Goal: Task Accomplishment & Management: Use online tool/utility

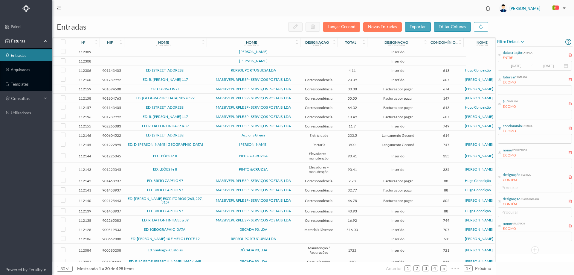
click at [498, 129] on icon at bounding box center [500, 128] width 4 height 4
click at [508, 143] on input "text" at bounding box center [535, 139] width 74 height 10
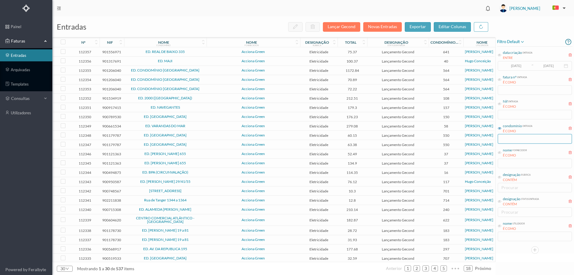
click at [508, 141] on input "text" at bounding box center [535, 139] width 74 height 10
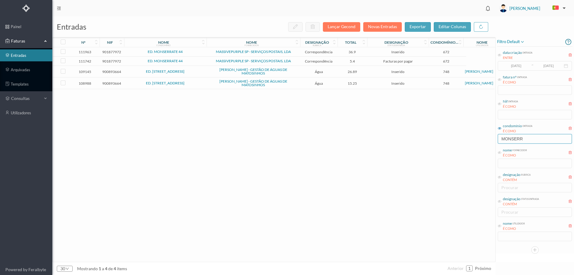
type input "MONSERR"
drag, startPoint x: 529, startPoint y: 139, endPoint x: 483, endPoint y: 143, distance: 46.2
click at [483, 143] on div "entradas Lançar Gecond Novas Entradas exportar editar colunas nº nif nome condo…" at bounding box center [313, 145] width 522 height 258
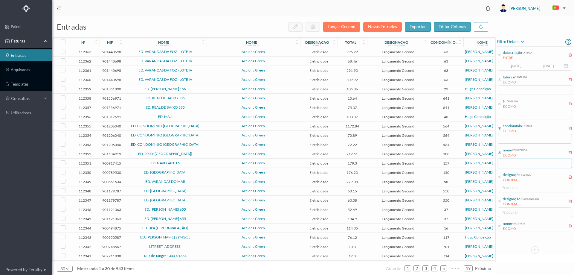
drag, startPoint x: 499, startPoint y: 154, endPoint x: 505, endPoint y: 163, distance: 11.0
click at [499, 154] on icon at bounding box center [500, 153] width 4 height 4
click at [509, 167] on input "text" at bounding box center [535, 163] width 74 height 10
click at [509, 164] on input "text" at bounding box center [535, 163] width 74 height 10
click at [507, 163] on input "text" at bounding box center [535, 163] width 74 height 10
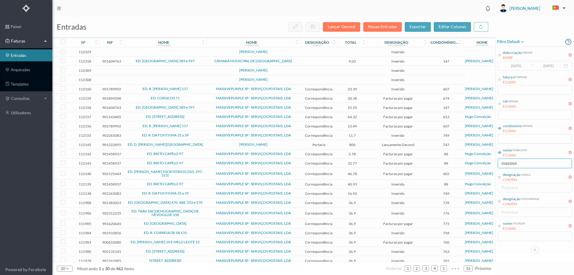
type input "massive"
click at [499, 227] on icon at bounding box center [500, 226] width 4 height 4
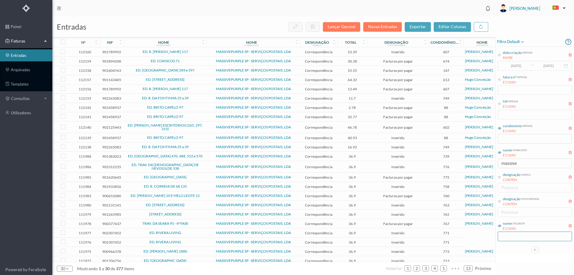
click at [508, 239] on input "text" at bounding box center [535, 236] width 74 height 10
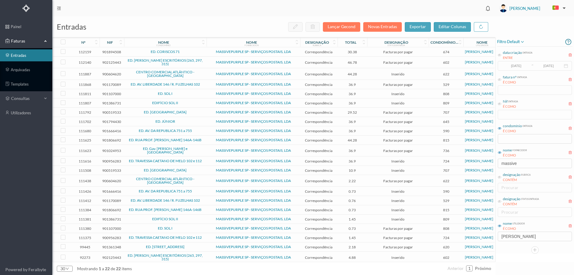
click at [511, 250] on div at bounding box center [534, 249] width 75 height 7
click at [195, 51] on span "ED. CORISCOS 71" at bounding box center [166, 52] width 80 height 4
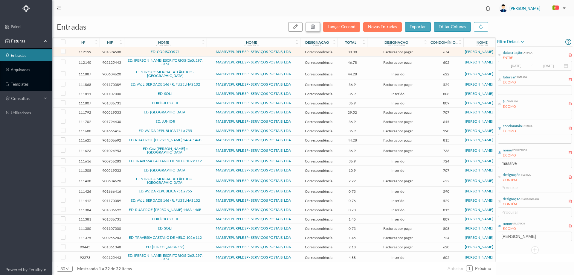
click at [314, 29] on icon "button" at bounding box center [312, 26] width 5 height 5
click at [363, 52] on button "sim" at bounding box center [367, 53] width 12 height 7
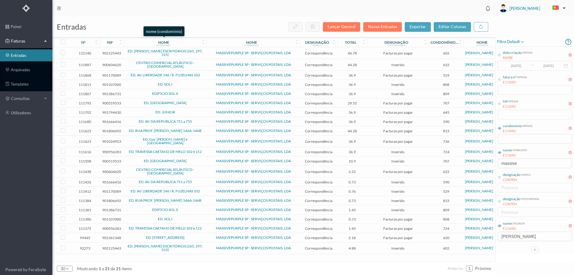
click at [201, 43] on div "nome condomínio" at bounding box center [164, 42] width 76 height 4
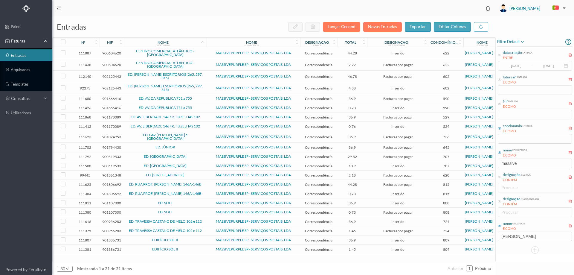
click at [201, 43] on icon at bounding box center [202, 42] width 5 height 5
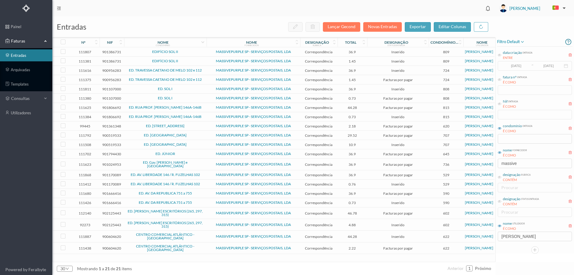
click at [201, 43] on icon at bounding box center [202, 42] width 5 height 5
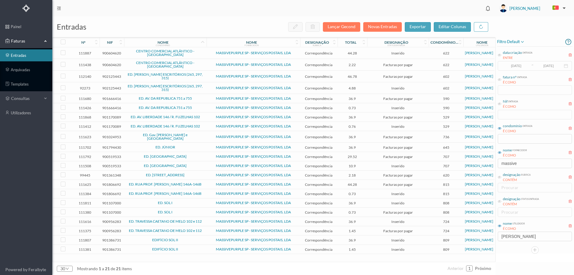
click at [200, 106] on td "ED. AV. DA REPUBLICA 751 a 755" at bounding box center [165, 107] width 82 height 9
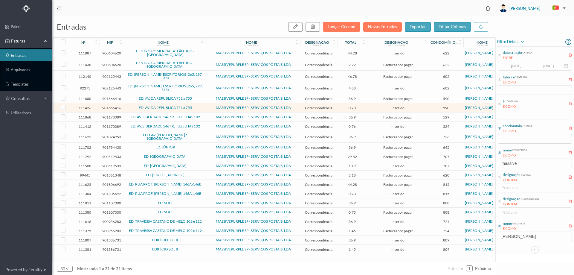
click at [199, 174] on span "ED. [STREET_ADDRESS]" at bounding box center [166, 175] width 80 height 4
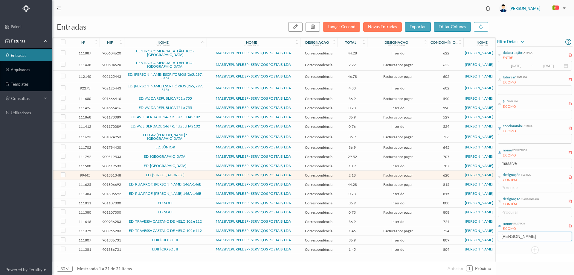
drag, startPoint x: 523, startPoint y: 238, endPoint x: 480, endPoint y: 234, distance: 42.6
click at [480, 234] on div "entradas Lançar Gecond Novas Entradas exportar editar colunas nº nif nome condo…" at bounding box center [313, 145] width 522 height 258
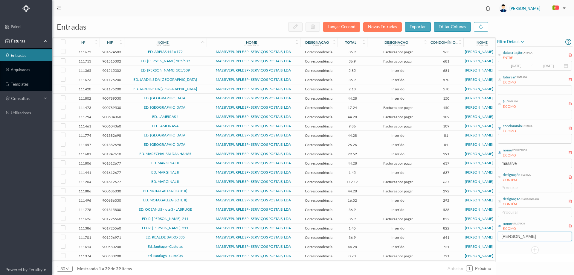
type input "[PERSON_NAME]"
click at [205, 51] on span "ED. AREIAS 142 a 172" at bounding box center [166, 52] width 80 height 4
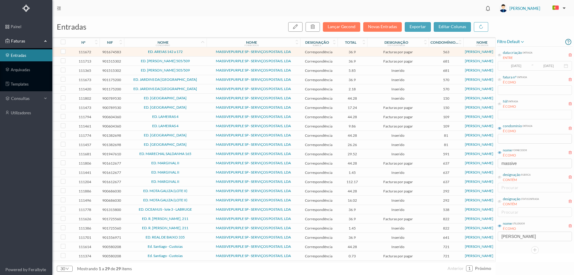
click at [196, 51] on span "ED. AREIAS 142 a 172" at bounding box center [166, 52] width 80 height 4
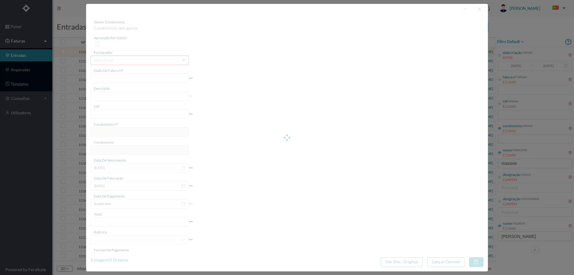
type input "4 45/34334"
type input "ANUIDADE"
type input "901674583"
type input "[DATE]"
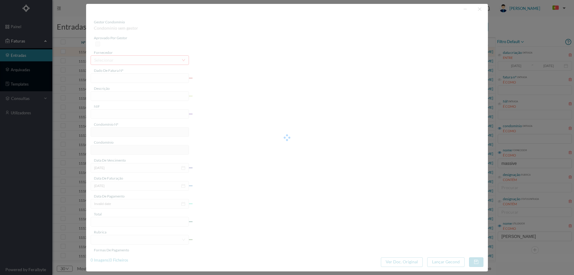
type input "[DATE]"
type input "36.90"
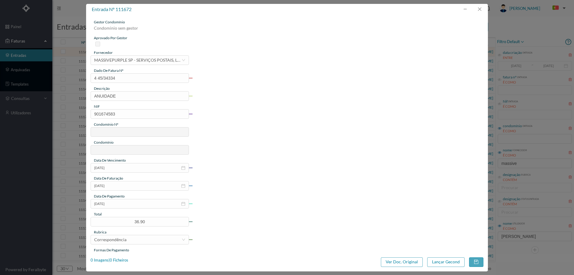
type input "563"
type input "ED. AREIAS 142 a 172"
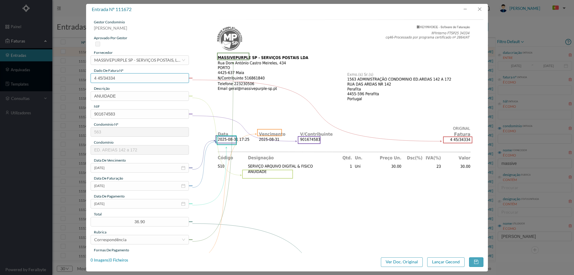
drag, startPoint x: 130, startPoint y: 77, endPoint x: 59, endPoint y: 76, distance: 71.4
click at [59, 76] on div "entrada nº 111672 gestor condomínio [PERSON_NAME] aprovado por gestor fornecedo…" at bounding box center [287, 137] width 574 height 275
paste input "FT/SP25 9368"
type input "4 45/34334"
click at [123, 201] on input "[DATE]" at bounding box center [140, 204] width 98 height 10
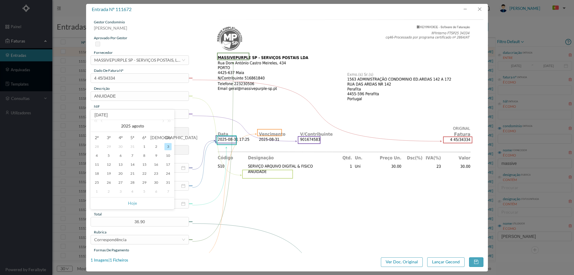
click at [128, 204] on span "Hoje" at bounding box center [132, 202] width 76 height 11
click at [133, 204] on link "Hoje" at bounding box center [132, 202] width 9 height 11
type input "[DATE]"
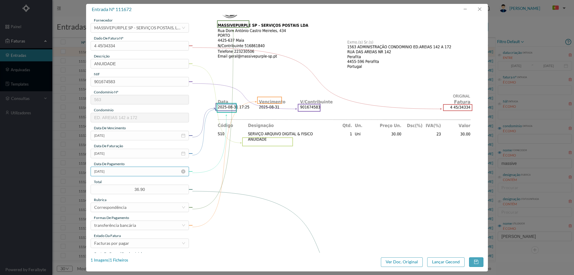
scroll to position [60, 0]
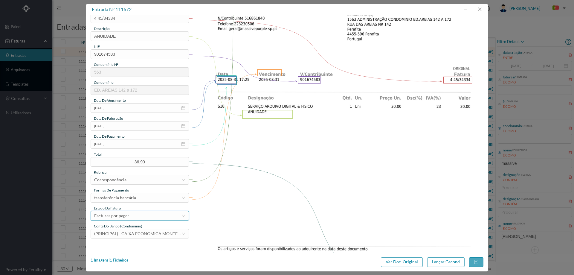
click at [132, 216] on div "Facturas por pagar" at bounding box center [137, 215] width 87 height 9
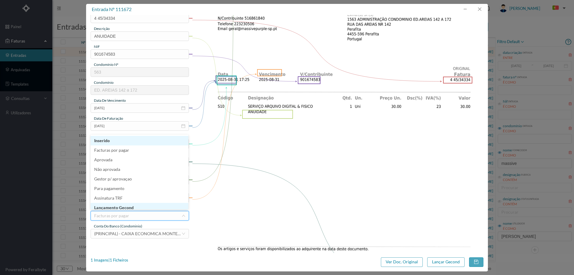
scroll to position [3, 0]
click at [136, 206] on li "Lançamento Gecond" at bounding box center [140, 205] width 98 height 10
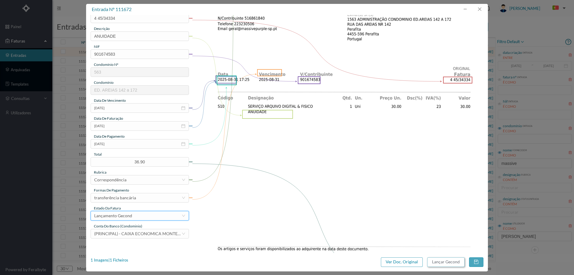
click at [443, 259] on button "Lançar Gecond" at bounding box center [445, 262] width 37 height 10
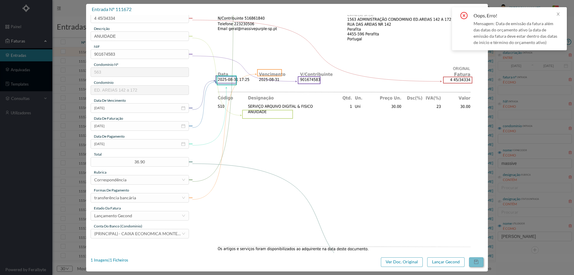
click at [473, 261] on button "button" at bounding box center [476, 262] width 14 height 10
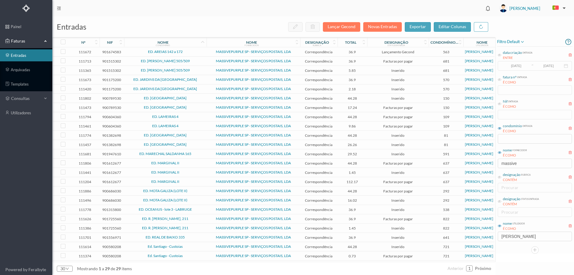
click at [204, 61] on span "ED. [PERSON_NAME] 505/509" at bounding box center [166, 61] width 80 height 4
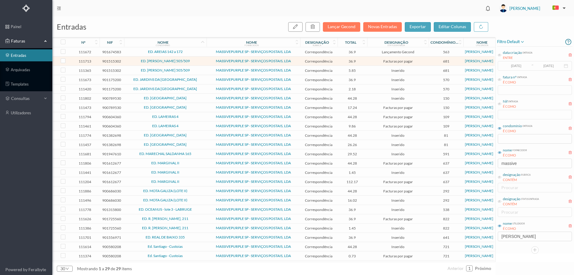
click at [204, 61] on span "ED. [PERSON_NAME] 505/509" at bounding box center [166, 61] width 80 height 4
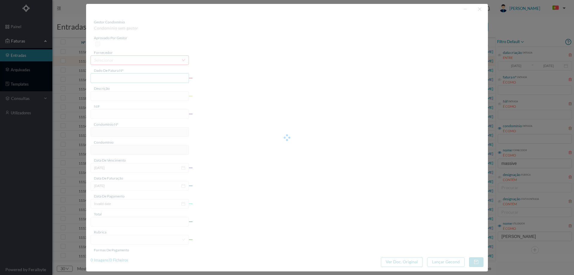
type input "4 45/34375"
type input "ANUIDADE"
type input "901515302"
type input "[DATE]"
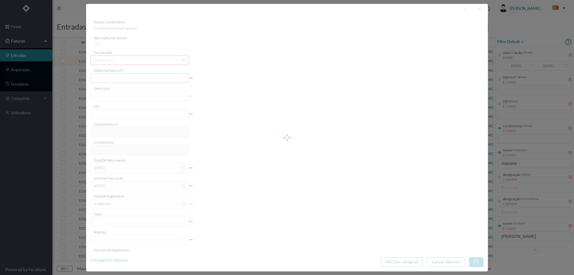
type input "[DATE]"
type input "36.90"
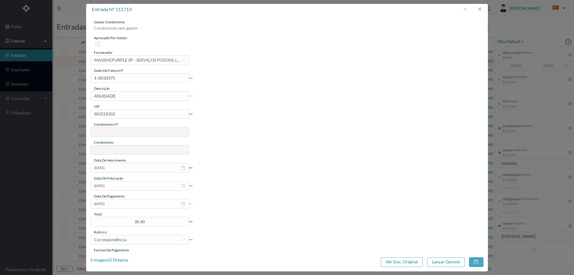
type input "681"
type input "ED. [PERSON_NAME] 505/509"
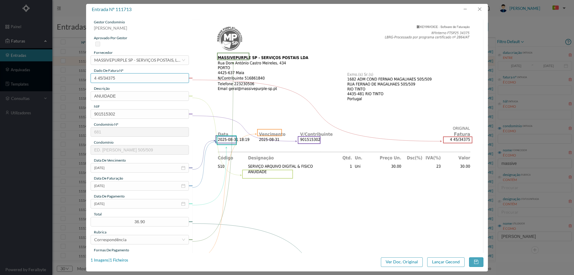
drag, startPoint x: 120, startPoint y: 80, endPoint x: 84, endPoint y: 78, distance: 35.6
click at [84, 78] on div "entrada nº 111713 gestor condomínio [PERSON_NAME] aprovado por gestor fornecedo…" at bounding box center [287, 137] width 574 height 275
click at [473, 14] on div at bounding box center [479, 9] width 14 height 11
click at [478, 11] on button "button" at bounding box center [479, 9] width 14 height 10
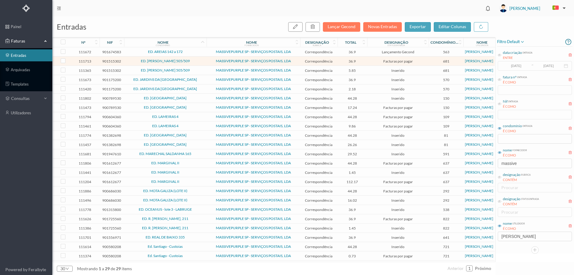
click at [198, 70] on span "ED. [PERSON_NAME] 505/509" at bounding box center [166, 70] width 80 height 4
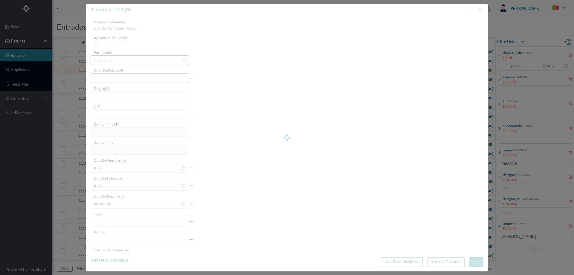
type input "4 45/32009"
type input "Serviço Envio Lets AA"
type input "901515302"
type input "Invalid date"
type input "[DATE]"
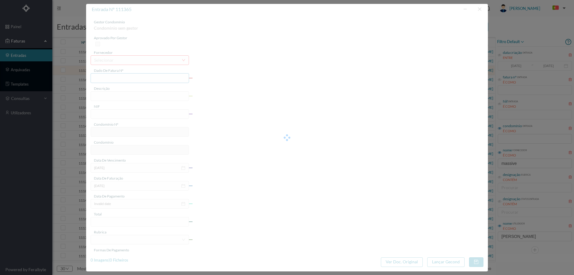
type input "5.85"
type input "681"
type input "ED. [PERSON_NAME] 505/509"
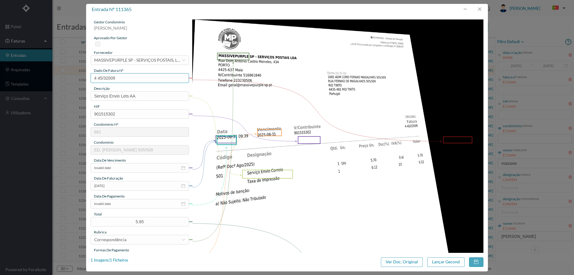
drag, startPoint x: 118, startPoint y: 79, endPoint x: 85, endPoint y: 79, distance: 32.6
click at [85, 79] on div "entrada nº 111365 gestor condomínio Hugo Moreira aprovado por gestor fornecedor…" at bounding box center [287, 137] width 574 height 275
click at [482, 7] on button "button" at bounding box center [479, 9] width 14 height 10
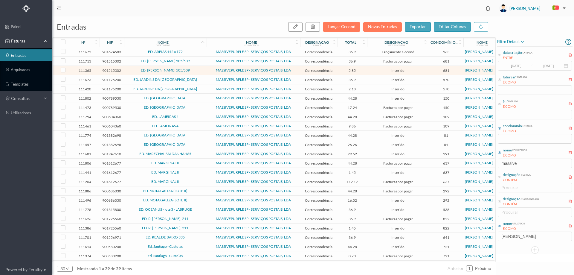
click at [130, 70] on span "ED. FERNÃO MAGALHÃES 505/509" at bounding box center [166, 70] width 80 height 4
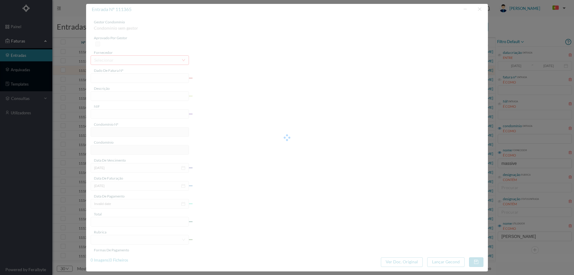
type input "4 45/32009"
type input "Serviço Envio Lets AA"
type input "901515302"
type input "Invalid date"
type input "[DATE]"
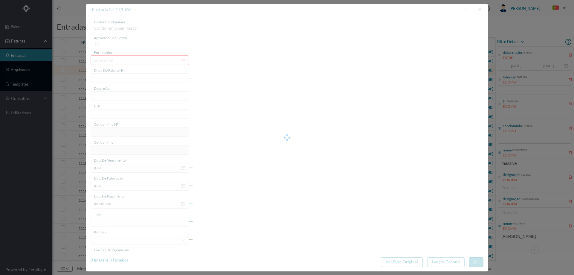
type input "5.85"
type input "681"
type input "ED. FERNÃO MAGALHÃES 505/509"
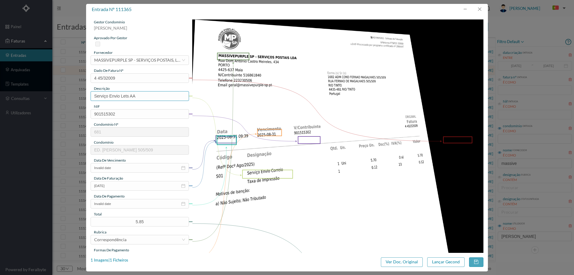
drag, startPoint x: 144, startPoint y: 96, endPoint x: 121, endPoint y: 96, distance: 23.6
click at [121, 96] on input "Serviço Envio Lets AA" at bounding box center [140, 96] width 98 height 10
type input "Serviço [PERSON_NAME]"
click at [116, 165] on input "Invalid date" at bounding box center [140, 168] width 98 height 10
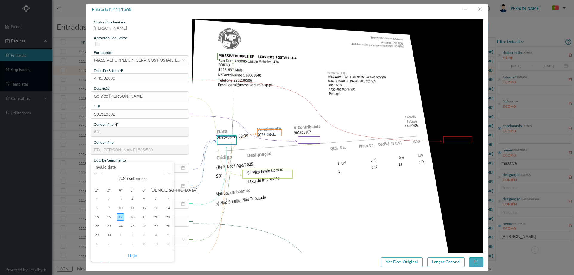
click at [132, 251] on link "Hoje" at bounding box center [132, 255] width 9 height 11
type input "[DATE]"
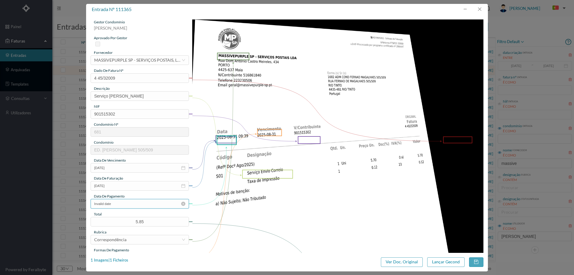
click at [129, 205] on input "Invalid date" at bounding box center [140, 204] width 98 height 10
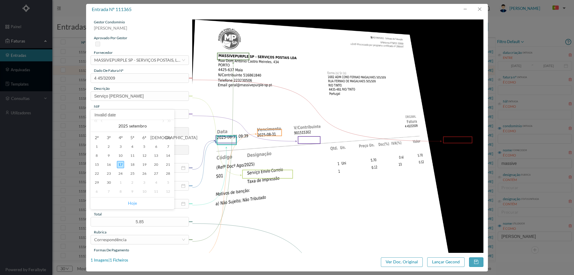
click at [132, 202] on link "Hoje" at bounding box center [132, 202] width 9 height 11
type input "[DATE]"
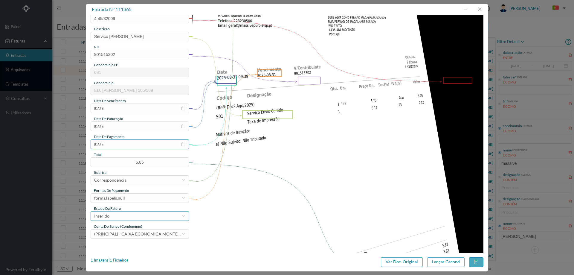
scroll to position [60, 0]
click at [125, 199] on div "forms.labels.null" at bounding box center [137, 197] width 87 height 9
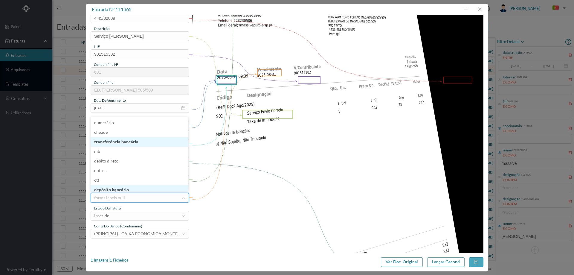
scroll to position [3, 0]
click at [126, 138] on li "transferência bancária" at bounding box center [140, 139] width 98 height 10
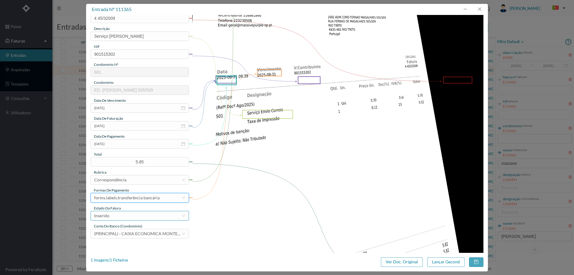
click at [139, 218] on div "Inserido" at bounding box center [137, 215] width 87 height 9
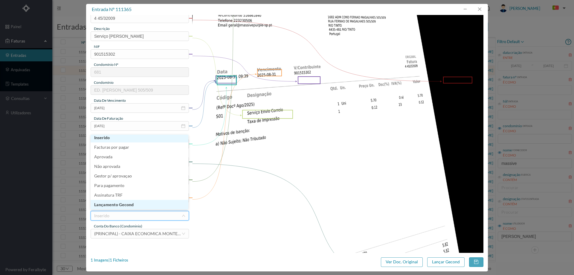
click at [139, 206] on li "Lançamento Gecond" at bounding box center [140, 205] width 98 height 10
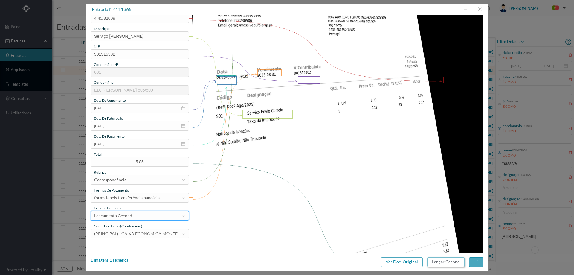
click at [444, 258] on button "Lançar Gecond" at bounding box center [445, 262] width 37 height 10
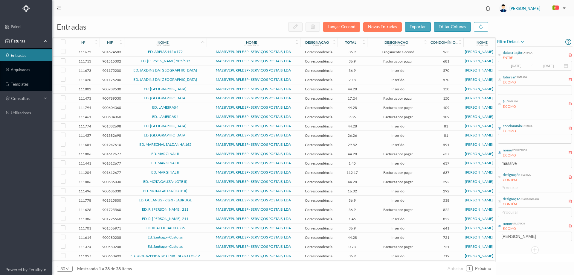
click at [199, 62] on span "ED. FERNÃO MAGALHÃES 505/509" at bounding box center [166, 61] width 80 height 4
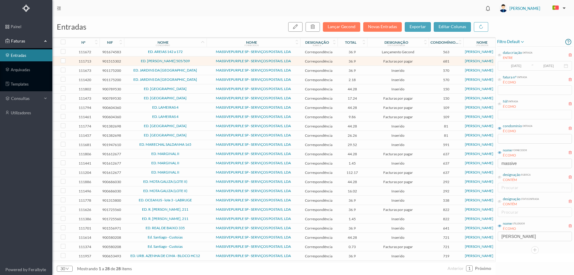
click at [199, 62] on span "ED. FERNÃO MAGALHÃES 505/509" at bounding box center [166, 61] width 80 height 4
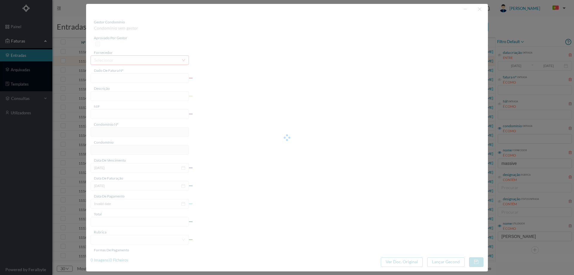
type input "4 45/34375"
type input "ANUIDADE"
type input "901515302"
type input "[DATE]"
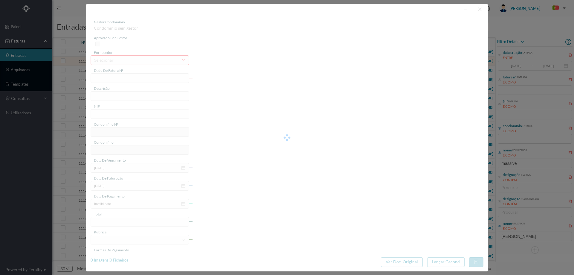
type input "[DATE]"
type input "36.90"
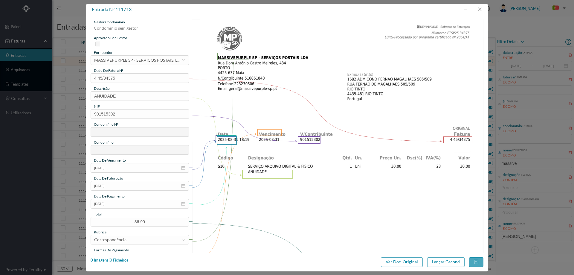
type input "681"
type input "ED. FERNÃO MAGALHÃES 505/509"
click at [122, 206] on input "[DATE]" at bounding box center [140, 204] width 98 height 10
click at [136, 201] on link "Hoje" at bounding box center [132, 202] width 9 height 11
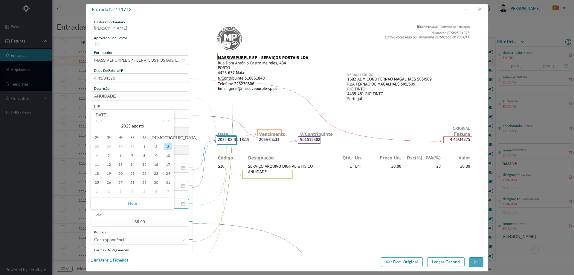
type input "[DATE]"
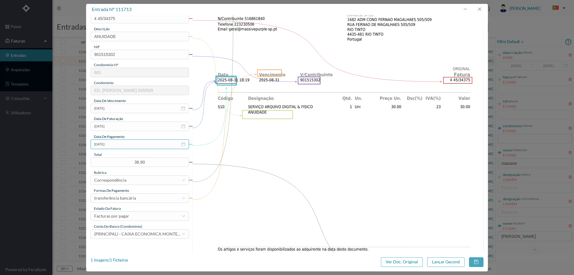
scroll to position [60, 0]
click at [132, 214] on div "Facturas por pagar" at bounding box center [137, 215] width 87 height 9
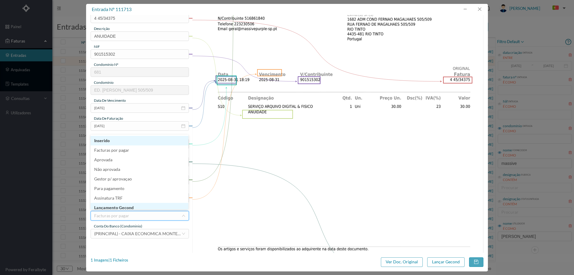
scroll to position [3, 0]
click at [135, 206] on li "Lançamento Gecond" at bounding box center [140, 205] width 98 height 10
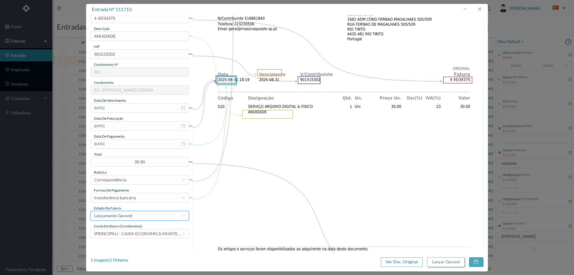
click at [443, 260] on button "Lançar Gecond" at bounding box center [445, 262] width 37 height 10
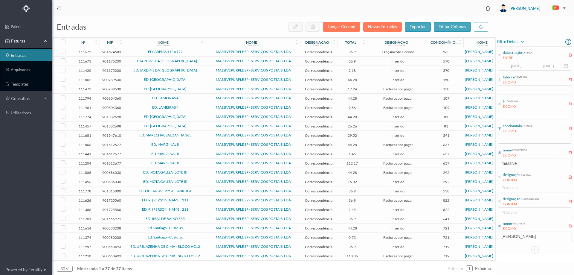
click at [199, 62] on span "ED. JARDINS DA BÉLGICA IV" at bounding box center [166, 61] width 80 height 4
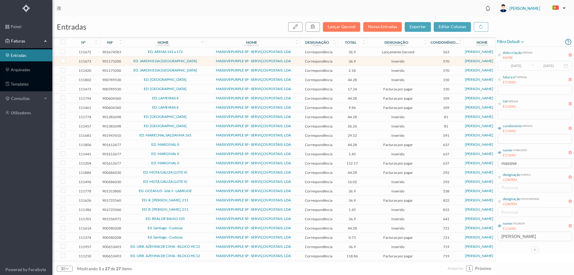
click at [198, 61] on span "ED. JARDINS DA BÉLGICA IV" at bounding box center [166, 61] width 80 height 4
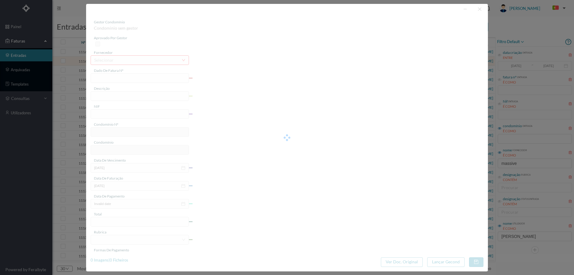
type input "4 45/34335"
type input "ANUIDADE"
type input "901175200"
type input "[DATE]"
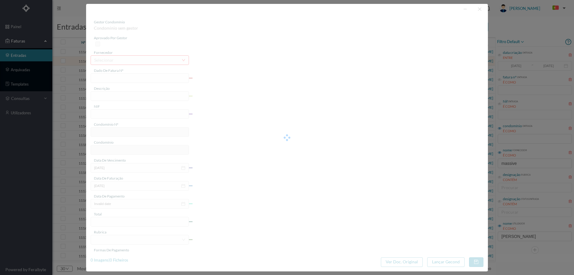
type input "[DATE]"
type input "36.90"
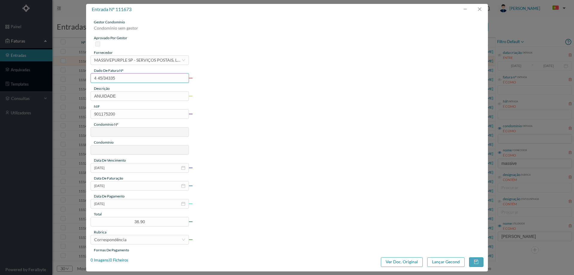
type input "570"
type input "ED. JARDINS DA BÉLGICA IV"
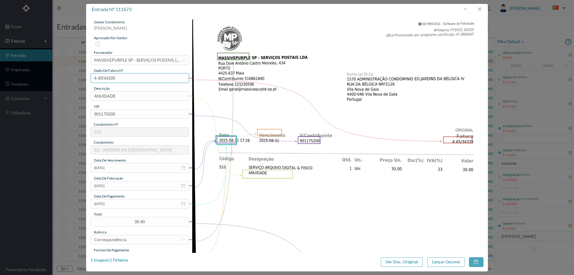
drag, startPoint x: 117, startPoint y: 81, endPoint x: 87, endPoint y: 80, distance: 29.6
click at [87, 80] on div "gestor condomínio Hugo Moreira aprovado por gestor fornecedor selecionar MASSIV…" at bounding box center [287, 134] width 402 height 238
click at [477, 11] on button "button" at bounding box center [479, 9] width 14 height 10
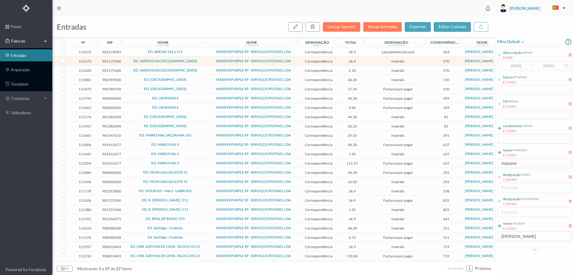
click at [194, 74] on td "ED. JARDINS DA BÉLGICA IV" at bounding box center [165, 70] width 82 height 9
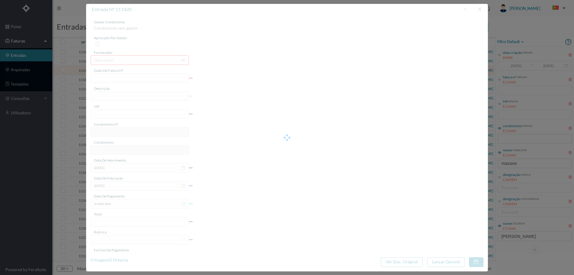
type input "4 45/31976"
type input "Serviço [PERSON_NAME]"
type input "901175200"
type input "[DATE]"
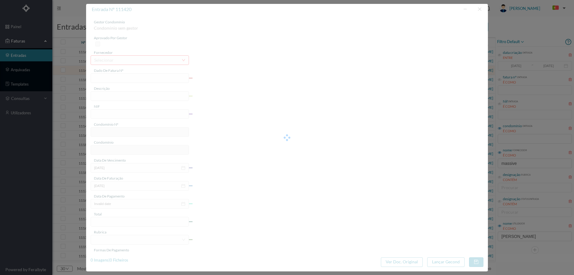
type input "0007-08-03"
type input "2.18"
type input "570"
type input "ED. JARDINS DA BÉLGICA IV"
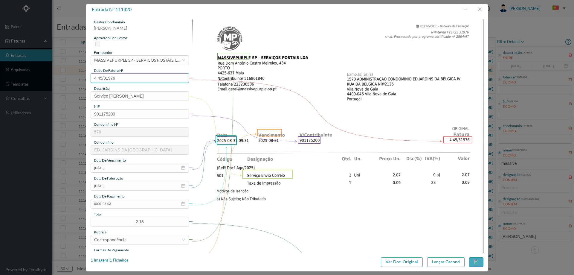
drag, startPoint x: 91, startPoint y: 80, endPoint x: 84, endPoint y: 80, distance: 6.3
click at [85, 80] on div "entrada nº 111420 gestor condomínio Hugo Moreira aprovado por gestor fornecedor…" at bounding box center [287, 137] width 574 height 275
drag, startPoint x: 483, startPoint y: 12, endPoint x: 469, endPoint y: 21, distance: 16.3
click at [483, 12] on button "button" at bounding box center [479, 9] width 14 height 10
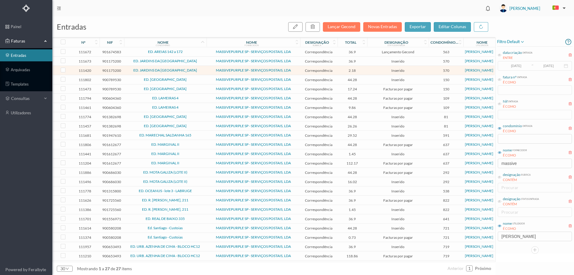
click at [136, 60] on span "ED. JARDINS DA BÉLGICA IV" at bounding box center [166, 61] width 80 height 4
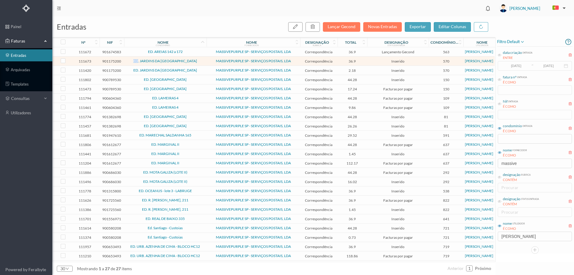
click at [136, 60] on span "ED. JARDINS DA BÉLGICA IV" at bounding box center [166, 61] width 80 height 4
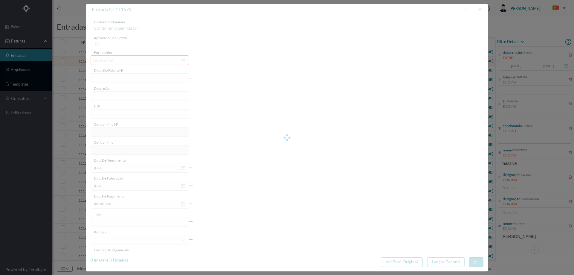
type input "4 45/34335"
type input "ANUIDADE"
type input "901175200"
type input "[DATE]"
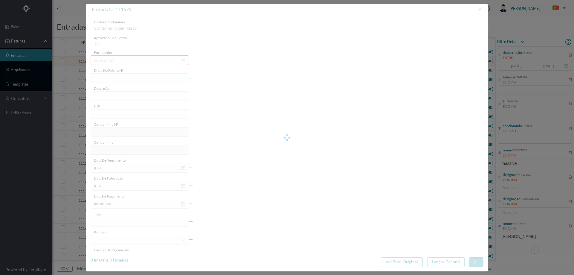
type input "[DATE]"
type input "36.90"
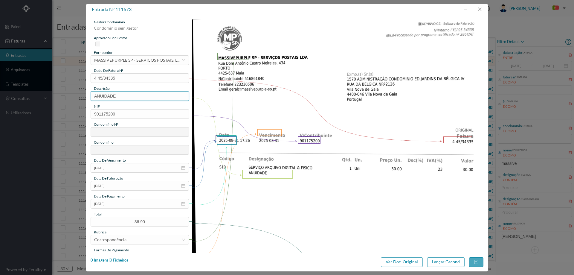
type input "570"
type input "ED. JARDINS DA BÉLGICA IV"
click at [125, 205] on input "[DATE]" at bounding box center [140, 204] width 98 height 10
click at [132, 202] on link "Hoje" at bounding box center [132, 202] width 9 height 11
type input "[DATE]"
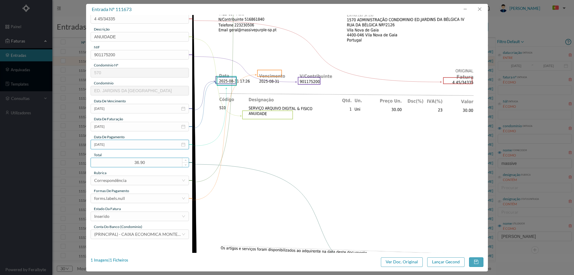
scroll to position [60, 0]
click at [132, 202] on div "forms.labels.null" at bounding box center [140, 198] width 98 height 10
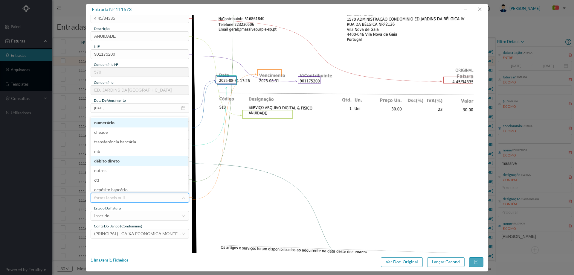
scroll to position [3, 0]
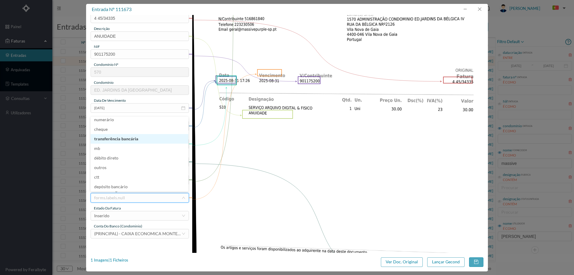
click at [131, 143] on li "transferência bancária" at bounding box center [140, 139] width 98 height 10
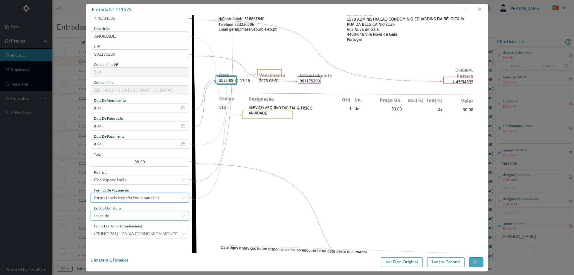
click at [134, 213] on div "Inserido" at bounding box center [137, 215] width 87 height 9
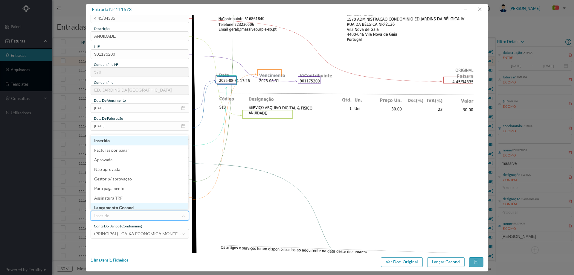
scroll to position [1, 0]
click at [134, 205] on li "Lançamento Gecond" at bounding box center [140, 206] width 98 height 10
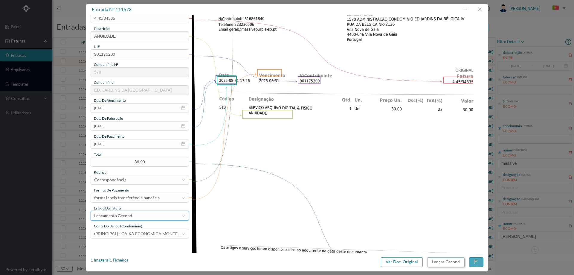
click at [443, 260] on button "Lançar Gecond" at bounding box center [445, 262] width 37 height 10
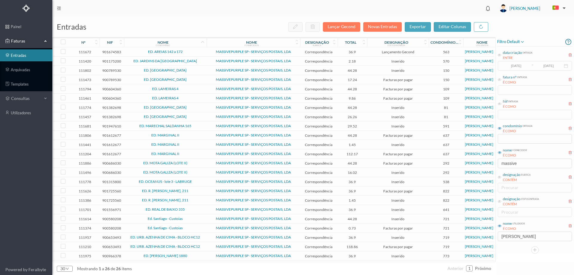
click at [203, 62] on span "ED. JARDINS DA BÉLGICA IV" at bounding box center [166, 61] width 80 height 4
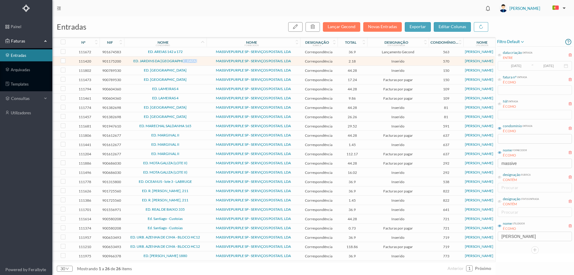
click at [203, 62] on span "ED. JARDINS DA BÉLGICA IV" at bounding box center [166, 61] width 80 height 4
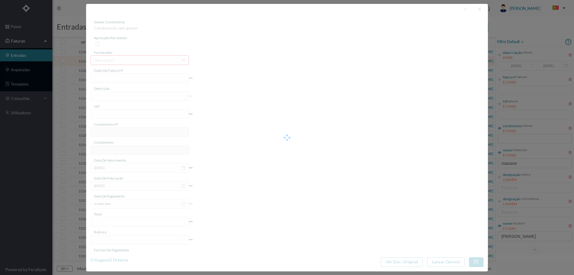
type input "4 45/31976"
type input "Serviço [PERSON_NAME]"
type input "901175200"
type input "[DATE]"
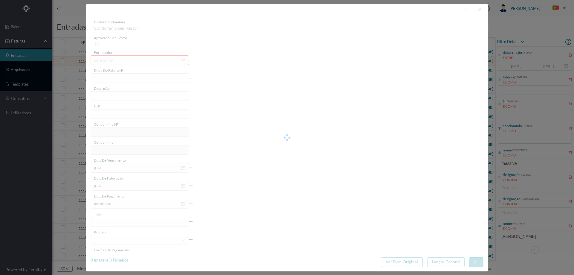
type input "0007-08-03"
type input "2.18"
type input "570"
type input "ED. JARDINS DA BÉLGICA IV"
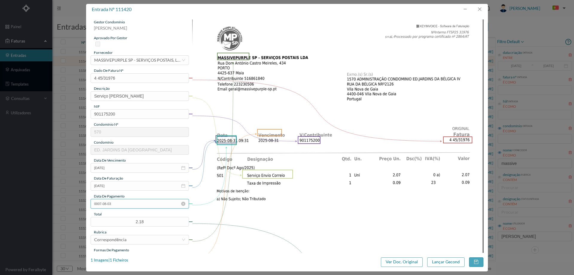
click at [120, 205] on input "0007-08-03" at bounding box center [140, 204] width 98 height 10
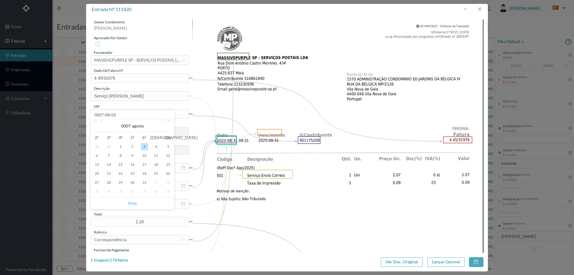
click at [134, 202] on link "Hoje" at bounding box center [132, 202] width 9 height 11
type input "[DATE]"
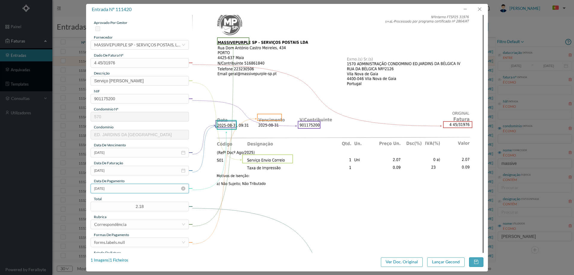
scroll to position [30, 0]
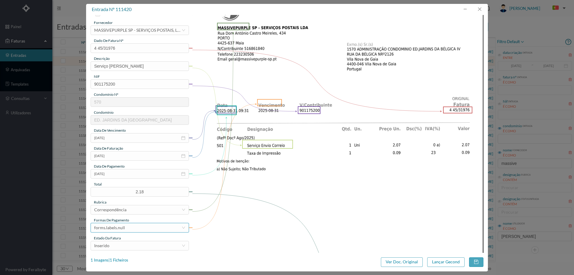
click at [128, 226] on div "forms.labels.null" at bounding box center [137, 227] width 87 height 9
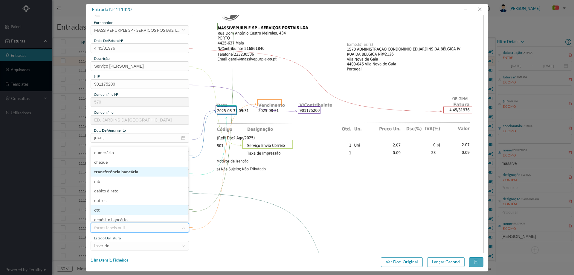
scroll to position [1, 0]
click at [142, 172] on li "transferência bancária" at bounding box center [140, 171] width 98 height 10
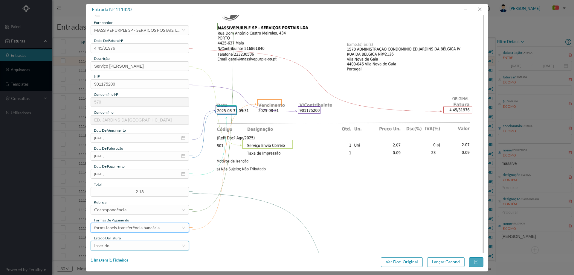
click at [127, 246] on div "Inserido" at bounding box center [137, 245] width 87 height 9
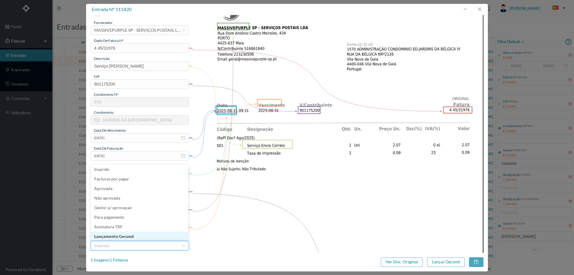
click at [130, 233] on li "Lançamento Gecond" at bounding box center [140, 236] width 98 height 10
click at [449, 261] on button "Lançar Gecond" at bounding box center [445, 262] width 37 height 10
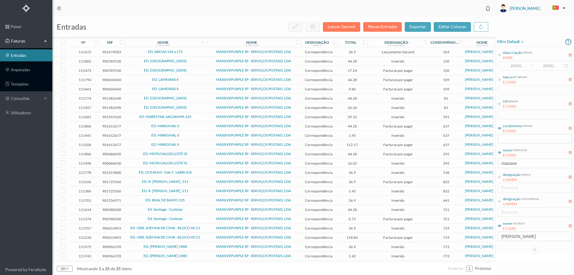
click at [191, 61] on span "ED. LAGOA II" at bounding box center [166, 61] width 80 height 4
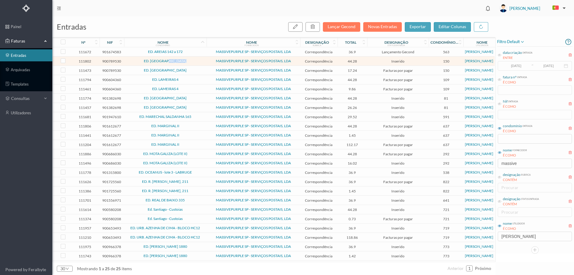
click at [191, 61] on span "ED. LAGOA II" at bounding box center [166, 61] width 80 height 4
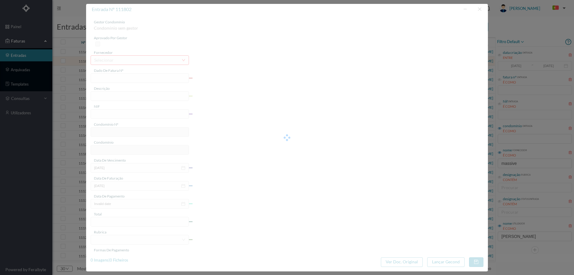
type input "4 45/34424"
type input "PMN"
type input "900789530"
type input "Invalid date"
type input "[DATE]"
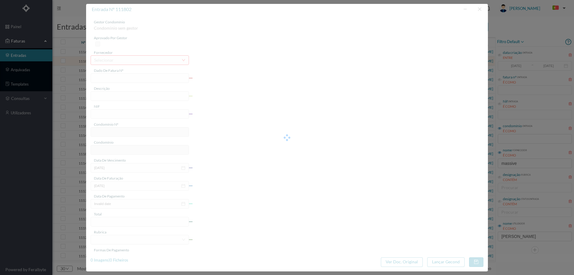
type input "44.28"
type input "150"
type input "ED. LAGOA II"
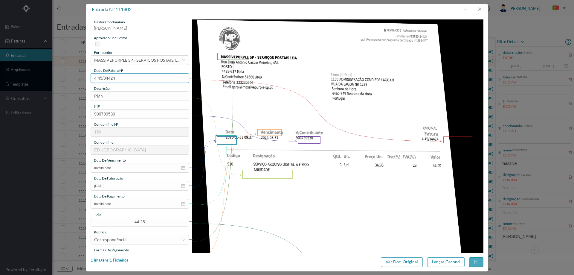
drag, startPoint x: 122, startPoint y: 75, endPoint x: 76, endPoint y: 74, distance: 46.3
click at [76, 74] on div "entrada nº 111802 gestor condomínio Hugo Moreira aprovado por gestor fornecedor…" at bounding box center [287, 137] width 574 height 275
click at [480, 9] on button "button" at bounding box center [479, 9] width 14 height 10
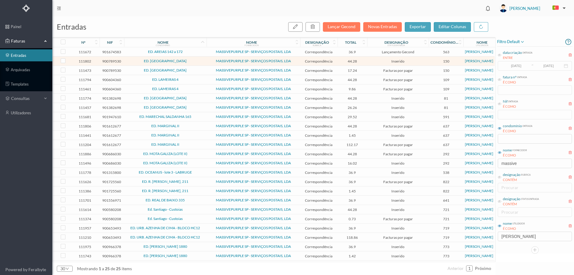
click at [190, 70] on span "ED. LAGOA II" at bounding box center [166, 70] width 80 height 4
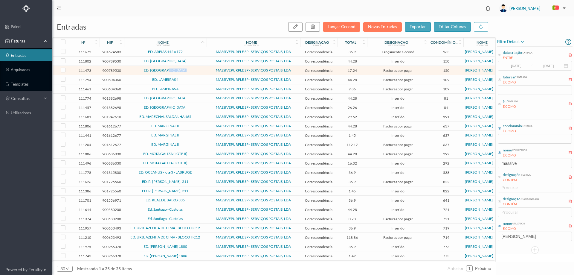
click at [190, 70] on span "ED. LAGOA II" at bounding box center [166, 70] width 80 height 4
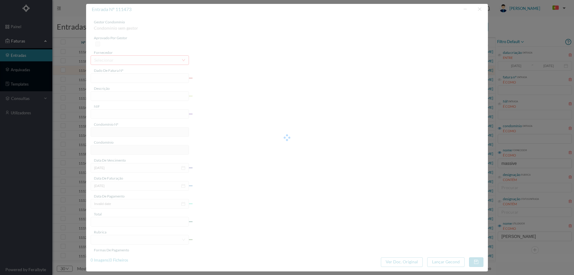
type input "4 45/31924"
type input "Serviço [PERSON_NAME]"
type input "900789530"
type input "[DATE]"
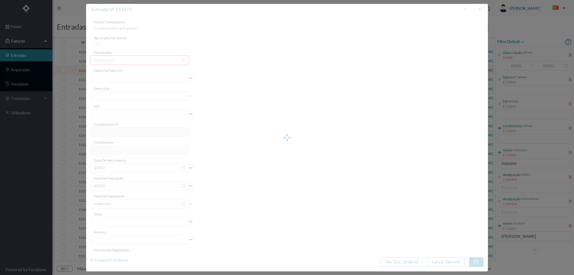
type input "[DATE]"
type input "17.24"
type input "150"
type input "ED. LAGOA II"
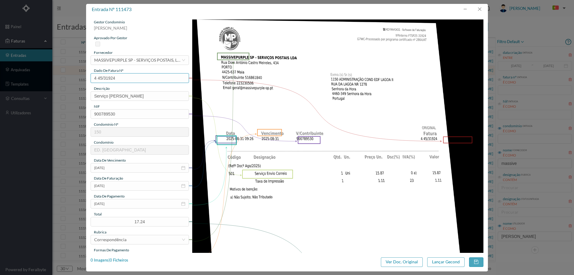
drag, startPoint x: 126, startPoint y: 77, endPoint x: 80, endPoint y: 77, distance: 46.6
click at [80, 77] on div "entrada nº 111473 gestor condomínio Hugo Moreira aprovado por gestor fornecedor…" at bounding box center [287, 137] width 574 height 275
click at [478, 11] on button "button" at bounding box center [479, 9] width 14 height 10
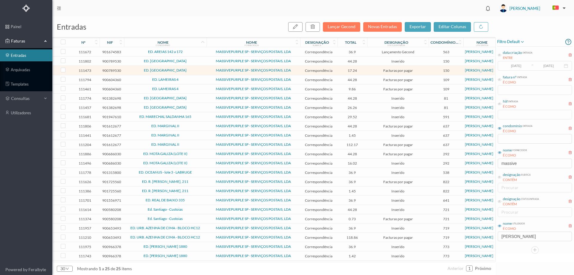
click at [142, 71] on span "ED. LAGOA II" at bounding box center [166, 70] width 80 height 4
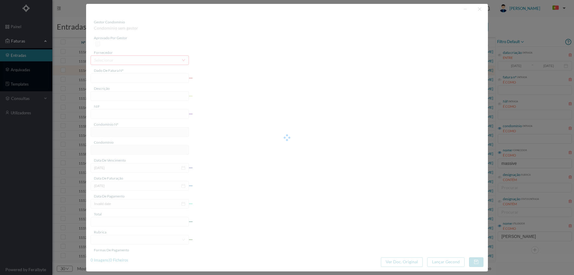
type input "4 45/31924"
type input "Serviço [PERSON_NAME]"
type input "900789530"
type input "[DATE]"
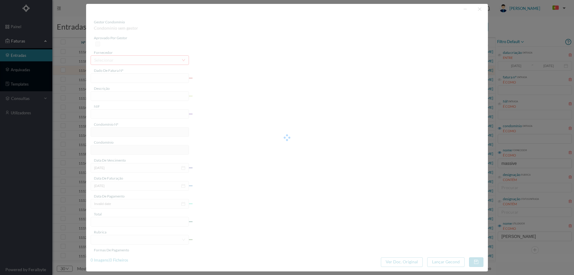
type input "[DATE]"
type input "17.24"
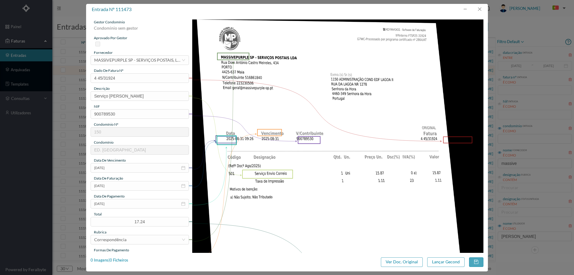
type input "150"
type input "ED. LAGOA II"
click at [132, 204] on input "[DATE]" at bounding box center [140, 204] width 98 height 10
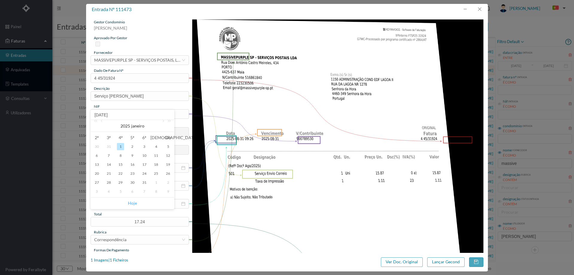
click at [133, 201] on link "Hoje" at bounding box center [132, 202] width 9 height 11
type input "[DATE]"
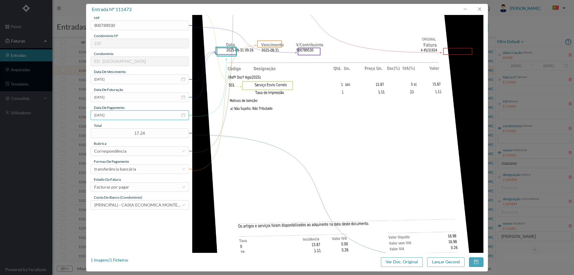
scroll to position [90, 0]
click at [129, 187] on div "Facturas por pagar" at bounding box center [137, 185] width 87 height 9
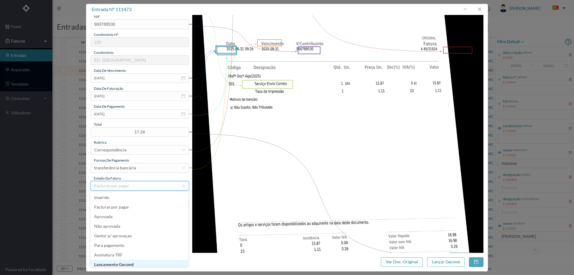
scroll to position [3, 0]
click at [125, 260] on li "Lançamento Gecond" at bounding box center [140, 261] width 98 height 10
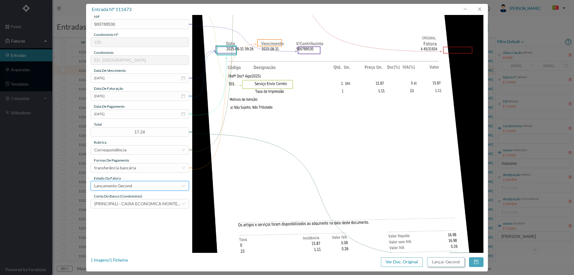
click at [446, 259] on button "Lançar Gecond" at bounding box center [445, 262] width 37 height 10
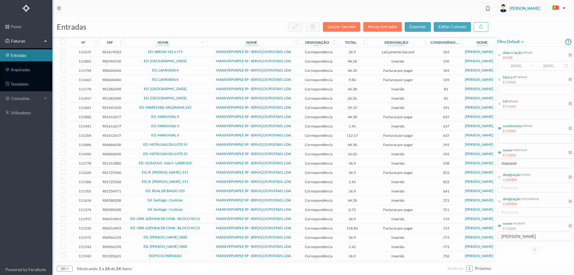
click at [192, 62] on span "ED. LAGOA II" at bounding box center [166, 61] width 80 height 4
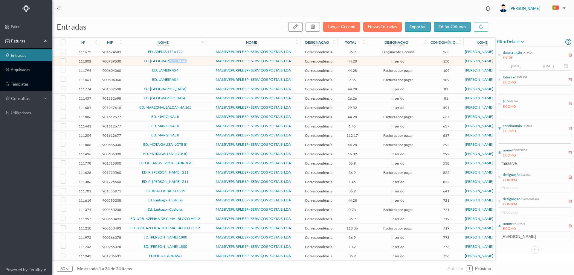
click at [192, 62] on span "ED. LAGOA II" at bounding box center [166, 61] width 80 height 4
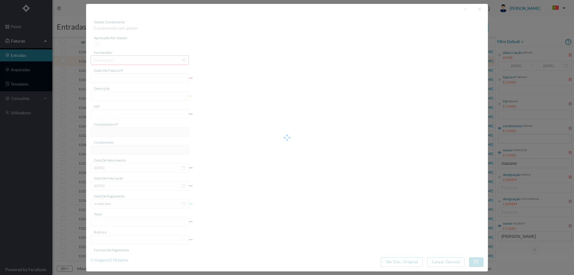
type input "4 45/34424"
type input "PMN"
type input "900789530"
type input "Invalid date"
type input "[DATE]"
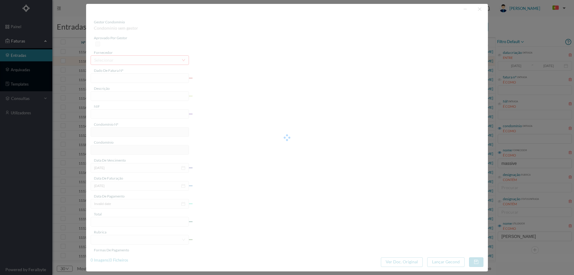
type input "44.28"
type input "150"
type input "ED. LAGOA II"
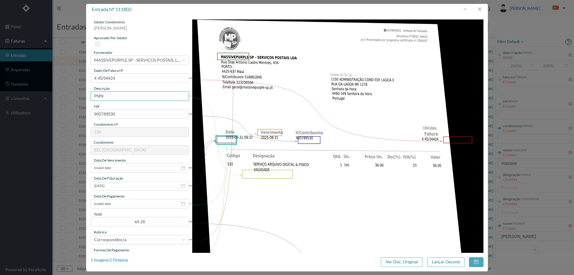
click at [126, 97] on input "PMN" at bounding box center [140, 96] width 98 height 10
type input "ANUIDADE"
click at [121, 203] on input "Invalid date" at bounding box center [140, 204] width 98 height 10
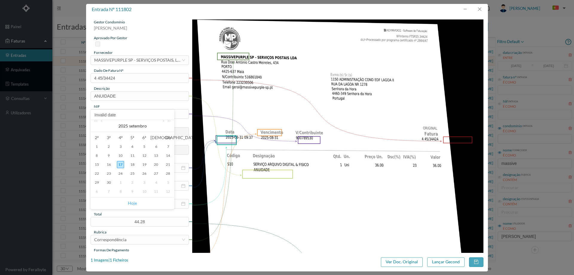
click at [133, 201] on link "Hoje" at bounding box center [132, 202] width 9 height 11
type input "[DATE]"
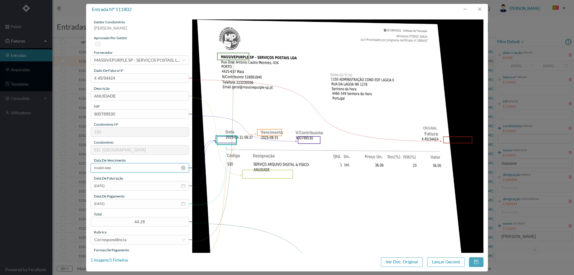
click at [124, 167] on input "Invalid date" at bounding box center [140, 168] width 98 height 10
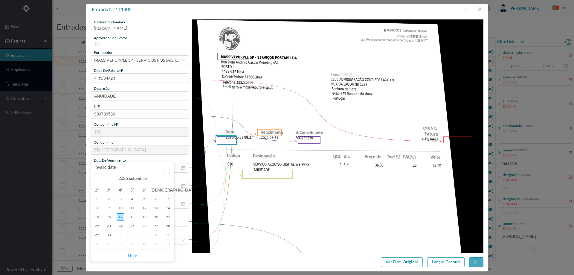
click at [133, 254] on link "Hoje" at bounding box center [132, 255] width 9 height 11
type input "[DATE]"
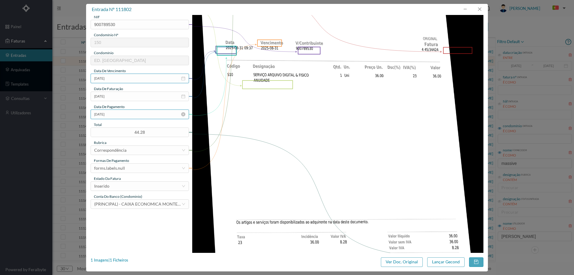
scroll to position [90, 0]
click at [139, 188] on div "Inserido" at bounding box center [137, 185] width 87 height 9
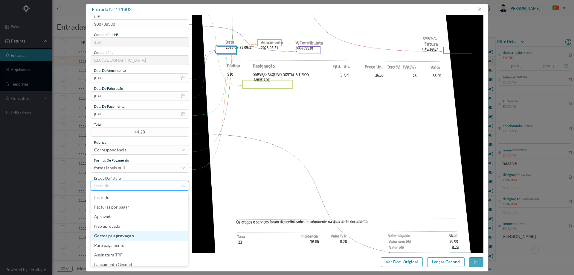
scroll to position [3, 0]
click at [127, 259] on li "Lançamento Gecond" at bounding box center [140, 261] width 98 height 10
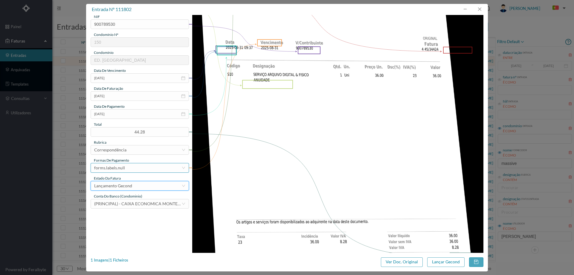
click at [134, 168] on div "forms.labels.null" at bounding box center [137, 167] width 87 height 9
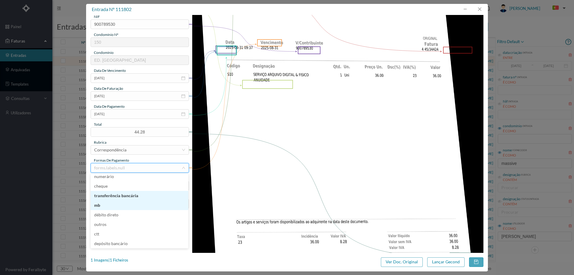
click at [128, 198] on li "transferência bancária" at bounding box center [140, 196] width 98 height 10
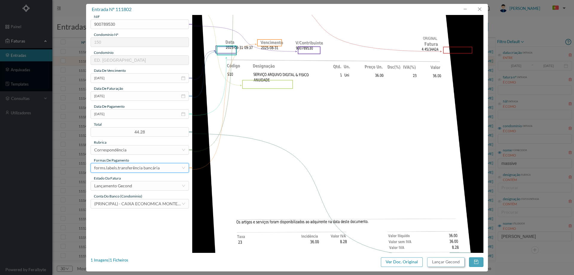
click at [438, 262] on button "Lançar Gecond" at bounding box center [445, 262] width 37 height 10
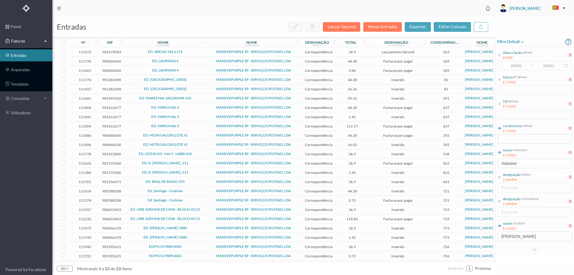
click at [184, 62] on span "ED. LAMEIRAS 4" at bounding box center [166, 61] width 80 height 4
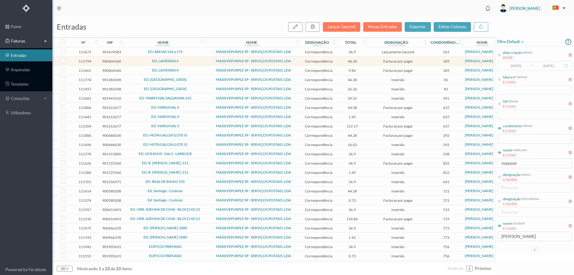
click at [184, 62] on span "ED. LAMEIRAS 4" at bounding box center [166, 61] width 80 height 4
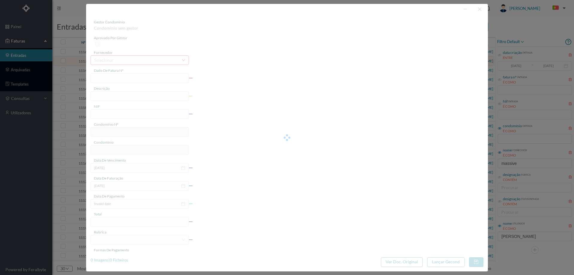
type input "4 45/34417"
type input "ANUIDADE"
type input "900604360"
type input "[DATE]"
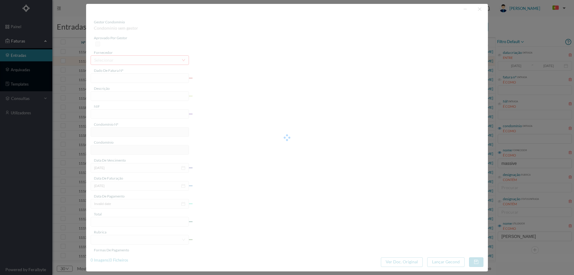
type input "[DATE]"
type input "44.28"
type input "109"
type input "ED. LAMEIRAS 4"
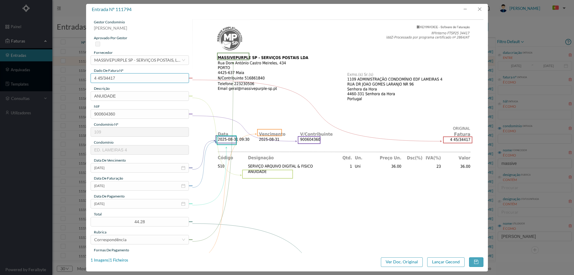
drag, startPoint x: 123, startPoint y: 77, endPoint x: 59, endPoint y: 74, distance: 63.7
click at [59, 74] on div "entrada nº 111794 gestor condomínio Hugo Moreira aprovado por gestor fornecedor…" at bounding box center [287, 137] width 574 height 275
click at [483, 8] on button "button" at bounding box center [479, 9] width 14 height 10
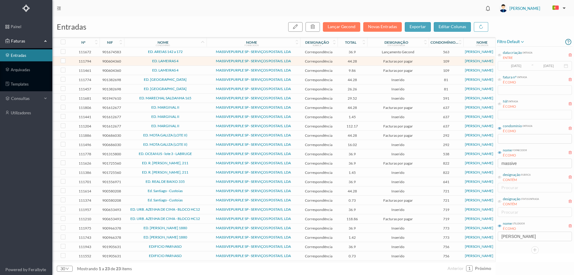
click at [198, 71] on span "ED. LAMEIRAS 4" at bounding box center [166, 70] width 80 height 4
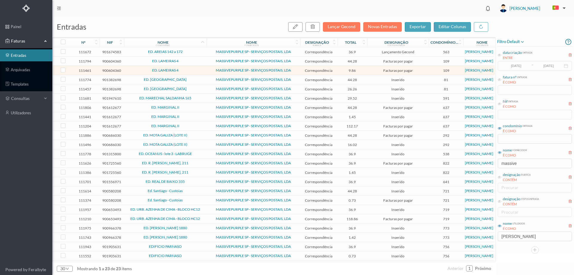
click at [198, 71] on span "ED. LAMEIRAS 4" at bounding box center [166, 70] width 80 height 4
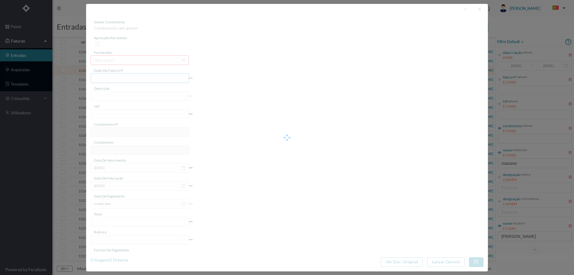
type input "4 45/31914"
type input "Serviço [PERSON_NAME]"
type input "900604360"
type input "[DATE]"
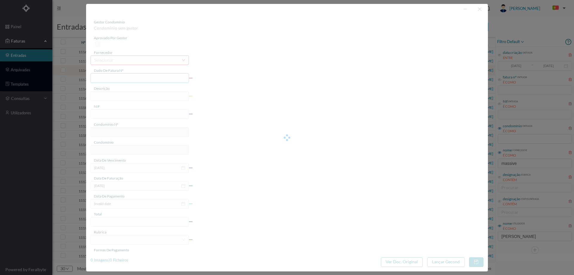
type input "[DATE]"
type input "9.86"
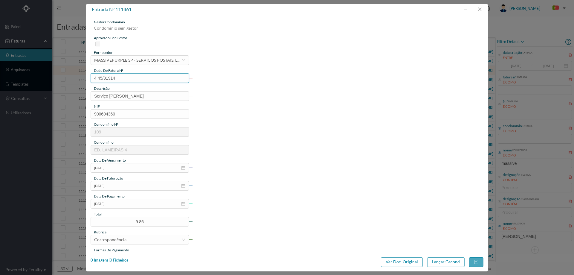
type input "109"
type input "ED. LAMEIRAS 4"
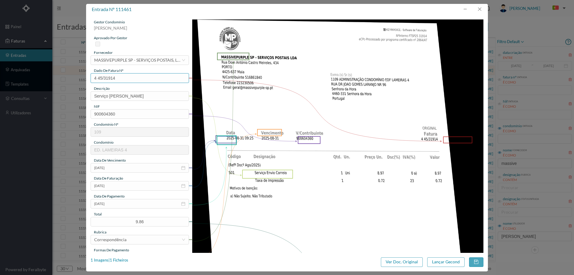
drag, startPoint x: 122, startPoint y: 82, endPoint x: 78, endPoint y: 80, distance: 44.0
click at [78, 80] on div "entrada nº 111461 gestor condomínio Hugo Moreira aprovado por gestor fornecedor…" at bounding box center [287, 137] width 574 height 275
click at [478, 10] on button "button" at bounding box center [479, 9] width 14 height 10
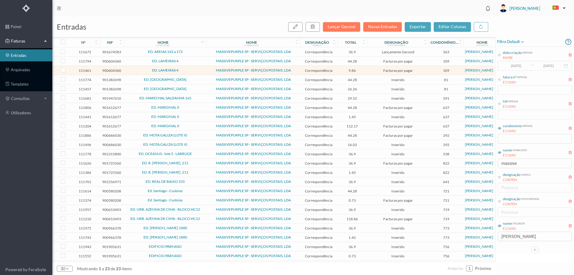
click at [135, 71] on span "ED. LAMEIRAS 4" at bounding box center [166, 70] width 80 height 4
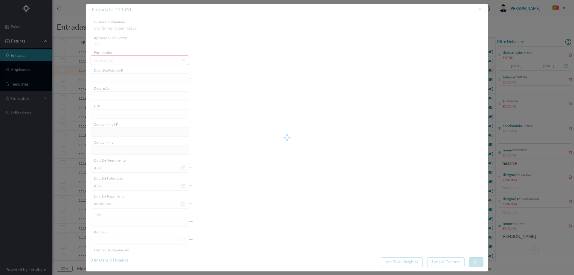
type input "4 45/31914"
type input "Serviço [PERSON_NAME]"
type input "900604360"
type input "[DATE]"
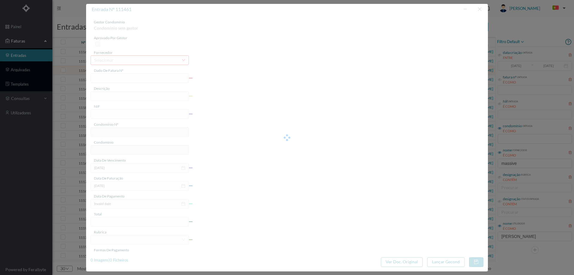
type input "[DATE]"
type input "9.86"
type input "109"
type input "ED. LAMEIRAS 4"
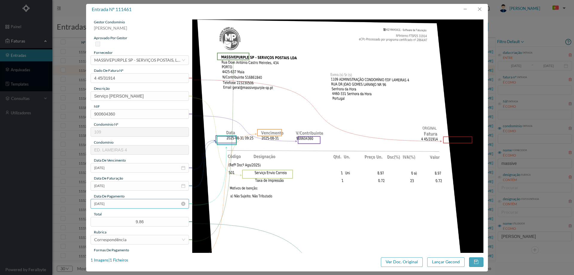
click at [127, 204] on input "[DATE]" at bounding box center [140, 204] width 98 height 10
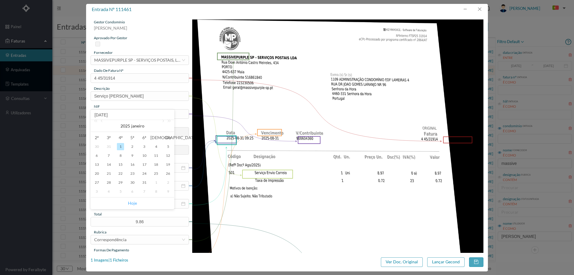
click at [132, 202] on link "Hoje" at bounding box center [132, 202] width 9 height 11
type input "[DATE]"
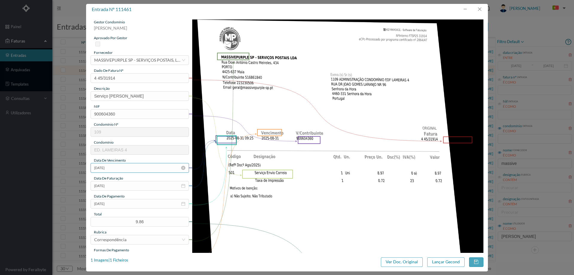
click at [128, 167] on input "[DATE]" at bounding box center [140, 168] width 98 height 10
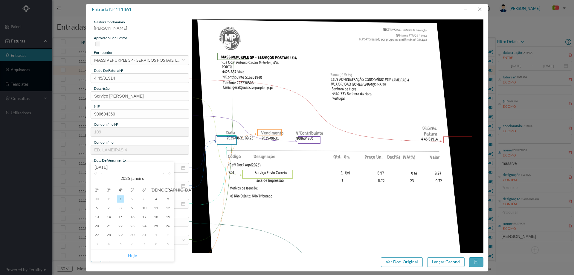
click at [132, 254] on link "Hoje" at bounding box center [132, 255] width 9 height 11
type input "[DATE]"
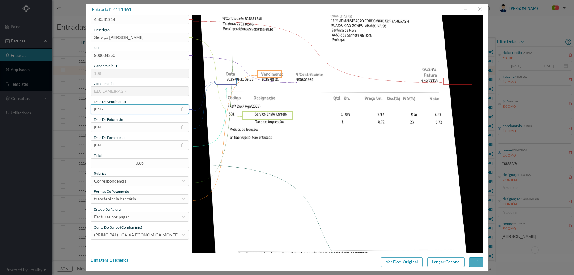
scroll to position [60, 0]
click at [136, 214] on div "Facturas por pagar" at bounding box center [137, 215] width 87 height 9
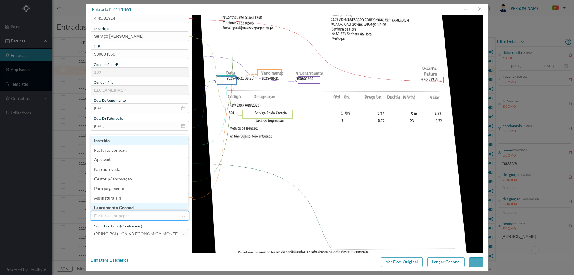
scroll to position [3, 0]
click at [137, 208] on li "Lançamento Gecond" at bounding box center [140, 205] width 98 height 10
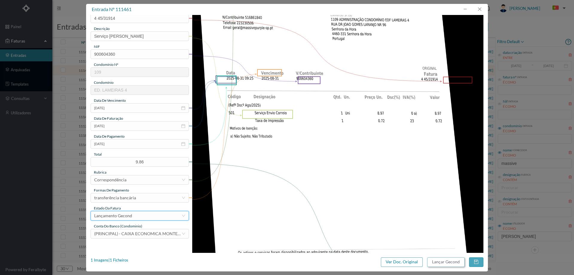
click at [434, 261] on button "Lançar Gecond" at bounding box center [445, 262] width 37 height 10
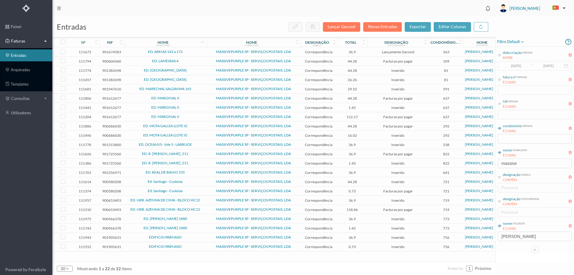
click at [193, 60] on span "ED. LAMEIRAS 4" at bounding box center [166, 61] width 80 height 4
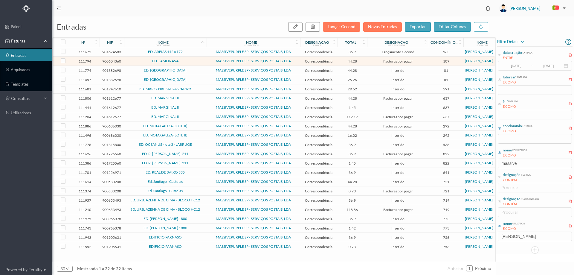
click at [193, 60] on span "ED. LAMEIRAS 4" at bounding box center [166, 61] width 80 height 4
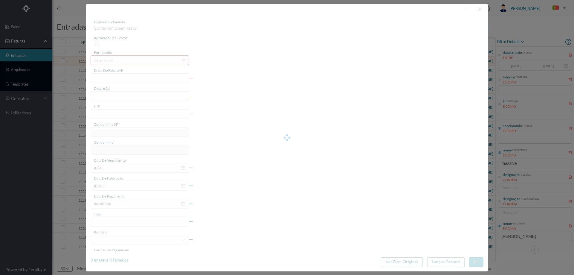
type input "4 45/34417"
type input "ANUIDADE"
type input "900604360"
type input "[DATE]"
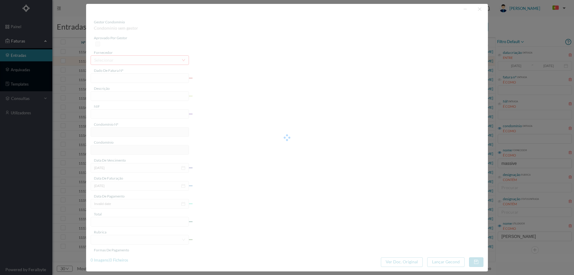
type input "[DATE]"
type input "44.28"
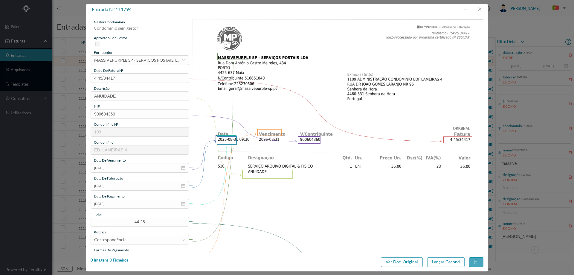
type input "109"
type input "ED. LAMEIRAS 4"
click at [124, 206] on input "[DATE]" at bounding box center [140, 204] width 98 height 10
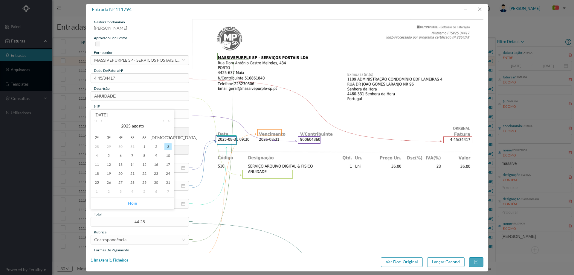
click at [136, 201] on link "Hoje" at bounding box center [132, 202] width 9 height 11
type input "[DATE]"
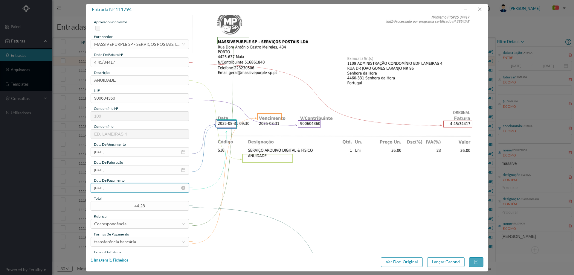
scroll to position [30, 0]
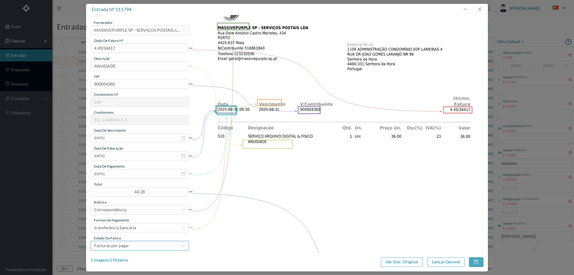
click at [128, 244] on div "Facturas por pagar" at bounding box center [111, 245] width 35 height 9
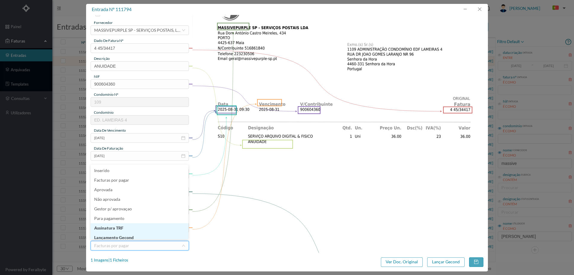
scroll to position [1, 0]
click at [132, 231] on li "Assinatura TRF" at bounding box center [140, 227] width 98 height 10
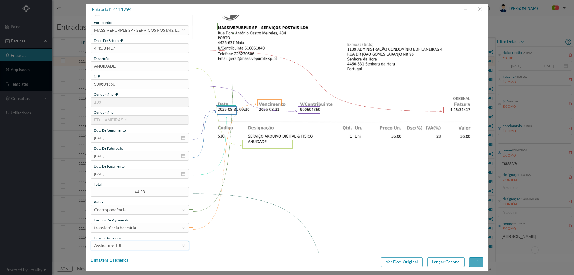
click at [130, 243] on div "Assinatura TRF" at bounding box center [137, 245] width 87 height 9
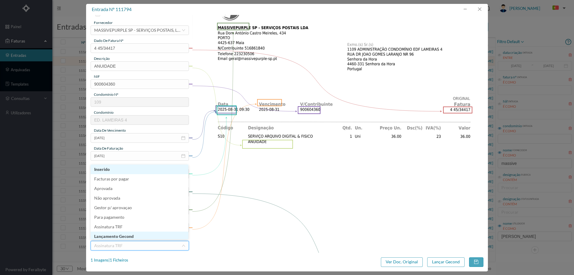
scroll to position [2, 0]
click at [131, 237] on li "Lançamento Gecond" at bounding box center [140, 235] width 98 height 10
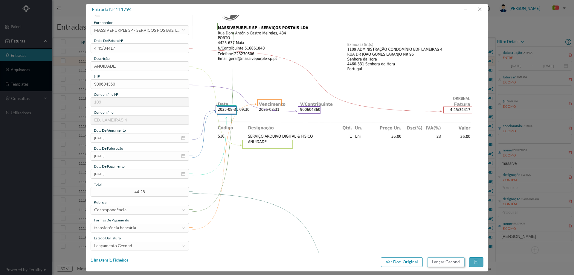
click at [435, 261] on button "Lançar Gecond" at bounding box center [445, 262] width 37 height 10
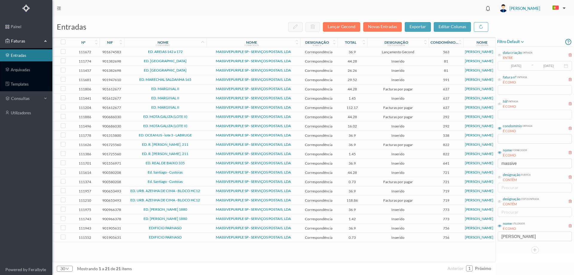
click at [142, 62] on span "ED. MAIA VILLAGE" at bounding box center [166, 61] width 80 height 4
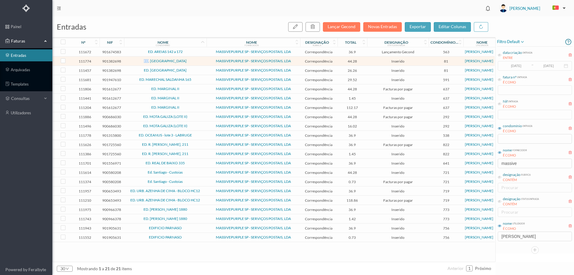
click at [142, 62] on span "ED. MAIA VILLAGE" at bounding box center [166, 61] width 80 height 4
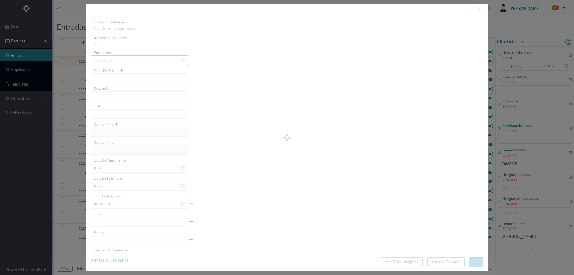
type input "4 45/34317"
type input "ANVILAVIE"
type input "901382698"
type input "Invalid date"
type input "[DATE]"
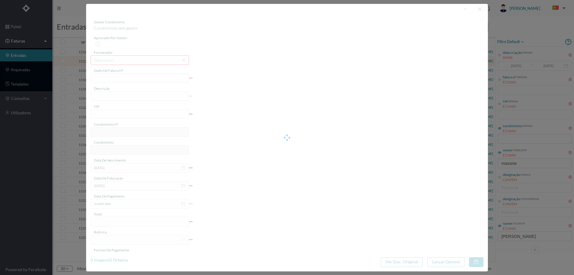
type input "44.28"
type input "81"
type input "ED. MAIA VILLAGE"
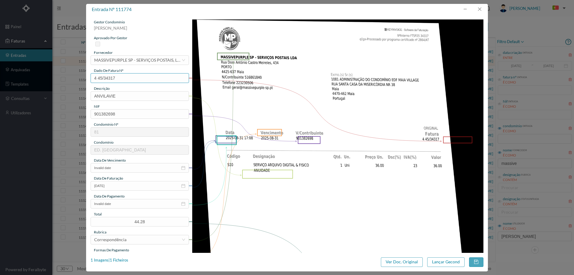
drag, startPoint x: 119, startPoint y: 76, endPoint x: 74, endPoint y: 76, distance: 45.1
click at [74, 76] on div "entrada nº 111774 gestor condomínio Hugo Moreira aprovado por gestor fornecedor…" at bounding box center [287, 137] width 574 height 275
click at [479, 7] on button "button" at bounding box center [479, 9] width 14 height 10
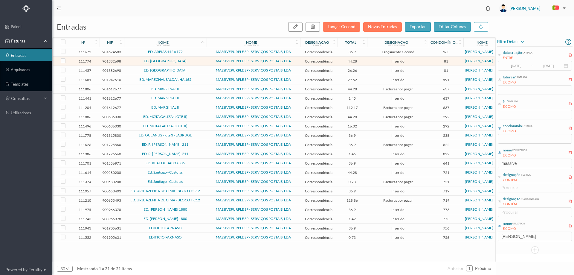
click at [191, 67] on td "ED. MAIA VILLAGE" at bounding box center [165, 70] width 82 height 9
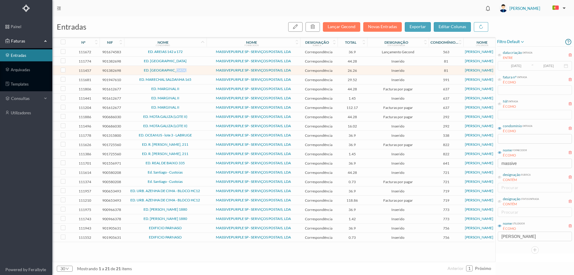
click at [191, 67] on td "ED. MAIA VILLAGE" at bounding box center [165, 70] width 82 height 9
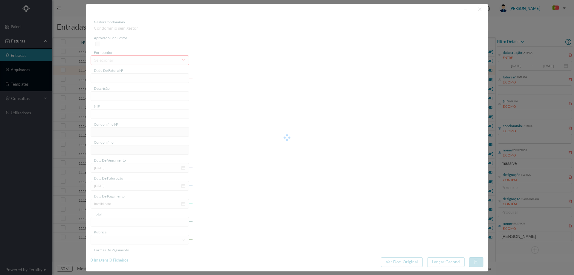
type input "4 45/31909"
type input "Serviço [PERSON_NAME]"
type input "901382698"
type input "[DATE]"
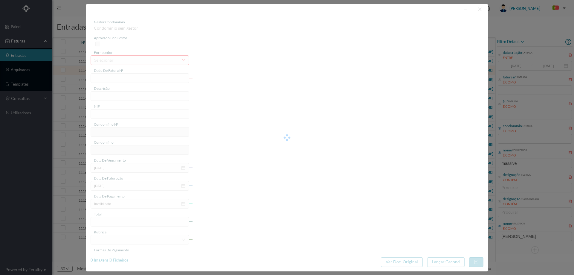
type input "[DATE]"
type input "26.26"
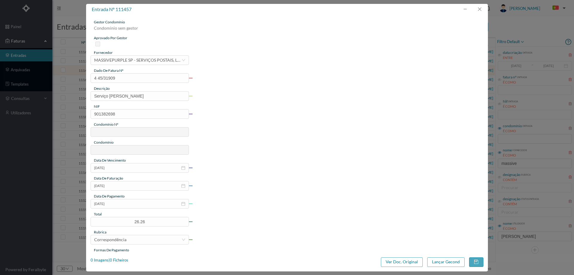
type input "81"
type input "ED. MAIA VILLAGE"
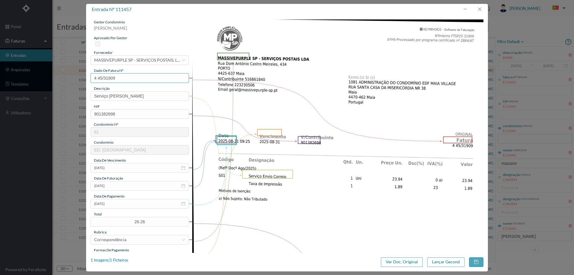
drag, startPoint x: 120, startPoint y: 77, endPoint x: 73, endPoint y: 78, distance: 47.2
click at [73, 78] on div "entrada nº 111457 gestor condomínio Hugo Moreira aprovado por gestor fornecedor…" at bounding box center [287, 137] width 574 height 275
click at [479, 7] on button "button" at bounding box center [479, 9] width 14 height 10
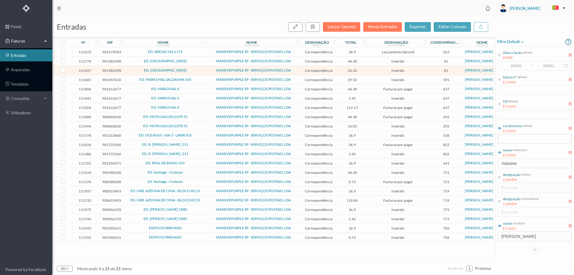
click at [130, 73] on td "ED. MAIA VILLAGE" at bounding box center [165, 70] width 82 height 9
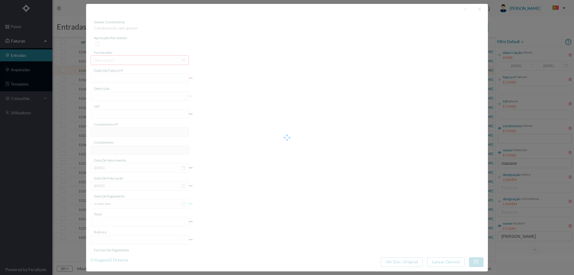
type input "4 45/31909"
type input "Serviço [PERSON_NAME]"
type input "901382698"
type input "[DATE]"
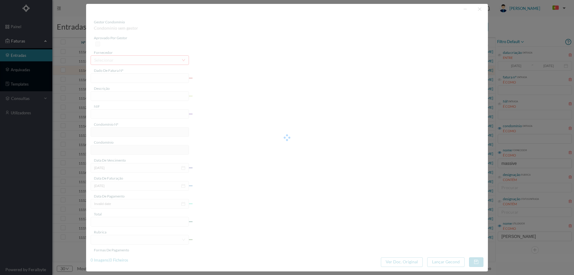
type input "[DATE]"
type input "26.26"
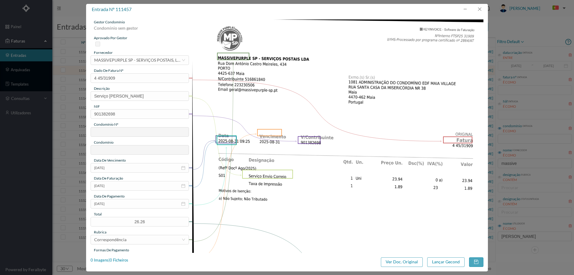
type input "81"
type input "ED. MAIA VILLAGE"
click at [128, 204] on input "[DATE]" at bounding box center [140, 204] width 98 height 10
click at [132, 201] on link "Hoje" at bounding box center [132, 202] width 9 height 11
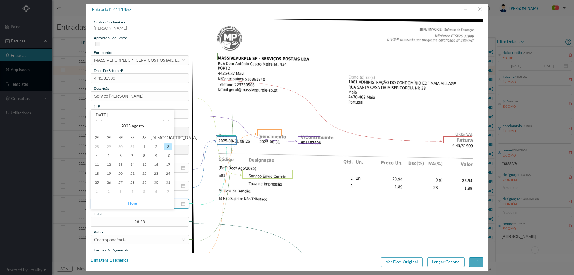
type input "[DATE]"
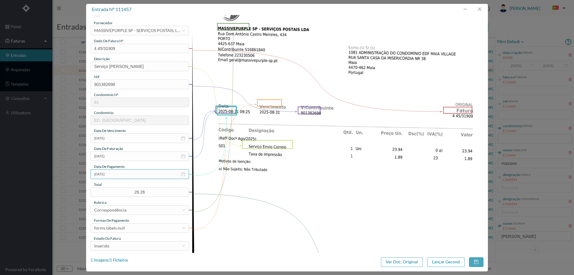
scroll to position [30, 0]
click at [133, 226] on div "forms.labels.null" at bounding box center [137, 227] width 87 height 9
click at [133, 171] on li "transferência bancária" at bounding box center [140, 172] width 98 height 10
click at [124, 242] on div "Inserido" at bounding box center [137, 245] width 87 height 9
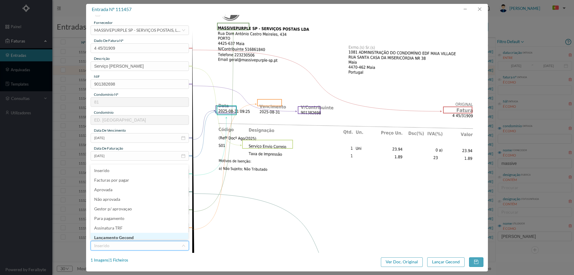
scroll to position [3, 0]
click at [127, 238] on li "Lançamento Gecond" at bounding box center [140, 235] width 98 height 10
click at [441, 262] on button "Lançar Gecond" at bounding box center [445, 262] width 37 height 10
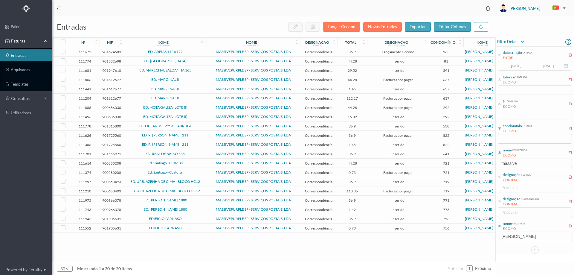
click at [192, 63] on td "ED. MAIA VILLAGE" at bounding box center [165, 60] width 82 height 9
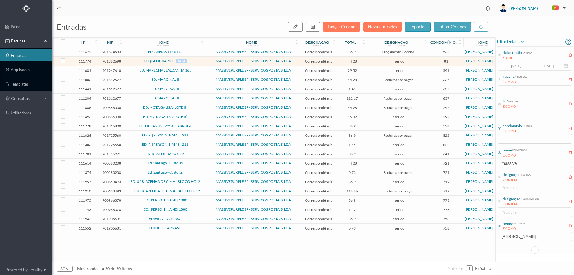
click at [192, 63] on td "ED. MAIA VILLAGE" at bounding box center [165, 60] width 82 height 9
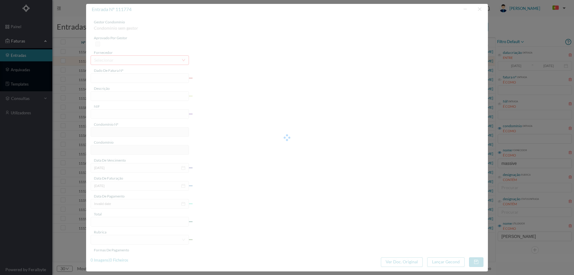
type input "4 45/34317"
type input "ANVILAVIE"
type input "901382698"
type input "Invalid date"
type input "[DATE]"
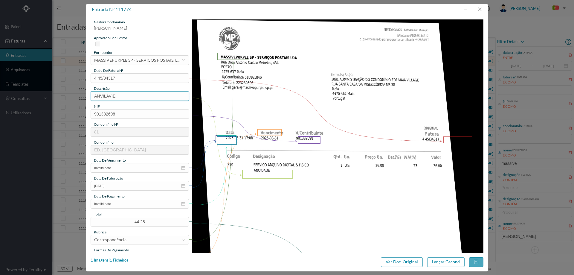
click at [133, 99] on input "ANVILAVIE" at bounding box center [140, 96] width 98 height 10
click at [122, 204] on input "Invalid date" at bounding box center [140, 204] width 98 height 10
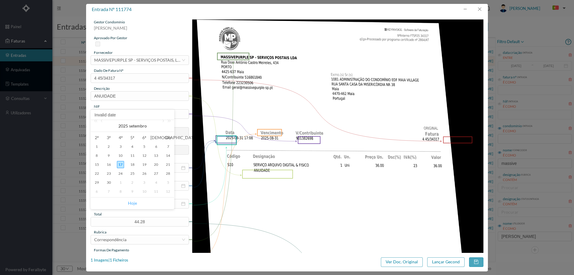
click at [133, 204] on link "Hoje" at bounding box center [132, 202] width 9 height 11
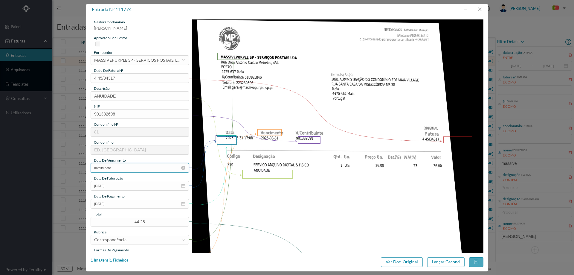
click at [120, 165] on input "Invalid date" at bounding box center [140, 168] width 98 height 10
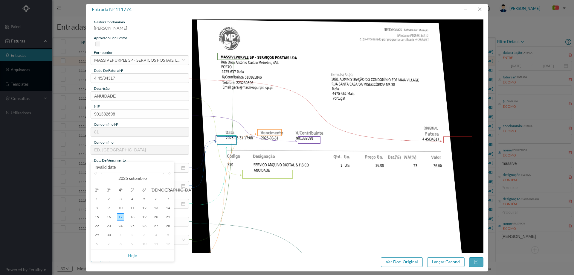
click at [137, 254] on span "Hoje" at bounding box center [132, 255] width 76 height 11
click at [133, 254] on link "Hoje" at bounding box center [132, 255] width 9 height 11
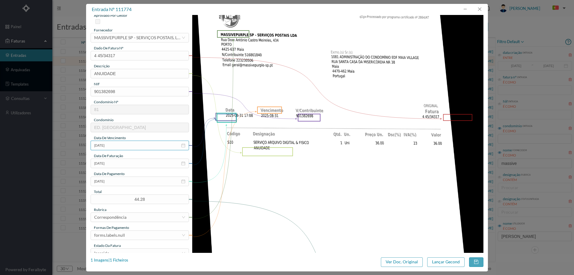
scroll to position [60, 0]
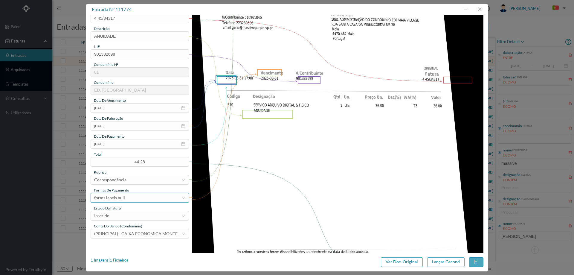
drag, startPoint x: 126, startPoint y: 199, endPoint x: 132, endPoint y: 194, distance: 7.7
click at [127, 198] on div "forms.labels.null" at bounding box center [137, 197] width 87 height 9
click at [129, 140] on li "transferência bancária" at bounding box center [140, 140] width 98 height 10
click at [132, 215] on div "Inserido" at bounding box center [137, 215] width 87 height 9
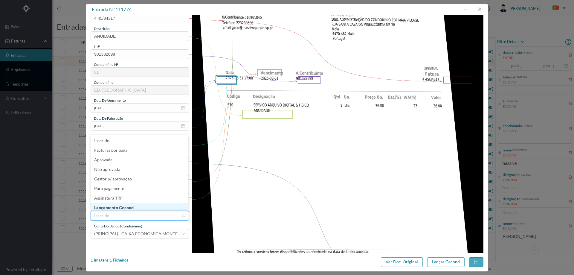
scroll to position [3, 0]
click at [134, 208] on li "Lançamento Gecond" at bounding box center [140, 205] width 98 height 10
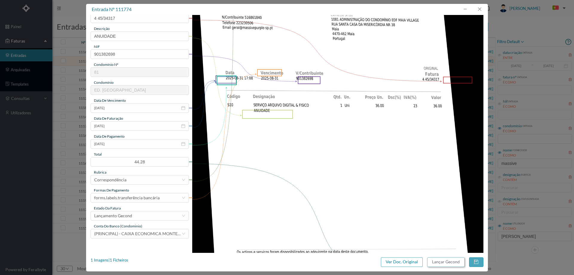
click at [449, 261] on button "Lançar Gecond" at bounding box center [445, 262] width 37 height 10
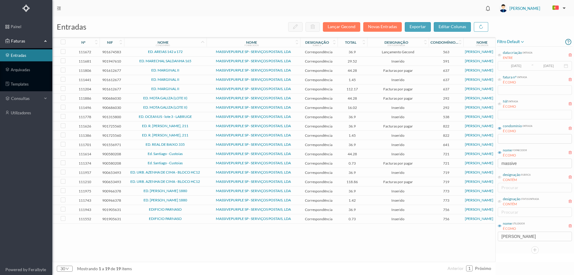
click at [202, 61] on span "ED. MARECHAL SALDANHA 165" at bounding box center [166, 61] width 80 height 4
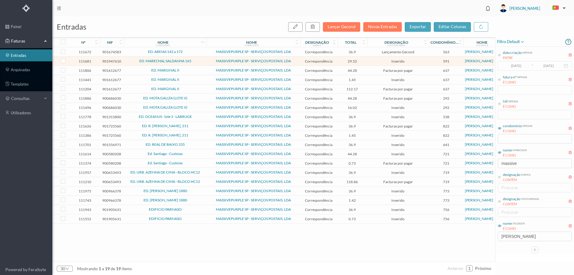
click at [202, 61] on span "ED. MARECHAL SALDANHA 165" at bounding box center [166, 61] width 80 height 4
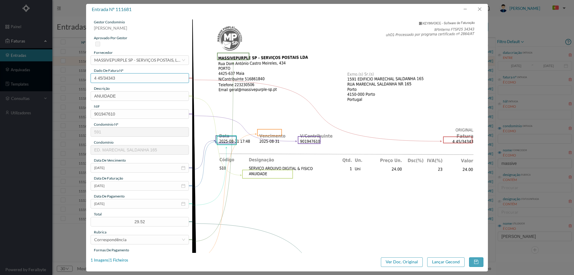
drag, startPoint x: 127, startPoint y: 77, endPoint x: 61, endPoint y: 80, distance: 66.1
click at [61, 80] on div "entrada nº 111681 gestor condomínio Hugo Moreira aprovado por gestor fornecedor…" at bounding box center [287, 137] width 574 height 275
click at [118, 205] on input "[DATE]" at bounding box center [140, 204] width 98 height 10
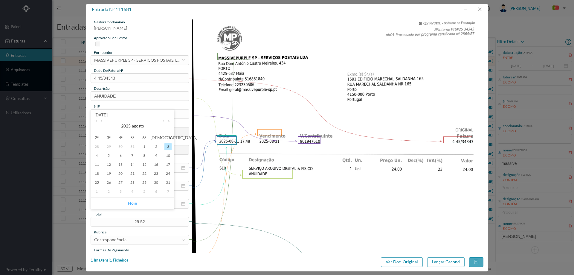
click at [131, 202] on link "Hoje" at bounding box center [132, 202] width 9 height 11
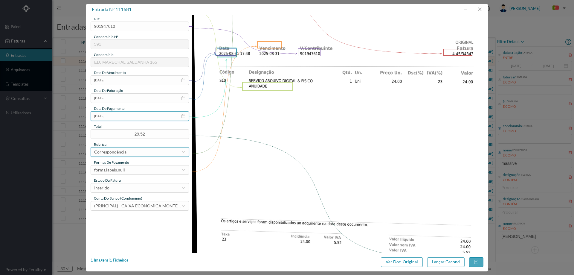
scroll to position [90, 0]
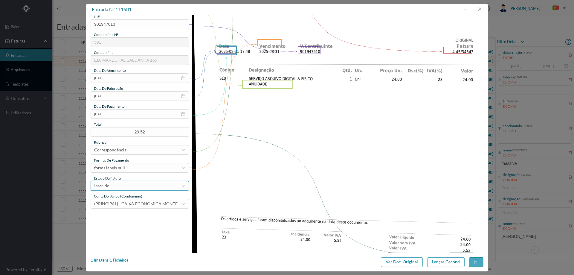
click at [132, 183] on div "Inserido" at bounding box center [137, 185] width 87 height 9
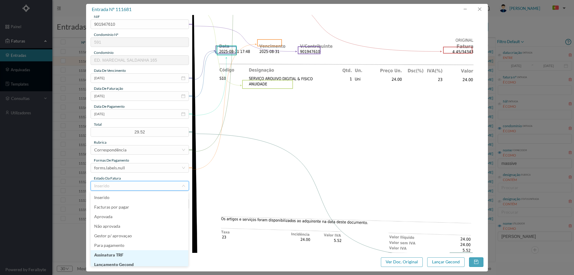
scroll to position [3, 0]
click at [129, 263] on li "Lançamento Gecond" at bounding box center [140, 261] width 98 height 10
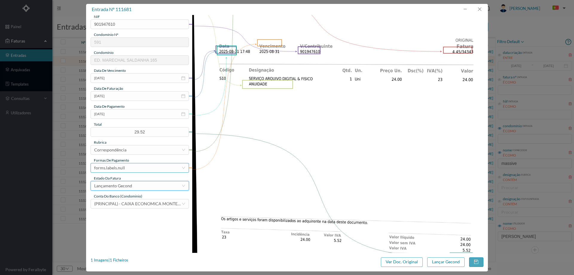
click at [129, 169] on div "forms.labels.null" at bounding box center [137, 167] width 87 height 9
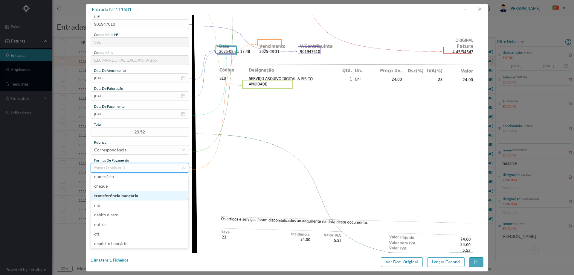
click at [134, 196] on li "transferência bancária" at bounding box center [140, 196] width 98 height 10
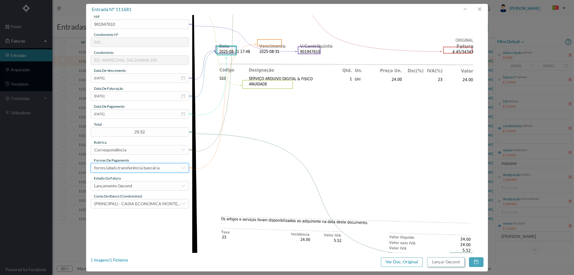
click at [440, 260] on button "Lançar Gecond" at bounding box center [445, 262] width 37 height 10
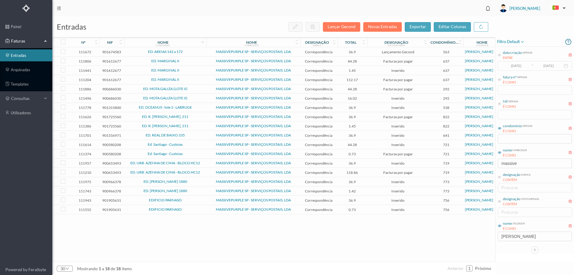
click at [193, 65] on td "ED. MARGINAL II" at bounding box center [165, 60] width 82 height 9
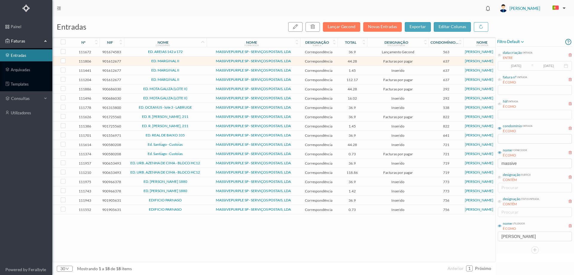
click at [193, 65] on td "ED. MARGINAL II" at bounding box center [165, 60] width 82 height 9
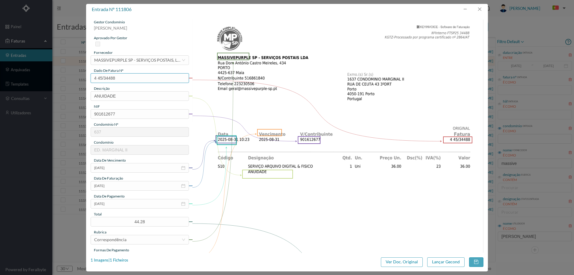
drag, startPoint x: 121, startPoint y: 81, endPoint x: 72, endPoint y: 79, distance: 49.6
click at [72, 79] on div "entrada nº 111806 gestor condomínio Hugo Moreira aprovado por gestor fornecedor…" at bounding box center [287, 137] width 574 height 275
click at [483, 8] on button "button" at bounding box center [479, 9] width 14 height 10
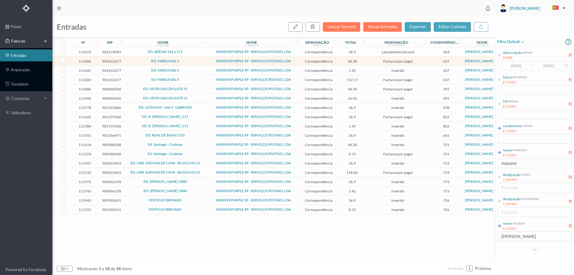
click at [192, 70] on span "ED. MARGINAL II" at bounding box center [166, 70] width 80 height 4
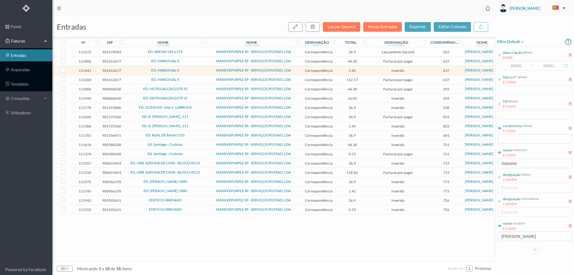
click at [192, 70] on span "ED. MARGINAL II" at bounding box center [166, 70] width 80 height 4
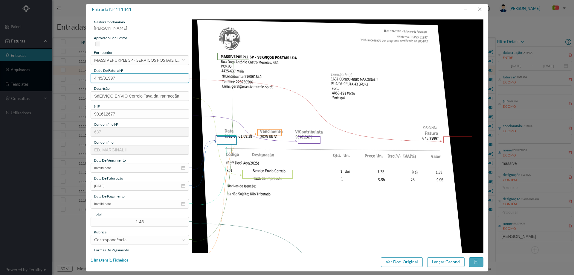
drag, startPoint x: 129, startPoint y: 75, endPoint x: 51, endPoint y: 81, distance: 78.9
click at [51, 81] on div "entrada nº 111441 gestor condomínio Hugo Moreira aprovado por gestor fornecedor…" at bounding box center [287, 137] width 574 height 275
drag, startPoint x: 480, startPoint y: 7, endPoint x: 454, endPoint y: 27, distance: 33.0
click at [480, 7] on button "button" at bounding box center [479, 9] width 14 height 10
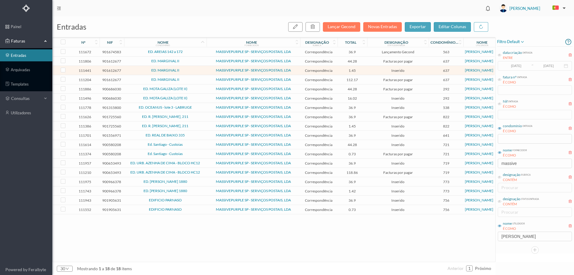
click at [192, 78] on span "ED. MARGINAL II" at bounding box center [166, 80] width 80 height 4
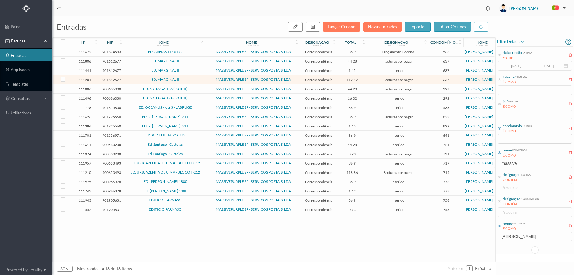
click at [192, 78] on span "ED. MARGINAL II" at bounding box center [166, 80] width 80 height 4
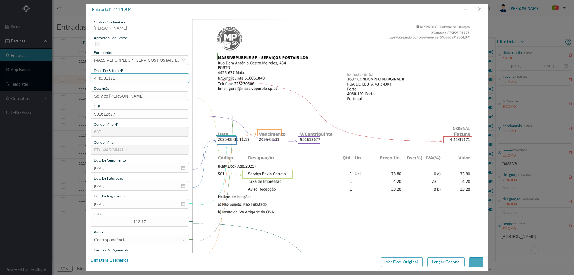
drag, startPoint x: 105, startPoint y: 80, endPoint x: 66, endPoint y: 82, distance: 38.7
click at [67, 82] on div "entrada nº 111204 gestor condomínio Hugo Moreira aprovado por gestor fornecedor…" at bounding box center [287, 137] width 574 height 275
drag, startPoint x: 482, startPoint y: 10, endPoint x: 481, endPoint y: 14, distance: 4.6
click at [482, 10] on button "button" at bounding box center [479, 9] width 14 height 10
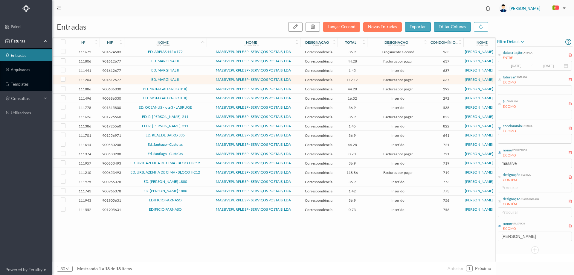
click at [127, 78] on span "ED. MARGINAL II" at bounding box center [166, 80] width 80 height 4
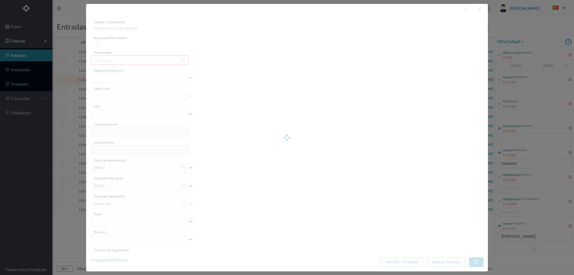
type input "4 45/31171"
type input "Serviço [PERSON_NAME]"
type input "901612677"
type input "[DATE]"
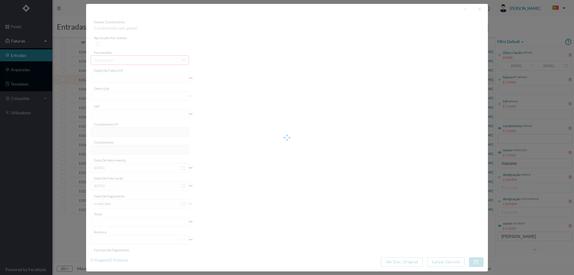
type input "[DATE]"
type input "112.17"
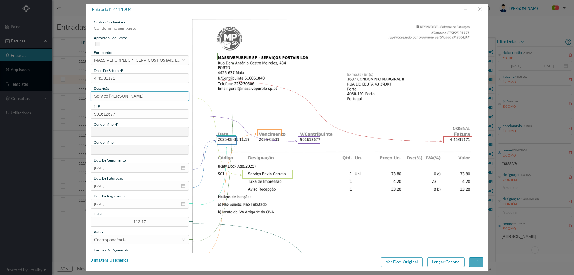
type input "637"
type input "ED. MARGINAL II"
click at [119, 203] on input "[DATE]" at bounding box center [140, 204] width 98 height 10
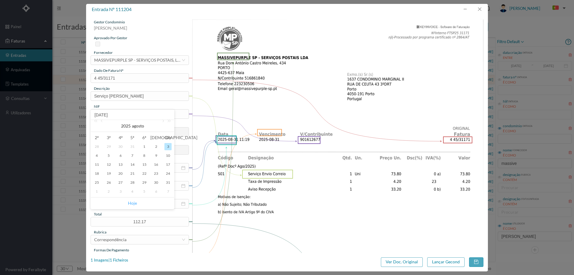
click at [132, 203] on link "Hoje" at bounding box center [132, 202] width 9 height 11
type input "[DATE]"
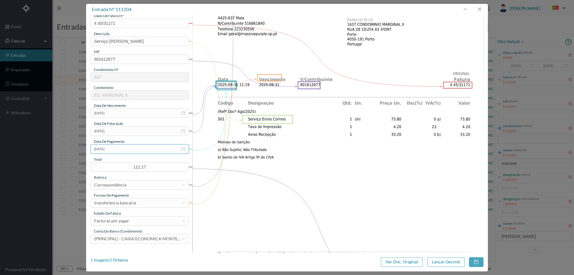
scroll to position [60, 0]
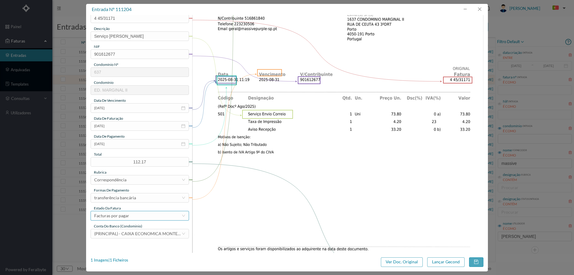
click at [129, 217] on div "Facturas por pagar" at bounding box center [137, 215] width 87 height 9
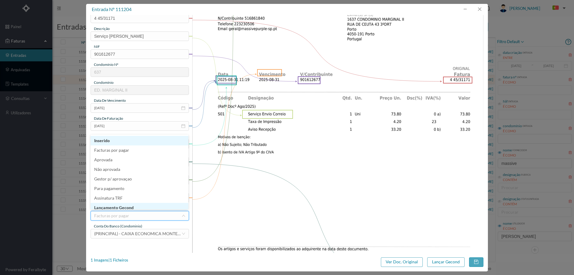
scroll to position [3, 0]
click at [137, 205] on li "Lançamento Gecond" at bounding box center [140, 205] width 98 height 10
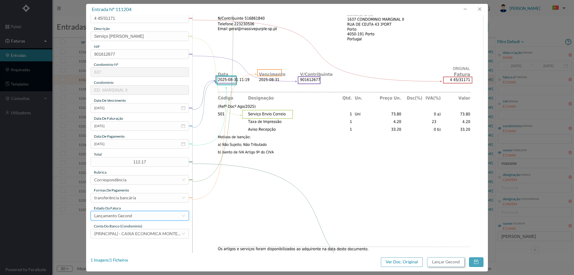
click at [448, 260] on button "Lançar Gecond" at bounding box center [445, 262] width 37 height 10
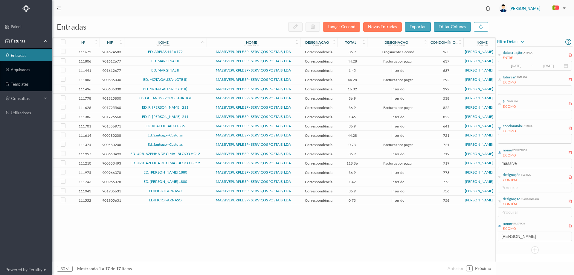
click at [192, 68] on td "ED. MARGINAL II" at bounding box center [165, 70] width 82 height 9
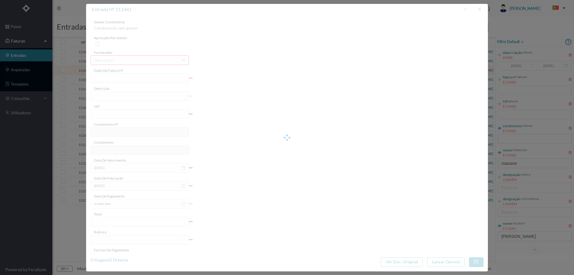
type input "4 45/31997"
type input "SdEIVIÇO ENVIO Correio Tava da lranraceãa"
type input "901612677"
type input "Invalid date"
type input "[DATE]"
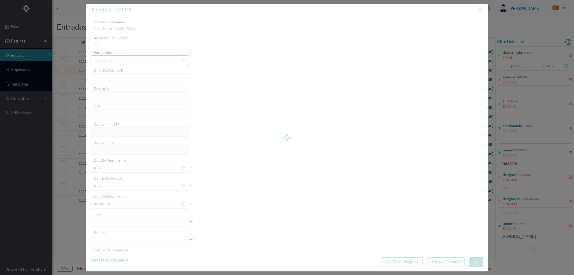
type input "1.45"
type input "637"
type input "ED. MARGINAL II"
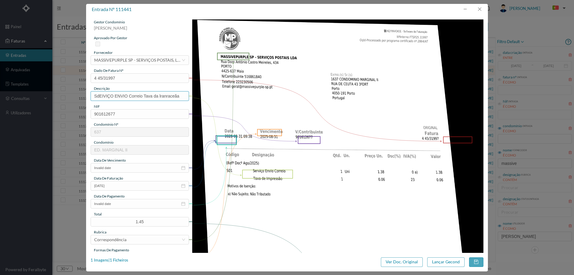
drag, startPoint x: 168, startPoint y: 97, endPoint x: -19, endPoint y: 97, distance: 186.8
click at [0, 97] on html "painel Faturas entradas arquivadas templates consultas utilizadores Powered by …" at bounding box center [287, 137] width 574 height 275
type input "Serviço [PERSON_NAME]"
click at [132, 168] on input "Invalid date" at bounding box center [140, 168] width 98 height 10
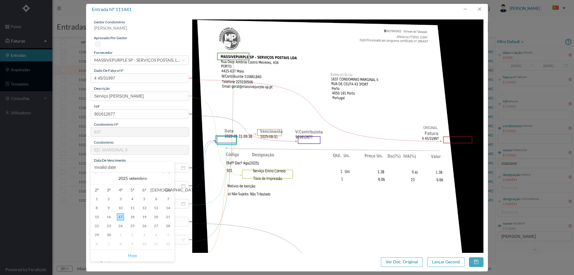
click at [132, 254] on link "Hoje" at bounding box center [132, 255] width 9 height 11
type input "[DATE]"
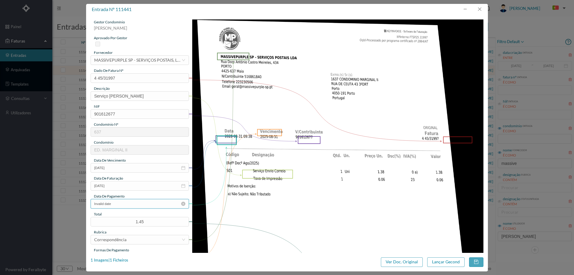
click at [125, 203] on input "Invalid date" at bounding box center [140, 204] width 98 height 10
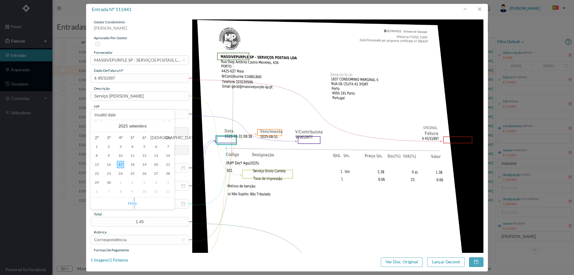
click at [134, 201] on link "Hoje" at bounding box center [132, 202] width 9 height 11
type input "[DATE]"
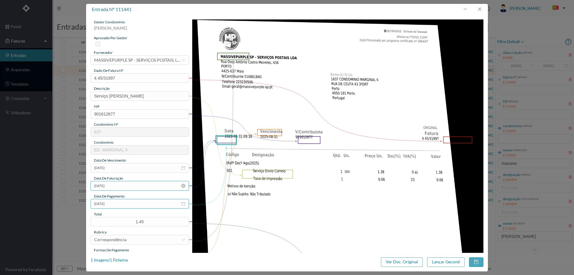
scroll to position [90, 0]
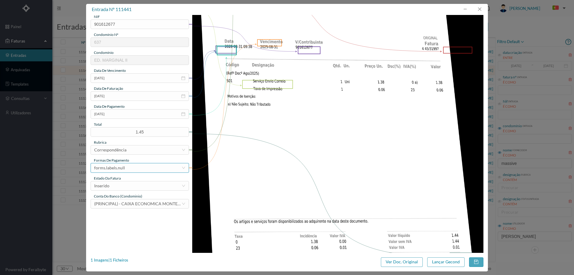
click at [127, 170] on div "forms.labels.null" at bounding box center [137, 167] width 87 height 9
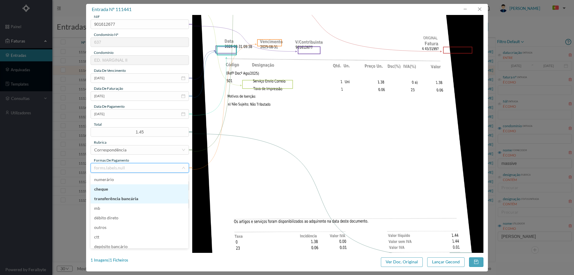
click at [131, 196] on li "transferência bancária" at bounding box center [140, 199] width 98 height 10
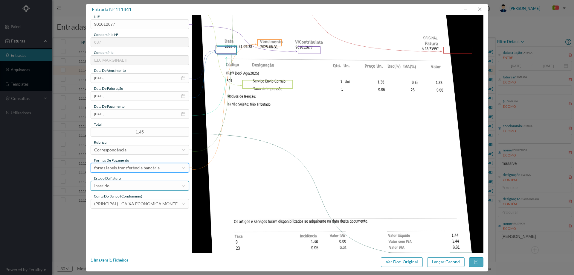
click at [128, 189] on div "Inserido" at bounding box center [137, 185] width 87 height 9
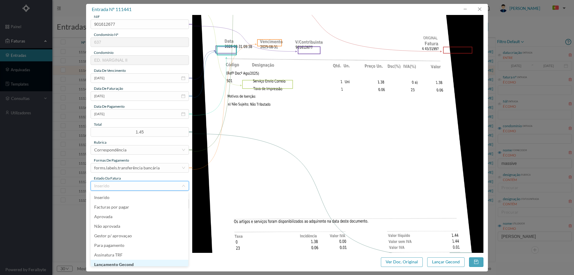
scroll to position [3, 0]
click at [129, 262] on li "Lançamento Gecond" at bounding box center [140, 261] width 98 height 10
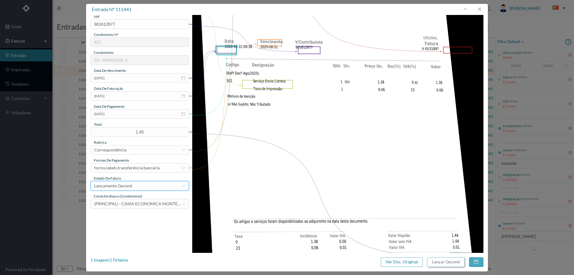
click at [443, 260] on button "Lançar Gecond" at bounding box center [445, 262] width 37 height 10
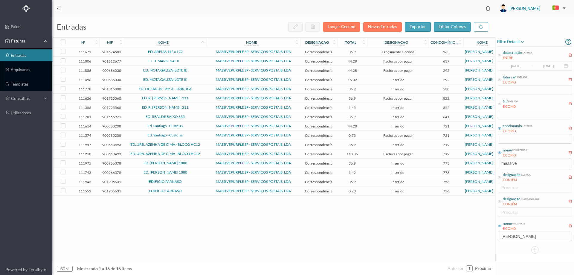
click at [192, 59] on span "ED. MARGINAL II" at bounding box center [166, 61] width 80 height 4
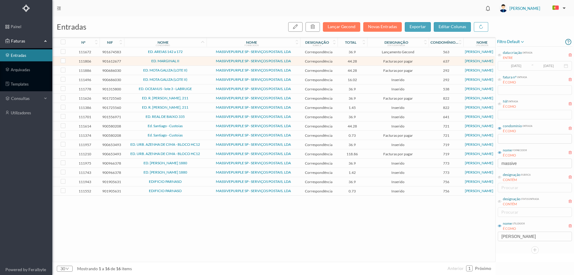
click at [192, 59] on span "ED. MARGINAL II" at bounding box center [166, 61] width 80 height 4
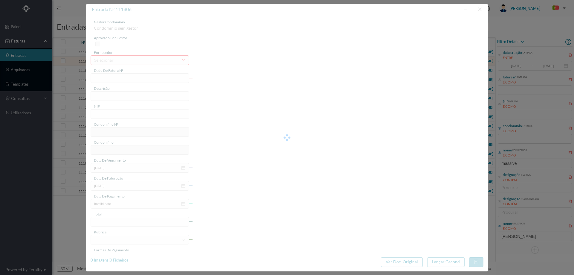
type input "4 45/34488"
type input "ANUIDADE"
type input "901612677"
type input "[DATE]"
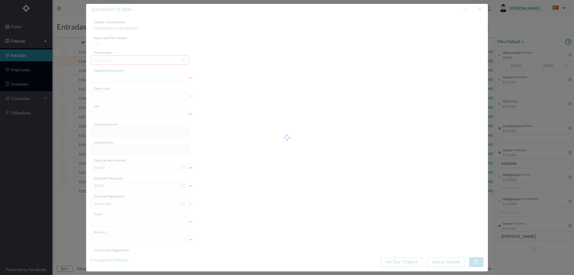
type input "[DATE]"
type input "44.28"
type input "637"
type input "ED. MARGINAL II"
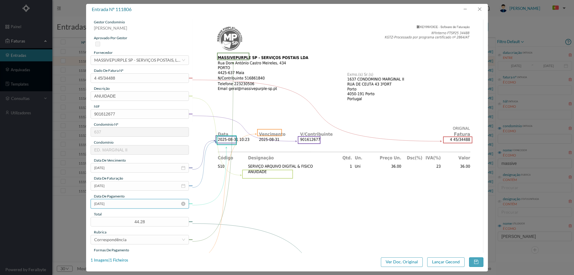
click at [125, 204] on input "[DATE]" at bounding box center [140, 204] width 98 height 10
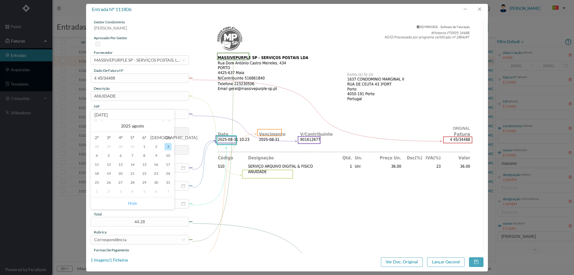
click at [132, 202] on link "Hoje" at bounding box center [132, 202] width 9 height 11
type input "[DATE]"
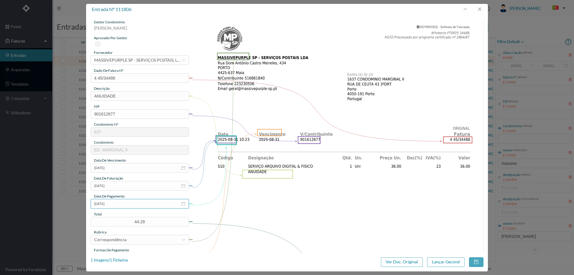
scroll to position [60, 0]
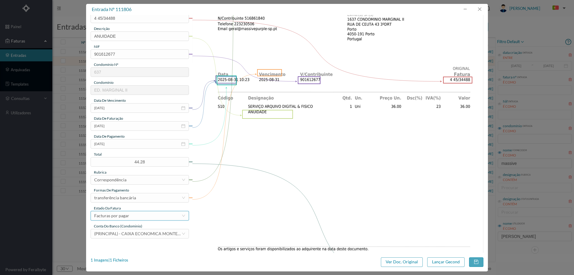
click at [128, 217] on div "Facturas por pagar" at bounding box center [111, 215] width 35 height 9
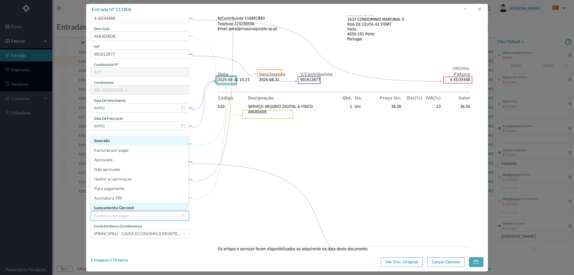
scroll to position [2, 0]
click at [132, 203] on li "Lançamento Gecond" at bounding box center [140, 206] width 98 height 10
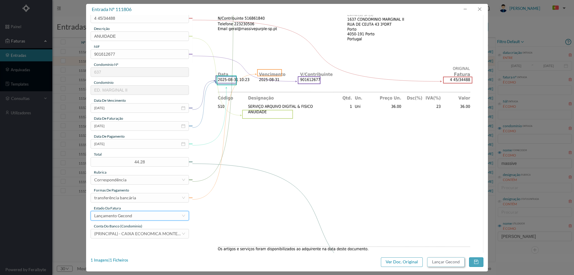
click at [447, 262] on button "Lançar Gecond" at bounding box center [445, 262] width 37 height 10
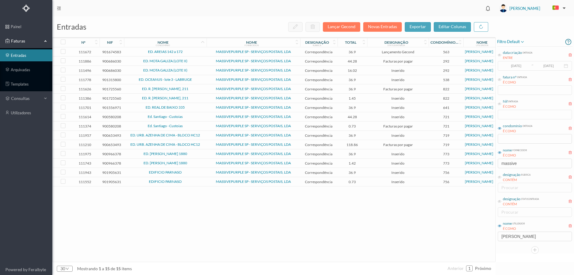
click at [196, 63] on span "ED. MOTA GALIZA (LOTE II)" at bounding box center [166, 61] width 80 height 4
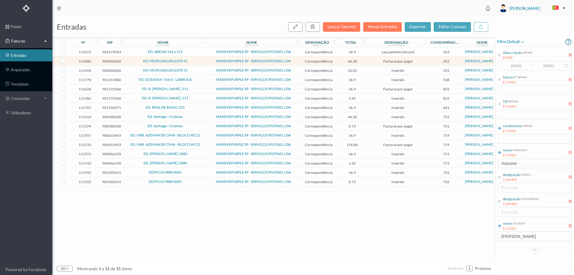
click at [196, 63] on span "ED. MOTA GALIZA (LOTE II)" at bounding box center [166, 61] width 80 height 4
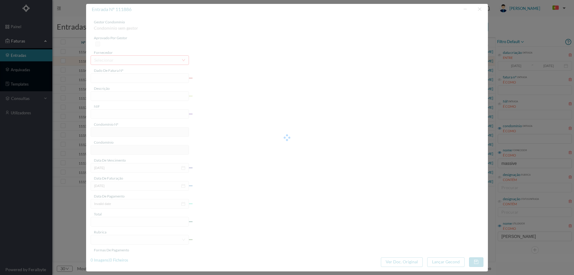
type input "4 45/34480"
type input "ANUIDADE"
type input "900686030"
type input "[DATE]"
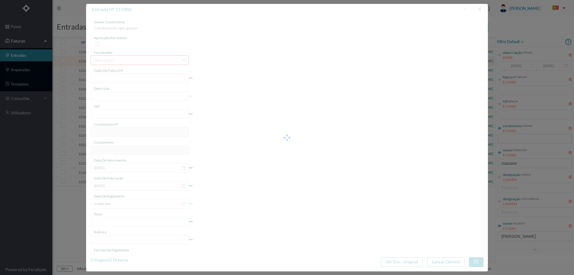
type input "[DATE]"
type input "44.28"
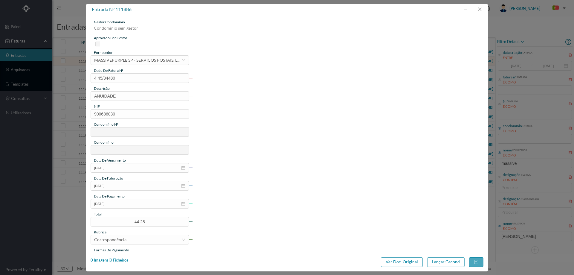
type input "292"
type input "ED. MOTA GALIZA (LOTE II)"
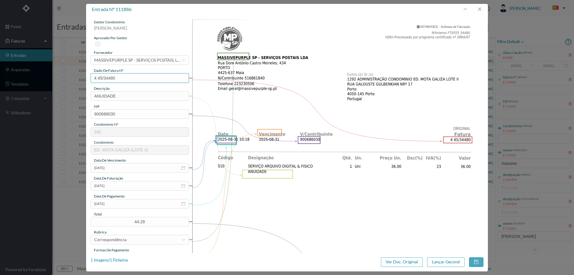
drag, startPoint x: 129, startPoint y: 79, endPoint x: 71, endPoint y: 80, distance: 57.7
click at [71, 80] on div "entrada nº 111886 gestor condomínio Hugo Moreira aprovado por gestor fornecedor…" at bounding box center [287, 137] width 574 height 275
click at [479, 8] on button "button" at bounding box center [479, 9] width 14 height 10
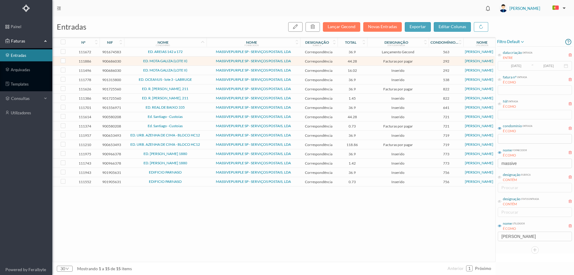
click at [196, 71] on span "ED. MOTA GALIZA (LOTE II)" at bounding box center [166, 70] width 80 height 4
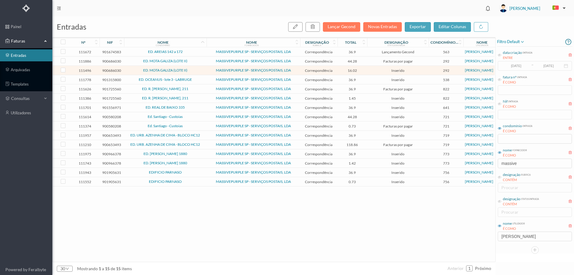
click at [196, 71] on span "ED. MOTA GALIZA (LOTE II)" at bounding box center [166, 70] width 80 height 4
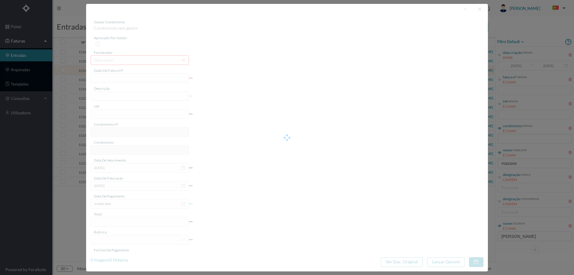
type input "4 45/31946"
type input "Serviço [PERSON_NAME]"
type input "900686030"
type input "Invalid date"
type input "[DATE]"
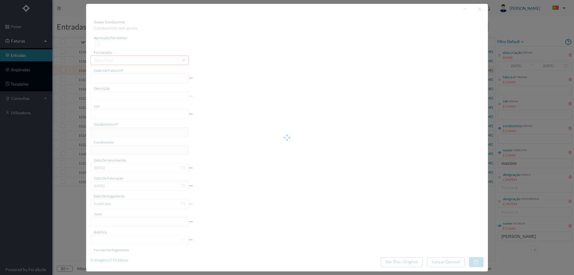
type input "16.02"
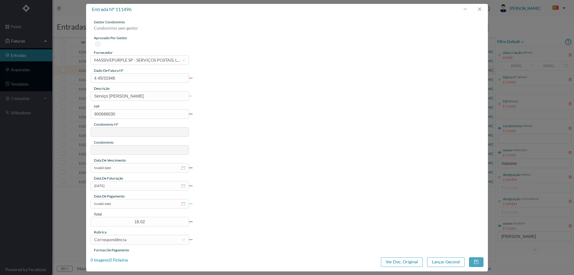
type input "292"
type input "ED. MOTA GALIZA (LOTE II)"
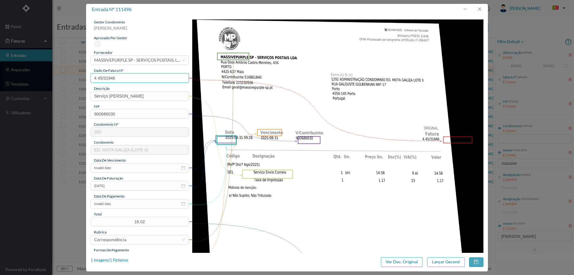
drag, startPoint x: 120, startPoint y: 79, endPoint x: 77, endPoint y: 78, distance: 43.0
click at [77, 78] on div "entrada nº 111496 gestor condomínio Hugo Moreira aprovado por gestor fornecedor…" at bounding box center [287, 137] width 574 height 275
drag, startPoint x: 480, startPoint y: 7, endPoint x: 448, endPoint y: 55, distance: 57.3
click at [480, 7] on button "button" at bounding box center [479, 9] width 14 height 10
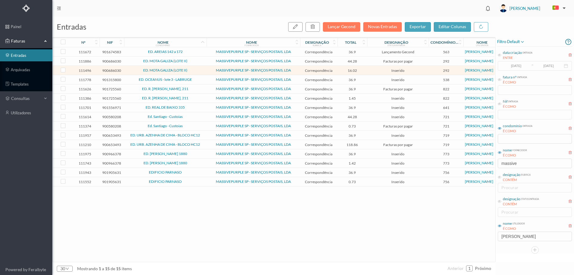
click at [138, 62] on span "ED. MOTA GALIZA (LOTE II)" at bounding box center [166, 61] width 80 height 4
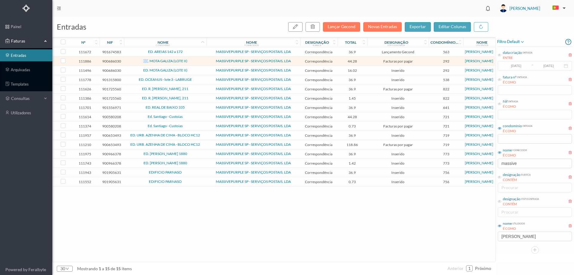
click at [138, 62] on span "ED. MOTA GALIZA (LOTE II)" at bounding box center [166, 61] width 80 height 4
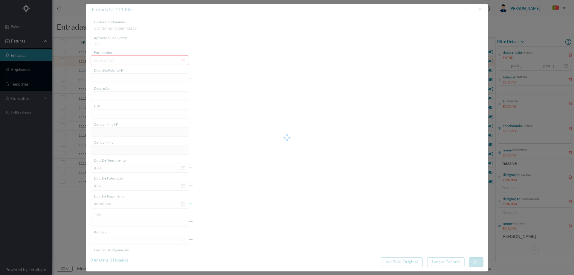
type input "4 45/34480"
type input "ANUIDADE"
type input "900686030"
type input "[DATE]"
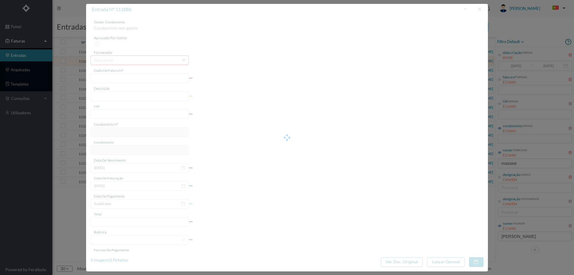
type input "[DATE]"
type input "44.28"
type input "292"
type input "ED. MOTA GALIZA (LOTE II)"
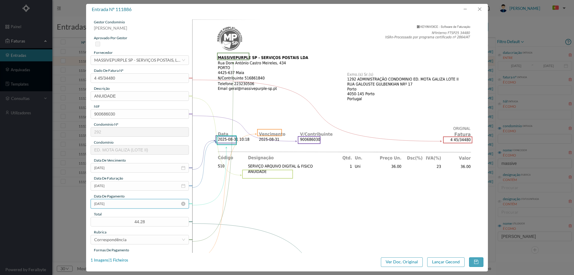
click at [122, 202] on input "[DATE]" at bounding box center [140, 204] width 98 height 10
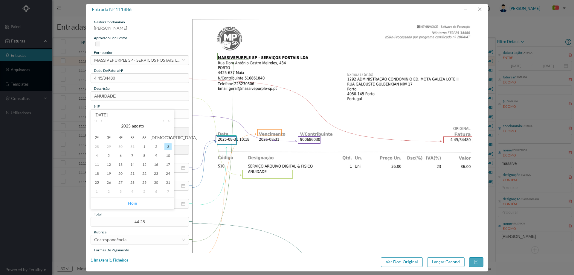
click at [133, 201] on link "Hoje" at bounding box center [132, 202] width 9 height 11
type input "[DATE]"
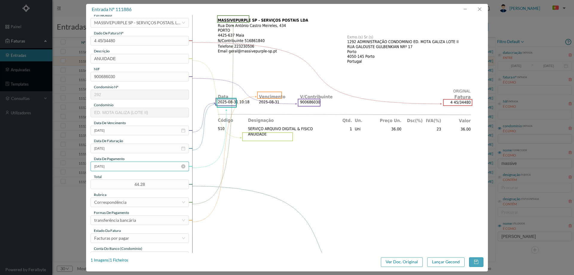
scroll to position [60, 0]
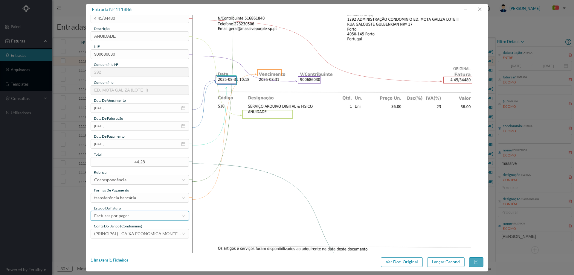
click at [129, 216] on div "Facturas por pagar" at bounding box center [137, 215] width 87 height 9
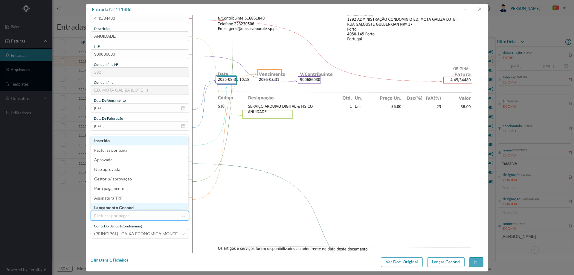
scroll to position [3, 0]
click at [131, 207] on li "Lançamento Gecond" at bounding box center [140, 205] width 98 height 10
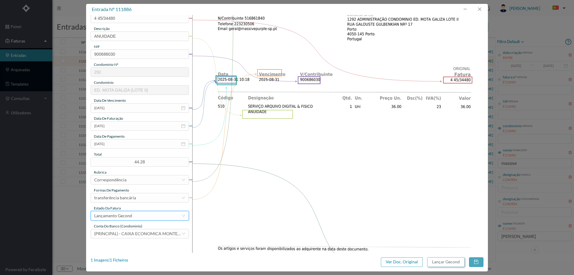
click at [452, 260] on button "Lançar Gecond" at bounding box center [445, 262] width 37 height 10
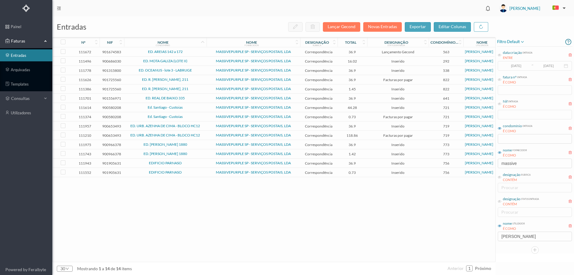
click at [197, 61] on span "ED. MOTA GALIZA (LOTE II)" at bounding box center [166, 61] width 80 height 4
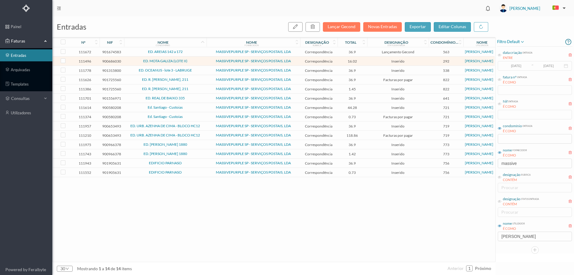
click at [197, 61] on span "ED. MOTA GALIZA (LOTE II)" at bounding box center [166, 61] width 80 height 4
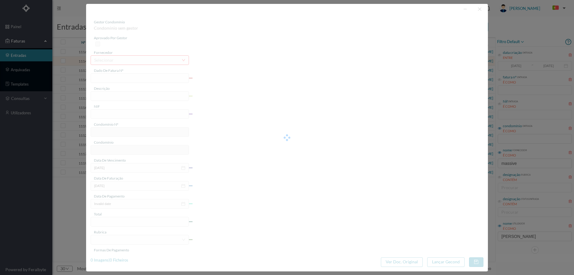
type input "4 45/31946"
type input "Serviço [PERSON_NAME]"
type input "900686030"
type input "Invalid date"
type input "[DATE]"
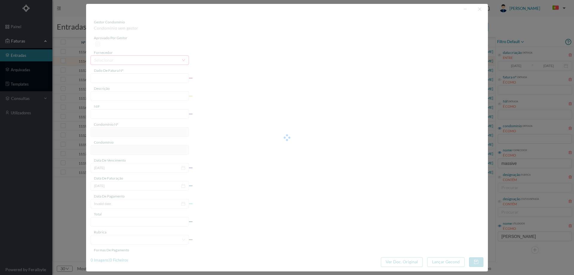
type input "16.02"
type input "292"
type input "ED. MOTA GALIZA (LOTE II)"
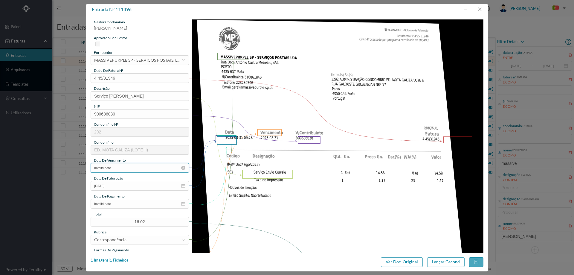
click at [118, 169] on input "Invalid date" at bounding box center [140, 168] width 98 height 10
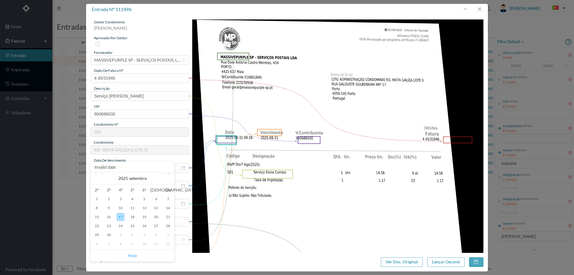
click at [136, 254] on link "Hoje" at bounding box center [132, 255] width 9 height 11
type input "[DATE]"
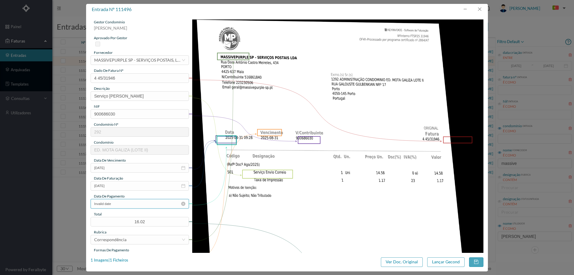
click at [123, 202] on input "Invalid date" at bounding box center [140, 204] width 98 height 10
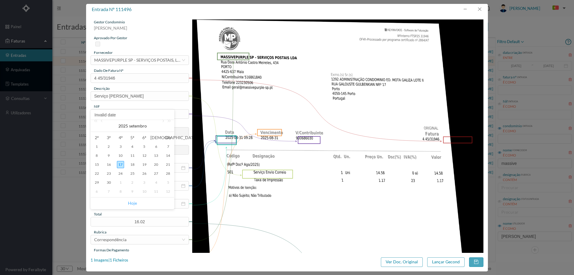
click at [131, 202] on link "Hoje" at bounding box center [132, 202] width 9 height 11
type input "[DATE]"
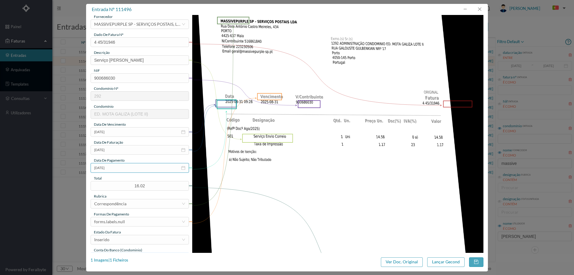
scroll to position [90, 0]
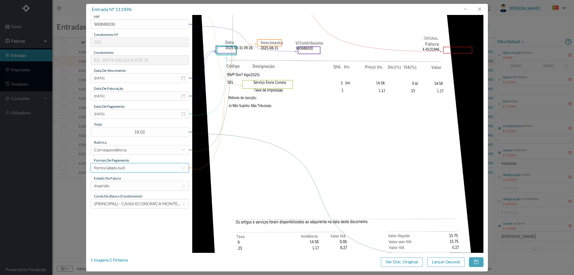
click at [122, 168] on div "forms.labels.null" at bounding box center [109, 167] width 31 height 9
click at [130, 196] on li "transferência bancária" at bounding box center [140, 199] width 98 height 10
click at [128, 184] on div "Inserido" at bounding box center [137, 185] width 87 height 9
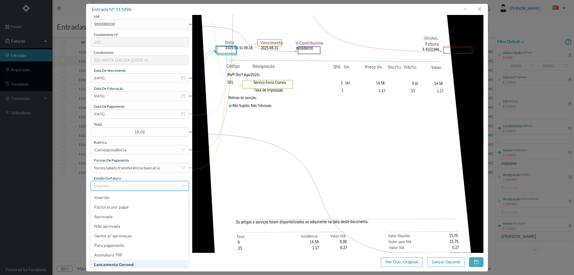
scroll to position [3, 0]
click at [134, 262] on li "Lançamento Gecond" at bounding box center [140, 261] width 98 height 10
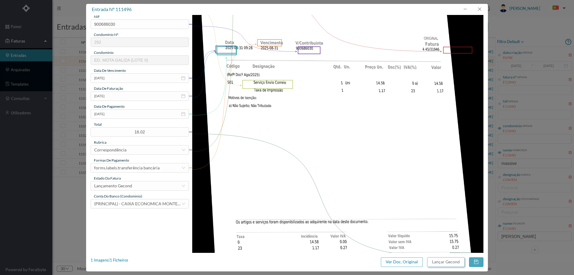
click at [448, 263] on button "Lançar Gecond" at bounding box center [445, 262] width 37 height 10
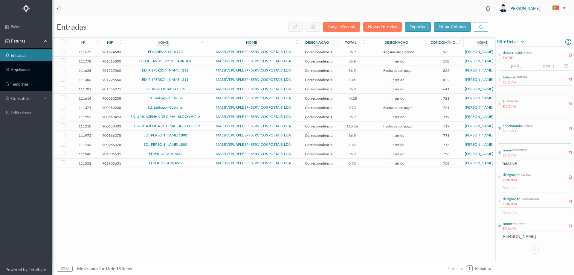
click at [203, 61] on span "ED. OCEANUS - lote 3 - LABRUGE" at bounding box center [166, 61] width 80 height 4
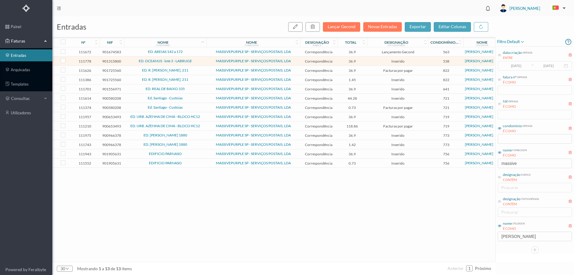
click at [203, 62] on span "ED. OCEANUS - lote 3 - LABRUGE" at bounding box center [166, 61] width 80 height 4
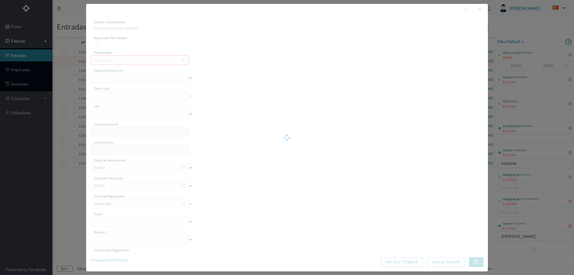
type input "4 45/34326"
type input "ANUIDADE"
type input "901315800"
type input "[DATE]"
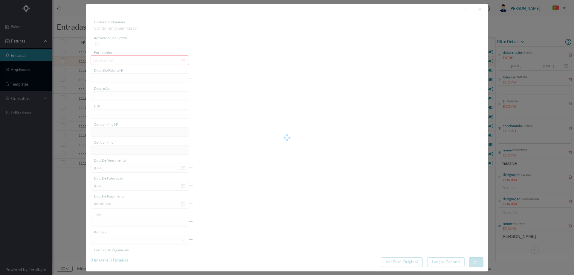
type input "[DATE]"
type input "36.90"
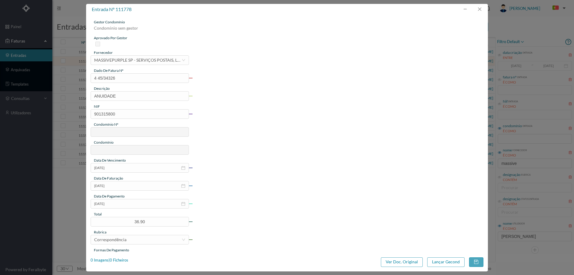
type input "538"
type input "ED. OCEANUS - lote 3 - LABRUGE"
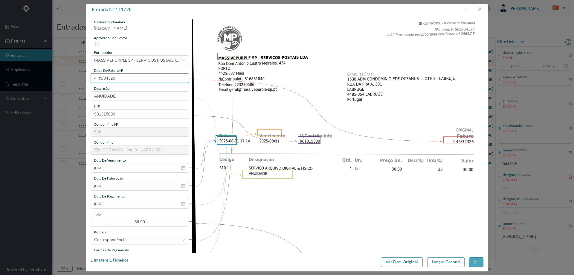
drag, startPoint x: 127, startPoint y: 77, endPoint x: 59, endPoint y: 77, distance: 67.6
click at [59, 77] on div "entrada nº 111778 gestor condomínio Hugo Moreira aprovado por gestor fornecedor…" at bounding box center [287, 137] width 574 height 275
click at [121, 202] on input "[DATE]" at bounding box center [140, 204] width 98 height 10
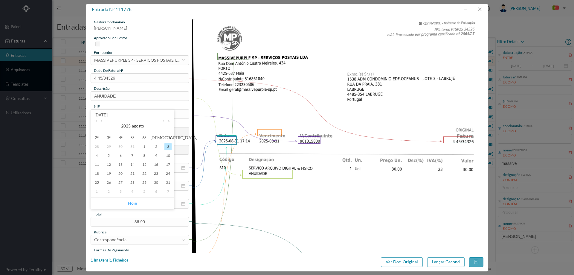
click at [132, 201] on link "Hoje" at bounding box center [132, 202] width 9 height 11
type input "[DATE]"
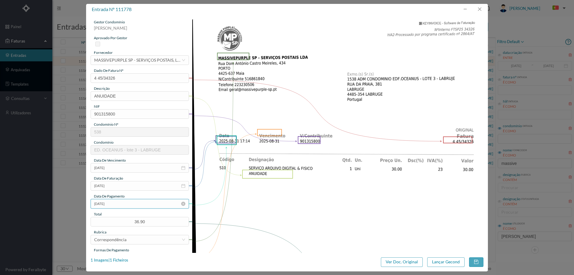
scroll to position [90, 0]
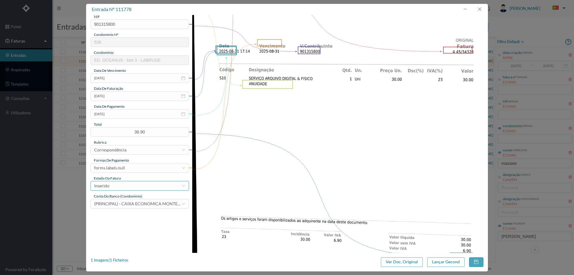
click at [132, 182] on div "Inserido" at bounding box center [137, 185] width 87 height 9
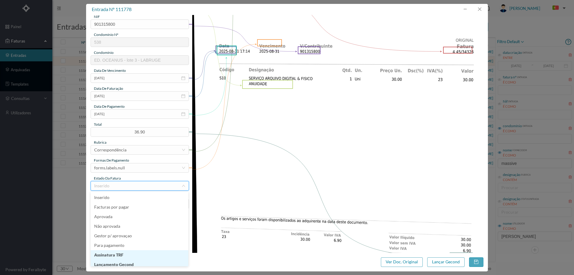
scroll to position [3, 0]
click at [134, 261] on li "Lançamento Gecond" at bounding box center [140, 261] width 98 height 10
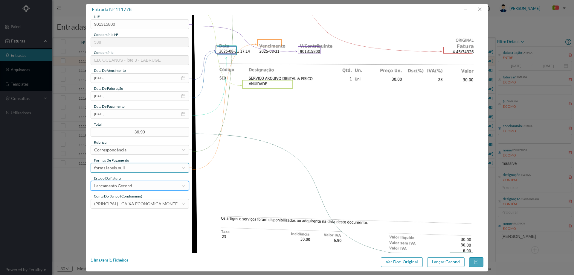
click at [128, 170] on div "forms.labels.null" at bounding box center [137, 167] width 87 height 9
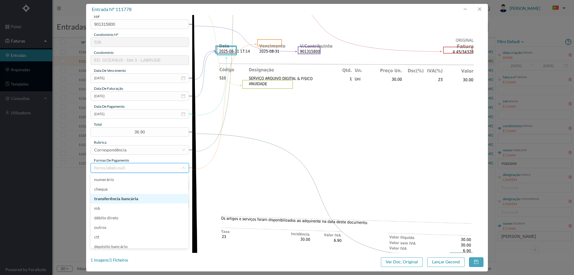
click at [130, 198] on li "transferência bancária" at bounding box center [140, 199] width 98 height 10
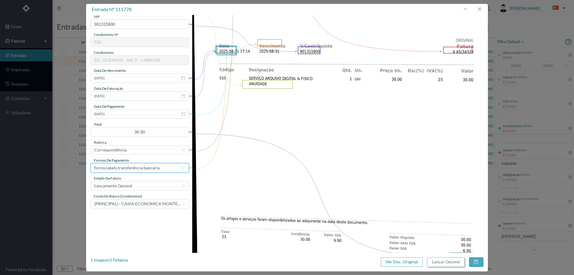
click at [447, 264] on button "Lançar Gecond" at bounding box center [445, 262] width 37 height 10
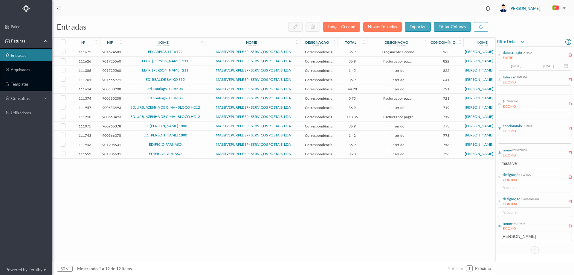
click at [193, 79] on span "ED. REAL DE BAIXO 335" at bounding box center [166, 80] width 80 height 4
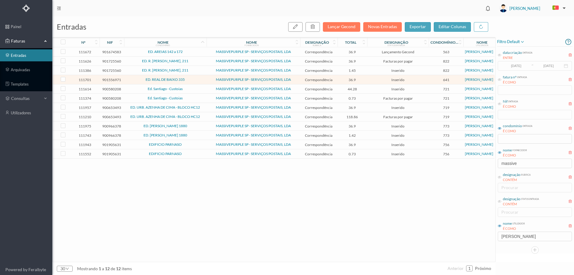
click at [195, 79] on span "ED. REAL DE BAIXO 335" at bounding box center [166, 80] width 80 height 4
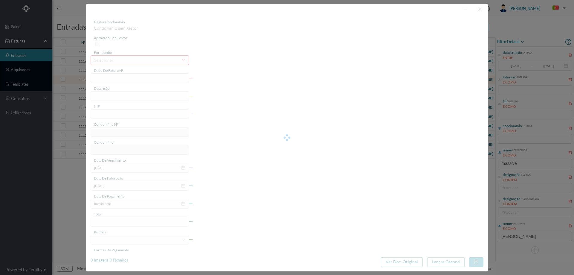
type input "4 45/34363"
type input "ANUIVAVIE"
type input "901556971"
type input "Invalid date"
type input "[DATE]"
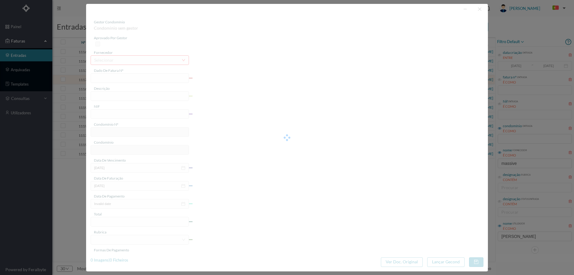
type input "36.90"
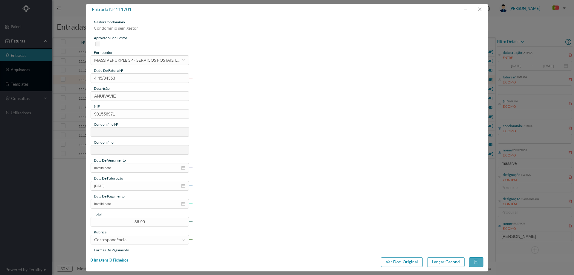
type input "641"
type input "ED. REAL DE BAIXO 335"
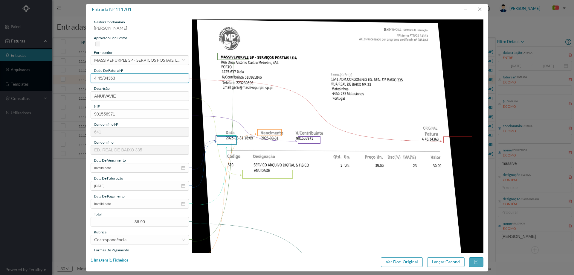
drag, startPoint x: 107, startPoint y: 77, endPoint x: 55, endPoint y: 76, distance: 52.3
click at [55, 76] on div "entrada nº 111701 gestor condomínio Hugo Moreira aprovado por gestor fornecedor…" at bounding box center [287, 137] width 574 height 275
click at [124, 97] on input "ANUIVAVIE" at bounding box center [140, 96] width 98 height 10
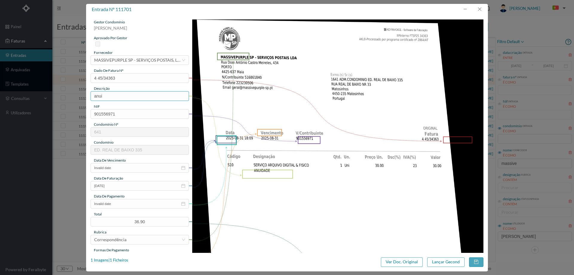
type input "ANUIDADE"
click at [119, 203] on input "Invalid date" at bounding box center [140, 204] width 98 height 10
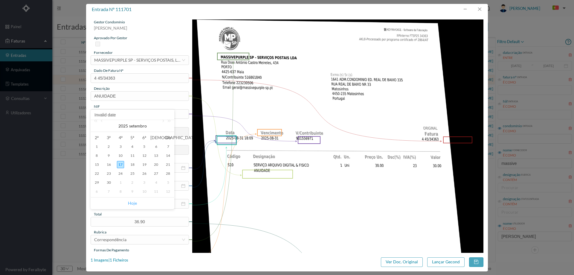
click at [130, 204] on link "Hoje" at bounding box center [132, 202] width 9 height 11
type input "[DATE]"
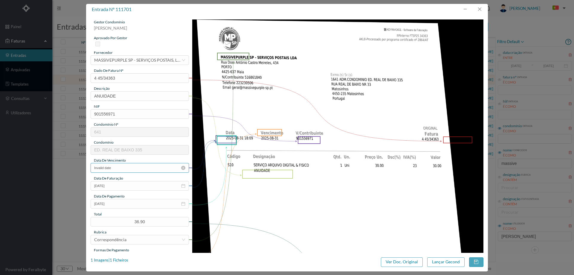
click at [126, 171] on input "Invalid date" at bounding box center [140, 168] width 98 height 10
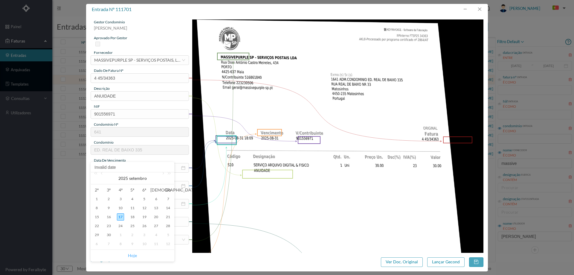
click at [130, 255] on link "Hoje" at bounding box center [132, 255] width 9 height 11
type input "[DATE]"
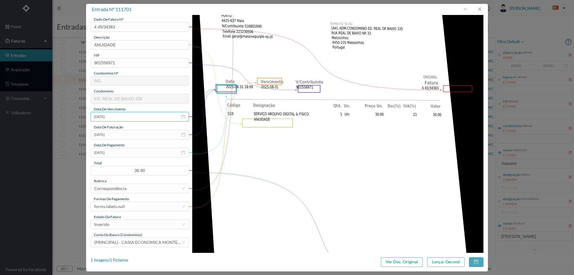
scroll to position [90, 0]
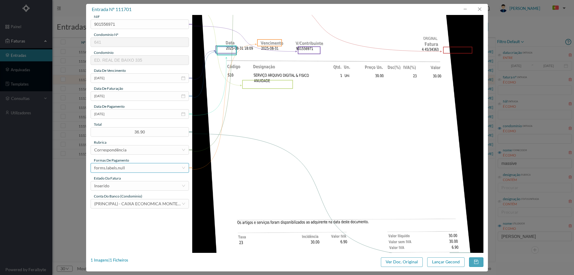
click at [120, 169] on div "forms.labels.null" at bounding box center [109, 167] width 31 height 9
click at [133, 198] on li "transferência bancária" at bounding box center [140, 199] width 98 height 10
click at [128, 186] on div "Inserido" at bounding box center [137, 185] width 87 height 9
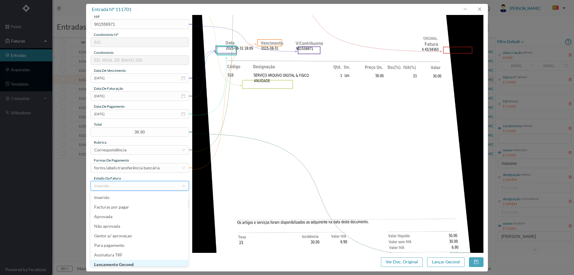
scroll to position [3, 0]
click at [129, 263] on li "Lançamento Gecond" at bounding box center [140, 261] width 98 height 10
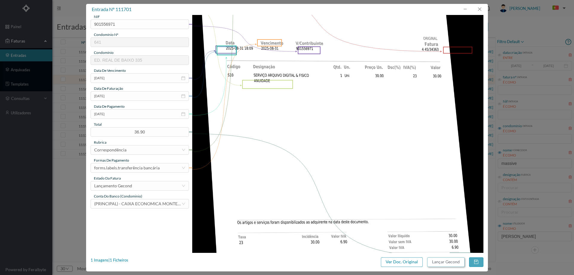
click at [444, 262] on button "Lançar Gecond" at bounding box center [445, 262] width 37 height 10
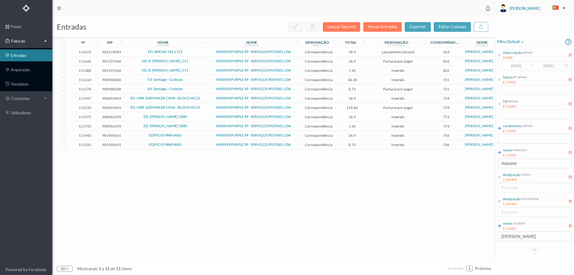
click at [189, 79] on span "Ed. Santiago - Custoias" at bounding box center [166, 80] width 80 height 4
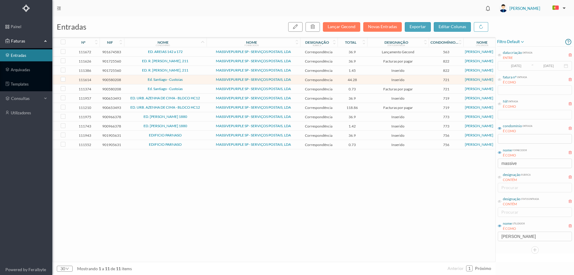
click at [189, 79] on span "Ed. Santiago - Custoias" at bounding box center [166, 80] width 80 height 4
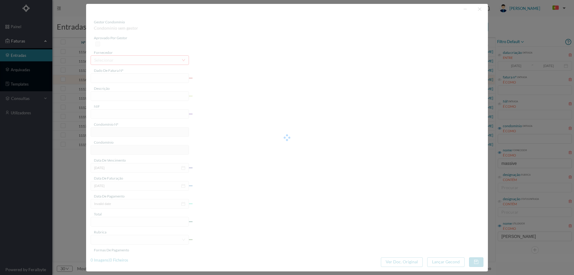
type input "4 45/34386"
type input "ANUIDADE"
type input "900580208"
type input "[DATE]"
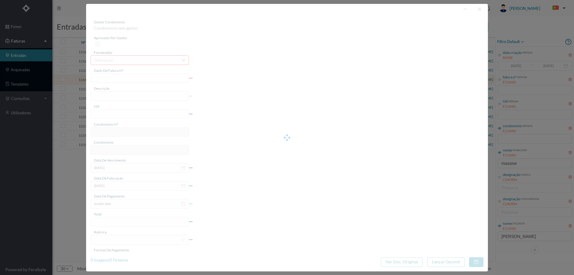
type input "[DATE]"
type input "44.28"
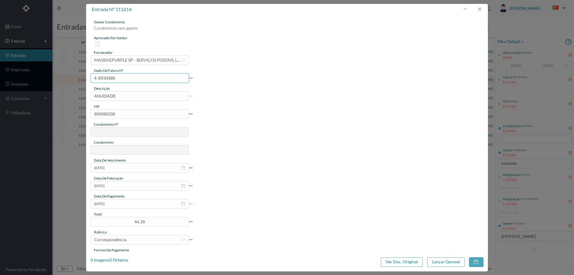
type input "721"
type input "Ed. Santiago - Custoias"
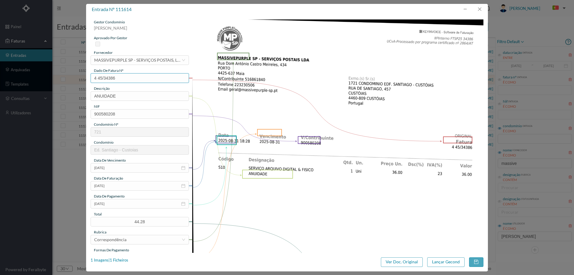
drag, startPoint x: 121, startPoint y: 77, endPoint x: 64, endPoint y: 78, distance: 57.4
click at [64, 78] on div "entrada nº 111614 gestor condomínio Hugo Moreira aprovado por gestor fornecedor…" at bounding box center [287, 137] width 574 height 275
click at [479, 10] on button "button" at bounding box center [479, 9] width 14 height 10
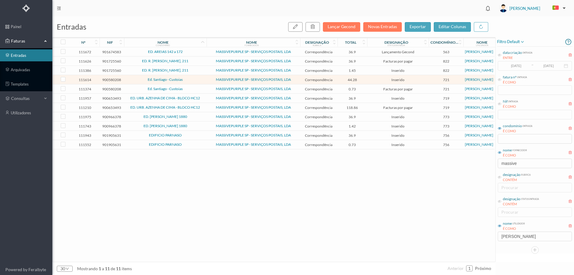
click at [192, 87] on span "Ed. Santiago - Custoias" at bounding box center [166, 89] width 80 height 4
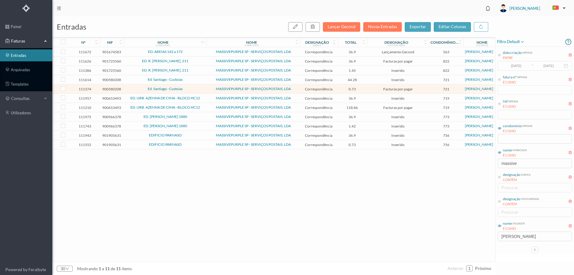
click at [192, 87] on span "Ed. Santiago - Custoias" at bounding box center [166, 89] width 80 height 4
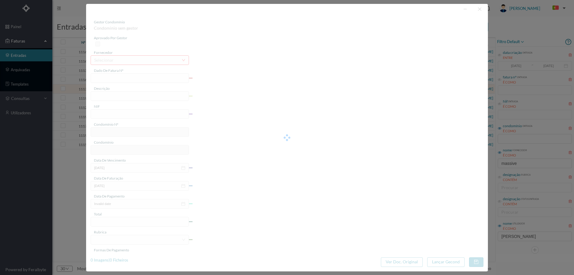
type input "4 45/32018"
type input "Serviço [PERSON_NAME]"
type input "900580208"
type input "[DATE]"
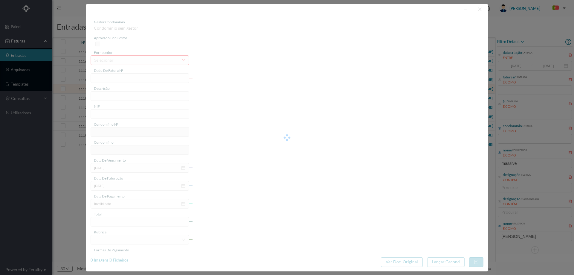
type input "[DATE]"
type input "0.73"
type input "721"
type input "Ed. Santiago - Custoias"
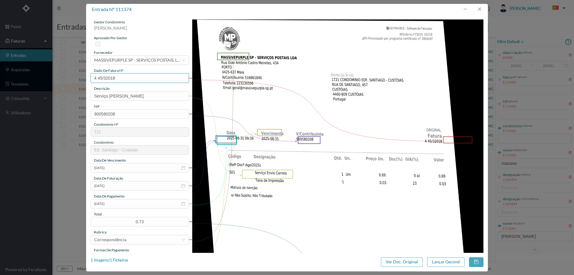
drag, startPoint x: 96, startPoint y: 79, endPoint x: 59, endPoint y: 80, distance: 37.1
click at [59, 80] on div "entrada nº 111374 gestor condomínio Hugo Moreira aprovado por gestor fornecedor…" at bounding box center [287, 137] width 574 height 275
drag, startPoint x: 485, startPoint y: 8, endPoint x: 442, endPoint y: 44, distance: 56.0
click at [485, 8] on button "button" at bounding box center [479, 9] width 14 height 10
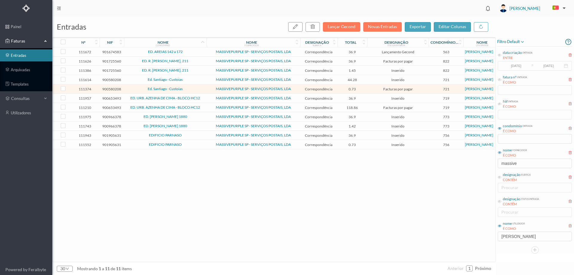
click at [132, 79] on span "Ed. Santiago - Custoias" at bounding box center [166, 80] width 80 height 4
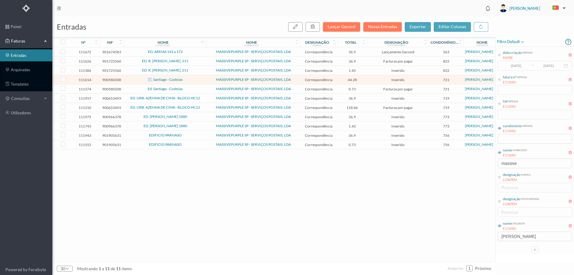
click at [132, 79] on span "Ed. Santiago - Custoias" at bounding box center [166, 80] width 80 height 4
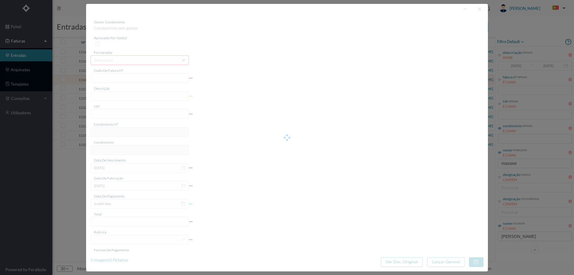
type input "4 45/34386"
type input "ANUIDADE"
type input "900580208"
type input "[DATE]"
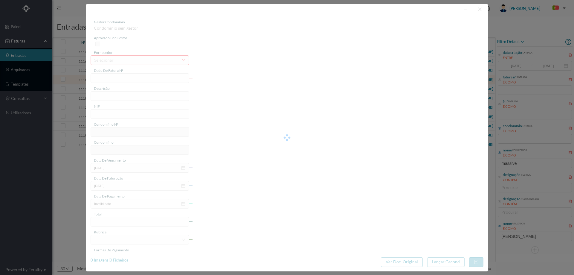
type input "[DATE]"
type input "44.28"
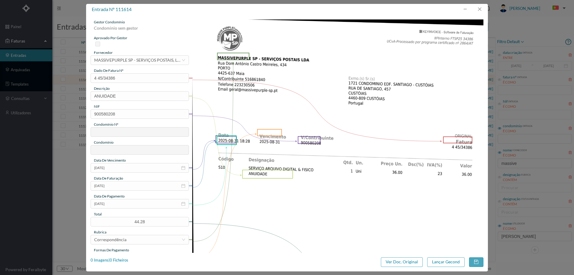
type input "721"
type input "Ed. Santiago - Custoias"
click at [123, 201] on input "[DATE]" at bounding box center [140, 204] width 98 height 10
click at [132, 202] on link "Hoje" at bounding box center [132, 202] width 9 height 11
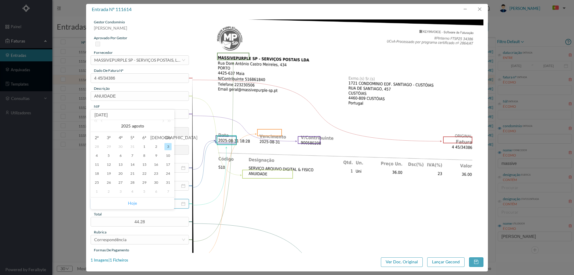
type input "[DATE]"
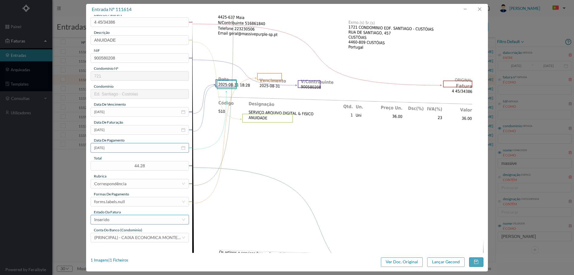
scroll to position [60, 0]
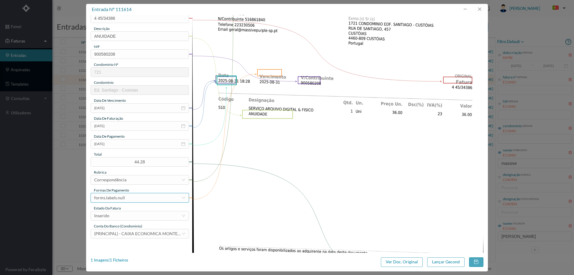
click at [128, 194] on div "forms.labels.null" at bounding box center [137, 197] width 87 height 9
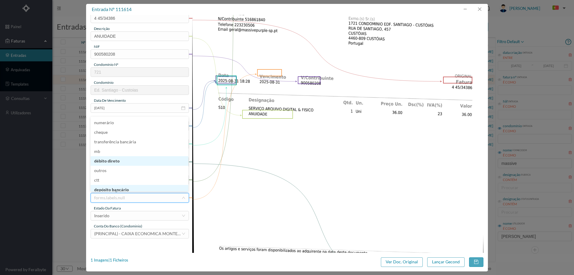
scroll to position [3, 0]
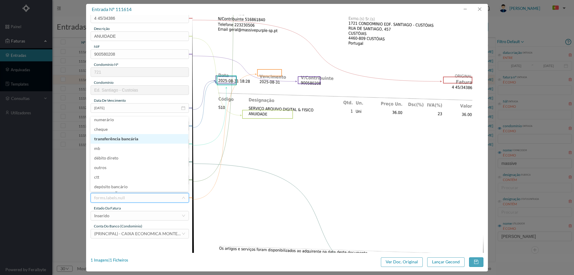
click at [127, 138] on li "transferência bancária" at bounding box center [140, 139] width 98 height 10
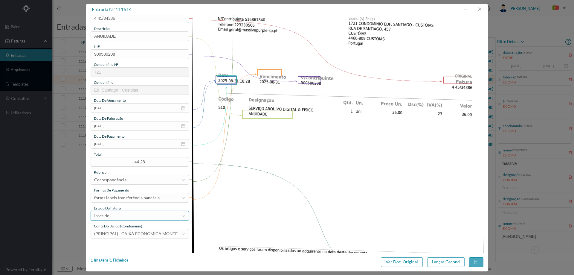
click at [131, 213] on div "Inserido" at bounding box center [137, 215] width 87 height 9
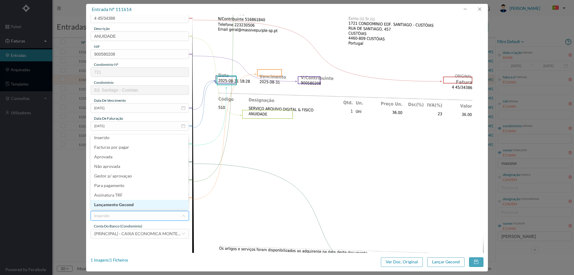
click at [131, 207] on li "Lançamento Gecond" at bounding box center [140, 205] width 98 height 10
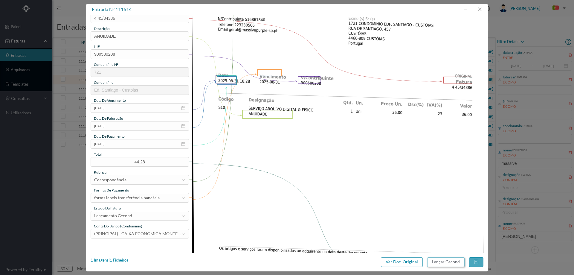
click at [450, 264] on button "Lançar Gecond" at bounding box center [445, 262] width 37 height 10
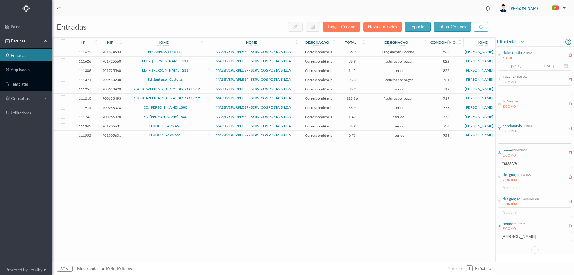
click at [189, 80] on span "Ed. Santiago - Custoias" at bounding box center [166, 80] width 80 height 4
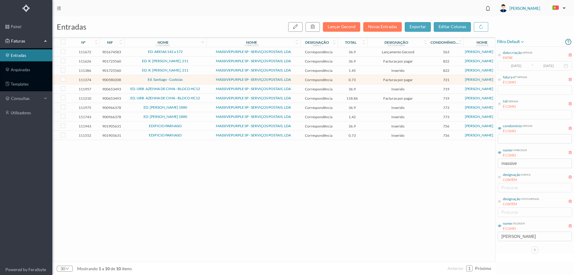
click at [189, 80] on span "Ed. Santiago - Custoias" at bounding box center [166, 80] width 80 height 4
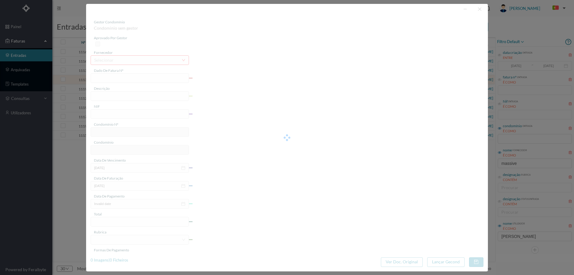
type input "4 45/32018"
type input "Serviço [PERSON_NAME]"
type input "900580208"
type input "[DATE]"
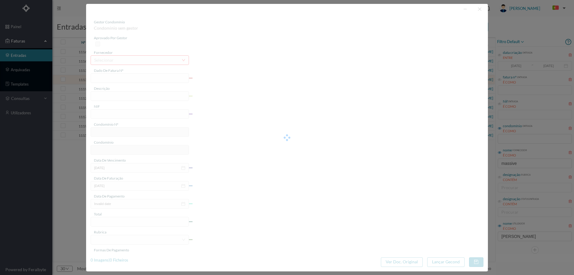
type input "[DATE]"
type input "0.73"
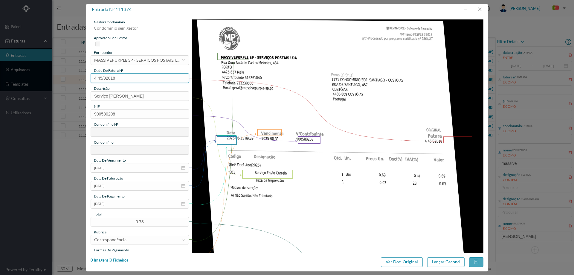
type input "721"
type input "Ed. Santiago - Custoias"
click at [132, 201] on input "[DATE]" at bounding box center [140, 204] width 98 height 10
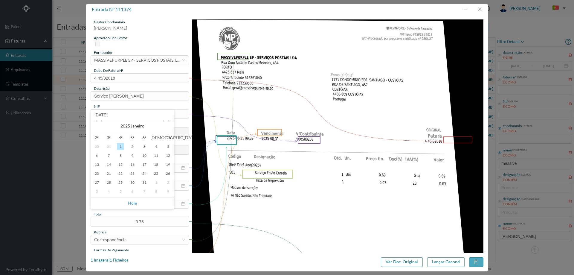
click at [134, 201] on link "Hoje" at bounding box center [132, 202] width 9 height 11
type input "[DATE]"
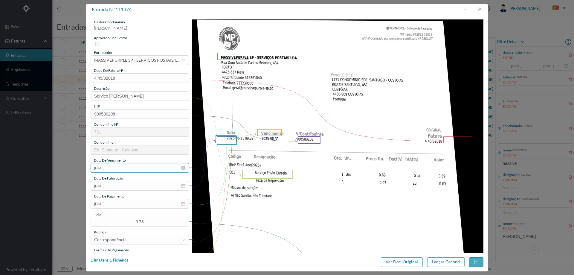
click at [125, 163] on input "[DATE]" at bounding box center [140, 168] width 98 height 10
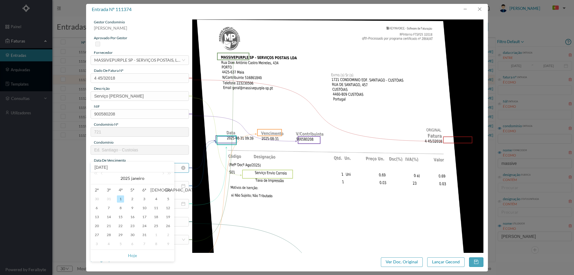
click at [126, 167] on input "[DATE]" at bounding box center [132, 167] width 77 height 7
click at [132, 255] on link "Hoje" at bounding box center [132, 255] width 9 height 11
type input "[DATE]"
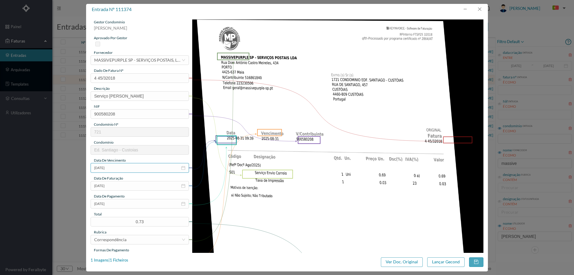
scroll to position [90, 0]
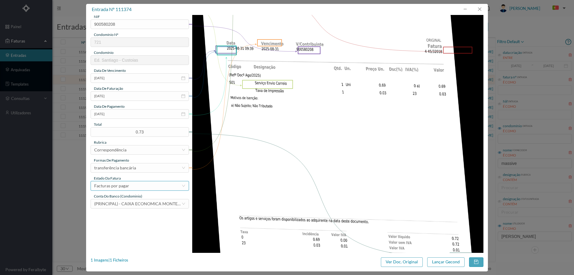
click at [119, 187] on div "Facturas por pagar" at bounding box center [111, 185] width 35 height 9
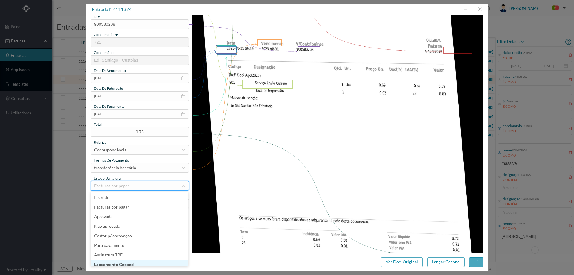
scroll to position [3, 0]
drag, startPoint x: 137, startPoint y: 266, endPoint x: 207, endPoint y: 262, distance: 70.3
click at [137, 265] on li "Lançamento Gecond" at bounding box center [140, 261] width 98 height 10
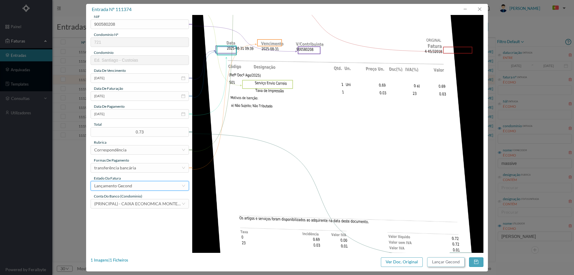
click at [441, 261] on button "Lançar Gecond" at bounding box center [445, 262] width 37 height 10
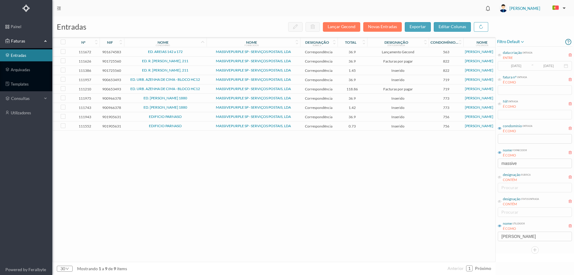
click at [193, 95] on td "ED. VASCO DA GAMA 1880" at bounding box center [165, 98] width 82 height 9
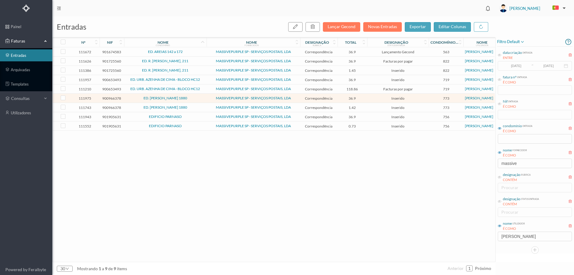
click at [193, 95] on td "ED. VASCO DA GAMA 1880" at bounding box center [165, 98] width 82 height 9
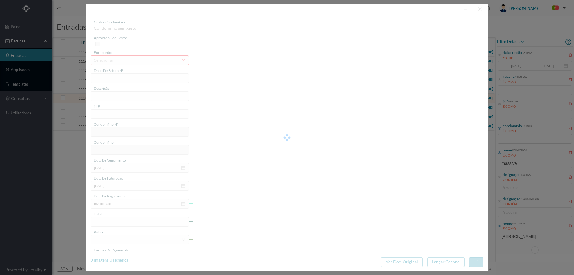
type input "4 45/34571"
type input "ANUIVÁALIA"
type input "900966378"
type input "Invalid date"
type input "[DATE]"
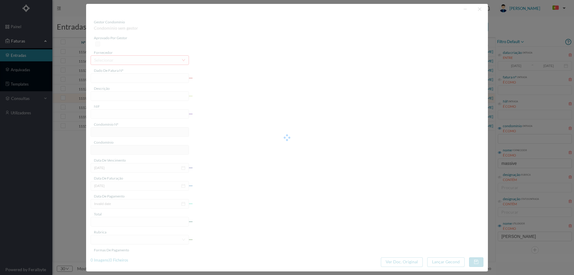
type input "36.90"
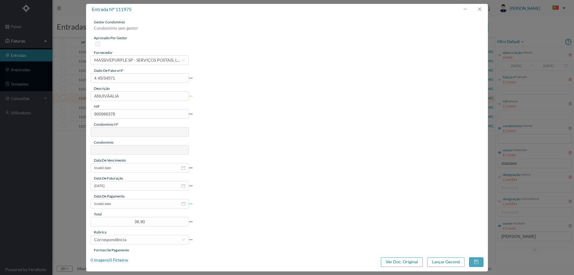
type input "773"
type input "ED. VASCO DA GAMA 1880"
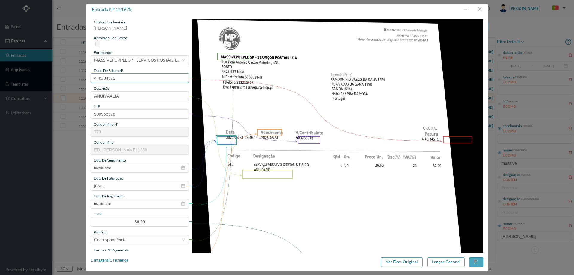
drag, startPoint x: 121, startPoint y: 77, endPoint x: 70, endPoint y: 73, distance: 51.2
click at [70, 73] on div "entrada nº 111975 gestor condomínio Hugo Moreira aprovado por gestor fornecedor…" at bounding box center [287, 137] width 574 height 275
click at [485, 10] on button "button" at bounding box center [479, 9] width 14 height 10
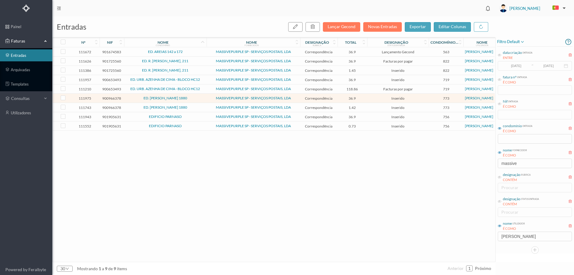
click at [196, 106] on span "ED. VASCO DA GAMA 1880" at bounding box center [166, 108] width 80 height 4
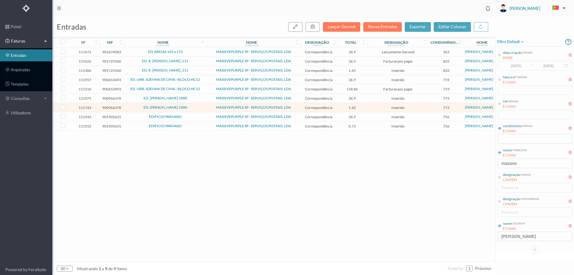
click at [196, 106] on span "ED. VASCO DA GAMA 1880" at bounding box center [166, 108] width 80 height 4
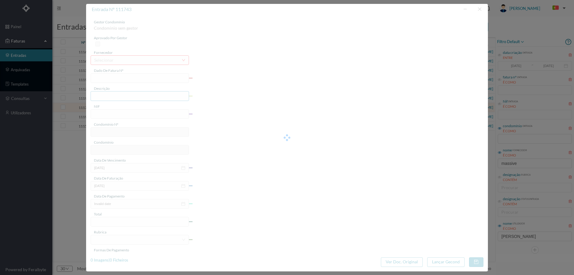
type input "4 45/34075"
type input "Serviço [PERSON_NAME]"
type input "900966378"
type input "Invalid date"
type input "[DATE]"
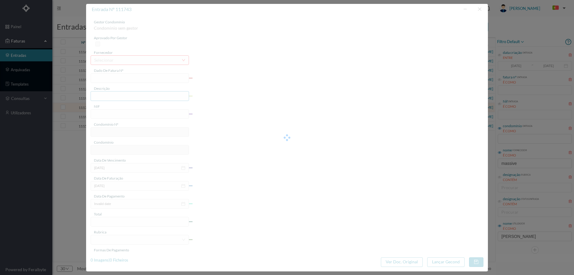
type input "1.42"
type input "773"
type input "ED. VASCO DA GAMA 1880"
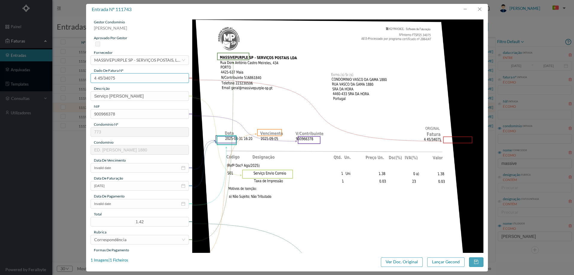
drag, startPoint x: 122, startPoint y: 77, endPoint x: 53, endPoint y: 77, distance: 69.0
click at [53, 77] on div "entrada nº 111743 gestor condomínio Hugo Moreira aprovado por gestor fornecedor…" at bounding box center [287, 137] width 574 height 275
drag, startPoint x: 482, startPoint y: 8, endPoint x: 457, endPoint y: 35, distance: 36.4
click at [482, 8] on button "button" at bounding box center [479, 9] width 14 height 10
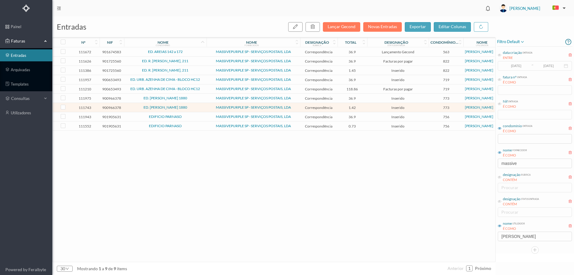
click at [131, 98] on span "ED. VASCO DA GAMA 1880" at bounding box center [166, 98] width 80 height 4
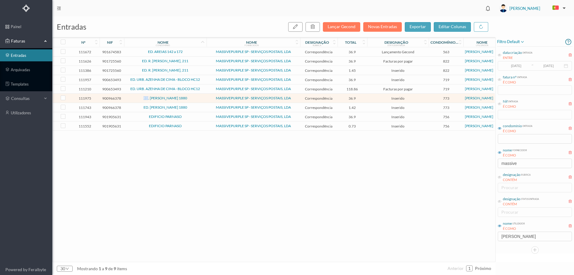
click at [131, 98] on span "ED. VASCO DA GAMA 1880" at bounding box center [166, 98] width 80 height 4
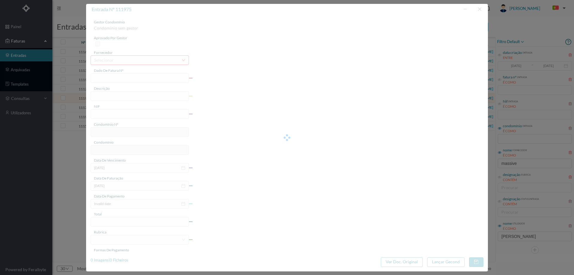
type input "4 45/34571"
type input "ANUIVÁALIA"
type input "900966378"
type input "Invalid date"
type input "[DATE]"
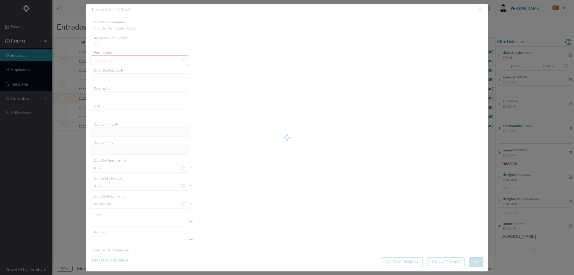
type input "36.90"
type input "773"
type input "ED. VASCO DA GAMA 1880"
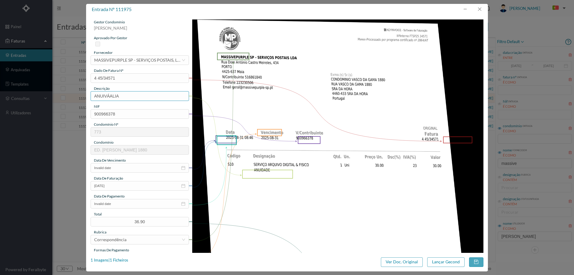
drag, startPoint x: 127, startPoint y: 95, endPoint x: 56, endPoint y: 102, distance: 71.8
click at [53, 96] on div "entrada nº 111975 gestor condomínio Hugo Moreira aprovado por gestor fornecedor…" at bounding box center [287, 137] width 574 height 275
type input "ANUIDADE"
click at [121, 174] on div "gestor condomínio Hugo Moreira aprovado por gestor fornecedor selecionar MASSIV…" at bounding box center [140, 158] width 98 height 279
click at [122, 171] on input "Invalid date" at bounding box center [140, 168] width 98 height 10
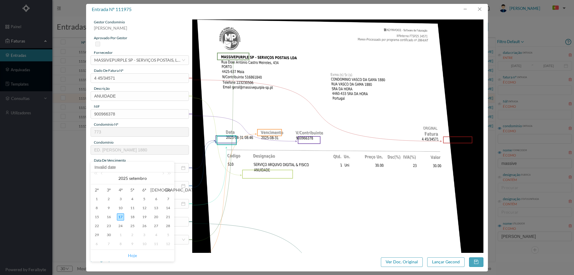
click at [133, 256] on link "Hoje" at bounding box center [132, 255] width 9 height 11
type input "[DATE]"
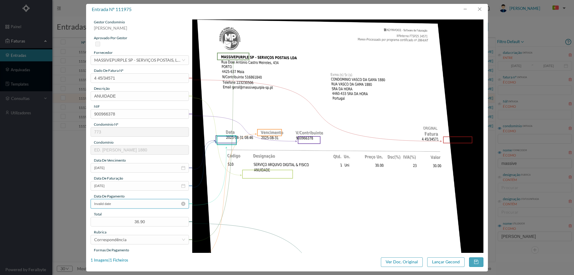
click at [123, 207] on input "Invalid date" at bounding box center [140, 204] width 98 height 10
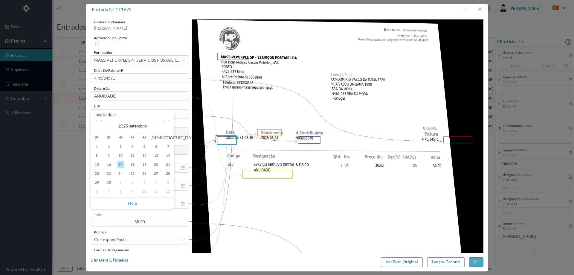
click at [132, 201] on link "Hoje" at bounding box center [132, 202] width 9 height 11
type input "[DATE]"
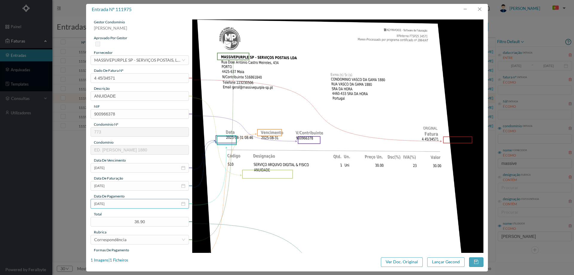
scroll to position [90, 0]
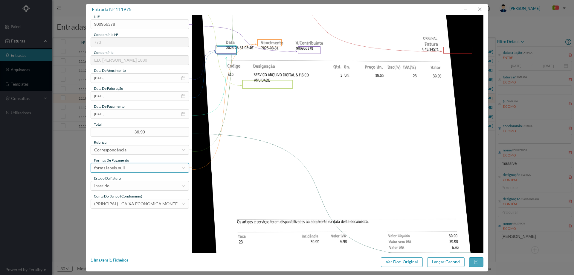
click at [132, 164] on div "forms.labels.null" at bounding box center [137, 167] width 87 height 9
click at [131, 194] on li "transferência bancária" at bounding box center [140, 199] width 98 height 10
click at [132, 185] on div "Inserido" at bounding box center [137, 185] width 87 height 9
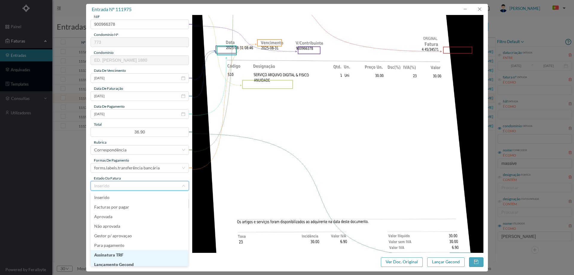
scroll to position [3, 0]
click at [136, 260] on li "Lançamento Gecond" at bounding box center [140, 261] width 98 height 10
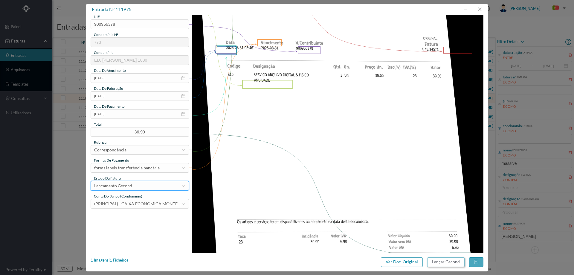
click at [441, 261] on button "Lançar Gecond" at bounding box center [445, 262] width 37 height 10
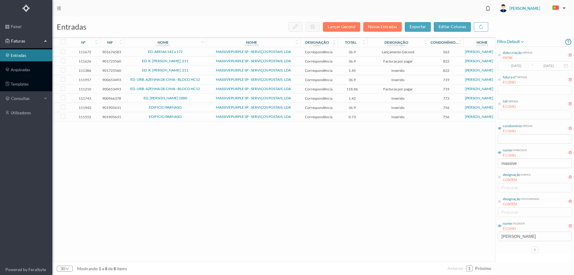
click at [194, 97] on span "ED. VASCO DA GAMA 1880" at bounding box center [166, 98] width 80 height 4
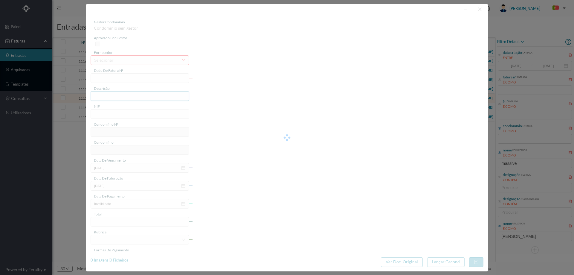
type input "4 45/34075"
type input "Serviço [PERSON_NAME]"
type input "900966378"
type input "Invalid date"
type input "[DATE]"
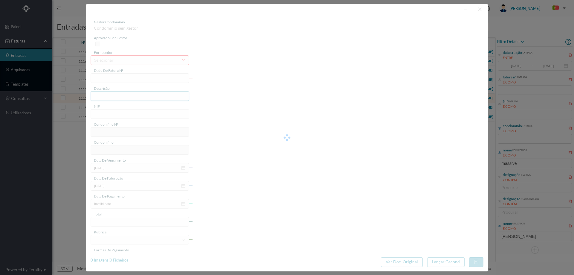
type input "1.42"
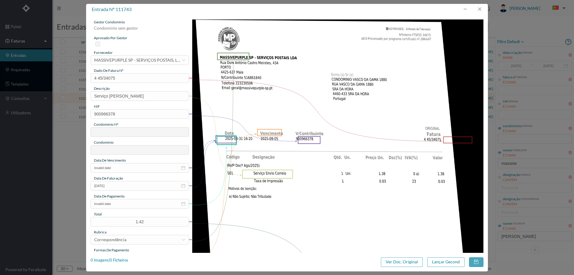
type input "773"
type input "ED. VASCO DA GAMA 1880"
click at [124, 169] on input "Invalid date" at bounding box center [140, 168] width 98 height 10
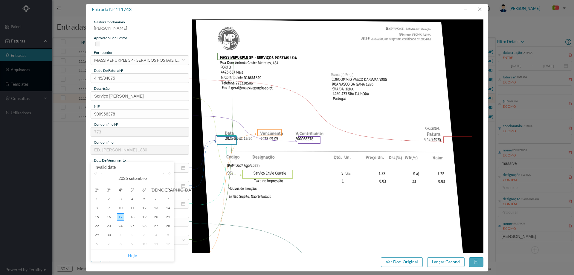
click at [133, 253] on link "Hoje" at bounding box center [132, 255] width 9 height 11
type input "[DATE]"
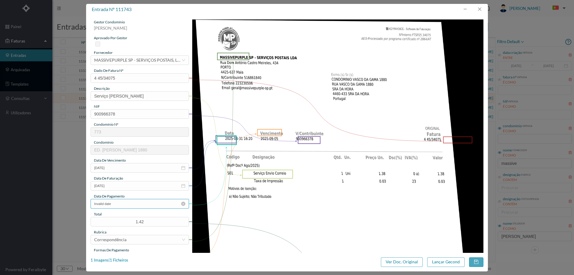
click at [131, 201] on input "Invalid date" at bounding box center [140, 204] width 98 height 10
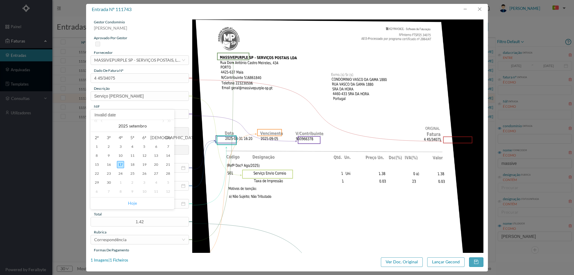
click at [135, 205] on link "Hoje" at bounding box center [132, 202] width 9 height 11
type input "[DATE]"
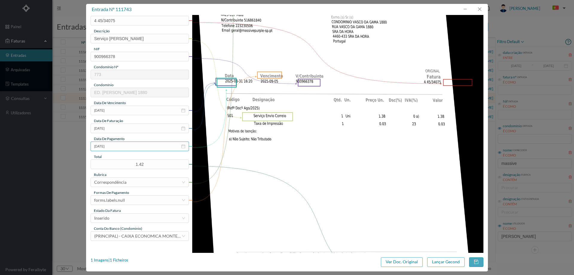
scroll to position [60, 0]
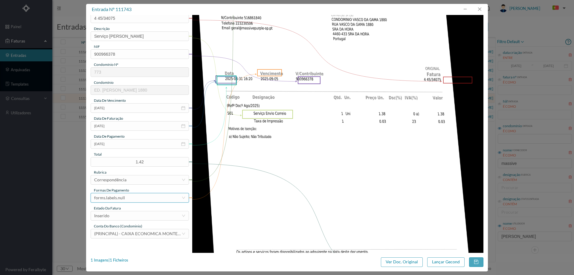
click at [135, 198] on div "forms.labels.null" at bounding box center [137, 197] width 87 height 9
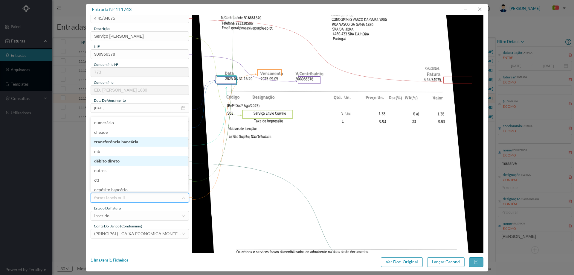
scroll to position [3, 0]
click at [131, 139] on li "transferência bancária" at bounding box center [140, 139] width 98 height 10
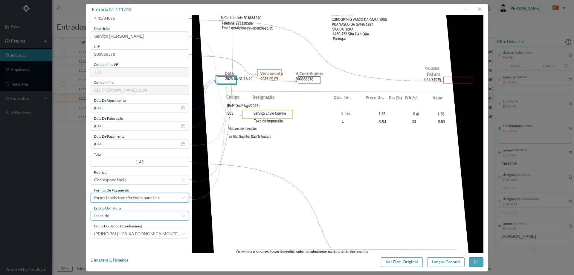
click at [138, 214] on div "Inserido" at bounding box center [137, 215] width 87 height 9
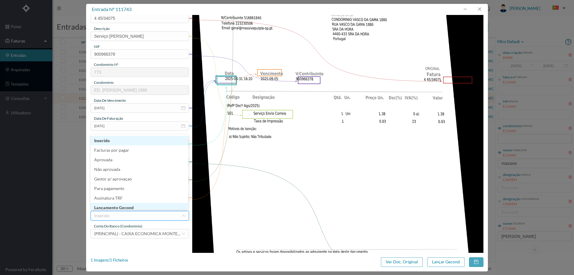
scroll to position [3, 0]
click at [140, 206] on li "Lançamento Gecond" at bounding box center [140, 205] width 98 height 10
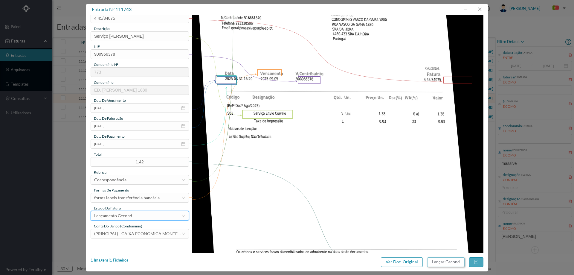
click at [443, 262] on button "Lançar Gecond" at bounding box center [445, 262] width 37 height 10
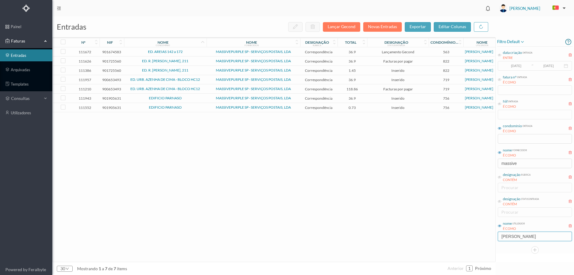
drag, startPoint x: 529, startPoint y: 238, endPoint x: 457, endPoint y: 236, distance: 72.7
click at [457, 236] on div "entradas Lançar Gecond Novas Entradas exportar editar colunas nº nif nome condo…" at bounding box center [313, 145] width 522 height 258
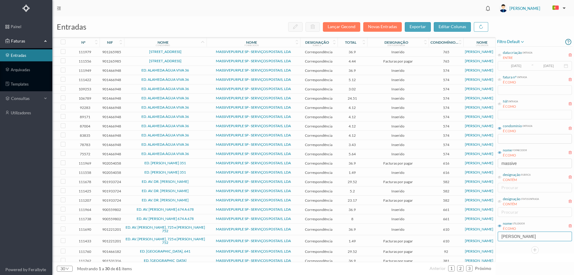
type input "[PERSON_NAME]"
click at [454, 165] on span "616" at bounding box center [446, 163] width 32 height 4
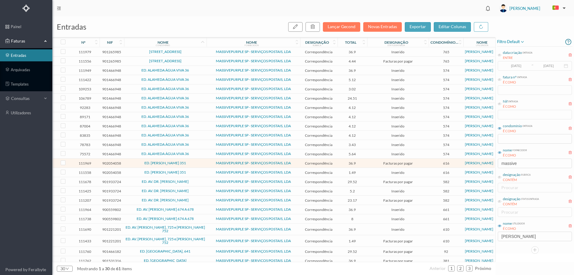
click at [199, 182] on span "ED. AV. DR. ANTUNES GUIMARAES" at bounding box center [166, 182] width 80 height 4
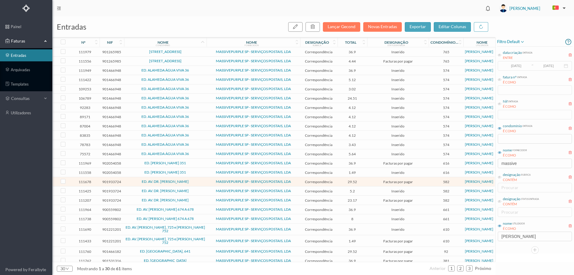
click at [198, 180] on span "ED. AV. DR. ANTUNES GUIMARAES" at bounding box center [166, 182] width 80 height 4
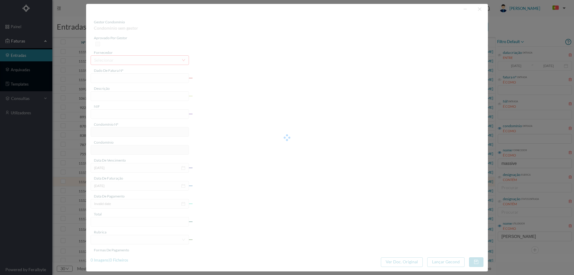
type input "4 45/34340"
type input "ANUIDADE"
type input "901933724"
type input "[DATE]"
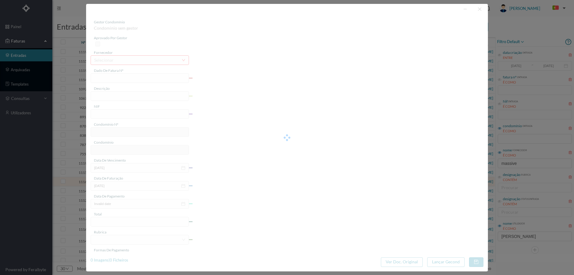
type input "[DATE]"
type input "29.52"
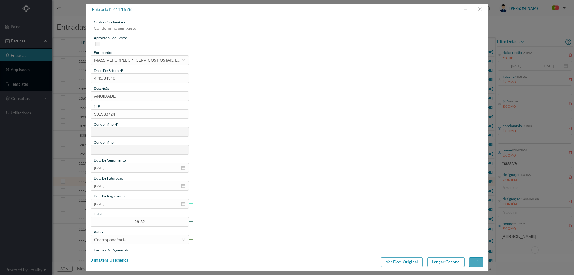
type input "582"
type input "ED. AV. DR. ANTUNES GUIMARAES"
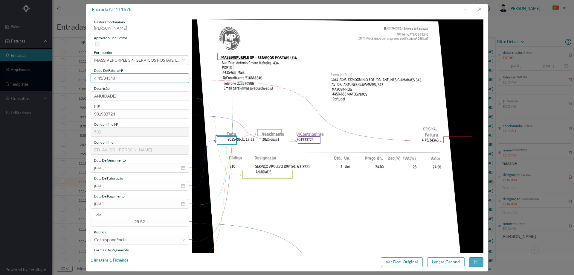
drag, startPoint x: 127, startPoint y: 80, endPoint x: 73, endPoint y: 77, distance: 53.6
click at [74, 77] on div "entrada nº 111678 gestor condomínio Cristina Sousa aprovado por gestor forneced…" at bounding box center [287, 137] width 574 height 275
click at [481, 8] on button "button" at bounding box center [479, 9] width 14 height 10
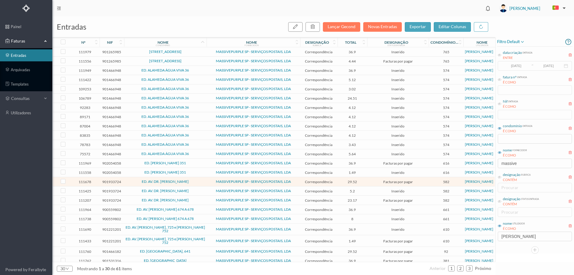
click at [201, 190] on span "ED. AV. DR. ANTUNES GUIMARAES" at bounding box center [166, 191] width 80 height 4
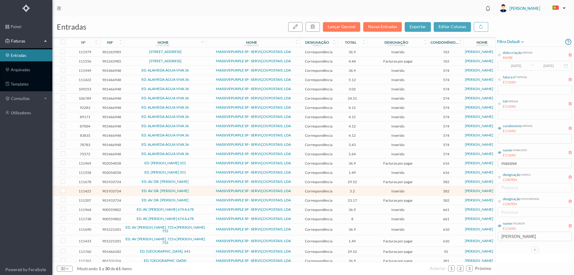
click at [201, 190] on span "ED. AV. DR. ANTUNES GUIMARAES" at bounding box center [166, 191] width 80 height 4
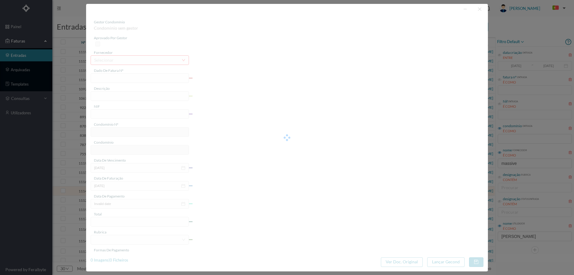
type input "4 45/31981"
type input "Serviço [PERSON_NAME]"
type input "901933724"
type input "[DATE]"
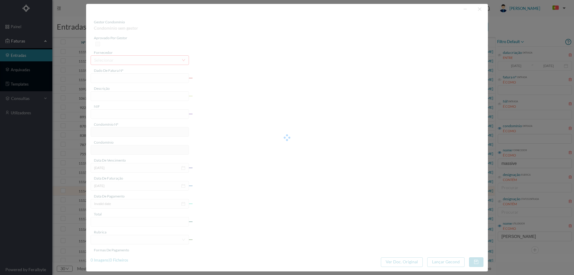
type input "[DATE]"
type input "5.20"
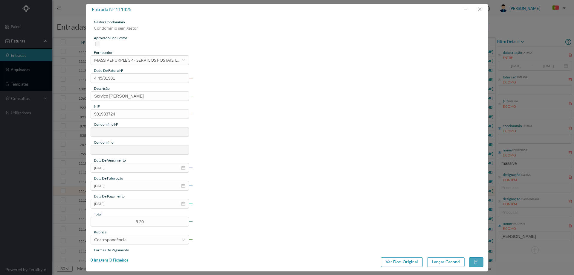
type input "582"
type input "ED. AV. DR. ANTUNES GUIMARAES"
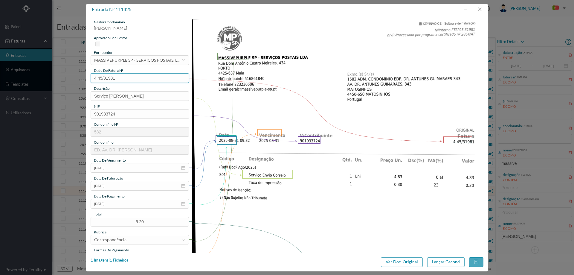
drag, startPoint x: 79, startPoint y: 80, endPoint x: 68, endPoint y: 80, distance: 10.8
click at [68, 80] on div "entrada nº 111425 gestor condomínio Cristina Sousa aprovado por gestor forneced…" at bounding box center [287, 137] width 574 height 275
click at [479, 9] on button "button" at bounding box center [479, 9] width 14 height 10
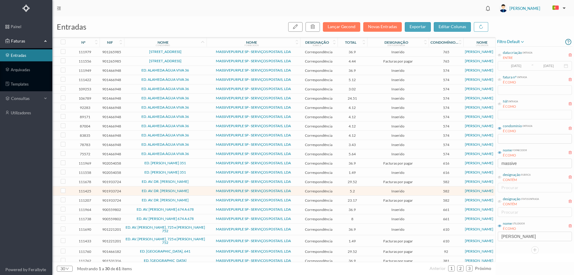
click at [365, 201] on span "23.17" at bounding box center [352, 200] width 27 height 4
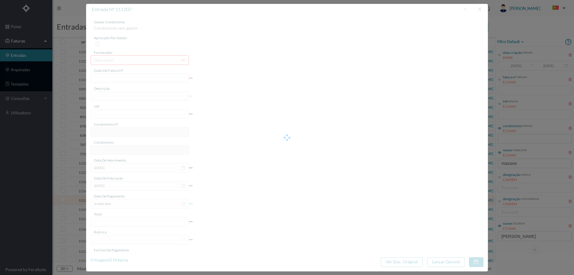
type input "4 45/31416"
type input "Serviço [PERSON_NAME]"
type input "901933724"
type input "[DATE]"
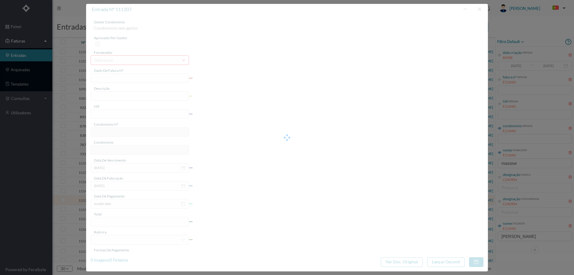
type input "[DATE]"
type input "23.17"
type input "582"
type input "ED. AV. DR. ANTUNES GUIMARAES"
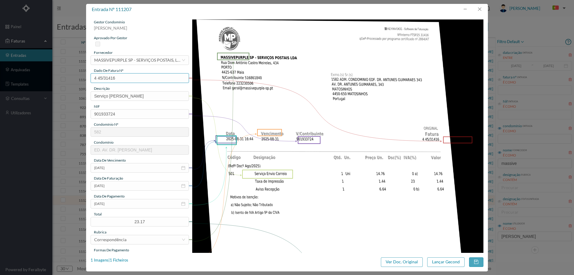
drag, startPoint x: 120, startPoint y: 77, endPoint x: 74, endPoint y: 78, distance: 46.3
click at [74, 78] on div "entrada nº 111207 gestor condomínio Cristina Sousa aprovado por gestor forneced…" at bounding box center [287, 137] width 574 height 275
drag, startPoint x: 479, startPoint y: 8, endPoint x: 450, endPoint y: 49, distance: 49.7
click at [479, 8] on button "button" at bounding box center [479, 9] width 14 height 10
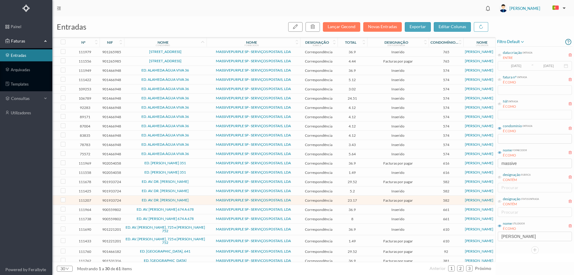
click at [127, 200] on span "ED. AV. DR. ANTUNES GUIMARAES" at bounding box center [166, 200] width 80 height 4
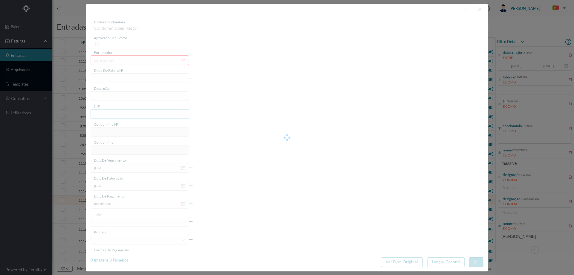
type input "4 45/31416"
type input "Serviço [PERSON_NAME]"
type input "901933724"
type input "[DATE]"
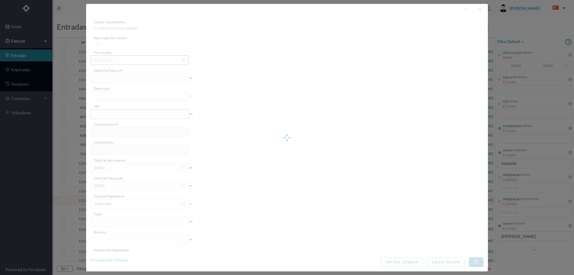
type input "[DATE]"
type input "23.17"
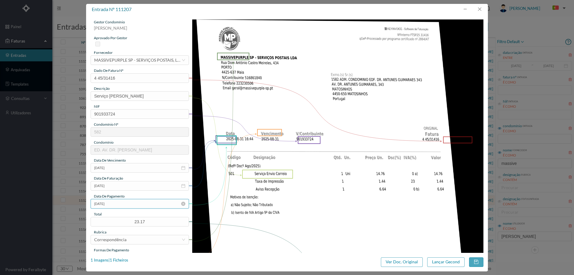
click at [126, 201] on input "[DATE]" at bounding box center [140, 204] width 98 height 10
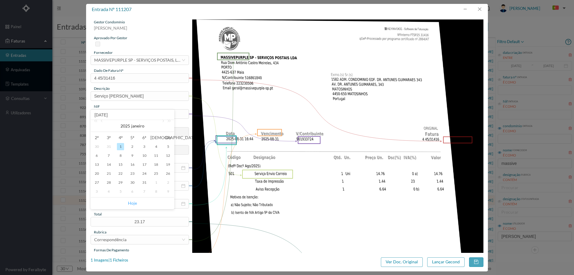
click at [133, 203] on link "Hoje" at bounding box center [132, 202] width 9 height 11
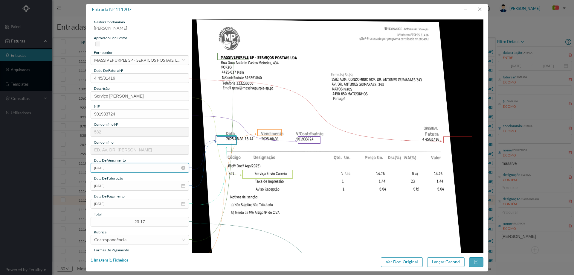
click at [122, 169] on input "[DATE]" at bounding box center [140, 168] width 98 height 10
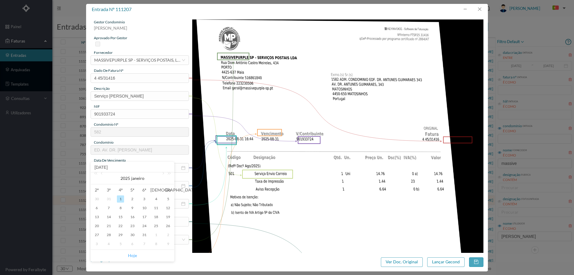
click at [133, 254] on link "Hoje" at bounding box center [132, 255] width 9 height 11
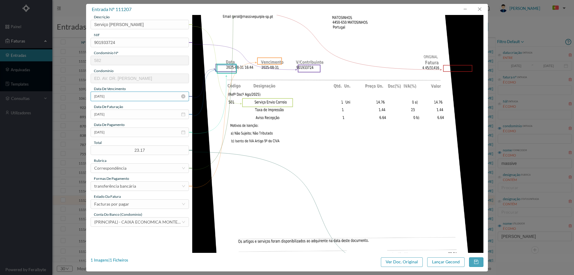
scroll to position [90, 0]
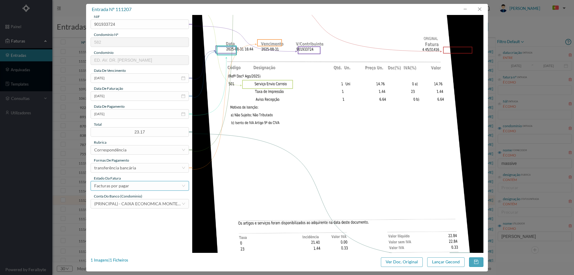
click at [123, 184] on div "Facturas por pagar" at bounding box center [111, 185] width 35 height 9
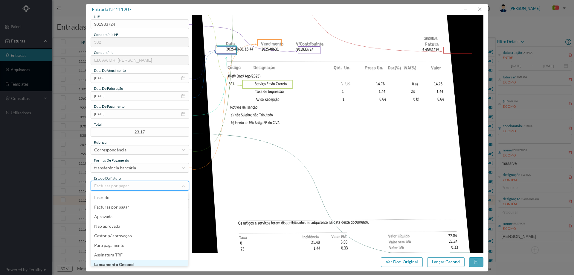
scroll to position [3, 0]
drag, startPoint x: 126, startPoint y: 259, endPoint x: 129, endPoint y: 260, distance: 3.3
click at [126, 259] on li "Lançamento Gecond" at bounding box center [140, 261] width 98 height 10
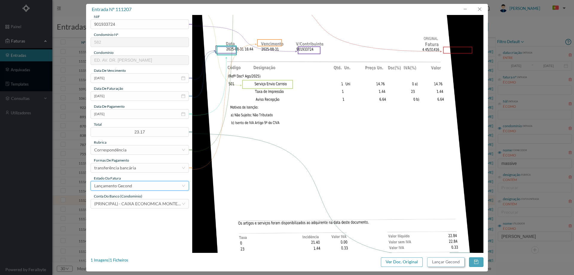
click at [436, 258] on button "Lançar Gecond" at bounding box center [445, 262] width 37 height 10
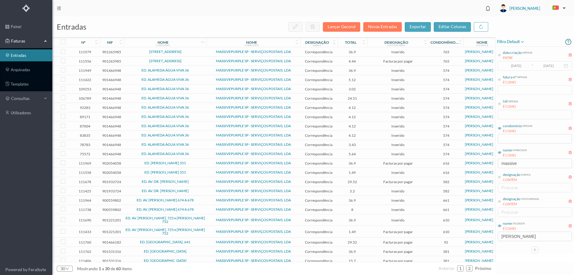
click at [200, 190] on span "ED. AV. DR. ANTUNES GUIMARAES" at bounding box center [166, 191] width 80 height 4
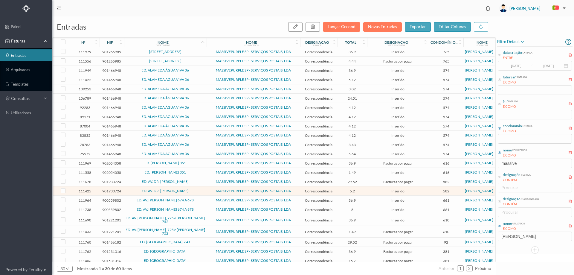
click at [200, 190] on span "ED. AV. DR. ANTUNES GUIMARAES" at bounding box center [166, 191] width 80 height 4
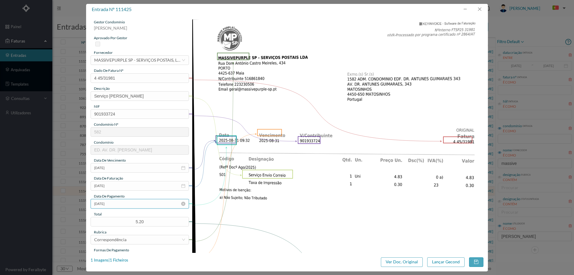
click at [117, 204] on input "[DATE]" at bounding box center [140, 204] width 98 height 10
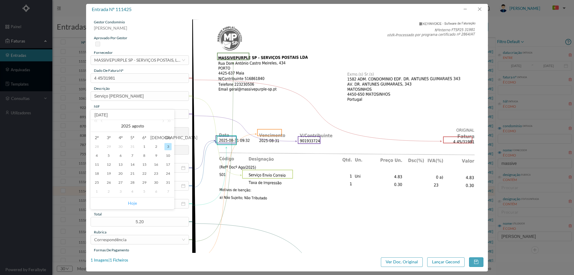
click at [131, 203] on link "Hoje" at bounding box center [132, 202] width 9 height 11
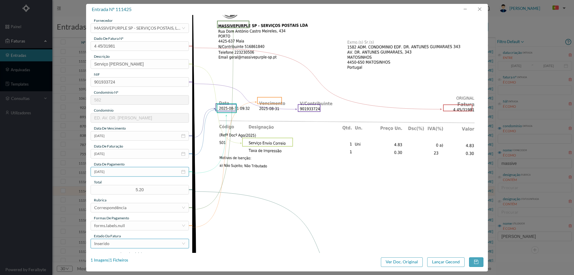
scroll to position [60, 0]
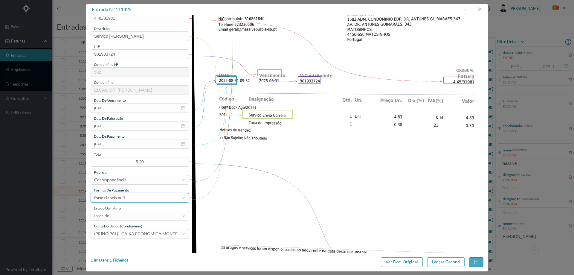
click at [128, 198] on div "forms.labels.null" at bounding box center [137, 197] width 87 height 9
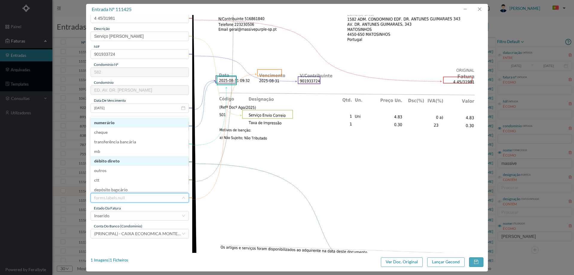
scroll to position [2, 0]
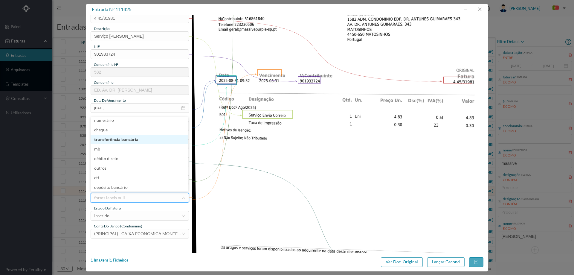
click at [130, 141] on li "transferência bancária" at bounding box center [140, 140] width 98 height 10
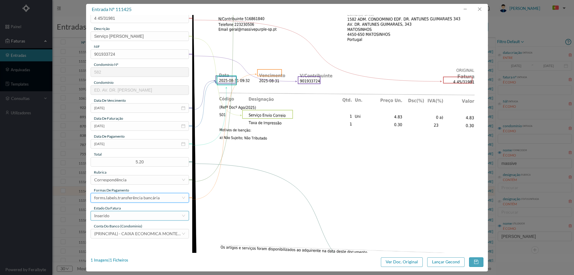
click at [129, 212] on div "Inserido" at bounding box center [137, 215] width 87 height 9
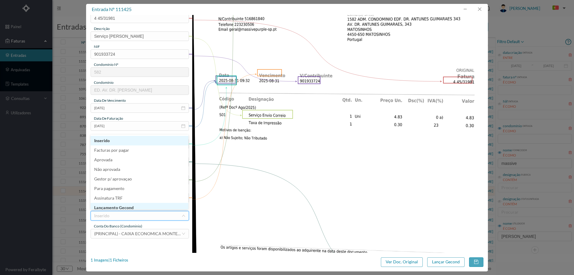
scroll to position [3, 0]
click at [128, 206] on li "Lançamento Gecond" at bounding box center [140, 205] width 98 height 10
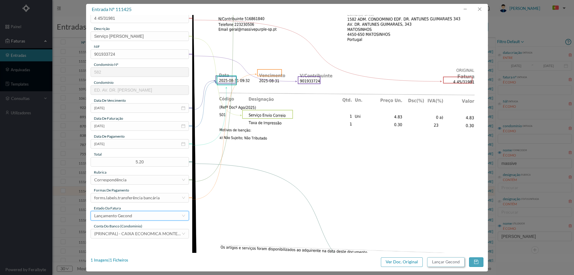
click at [444, 263] on button "Lançar Gecond" at bounding box center [445, 262] width 37 height 10
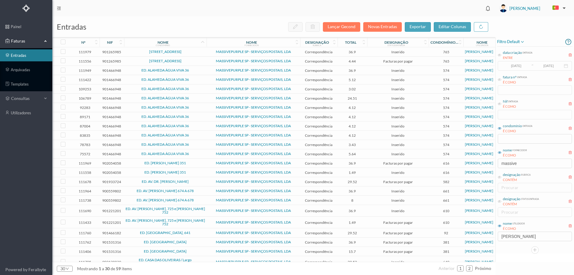
click at [199, 178] on td "ED. AV. DR. ANTUNES GUIMARAES" at bounding box center [165, 181] width 82 height 9
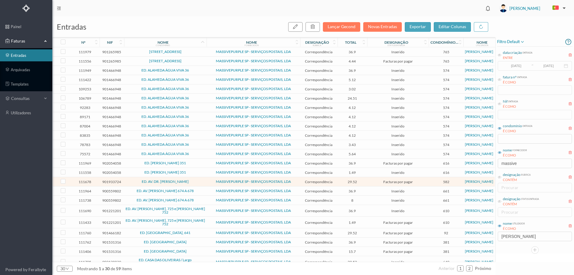
click at [202, 183] on span "ED. AV. DR. ANTUNES GUIMARAES" at bounding box center [166, 182] width 80 height 4
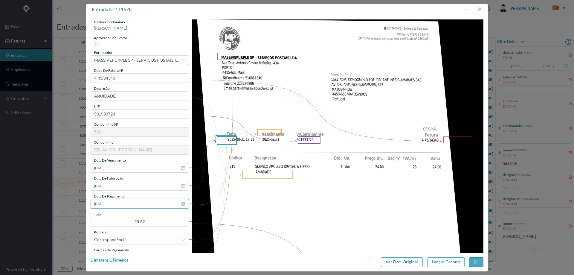
click at [117, 207] on input "[DATE]" at bounding box center [140, 204] width 98 height 10
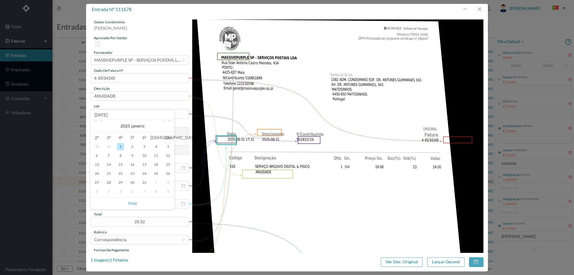
click at [134, 202] on link "Hoje" at bounding box center [132, 202] width 9 height 11
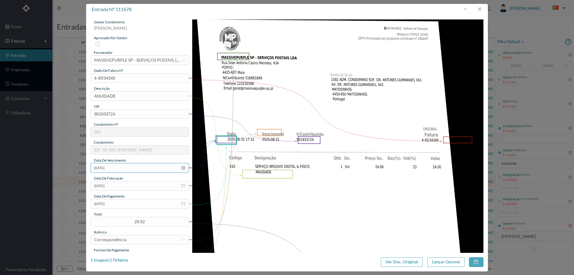
click at [123, 169] on input "[DATE]" at bounding box center [140, 168] width 98 height 10
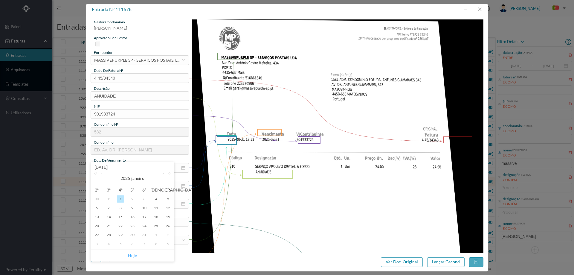
click at [135, 253] on link "Hoje" at bounding box center [132, 255] width 9 height 11
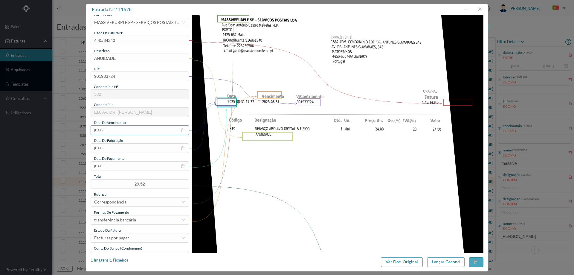
scroll to position [120, 0]
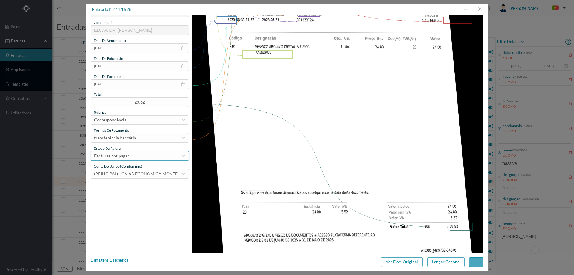
click at [132, 153] on div "Facturas por pagar" at bounding box center [137, 155] width 87 height 9
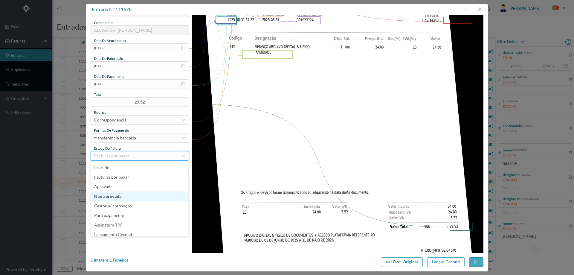
scroll to position [3, 0]
click at [132, 231] on li "Lançamento Gecond" at bounding box center [140, 232] width 98 height 10
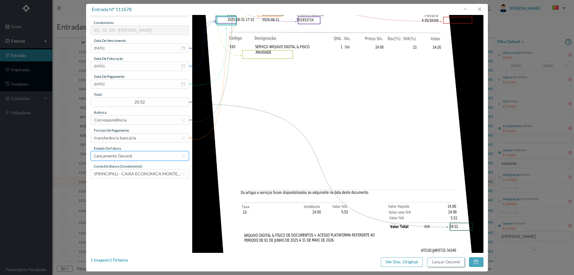
click at [442, 257] on button "Lançar Gecond" at bounding box center [445, 262] width 37 height 10
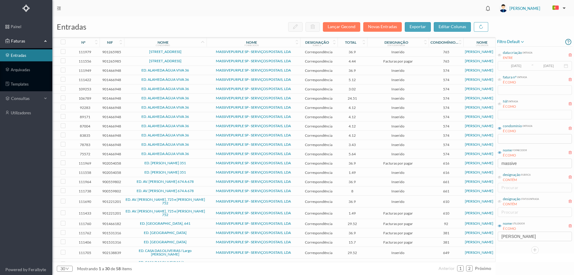
click at [197, 180] on span "ED. AV. SERPA PINTO 674 A 678" at bounding box center [166, 182] width 80 height 4
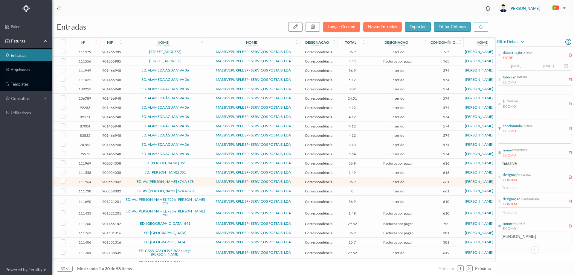
click at [199, 182] on span "ED. AV. SERPA PINTO 674 A 678" at bounding box center [166, 182] width 80 height 4
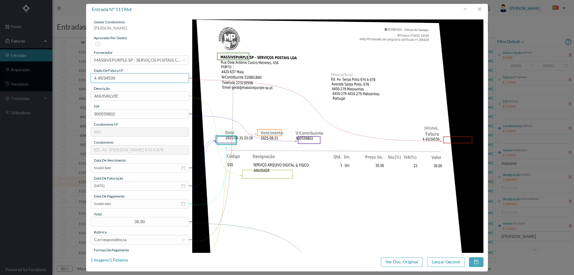
drag, startPoint x: 120, startPoint y: 78, endPoint x: 47, endPoint y: 78, distance: 73.2
click at [47, 78] on div "entrada nº 111964 gestor condomínio Cristina Sousa aprovado por gestor forneced…" at bounding box center [287, 137] width 574 height 275
click at [478, 10] on button "button" at bounding box center [479, 9] width 14 height 10
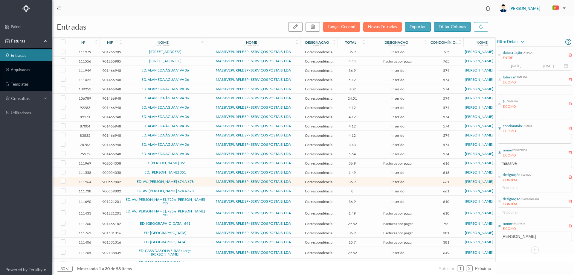
click at [201, 188] on td "ED. AV. [PERSON_NAME] 674 A 678" at bounding box center [165, 190] width 82 height 9
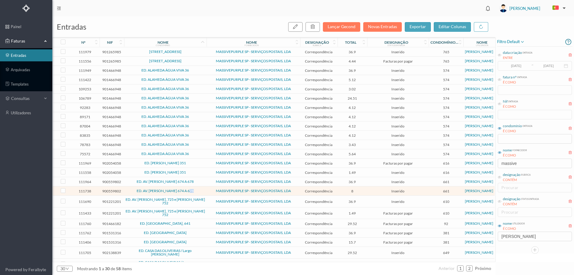
click at [201, 188] on td "ED. AV. [PERSON_NAME] 674 A 678" at bounding box center [165, 190] width 82 height 9
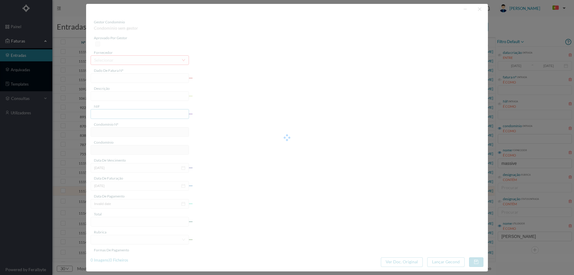
type input "4 45/33732"
type input "Serviço [PERSON_NAME]"
type input "900559802"
type input "[DATE]"
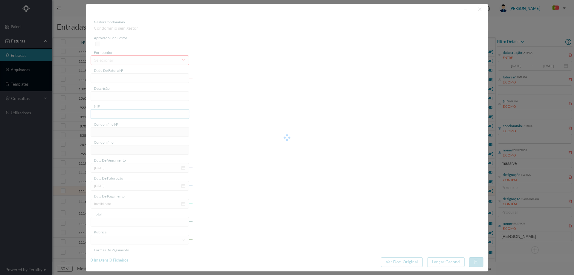
type input "[DATE]"
type input "8.00"
type input "661"
type input "ED. AV. [PERSON_NAME] 674 A 678"
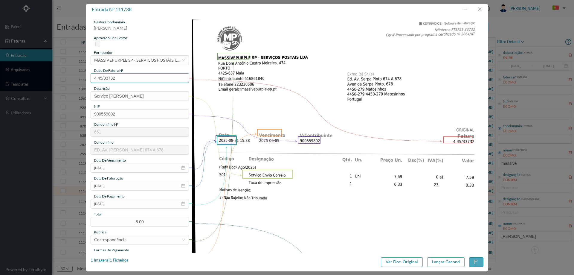
drag, startPoint x: 128, startPoint y: 79, endPoint x: 71, endPoint y: 79, distance: 57.1
click at [71, 79] on div "entrada nº 111738 gestor condomínio Cristina Sousa aprovado por gestor forneced…" at bounding box center [287, 137] width 574 height 275
click at [479, 9] on button "button" at bounding box center [479, 9] width 14 height 10
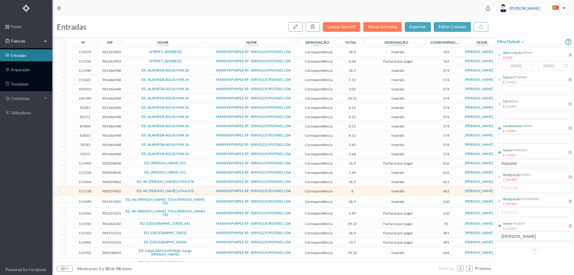
click at [129, 191] on span "ED. AV. [PERSON_NAME] 674 A 678" at bounding box center [166, 191] width 80 height 4
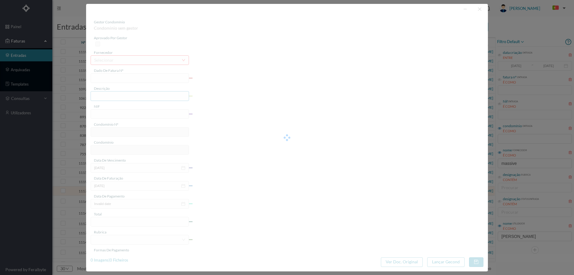
type input "4 45/33732"
type input "Serviço [PERSON_NAME]"
type input "900559802"
type input "[DATE]"
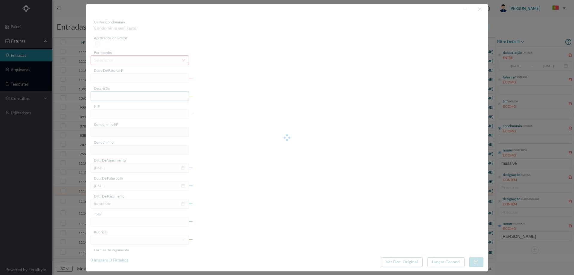
type input "[DATE]"
type input "8.00"
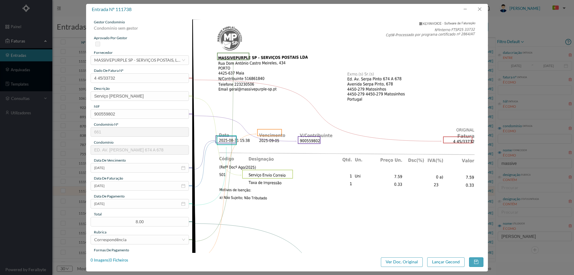
type input "661"
type input "ED. AV. [PERSON_NAME] 674 A 678"
click at [124, 203] on input "[DATE]" at bounding box center [140, 204] width 98 height 10
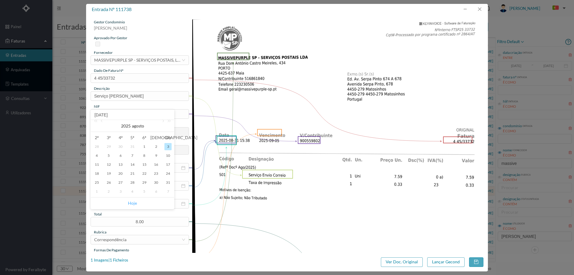
click at [133, 201] on link "Hoje" at bounding box center [132, 202] width 9 height 11
type input "[DATE]"
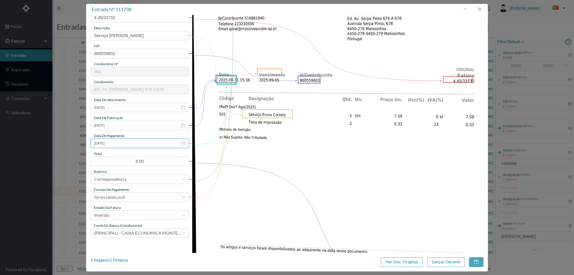
scroll to position [120, 0]
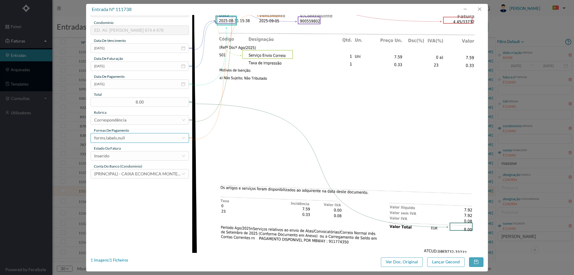
click at [133, 135] on div "forms.labels.null" at bounding box center [137, 137] width 87 height 9
click at [134, 169] on li "transferência bancária" at bounding box center [140, 169] width 98 height 10
click at [135, 154] on div "Inserido" at bounding box center [137, 155] width 87 height 9
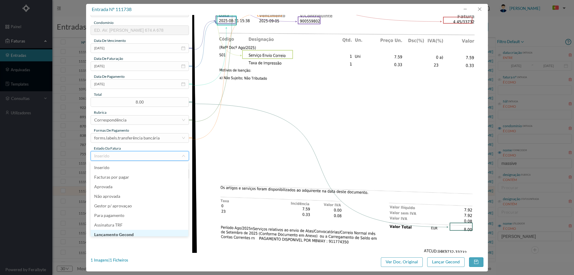
scroll to position [3, 0]
click at [128, 231] on li "Lançamento Gecond" at bounding box center [140, 232] width 98 height 10
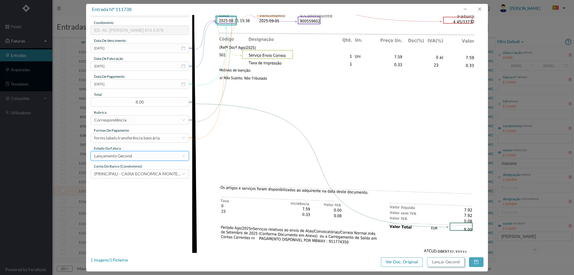
click at [438, 263] on button "Lançar Gecond" at bounding box center [445, 262] width 37 height 10
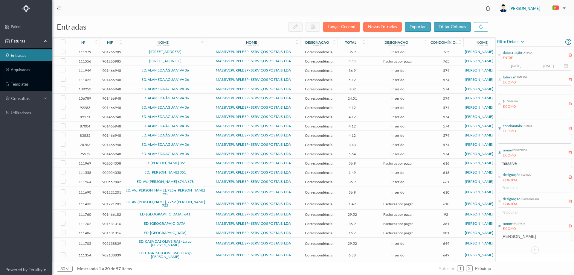
click at [204, 181] on span "ED. AV. [PERSON_NAME] 674 A 678" at bounding box center [166, 182] width 80 height 4
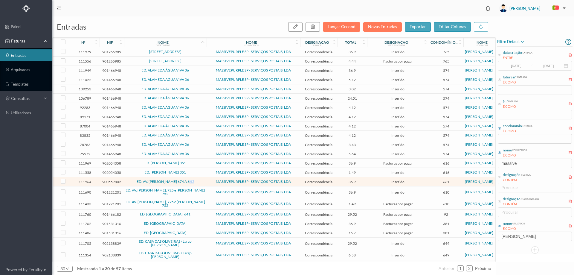
click at [204, 181] on span "ED. AV. [PERSON_NAME] 674 A 678" at bounding box center [166, 182] width 80 height 4
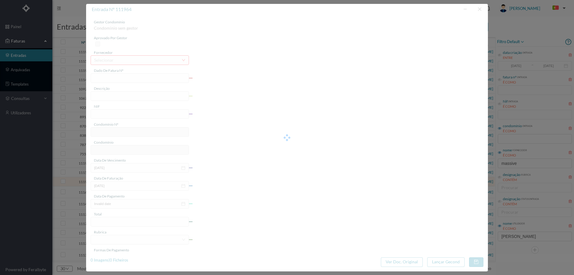
type input "4 45/34539"
type input "ANUIVALVIE"
type input "900559802"
type input "Invalid date"
type input "[DATE]"
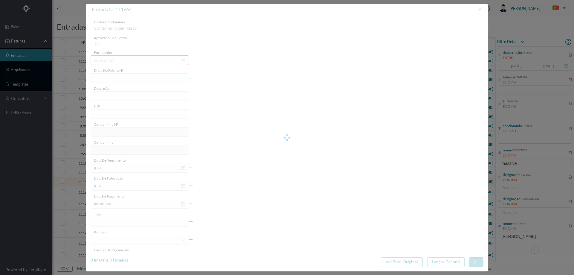
type input "36.90"
type input "661"
type input "ED. AV. [PERSON_NAME] 674 A 678"
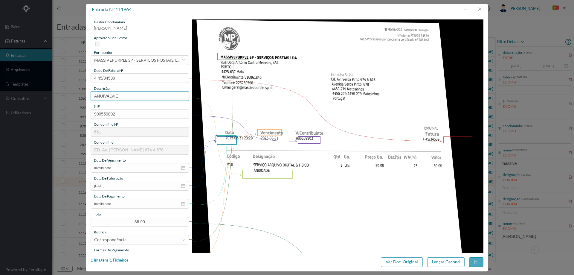
drag, startPoint x: 133, startPoint y: 95, endPoint x: 49, endPoint y: 98, distance: 84.0
click at [49, 98] on div "entrada nº 111964 gestor condomínio Cristina Sousa aprovado por gestor forneced…" at bounding box center [287, 137] width 574 height 275
type input "ANUIDADE"
click at [125, 166] on input "Invalid date" at bounding box center [140, 168] width 98 height 10
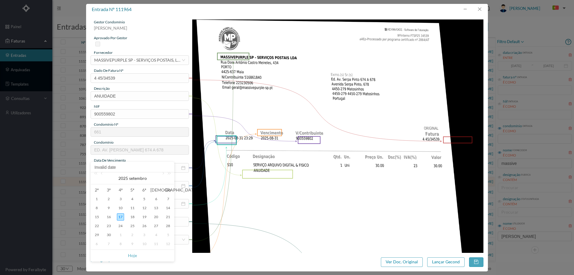
click at [138, 251] on span "Hoje" at bounding box center [132, 255] width 76 height 11
click at [133, 256] on link "Hoje" at bounding box center [132, 255] width 9 height 11
type input "[DATE]"
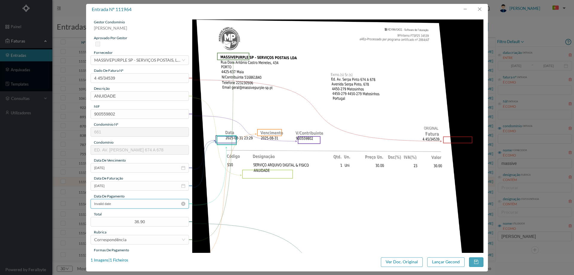
click at [125, 201] on input "Invalid date" at bounding box center [140, 204] width 98 height 10
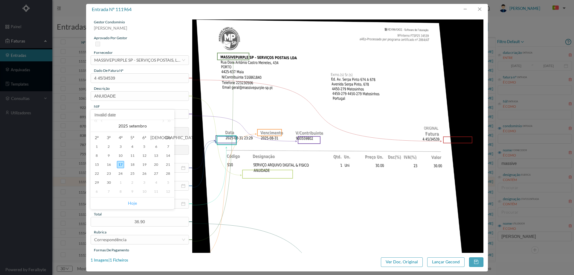
drag, startPoint x: 133, startPoint y: 199, endPoint x: 133, endPoint y: 206, distance: 7.5
click at [133, 199] on link "Hoje" at bounding box center [132, 202] width 9 height 11
type input "[DATE]"
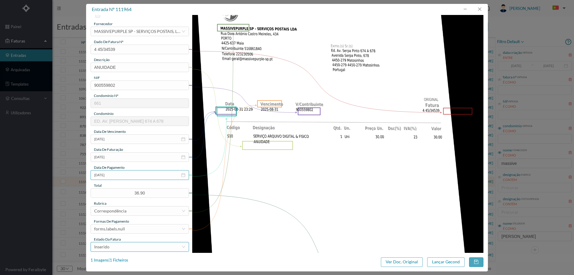
scroll to position [60, 0]
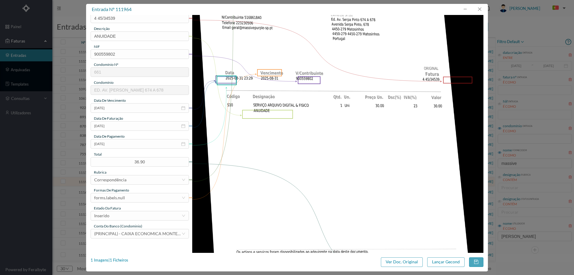
click at [126, 190] on span "Formas de Pagamento" at bounding box center [111, 190] width 35 height 4
click at [132, 198] on div "forms.labels.null" at bounding box center [137, 197] width 87 height 9
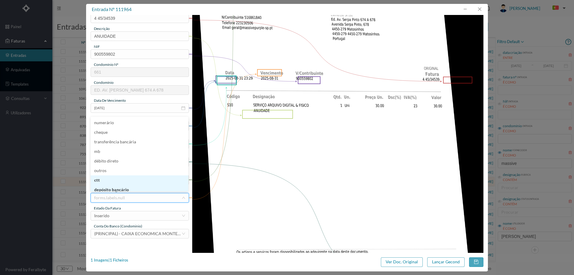
scroll to position [3, 0]
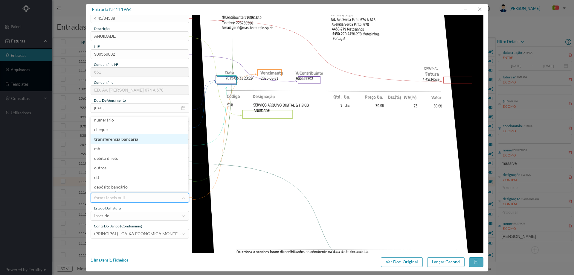
click at [132, 141] on li "transferência bancária" at bounding box center [140, 139] width 98 height 10
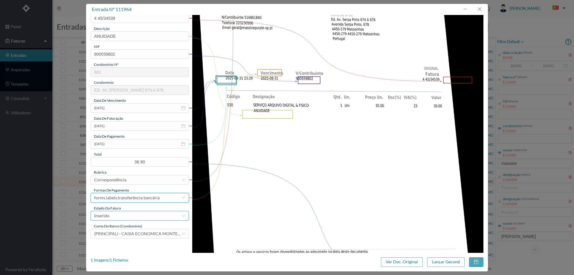
click at [135, 212] on div "Inserido" at bounding box center [137, 215] width 87 height 9
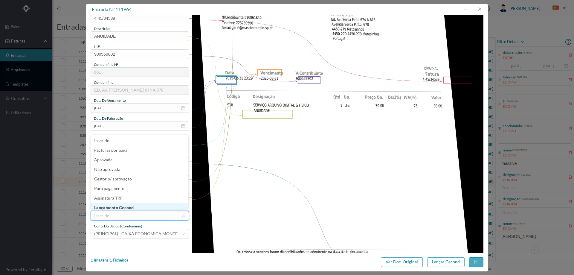
scroll to position [1, 0]
click at [135, 205] on li "Lançamento Gecond" at bounding box center [140, 206] width 98 height 10
click at [439, 262] on button "Lançar Gecond" at bounding box center [445, 262] width 37 height 10
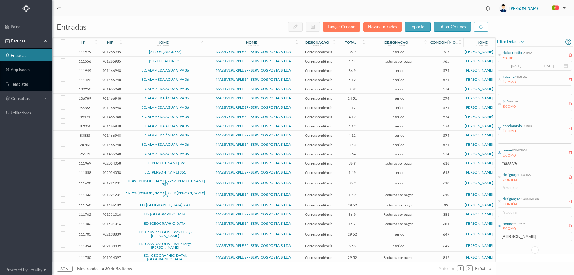
click at [211, 181] on span "MASSIVEPURPLE SP - SERVIÇOS POSTAIS, LDA" at bounding box center [253, 183] width 91 height 4
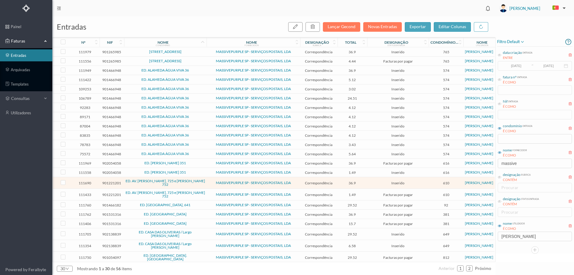
click at [209, 182] on span "MASSIVEPURPLE SP - SERVIÇOS POSTAIS, LDA" at bounding box center [253, 183] width 91 height 4
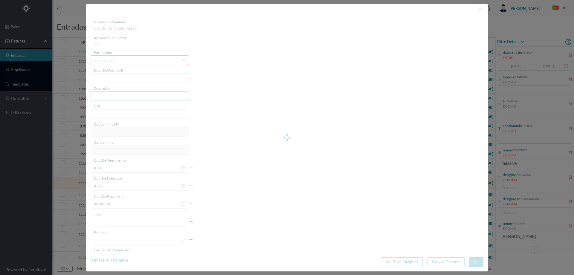
type input "4 45/34352"
type input "ANUIDADE"
type input "901221201"
type input "[DATE]"
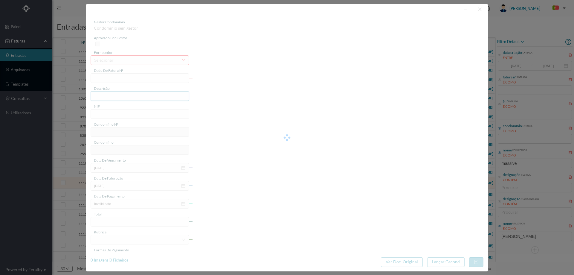
type input "36.90"
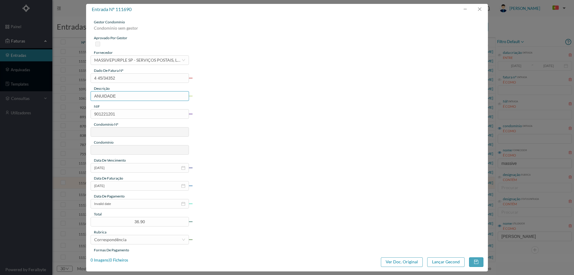
type input "610"
type input "ED. AV. SERPA PINTO, 725 e ROBERTO IVENS 752"
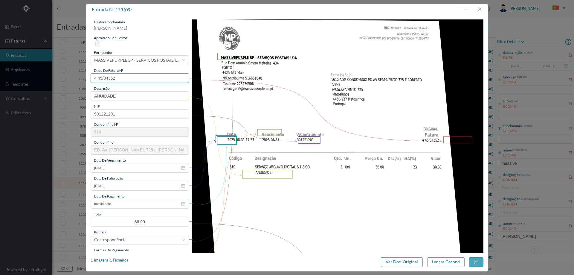
drag, startPoint x: 126, startPoint y: 77, endPoint x: 57, endPoint y: 75, distance: 69.1
click at [58, 75] on div "entrada nº 111690 gestor condomínio Cristina Sousa aprovado por gestor forneced…" at bounding box center [287, 137] width 574 height 275
click at [481, 6] on button "button" at bounding box center [479, 9] width 14 height 10
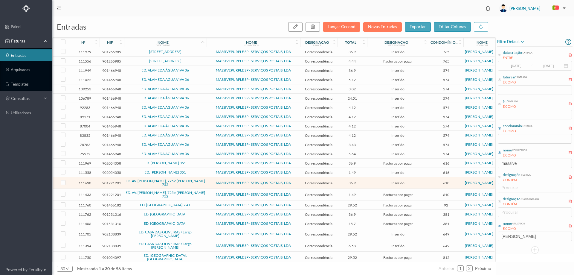
click at [207, 192] on td "MASSIVEPURPLE SP - SERVIÇOS POSTAIS, LDA" at bounding box center [254, 195] width 94 height 12
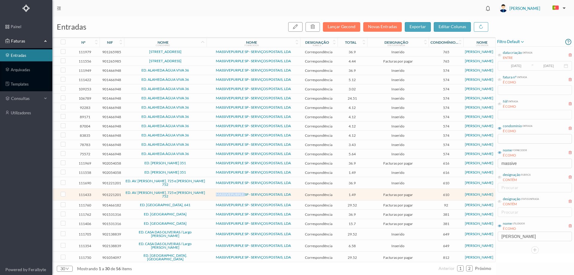
click at [207, 192] on td "MASSIVEPURPLE SP - SERVIÇOS POSTAIS, LDA" at bounding box center [254, 195] width 94 height 12
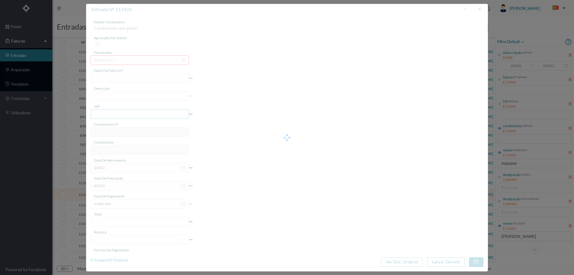
type input "4 45/31988"
type input "Serviço [PERSON_NAME]"
type input "901221201"
type input "[DATE]"
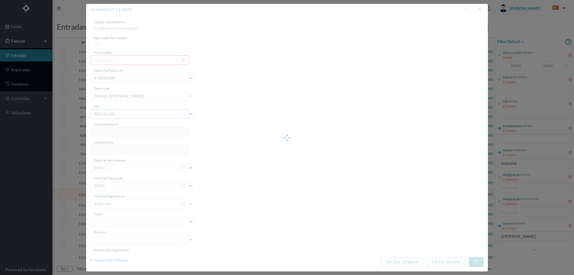
type input "[DATE]"
type input "1.49"
type input "610"
type input "ED. AV. SERPA PINTO, 725 e ROBERTO IVENS 752"
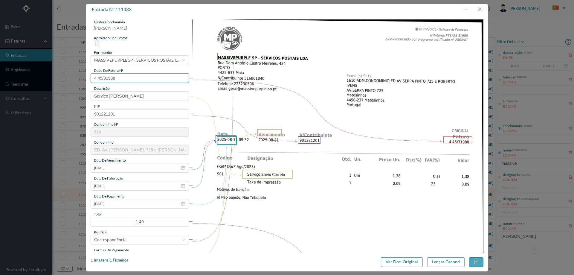
drag, startPoint x: 121, startPoint y: 79, endPoint x: 81, endPoint y: 76, distance: 40.2
click at [81, 76] on div "entrada nº 111433 gestor condomínio Cristina Sousa aprovado por gestor forneced…" at bounding box center [287, 137] width 574 height 275
click at [484, 7] on button "button" at bounding box center [479, 9] width 14 height 10
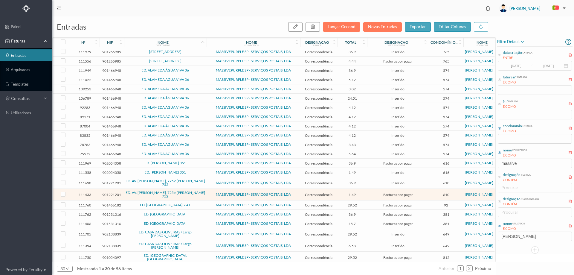
click at [124, 192] on td "ED. AV. SERPA PINTO, 725 e ROBERTO IVENS 752" at bounding box center [165, 195] width 82 height 12
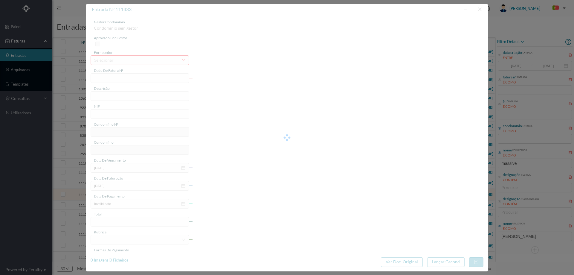
type input "4 45/31988"
type input "Serviço [PERSON_NAME]"
type input "901221201"
type input "[DATE]"
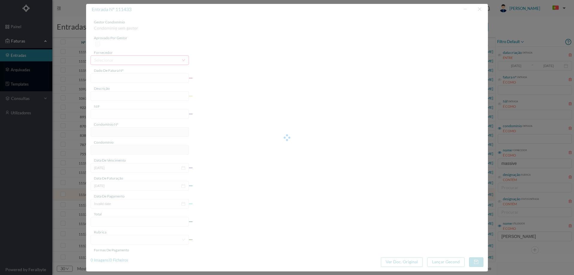
type input "[DATE]"
type input "1.49"
type input "610"
type input "ED. AV. SERPA PINTO, 725 e ROBERTO IVENS 752"
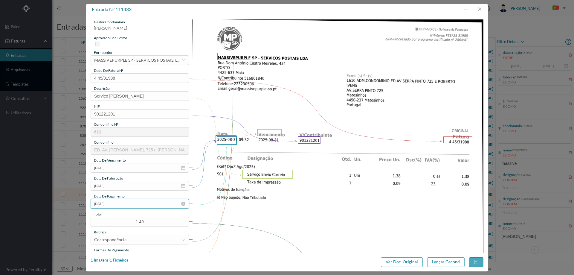
click at [124, 204] on input "[DATE]" at bounding box center [140, 204] width 98 height 10
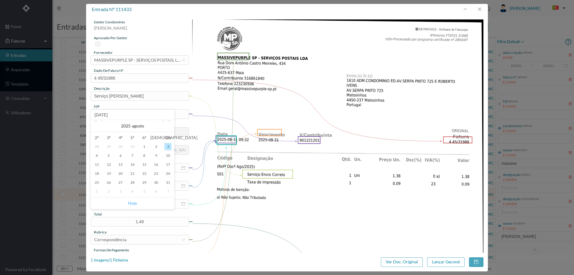
click at [132, 202] on link "Hoje" at bounding box center [132, 202] width 9 height 11
type input "[DATE]"
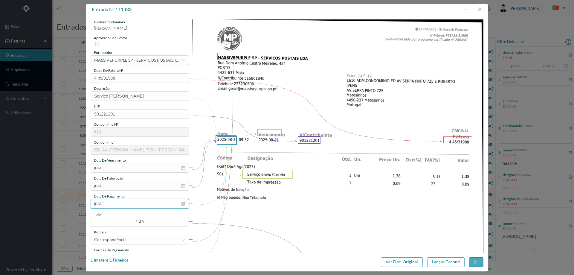
scroll to position [60, 0]
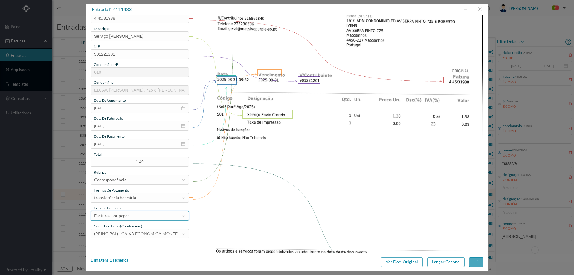
click at [131, 218] on div "Facturas por pagar" at bounding box center [137, 215] width 87 height 9
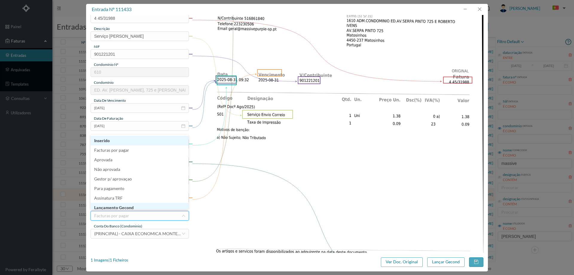
scroll to position [3, 0]
click at [132, 206] on li "Lançamento Gecond" at bounding box center [140, 205] width 98 height 10
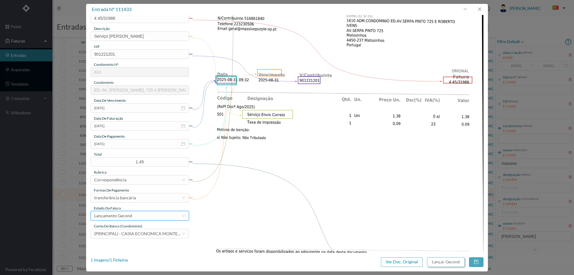
click at [448, 265] on button "Lançar Gecond" at bounding box center [445, 262] width 37 height 10
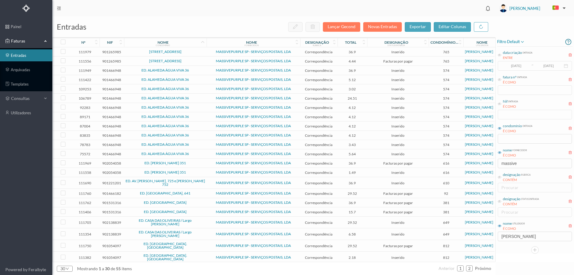
click at [209, 183] on span "MASSIVEPURPLE SP - SERVIÇOS POSTAIS, LDA" at bounding box center [253, 183] width 91 height 4
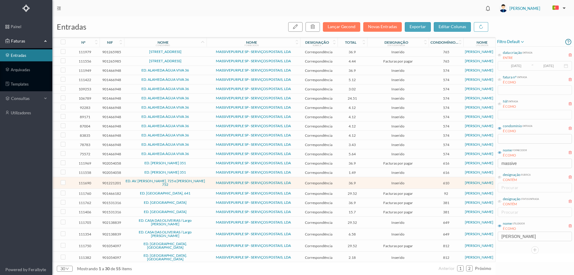
click at [208, 183] on span "MASSIVEPURPLE SP - SERVIÇOS POSTAIS, LDA" at bounding box center [253, 183] width 91 height 4
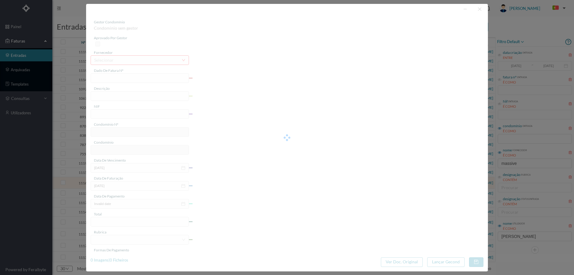
type input "4 45/34352"
type input "ANUIDADE"
type input "901221201"
type input "[DATE]"
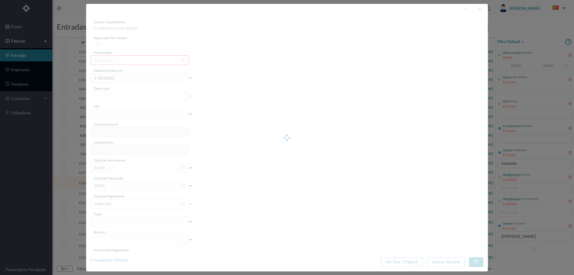
type input "36.90"
type input "610"
type input "ED. AV. SERPA PINTO, 725 e ROBERTO IVENS 752"
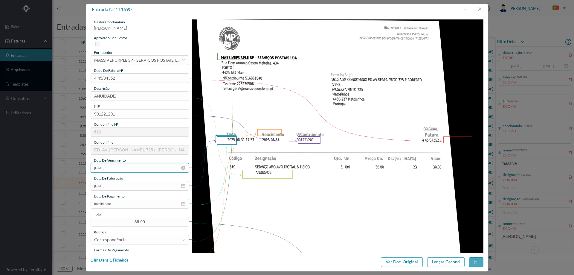
click at [124, 169] on input "[DATE]" at bounding box center [140, 168] width 98 height 10
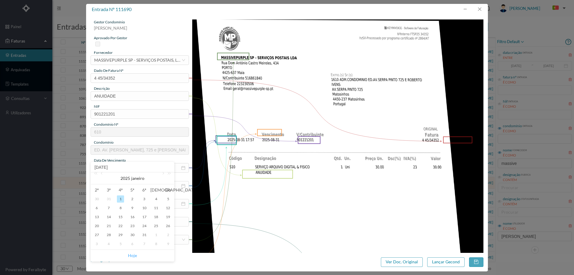
click at [135, 253] on link "Hoje" at bounding box center [132, 255] width 9 height 11
type input "[DATE]"
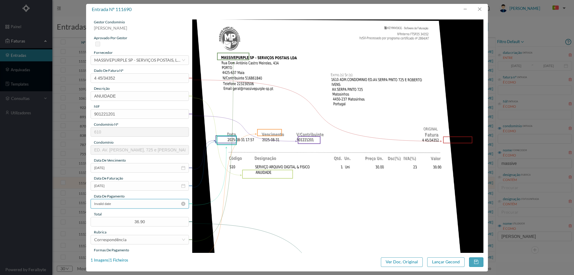
click at [124, 204] on input "Invalid date" at bounding box center [140, 204] width 98 height 10
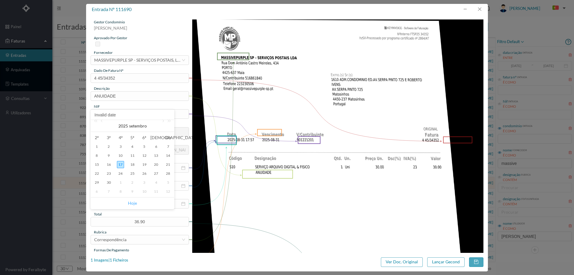
click at [133, 204] on link "Hoje" at bounding box center [132, 202] width 9 height 11
type input "[DATE]"
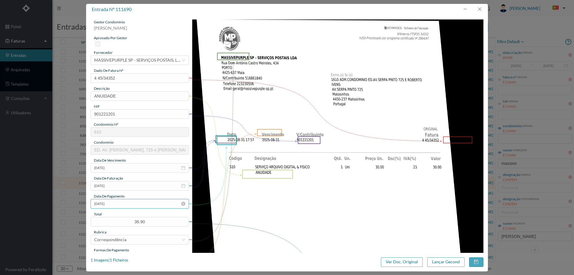
scroll to position [60, 0]
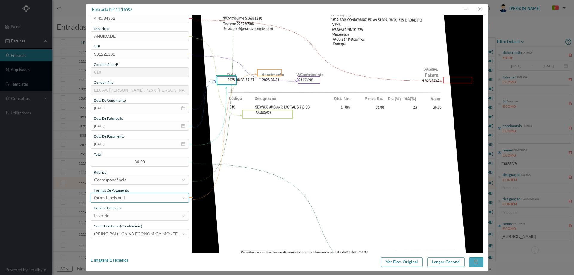
click at [130, 194] on div "forms.labels.null" at bounding box center [137, 197] width 87 height 9
click at [127, 140] on li "transferência bancária" at bounding box center [140, 139] width 98 height 10
click at [133, 214] on div "Inserido" at bounding box center [137, 215] width 87 height 9
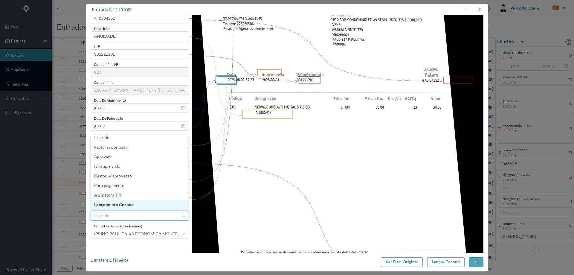
click at [134, 207] on li "Lançamento Gecond" at bounding box center [140, 205] width 98 height 10
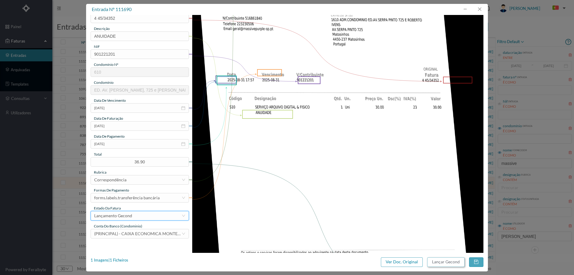
click at [440, 263] on button "Lançar Gecond" at bounding box center [445, 262] width 37 height 10
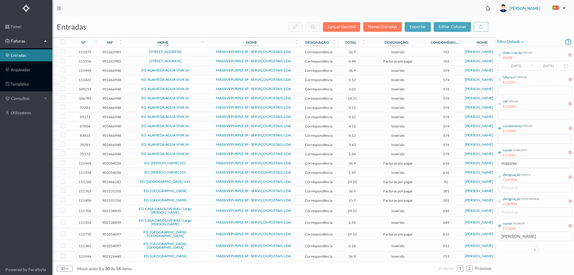
click at [190, 182] on span "ED. BRITO CAPELO, 641" at bounding box center [166, 182] width 80 height 4
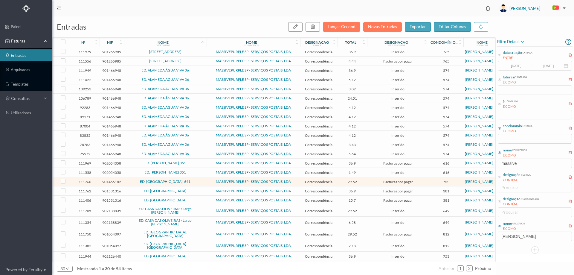
click at [197, 181] on span "ED. BRITO CAPELO, 641" at bounding box center [166, 182] width 80 height 4
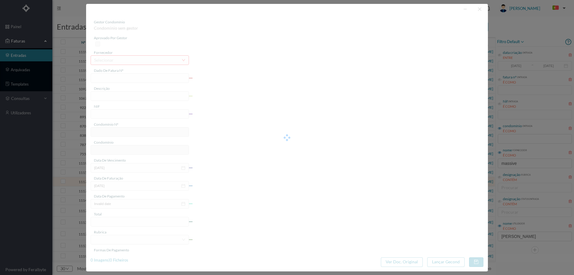
type input "4 45/34305"
type input "ANUIDADE"
type input "901466182"
type input "[DATE]"
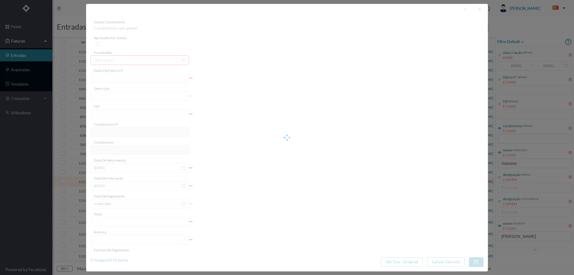
type input "[DATE]"
type input "29.52"
type input "92"
type input "ED. BRITO CAPELO, 641"
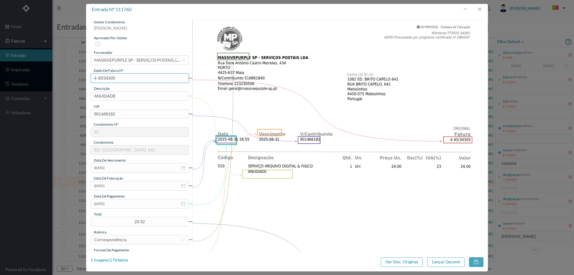
drag, startPoint x: 79, startPoint y: 78, endPoint x: 74, endPoint y: 78, distance: 4.8
click at [74, 78] on div "entrada nº 111760 gestor condomínio Cristina Sousa aprovado por gestor forneced…" at bounding box center [287, 137] width 574 height 275
click at [123, 204] on input "[DATE]" at bounding box center [140, 204] width 98 height 10
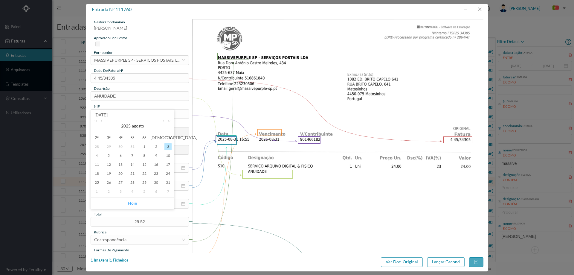
click at [133, 200] on link "Hoje" at bounding box center [132, 202] width 9 height 11
type input "[DATE]"
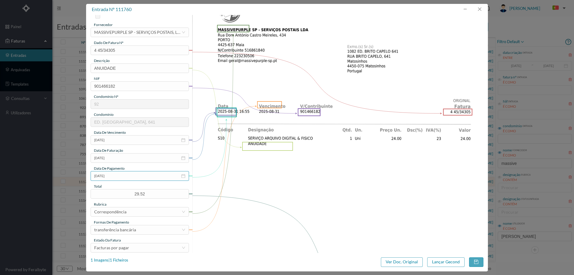
scroll to position [60, 0]
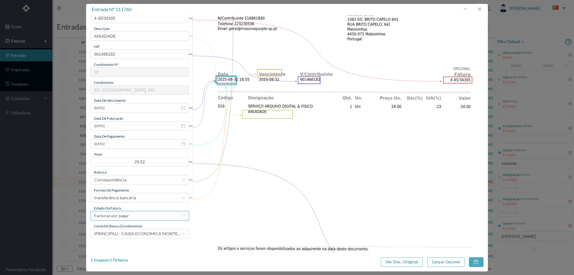
click at [130, 213] on div "Facturas por pagar" at bounding box center [137, 215] width 87 height 9
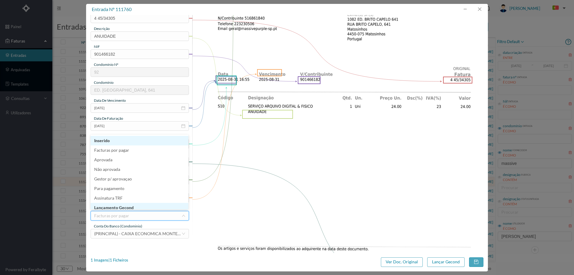
scroll to position [3, 0]
click at [133, 209] on li "Lançamento Gecond" at bounding box center [140, 205] width 98 height 10
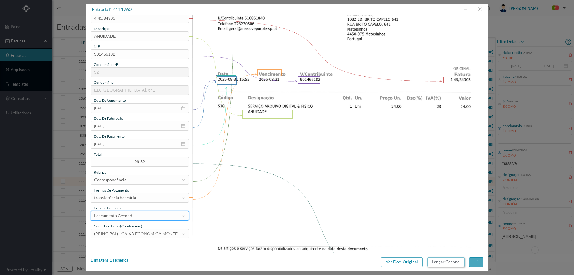
click at [456, 261] on button "Lançar Gecond" at bounding box center [445, 262] width 37 height 10
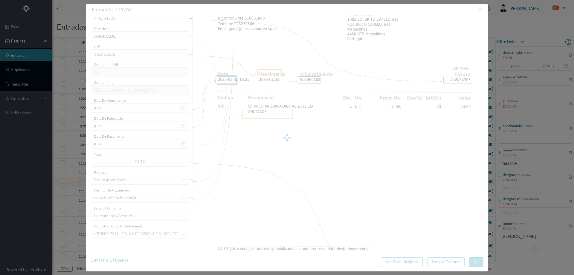
click at [309, 118] on div at bounding box center [287, 137] width 402 height 267
click at [211, 143] on div at bounding box center [287, 137] width 402 height 267
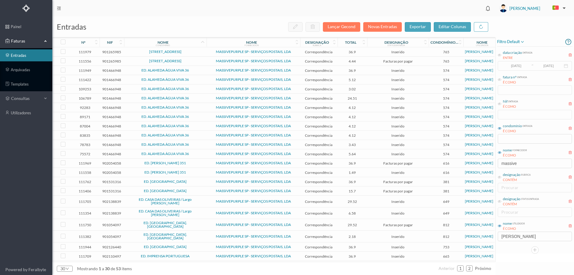
click at [195, 181] on span "ED. CAPELO - REBORDOSA" at bounding box center [166, 182] width 80 height 4
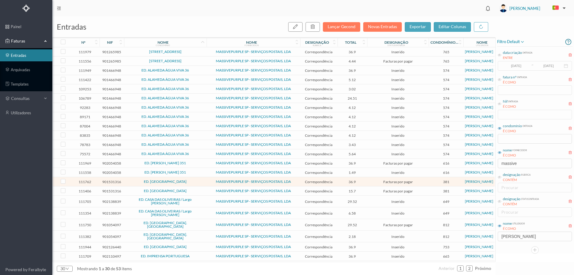
click at [190, 182] on span "ED. CAPELO - REBORDOSA" at bounding box center [166, 182] width 80 height 4
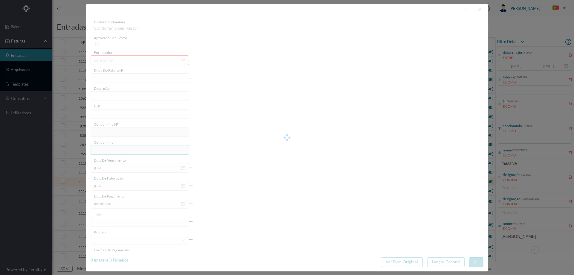
type input "4 45/34307"
type input "ANUIDADE"
type input "901531316"
type input "[DATE]"
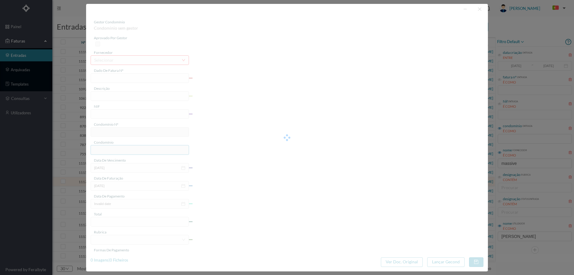
type input "[DATE]"
type input "36.90"
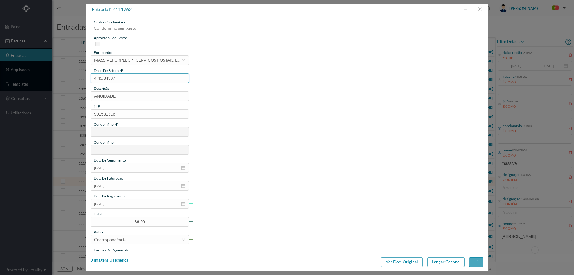
type input "381"
type input "ED. CAPELO - REBORDOSA"
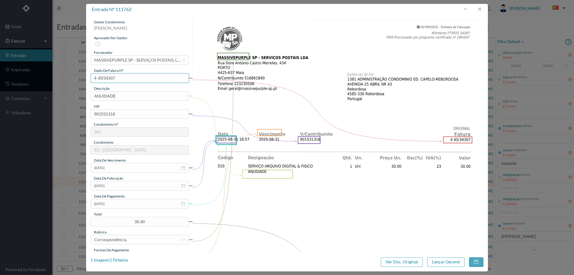
drag, startPoint x: 139, startPoint y: 80, endPoint x: 74, endPoint y: 80, distance: 64.6
click at [74, 80] on div "entrada nº 111762 gestor condomínio Cristina Sousa aprovado por gestor forneced…" at bounding box center [287, 137] width 574 height 275
click at [481, 10] on button "button" at bounding box center [479, 9] width 14 height 10
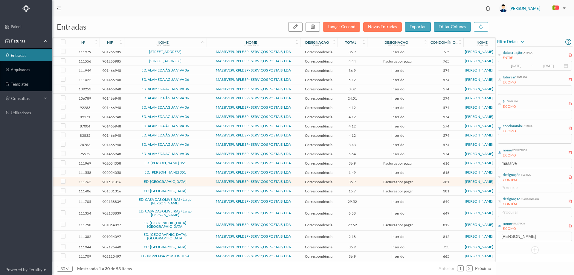
click at [199, 190] on span "ED. CAPELO - REBORDOSA" at bounding box center [166, 191] width 80 height 4
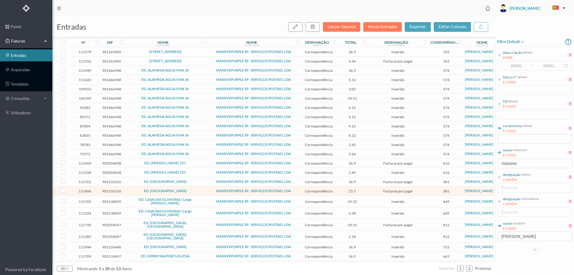
click at [199, 190] on span "ED. CAPELO - REBORDOSA" at bounding box center [166, 191] width 80 height 4
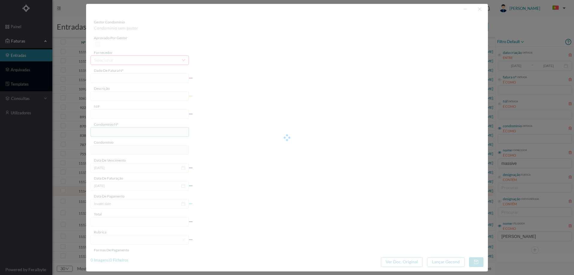
type input "4 45/31961"
type input "Serviço [PERSON_NAME]"
type input "901531316"
type input "[DATE]"
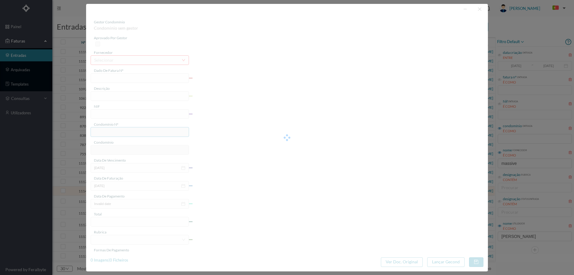
type input "[DATE]"
type input "15.70"
type input "381"
type input "ED. CAPELO - REBORDOSA"
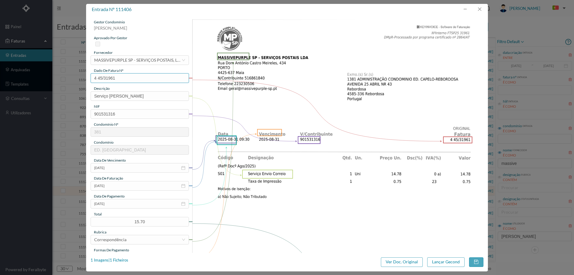
drag, startPoint x: 135, startPoint y: 79, endPoint x: 82, endPoint y: 77, distance: 52.3
click at [82, 77] on div "entrada nº 111406 gestor condomínio Cristina Sousa aprovado por gestor forneced…" at bounding box center [287, 137] width 574 height 275
drag, startPoint x: 482, startPoint y: 7, endPoint x: 453, endPoint y: 38, distance: 42.7
click at [482, 7] on button "button" at bounding box center [479, 9] width 14 height 10
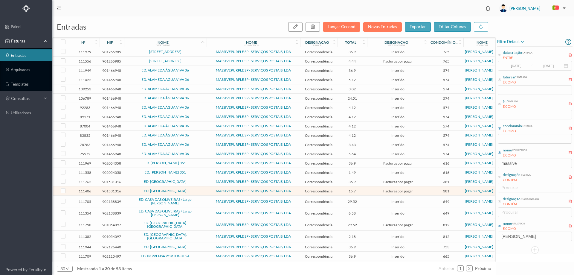
click at [136, 192] on span "ED. CAPELO - REBORDOSA" at bounding box center [166, 191] width 80 height 4
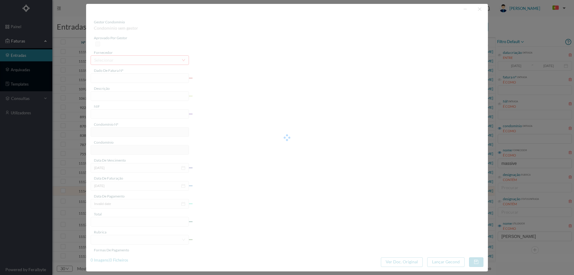
type input "4 45/31961"
type input "Serviço [PERSON_NAME]"
type input "901531316"
type input "[DATE]"
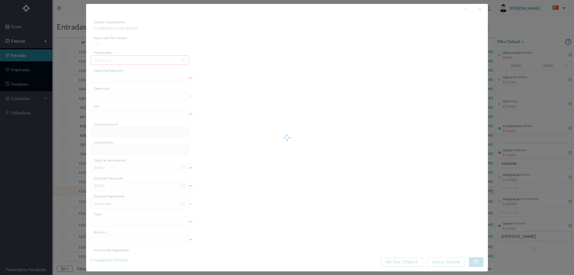
type input "[DATE]"
type input "15.70"
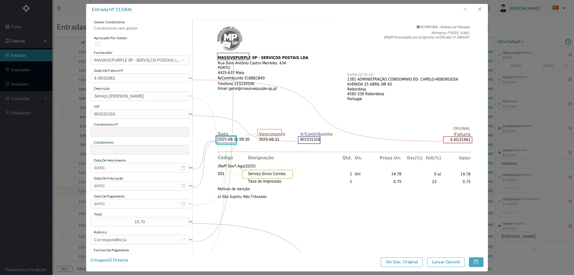
type input "381"
type input "ED. CAPELO - REBORDOSA"
click at [125, 204] on input "[DATE]" at bounding box center [140, 204] width 98 height 10
click at [132, 202] on link "Hoje" at bounding box center [132, 202] width 9 height 11
type input "[DATE]"
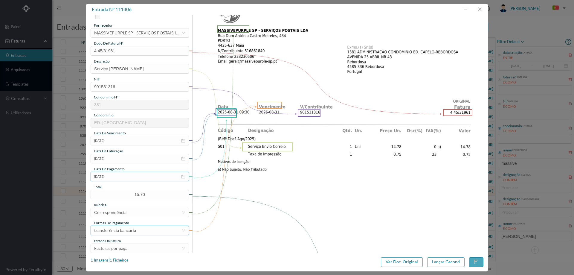
scroll to position [60, 0]
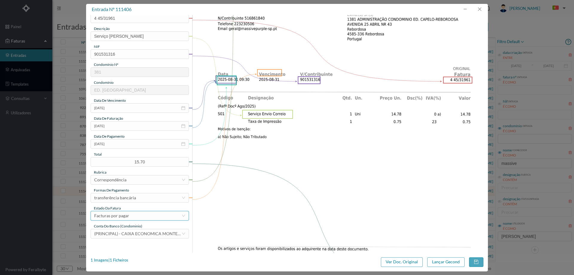
click at [134, 217] on div "Facturas por pagar" at bounding box center [137, 215] width 87 height 9
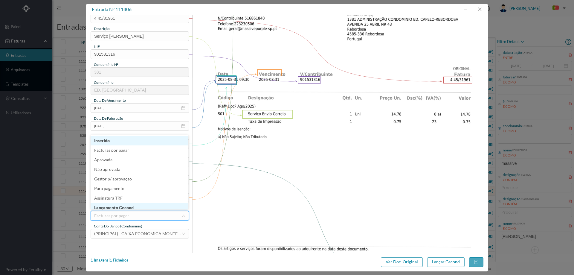
scroll to position [3, 0]
click at [135, 207] on li "Lançamento Gecond" at bounding box center [140, 205] width 98 height 10
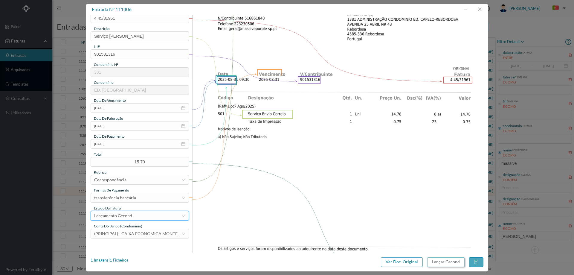
click at [446, 260] on button "Lançar Gecond" at bounding box center [445, 262] width 37 height 10
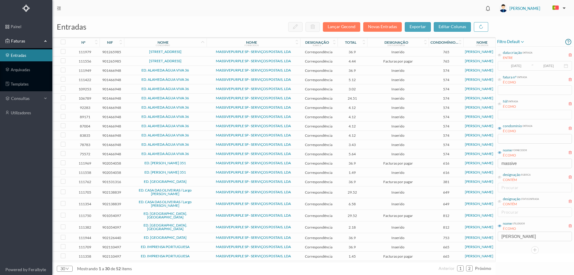
click at [199, 183] on span "ED. CAPELO - REBORDOSA" at bounding box center [166, 182] width 80 height 4
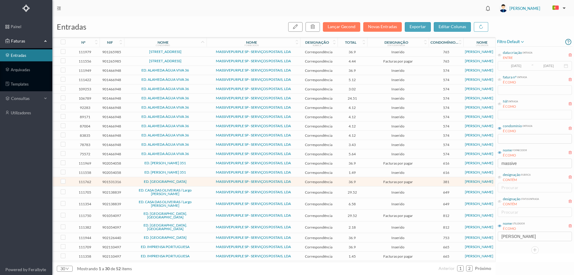
click at [199, 183] on span "ED. CAPELO - REBORDOSA" at bounding box center [166, 182] width 80 height 4
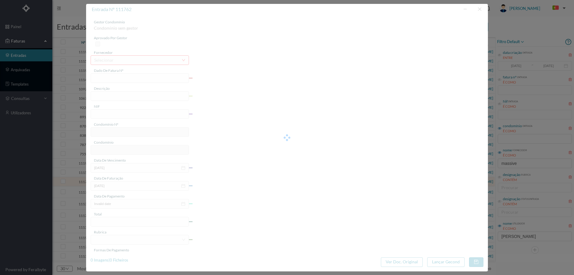
type input "4 45/34307"
type input "ANUIDADE"
type input "901531316"
type input "[DATE]"
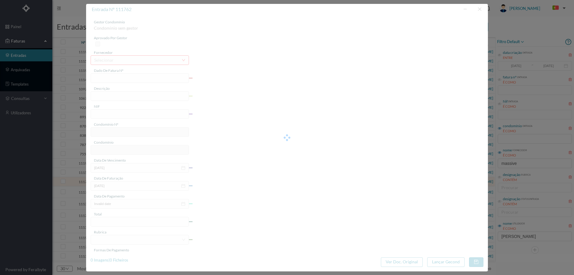
type input "[DATE]"
type input "36.90"
type input "381"
type input "ED. CAPELO - REBORDOSA"
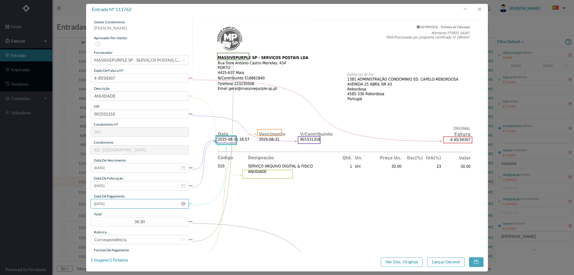
click at [132, 202] on input "[DATE]" at bounding box center [140, 204] width 98 height 10
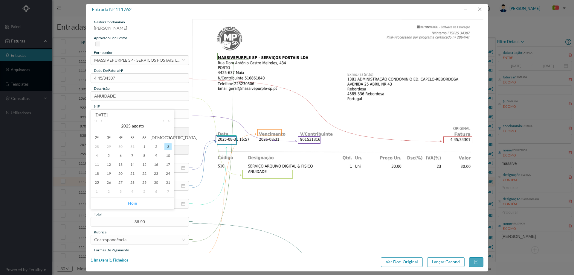
click at [133, 201] on link "Hoje" at bounding box center [132, 202] width 9 height 11
type input "[DATE]"
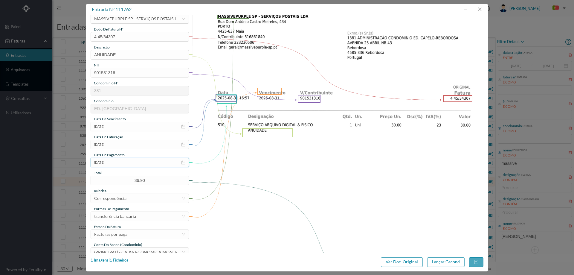
scroll to position [90, 0]
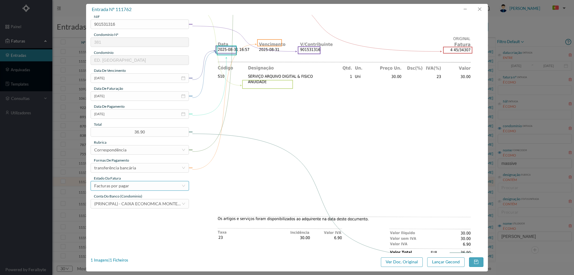
drag, startPoint x: 131, startPoint y: 184, endPoint x: 136, endPoint y: 185, distance: 4.9
click at [131, 184] on div "Facturas por pagar" at bounding box center [137, 185] width 87 height 9
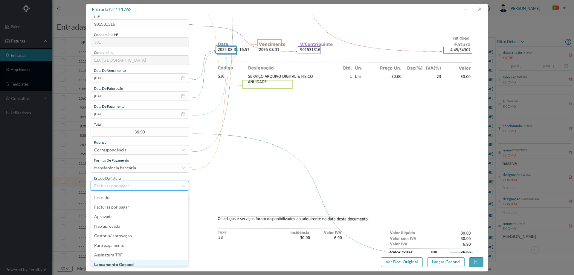
scroll to position [3, 0]
click at [141, 261] on li "Lançamento Gecond" at bounding box center [140, 261] width 98 height 10
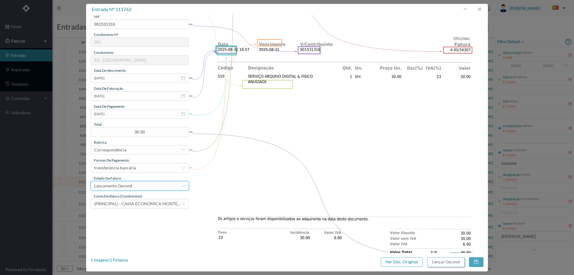
click at [433, 261] on button "Lançar Gecond" at bounding box center [445, 262] width 37 height 10
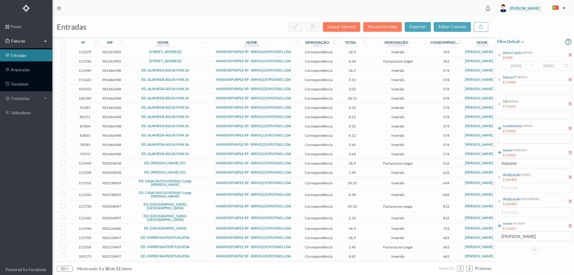
click at [201, 182] on span "ED. CASA DAS OLIVEIRAS / Largo Alberto Pimentel" at bounding box center [166, 182] width 80 height 7
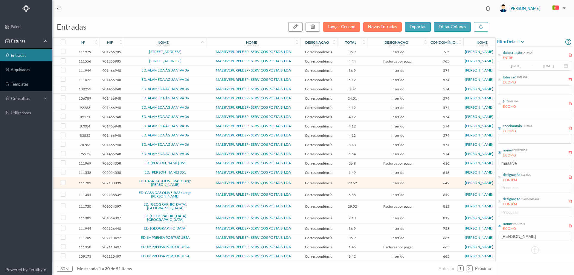
click at [205, 182] on td "ED. CASA DAS OLIVEIRAS / Largo Alberto Pimentel" at bounding box center [165, 183] width 82 height 12
click at [149, 226] on span "ED. FABRIL NORTE" at bounding box center [166, 228] width 80 height 4
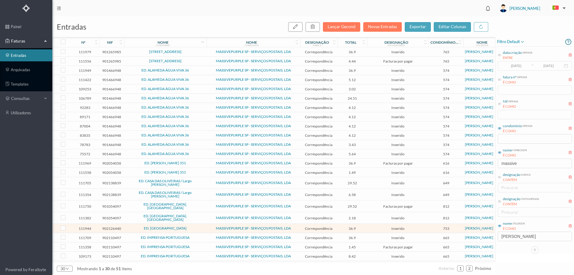
click at [198, 226] on span "ED. FABRIL NORTE" at bounding box center [166, 228] width 80 height 4
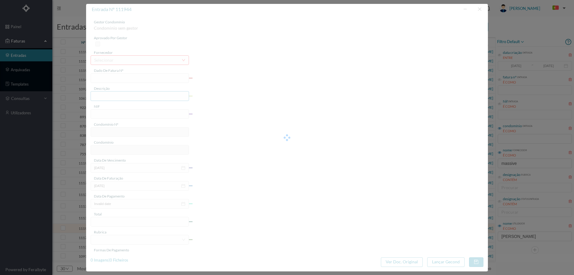
type input "4 45/34559"
type input "ANUIDALIE"
type input "902126440"
type input "Invalid date"
type input "[DATE]"
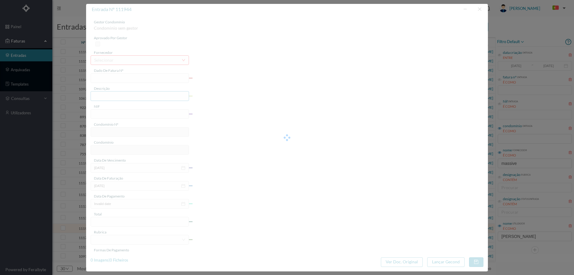
type input "36.90"
type input "753"
type input "ED. FABRIL NORTE"
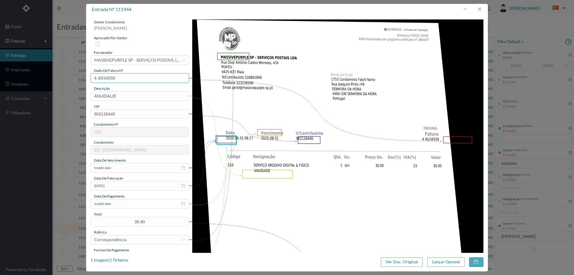
drag, startPoint x: 108, startPoint y: 81, endPoint x: 68, endPoint y: 81, distance: 41.0
click at [68, 81] on div "entrada nº 111944 gestor condomínio Cristina Sousa aprovado por gestor forneced…" at bounding box center [287, 137] width 574 height 275
drag, startPoint x: 132, startPoint y: 92, endPoint x: 32, endPoint y: 100, distance: 99.9
click at [33, 100] on div "entrada nº 111944 gestor condomínio Cristina Sousa aprovado por gestor forneced…" at bounding box center [287, 137] width 574 height 275
type input "ANUIDADE"
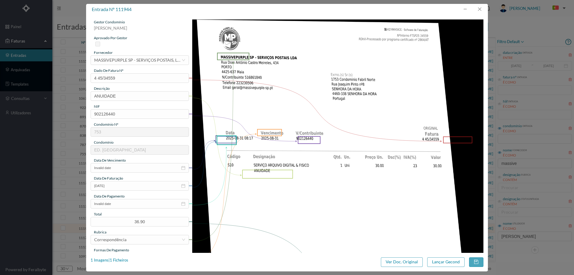
click at [122, 162] on span "data de vencimento" at bounding box center [110, 160] width 32 height 4
click at [122, 165] on input "Invalid date" at bounding box center [140, 168] width 98 height 10
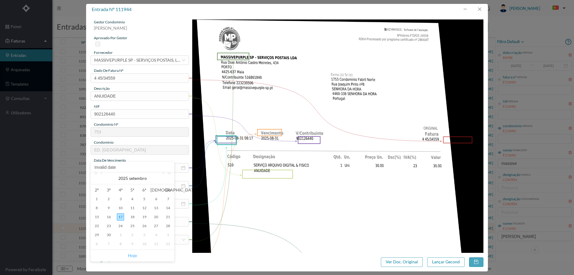
click at [135, 255] on link "Hoje" at bounding box center [132, 255] width 9 height 11
type input "[DATE]"
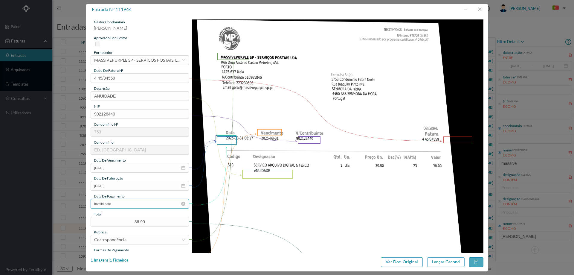
click at [124, 204] on input "Invalid date" at bounding box center [140, 204] width 98 height 10
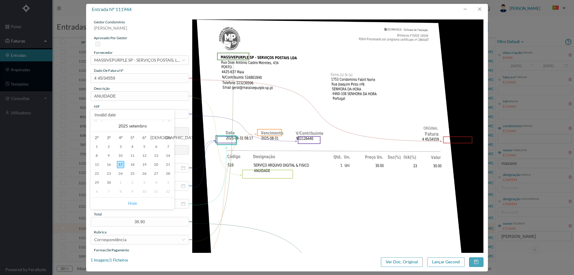
click at [133, 201] on link "Hoje" at bounding box center [132, 202] width 9 height 11
type input "[DATE]"
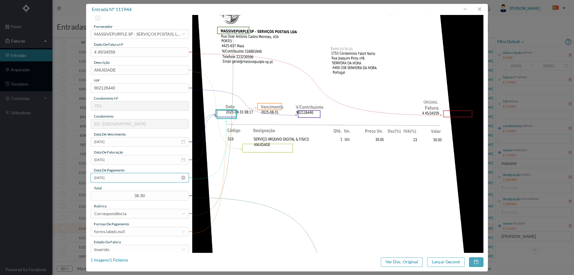
scroll to position [60, 0]
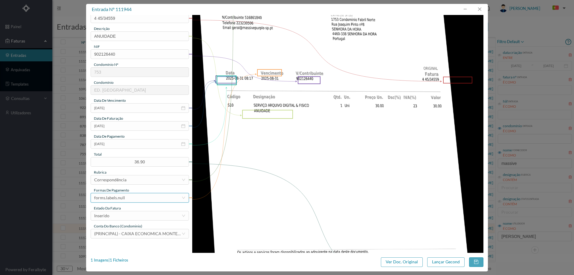
click at [133, 199] on div "forms.labels.null" at bounding box center [137, 197] width 87 height 9
click at [137, 142] on li "transferência bancária" at bounding box center [140, 140] width 98 height 10
click at [133, 213] on div "Inserido" at bounding box center [137, 215] width 87 height 9
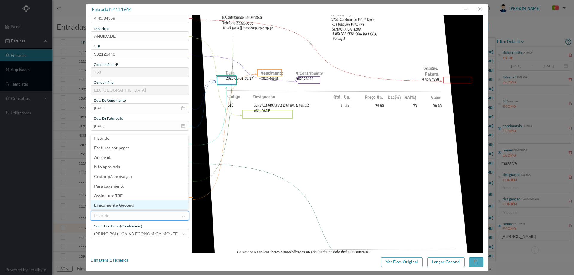
click at [133, 206] on li "Lançamento Gecond" at bounding box center [140, 205] width 98 height 10
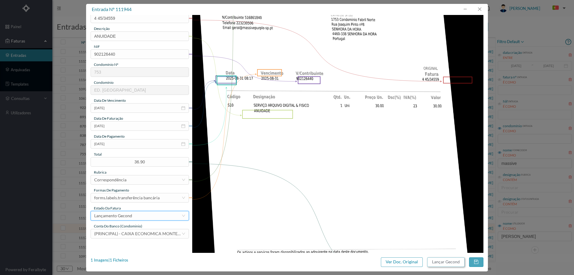
click at [444, 259] on button "Lançar Gecond" at bounding box center [445, 262] width 37 height 10
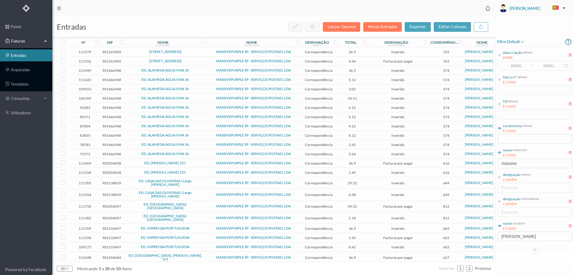
scroll to position [60, 0]
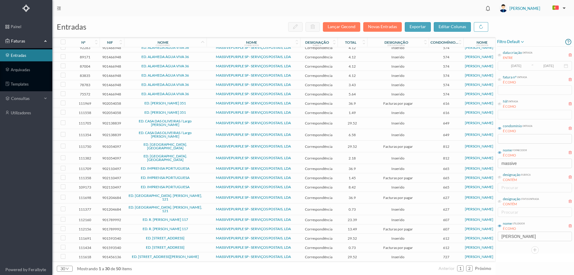
click at [197, 194] on span "ED. PRAÇA D. AFONSO V, 121" at bounding box center [166, 197] width 80 height 7
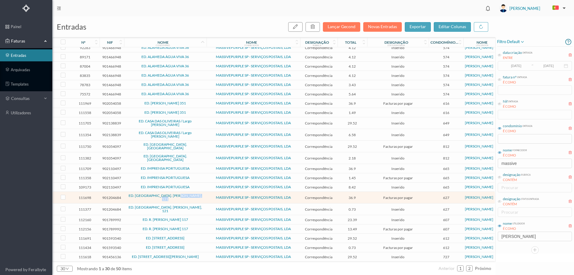
click at [197, 194] on span "ED. PRAÇA D. AFONSO V, 121" at bounding box center [166, 197] width 80 height 7
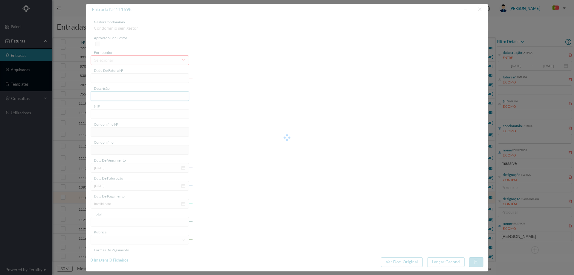
type input "4 45/34360"
type input "ANUIVAVE"
type input "901204684"
type input "[DATE]"
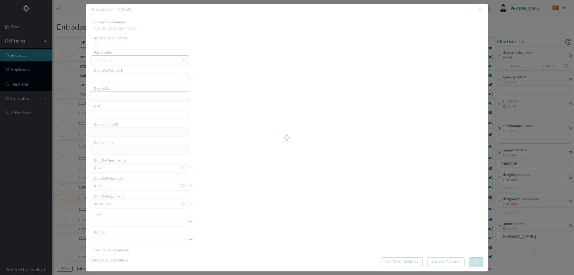
type input "[DATE]"
type input "36.90"
type input "627"
type input "ED. PRAÇA D. AFONSO V, 121"
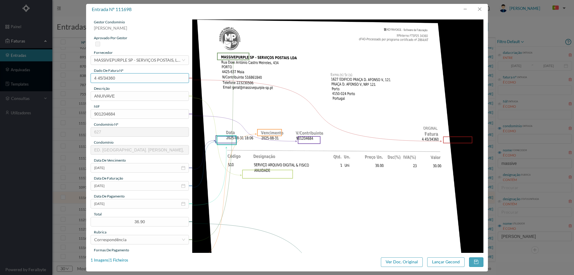
drag, startPoint x: 108, startPoint y: 80, endPoint x: 50, endPoint y: 80, distance: 58.9
click at [50, 80] on div "entrada nº 111698 gestor condomínio Cristina Sousa aprovado por gestor forneced…" at bounding box center [287, 137] width 574 height 275
click at [479, 8] on button "button" at bounding box center [479, 9] width 14 height 10
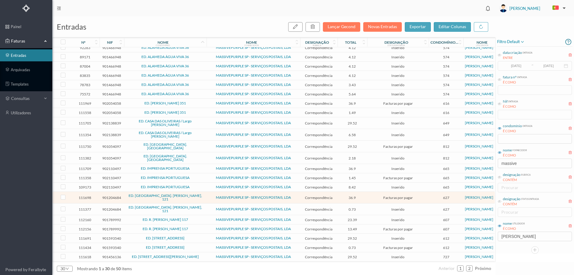
click at [194, 205] on span "ED. PRAÇA D. AFONSO V, 121" at bounding box center [166, 208] width 80 height 7
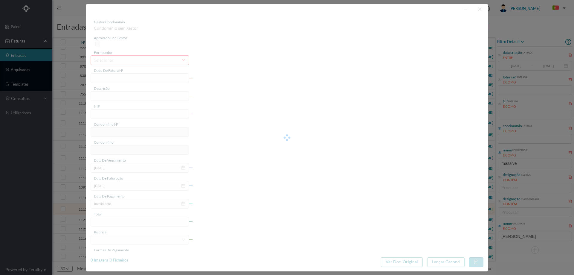
type input "4 45/31995"
type input "Serviço Envio Correio e | & ""
type input "901204684"
type input "Invalid date"
type input "[DATE]"
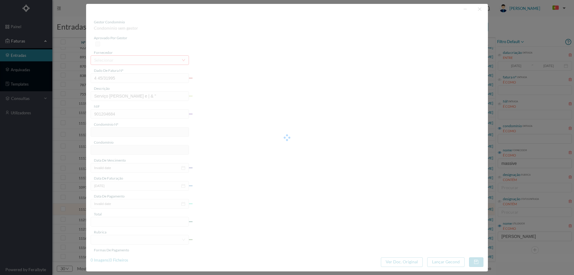
type input "0.73"
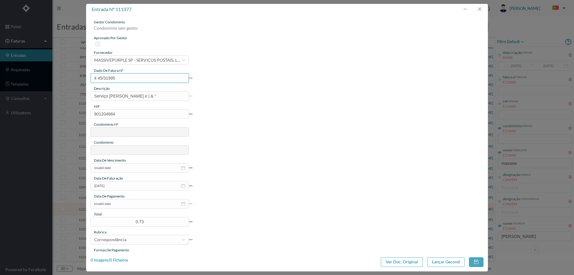
type input "627"
type input "ED. PRAÇA D. AFONSO V, 121"
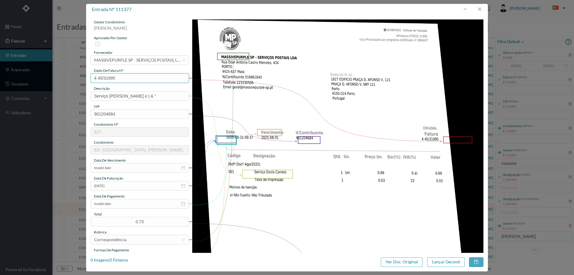
drag, startPoint x: 131, startPoint y: 78, endPoint x: 69, endPoint y: 82, distance: 61.7
click at [69, 82] on div "entrada nº 111377 gestor condomínio Cristina Sousa aprovado por gestor forneced…" at bounding box center [287, 137] width 574 height 275
click at [481, 10] on button "button" at bounding box center [479, 9] width 14 height 10
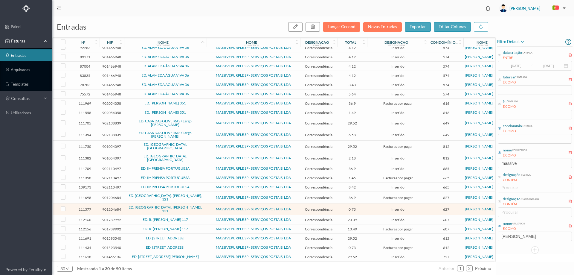
click at [133, 205] on span "ED. PRAÇA D. AFONSO V, 121" at bounding box center [166, 208] width 80 height 7
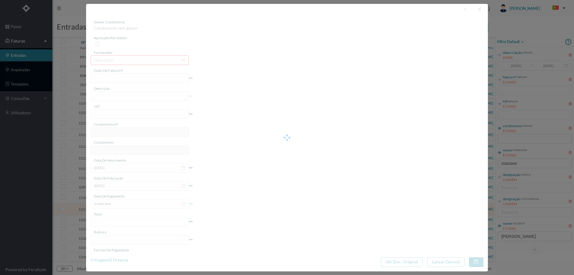
type input "4 45/31995"
type input "Serviço Envio Correio e | & ""
type input "901204684"
type input "Invalid date"
type input "[DATE]"
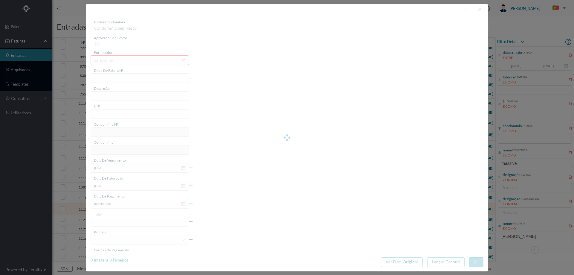
type input "0.73"
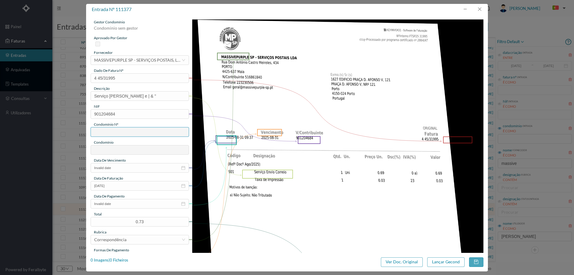
type input "627"
type input "ED. PRAÇA D. AFONSO V, 121"
drag, startPoint x: 152, startPoint y: 94, endPoint x: 135, endPoint y: 95, distance: 17.1
click at [135, 95] on input "Serviço Envio Correio e | & "" at bounding box center [140, 96] width 98 height 10
type input "Serviço [PERSON_NAME]"
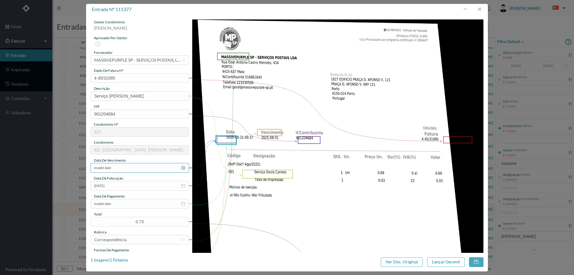
click at [126, 170] on input "Invalid date" at bounding box center [140, 168] width 98 height 10
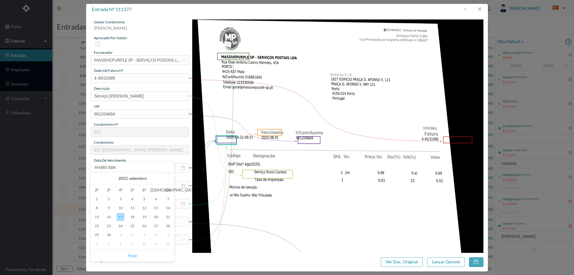
click at [133, 254] on link "Hoje" at bounding box center [132, 255] width 9 height 11
type input "[DATE]"
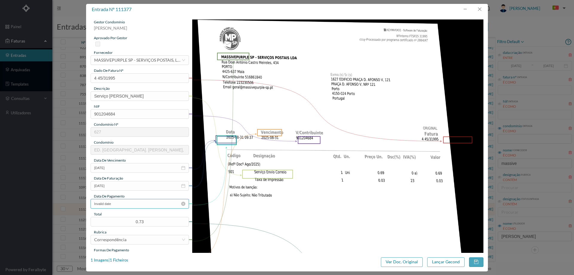
click at [129, 200] on input "Invalid date" at bounding box center [140, 204] width 98 height 10
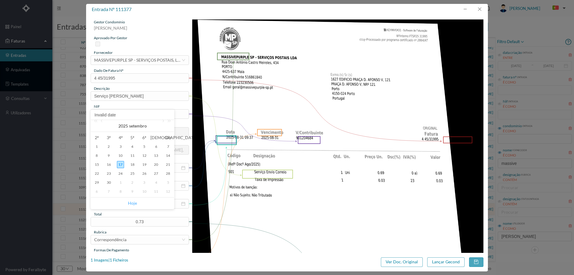
click at [131, 202] on link "Hoje" at bounding box center [132, 202] width 9 height 11
type input "[DATE]"
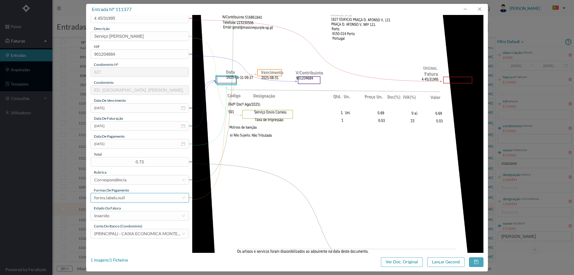
click at [134, 198] on div "forms.labels.null" at bounding box center [137, 197] width 87 height 9
click at [131, 145] on li "transferência bancária" at bounding box center [140, 142] width 98 height 10
click at [132, 217] on div "Inserido" at bounding box center [137, 215] width 87 height 9
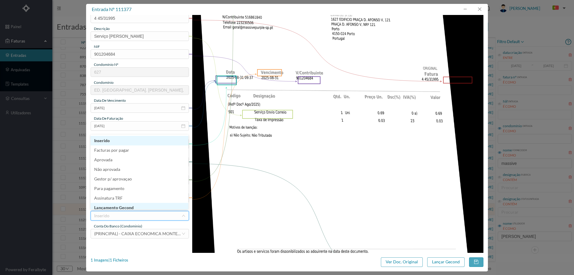
scroll to position [3, 0]
click at [132, 204] on li "Lançamento Gecond" at bounding box center [140, 205] width 98 height 10
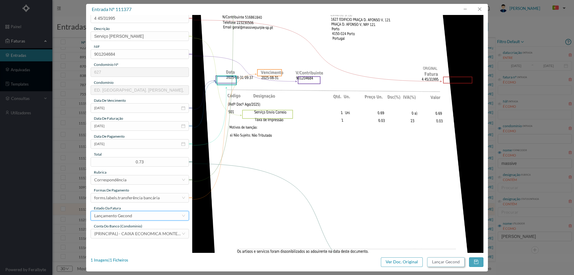
click at [446, 260] on button "Lançar Gecond" at bounding box center [445, 262] width 37 height 10
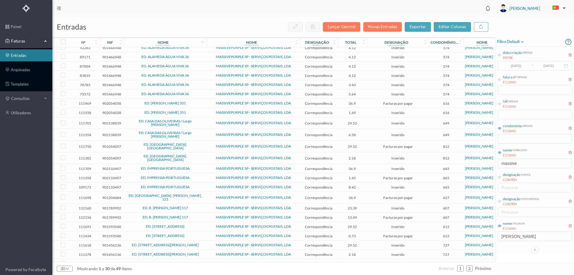
click at [199, 194] on span "ED. PRAÇA D. AFONSO V, 121" at bounding box center [166, 197] width 80 height 7
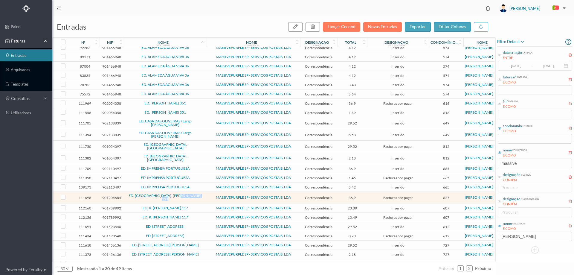
click at [199, 194] on span "ED. PRAÇA D. AFONSO V, 121" at bounding box center [166, 197] width 80 height 7
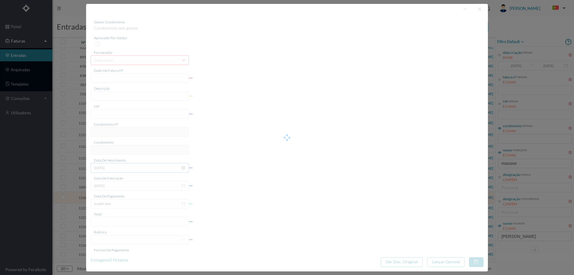
type input "4 45/34360"
type input "ANUIVAVE"
type input "901204684"
type input "[DATE]"
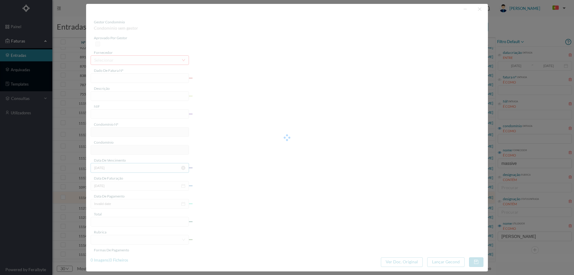
type input "[DATE]"
type input "36.90"
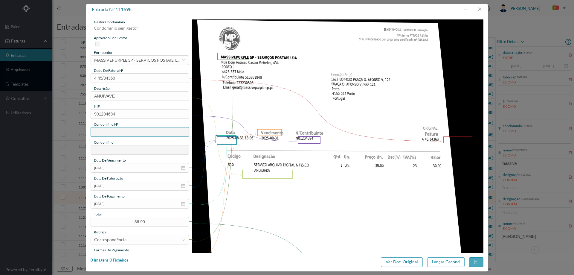
type input "627"
type input "ED. PRAÇA D. AFONSO V, 121"
drag, startPoint x: 126, startPoint y: 96, endPoint x: 60, endPoint y: 94, distance: 66.4
click at [60, 94] on div "entrada nº 111698 gestor condomínio Cristina Sousa aprovado por gestor forneced…" at bounding box center [287, 137] width 574 height 275
type input "ANUIDADE"
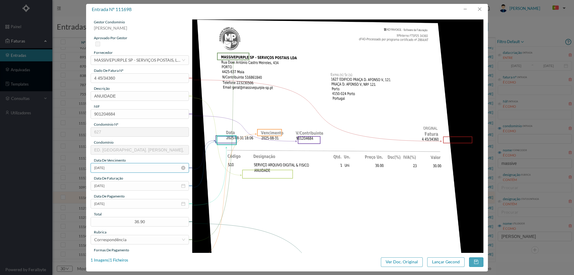
click at [126, 168] on input "[DATE]" at bounding box center [140, 168] width 98 height 10
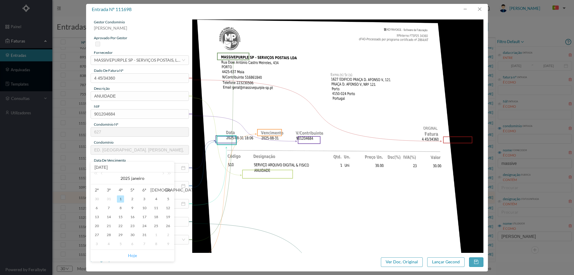
click at [133, 253] on link "Hoje" at bounding box center [132, 255] width 9 height 11
type input "[DATE]"
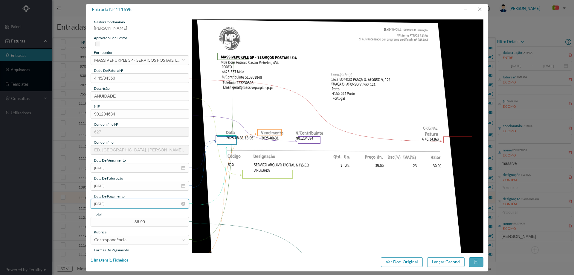
drag, startPoint x: 120, startPoint y: 196, endPoint x: 120, endPoint y: 201, distance: 4.8
click at [120, 197] on span "data de pagamento" at bounding box center [109, 196] width 31 height 4
click at [122, 203] on input "[DATE]" at bounding box center [140, 204] width 98 height 10
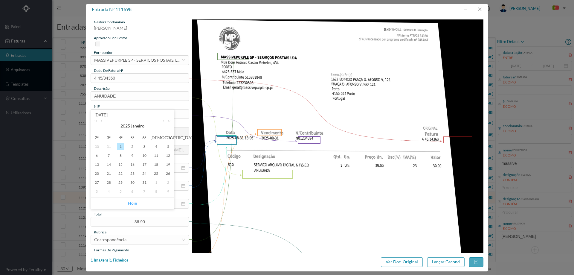
click at [132, 200] on link "Hoje" at bounding box center [132, 202] width 9 height 11
type input "[DATE]"
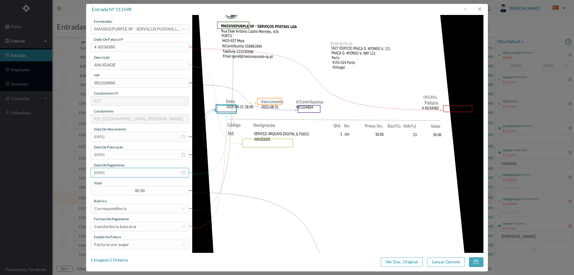
scroll to position [60, 0]
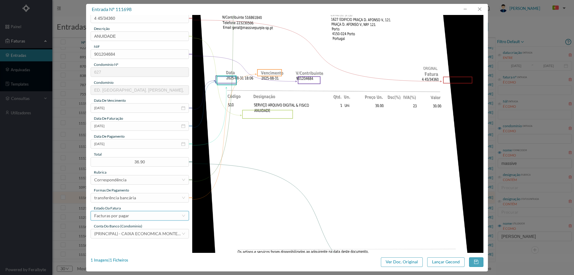
click at [131, 213] on div "Facturas por pagar" at bounding box center [137, 215] width 87 height 9
click at [135, 206] on li "Lançamento Gecond" at bounding box center [140, 208] width 98 height 10
click at [452, 261] on button "Lançar Gecond" at bounding box center [445, 262] width 37 height 10
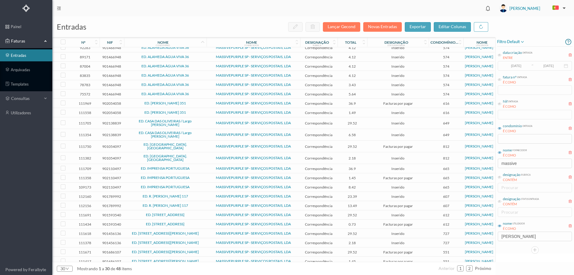
click at [203, 194] on span "ED. R. [PERSON_NAME] 117" at bounding box center [166, 196] width 80 height 4
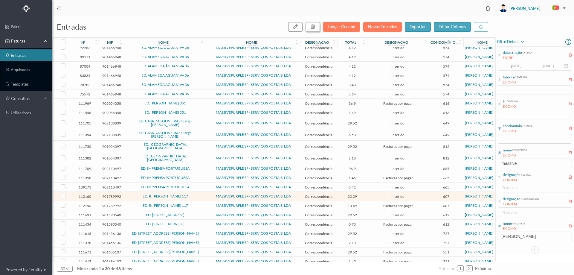
click at [312, 27] on icon "button" at bounding box center [312, 26] width 5 height 5
click at [365, 55] on button "sim" at bounding box center [367, 53] width 12 height 7
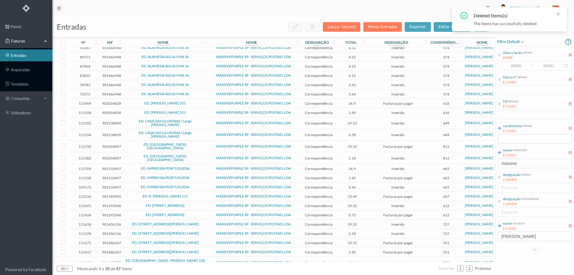
click at [147, 194] on link "ED. R. [PERSON_NAME] 117" at bounding box center [165, 196] width 45 height 4
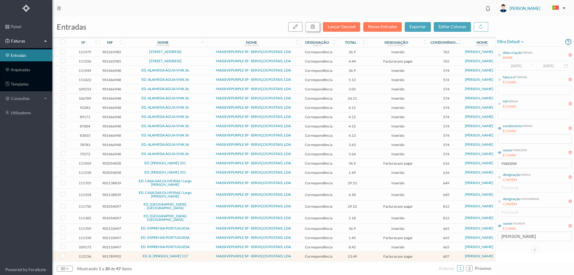
click at [314, 26] on icon "button" at bounding box center [312, 26] width 5 height 5
click at [364, 55] on button "sim" at bounding box center [367, 53] width 12 height 7
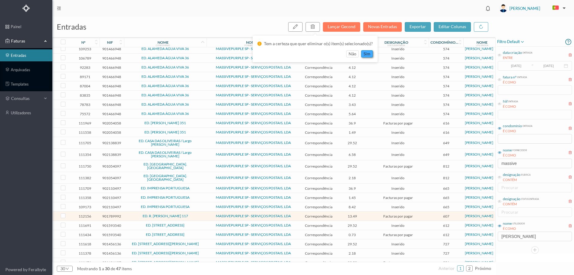
scroll to position [70, 0]
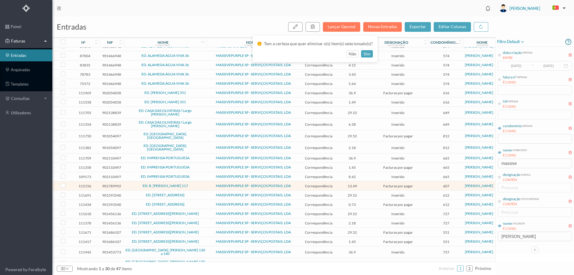
click at [204, 185] on td "ED. R. [PERSON_NAME] 117" at bounding box center [165, 185] width 82 height 9
click at [198, 193] on span "ED. R.- ALVARO CASTELÕES 601" at bounding box center [166, 195] width 80 height 4
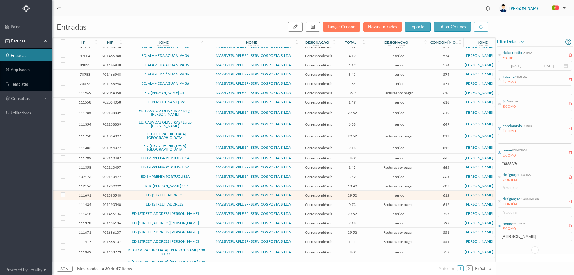
click at [208, 212] on span "MASSIVEPURPLE SP - SERVIÇOS POSTAIS, LDA" at bounding box center [253, 214] width 91 height 4
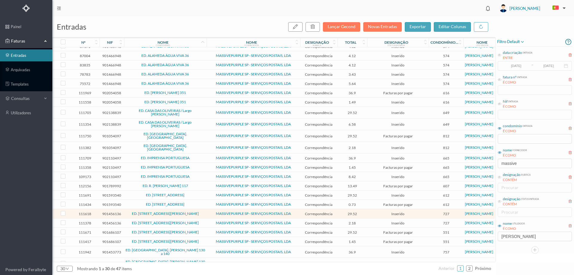
click at [205, 212] on span "ED. RUA BEATO INÁCIO AZEVEDO, 287 E 289" at bounding box center [166, 214] width 80 height 4
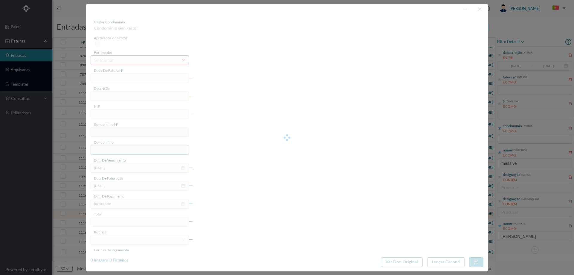
type input "4 45/34390"
type input "ANVIVALVL"
type input "901456136"
type input "Invalid date"
type input "[DATE]"
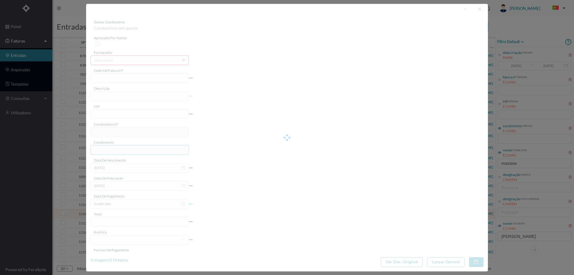
type input "29.52"
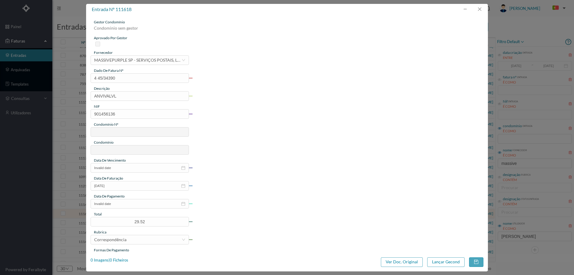
type input "727"
type input "ED. RUA BEATO INÁCIO AZEVEDO, 287 E 289"
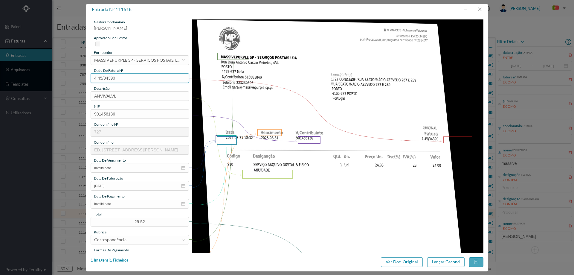
drag, startPoint x: 123, startPoint y: 79, endPoint x: 83, endPoint y: 77, distance: 39.8
click at [83, 77] on div "entrada nº 111618 gestor condomínio Cristina Sousa aprovado por gestor forneced…" at bounding box center [287, 137] width 574 height 275
click at [476, 6] on button "button" at bounding box center [479, 9] width 14 height 10
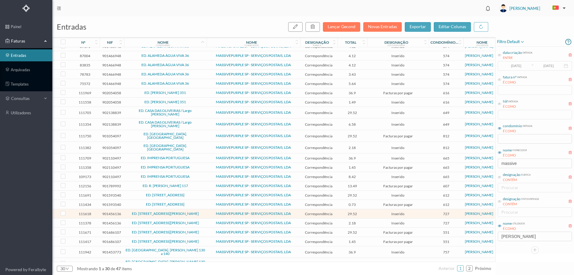
click at [207, 220] on td "MASSIVEPURPLE SP - SERVIÇOS POSTAIS, LDA" at bounding box center [254, 222] width 94 height 9
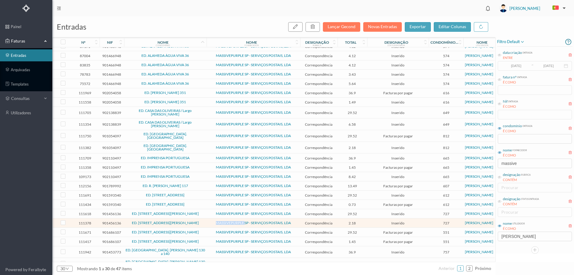
click at [207, 220] on td "MASSIVEPURPLE SP - SERVIÇOS POSTAIS, LDA" at bounding box center [254, 222] width 94 height 9
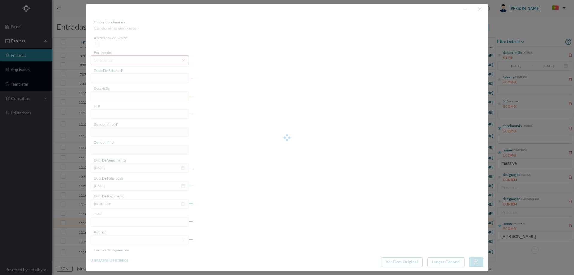
type input "4 45/32021"
type input "Taxa de Impressão"
type input "901456136"
type input "Invalid date"
type input "[DATE]"
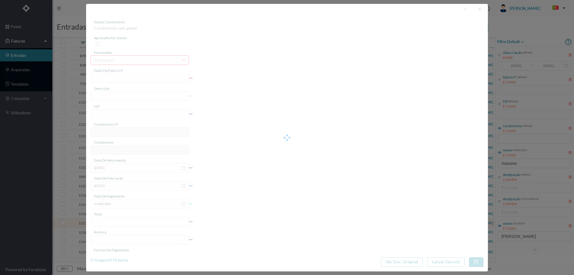
type input "2.18"
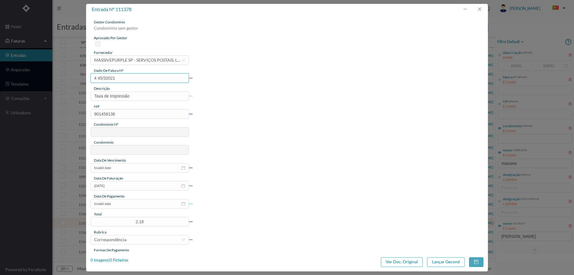
type input "727"
type input "ED. RUA BEATO INÁCIO AZEVEDO, 287 E 289"
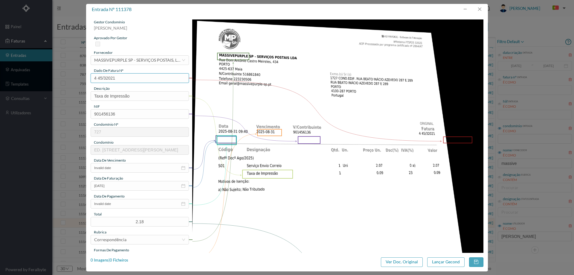
drag, startPoint x: 83, startPoint y: 78, endPoint x: 74, endPoint y: 78, distance: 9.6
click at [74, 78] on div "entrada nº 111378 gestor condomínio Cristina Sousa aprovado por gestor forneced…" at bounding box center [287, 137] width 574 height 275
click at [482, 5] on button "button" at bounding box center [479, 9] width 14 height 10
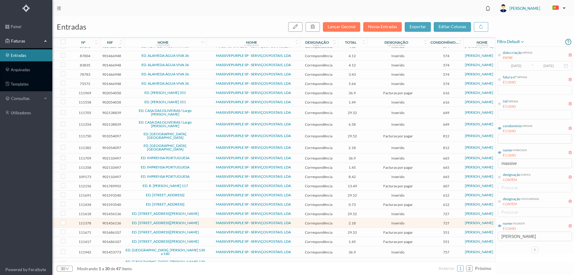
click at [125, 221] on td "ED. RUA BEATO INÁCIO AZEVEDO, 287 E 289" at bounding box center [165, 222] width 82 height 9
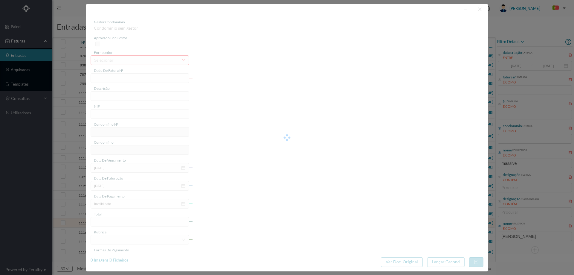
type input "4 45/32021"
type input "Taxa de Impressão"
type input "901456136"
type input "Invalid date"
type input "[DATE]"
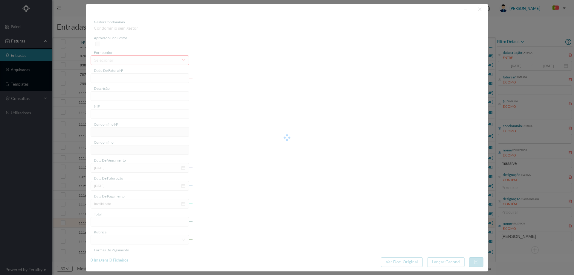
type input "2.18"
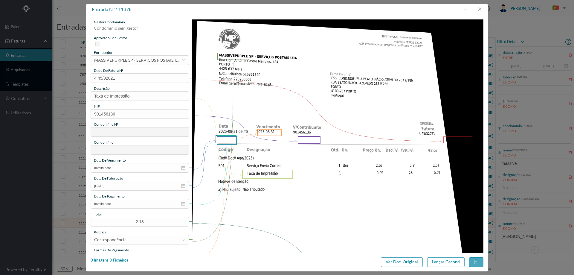
type input "727"
type input "ED. RUA BEATO INÁCIO AZEVEDO, 287 E 289"
drag, startPoint x: 145, startPoint y: 94, endPoint x: 39, endPoint y: 95, distance: 106.4
click at [39, 95] on div "entrada nº 111378 gestor condomínio Cristina Sousa aprovado por gestor forneced…" at bounding box center [287, 137] width 574 height 275
type input "Serviço [PERSON_NAME]"
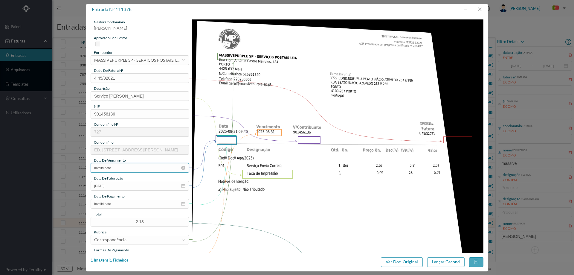
click at [125, 164] on input "Invalid date" at bounding box center [140, 168] width 98 height 10
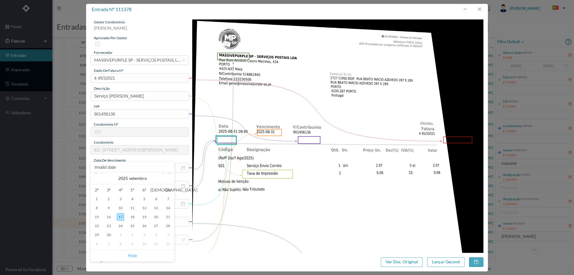
click at [135, 257] on link "Hoje" at bounding box center [132, 255] width 9 height 11
type input "[DATE]"
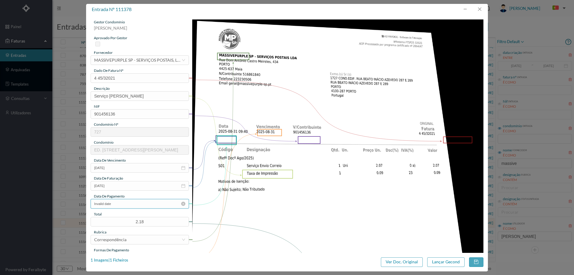
click at [124, 203] on input "Invalid date" at bounding box center [140, 204] width 98 height 10
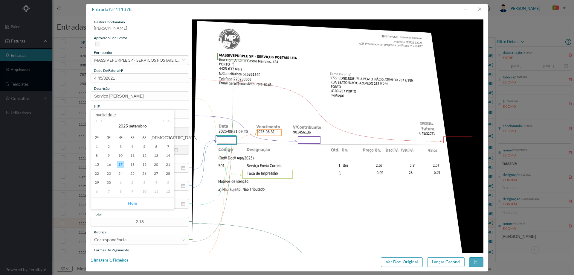
click at [134, 203] on link "Hoje" at bounding box center [132, 202] width 9 height 11
type input "[DATE]"
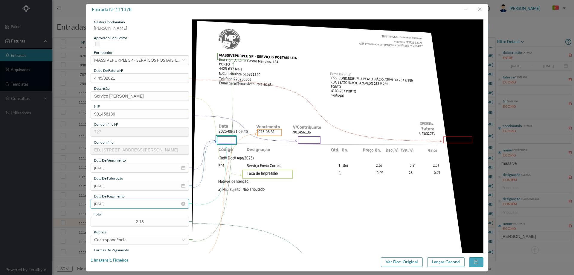
scroll to position [30, 0]
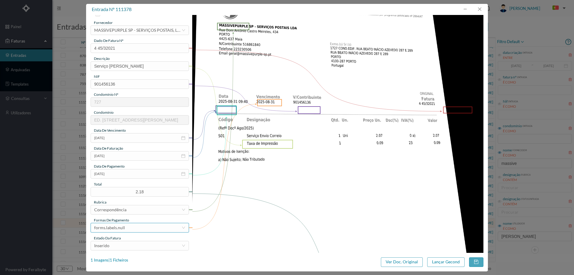
click at [131, 226] on div "forms.labels.null" at bounding box center [137, 227] width 87 height 9
click at [132, 173] on li "transferência bancária" at bounding box center [140, 172] width 98 height 10
click at [130, 247] on div "Inserido" at bounding box center [137, 245] width 87 height 9
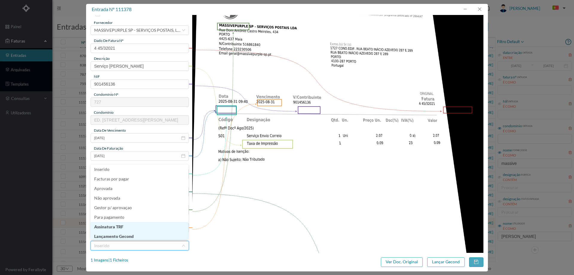
scroll to position [3, 0]
click at [133, 236] on li "Lançamento Gecond" at bounding box center [140, 235] width 98 height 10
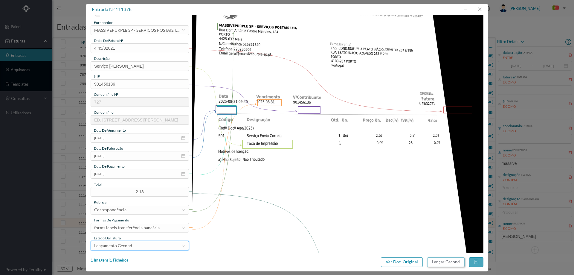
click at [445, 263] on button "Lançar Gecond" at bounding box center [445, 262] width 37 height 10
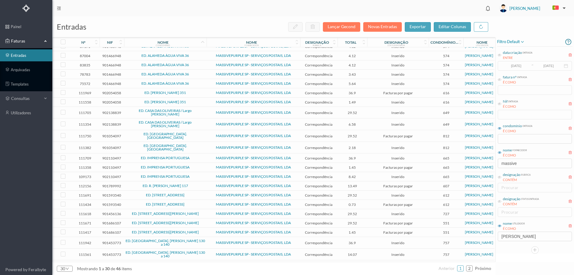
click at [204, 212] on span "ED. RUA BEATO INÁCIO AZEVEDO, 287 E 289" at bounding box center [166, 214] width 80 height 4
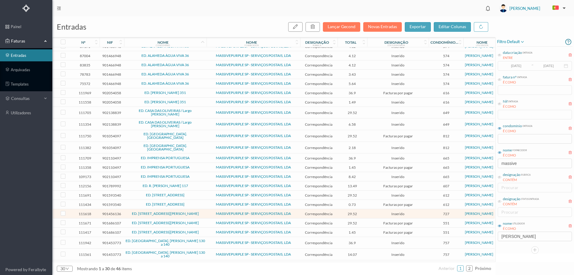
click at [204, 212] on span "ED. RUA BEATO INÁCIO AZEVEDO, 287 E 289" at bounding box center [166, 214] width 80 height 4
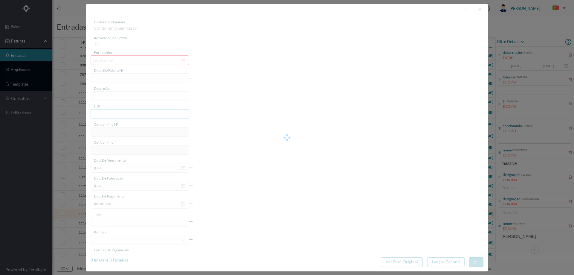
type input "4 45/34390"
type input "ANVIVALVL"
type input "901456136"
type input "Invalid date"
type input "[DATE]"
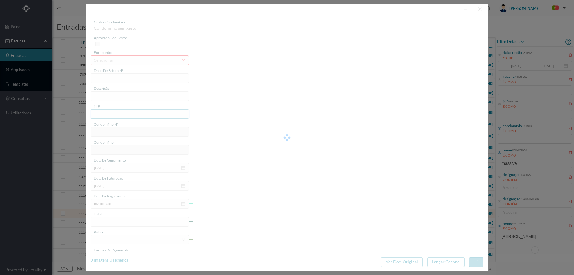
type input "29.52"
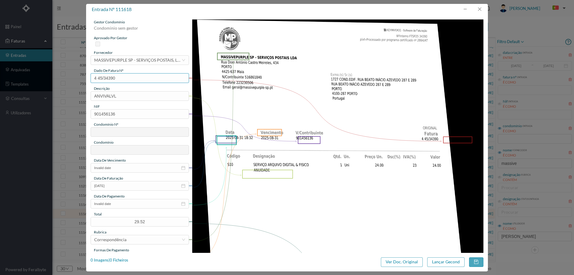
type input "727"
drag, startPoint x: 123, startPoint y: 97, endPoint x: 57, endPoint y: 97, distance: 66.7
click at [57, 97] on div "entrada nº 111618 gestor condomínio Cristina Sousa aprovado por gestor forneced…" at bounding box center [287, 137] width 574 height 275
click at [123, 169] on input "Invalid date" at bounding box center [140, 168] width 98 height 10
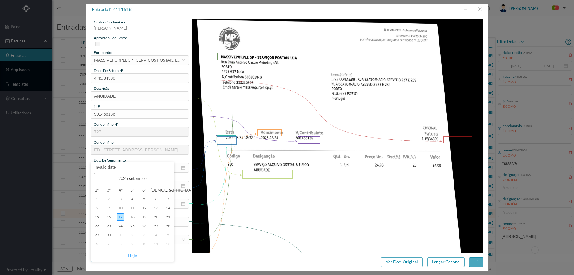
click at [134, 256] on link "Hoje" at bounding box center [132, 255] width 9 height 11
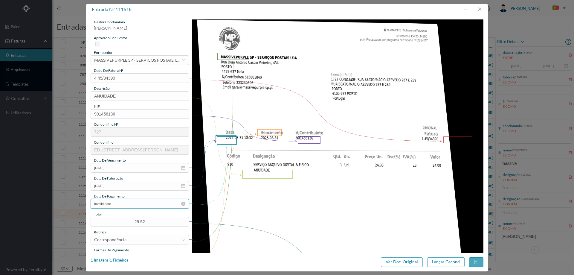
click at [125, 206] on input "Invalid date" at bounding box center [140, 204] width 98 height 10
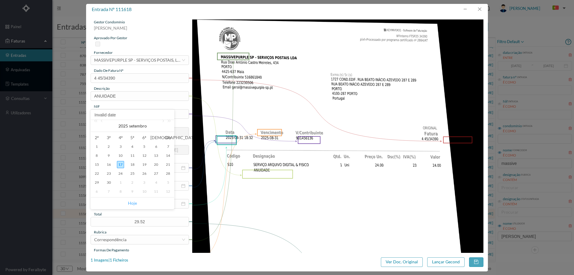
click at [132, 203] on link "Hoje" at bounding box center [132, 202] width 9 height 11
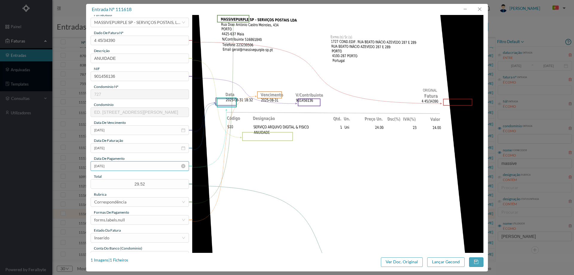
scroll to position [60, 0]
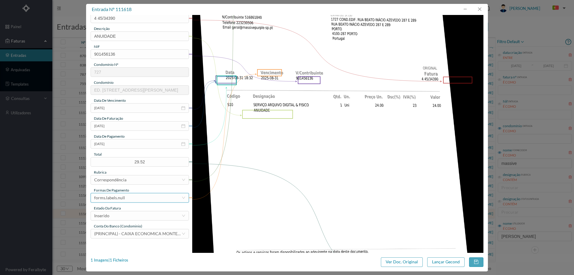
click at [129, 197] on div "forms.labels.null" at bounding box center [137, 197] width 87 height 9
click at [127, 141] on li "transferência bancária" at bounding box center [140, 140] width 98 height 10
click at [131, 214] on div "Inserido" at bounding box center [137, 215] width 87 height 9
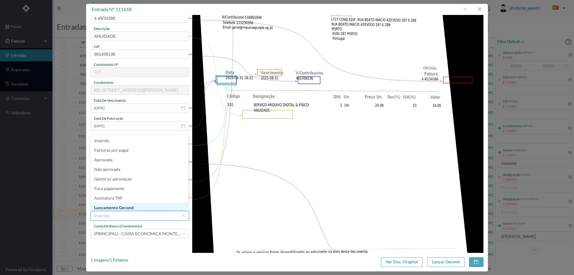
scroll to position [3, 0]
click at [131, 206] on li "Lançamento Gecond" at bounding box center [140, 205] width 98 height 10
click at [445, 262] on button "Lançar Gecond" at bounding box center [445, 262] width 37 height 10
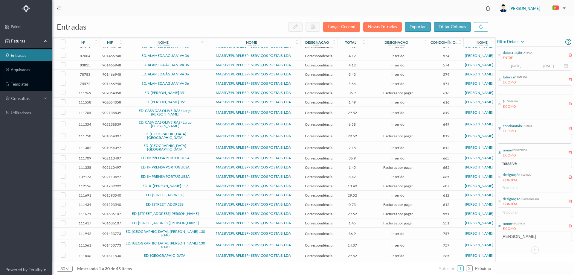
click at [198, 212] on span "ED. [STREET_ADDRESS][PERSON_NAME]" at bounding box center [166, 214] width 80 height 4
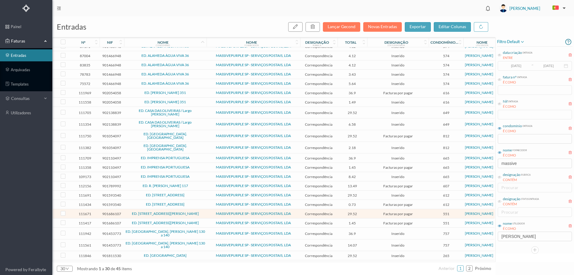
click at [203, 114] on span "ED. CASA DAS OLIVEIRAS / Largo Alberto Pimentel" at bounding box center [166, 112] width 80 height 7
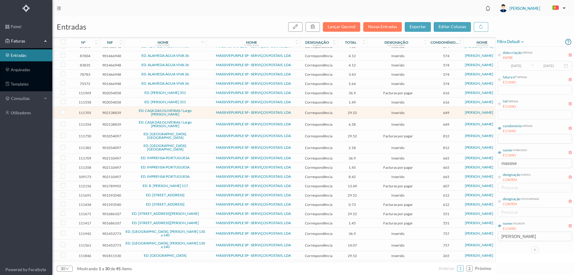
click at [203, 114] on span "ED. CASA DAS OLIVEIRAS / Largo Alberto Pimentel" at bounding box center [166, 112] width 80 height 7
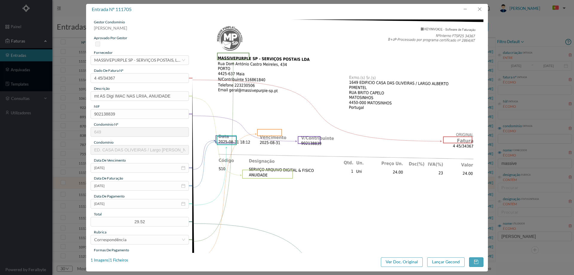
scroll to position [70, 0]
drag, startPoint x: 124, startPoint y: 74, endPoint x: 61, endPoint y: 79, distance: 63.5
click at [61, 79] on div "entrada nº 111705 gestor condomínio Cristina Sousa aprovado por gestor forneced…" at bounding box center [287, 137] width 574 height 275
drag, startPoint x: 481, startPoint y: 10, endPoint x: 457, endPoint y: 23, distance: 27.0
click at [481, 10] on button "button" at bounding box center [479, 9] width 14 height 10
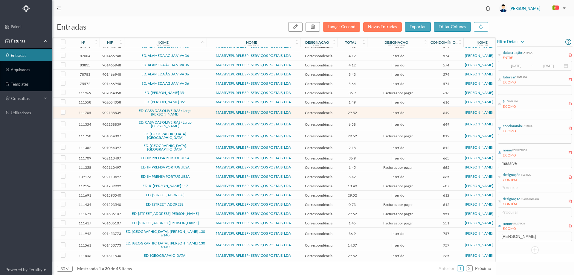
click at [203, 125] on span "ED. CASA DAS OLIVEIRAS / Largo Alberto Pimentel" at bounding box center [166, 123] width 80 height 7
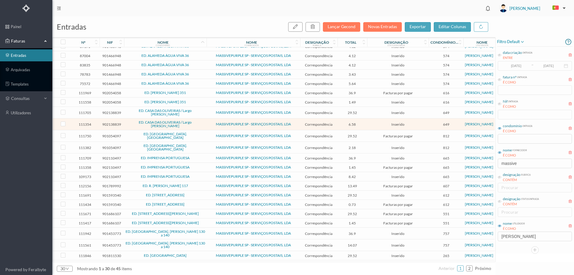
click at [203, 125] on span "ED. CASA DAS OLIVEIRAS / Largo Alberto Pimentel" at bounding box center [166, 123] width 80 height 7
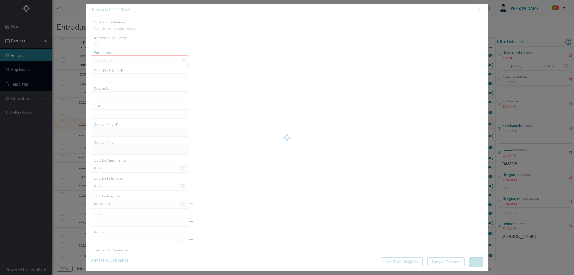
type input "4 45/31999"
type input "A Serviço Envio Correio"
type input "902138839"
type input "[DATE]"
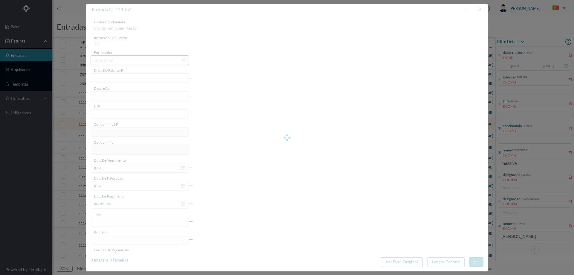
type input "[DATE]"
type input "6.58"
type input "649"
type input "ED. CASA DAS OLIVEIRAS / Largo Alberto Pimentel"
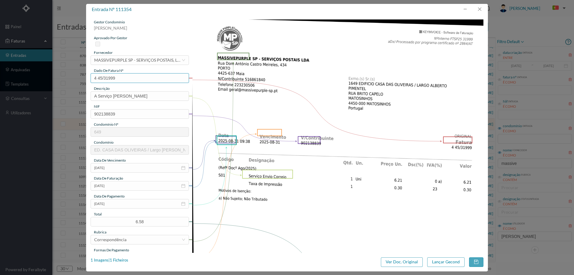
drag, startPoint x: 127, startPoint y: 80, endPoint x: 68, endPoint y: 81, distance: 58.9
click at [68, 81] on div "entrada nº 111354 gestor condomínio Cristina Sousa aprovado por gestor forneced…" at bounding box center [287, 137] width 574 height 275
drag, startPoint x: 485, startPoint y: 7, endPoint x: 477, endPoint y: 16, distance: 11.8
click at [485, 7] on button "button" at bounding box center [479, 9] width 14 height 10
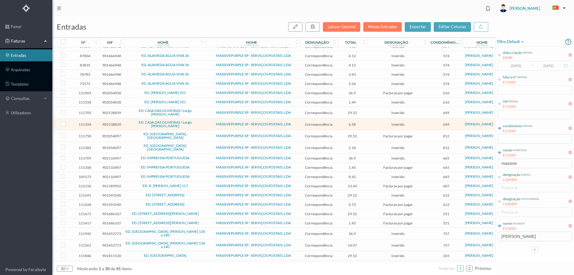
click at [130, 126] on span "ED. CASA DAS OLIVEIRAS / Largo Alberto Pimentel" at bounding box center [166, 123] width 80 height 7
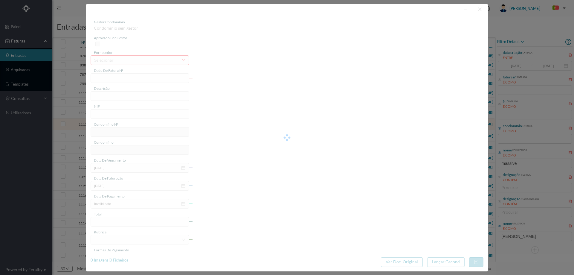
type input "4 45/31999"
type input "A Serviço Envio Correio"
type input "902138839"
type input "[DATE]"
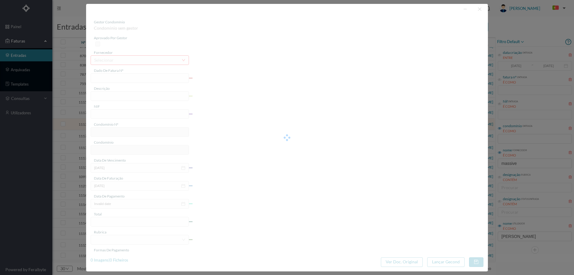
type input "[DATE]"
type input "6.58"
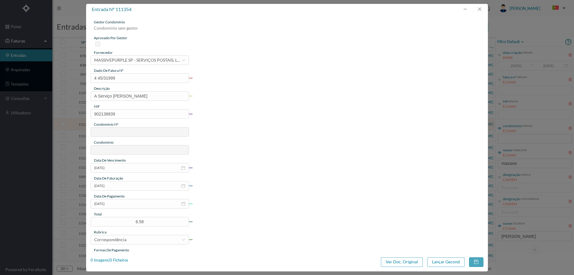
type input "649"
type input "ED. CASA DAS OLIVEIRAS / Largo Alberto Pimentel"
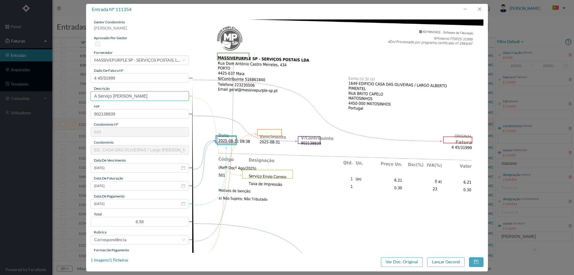
drag, startPoint x: 99, startPoint y: 96, endPoint x: 70, endPoint y: 99, distance: 28.6
click at [71, 99] on div "entrada nº 111354 gestor condomínio Cristina Sousa aprovado por gestor forneced…" at bounding box center [287, 137] width 574 height 275
type input "Serviço [PERSON_NAME]"
click at [116, 206] on input "[DATE]" at bounding box center [140, 204] width 98 height 10
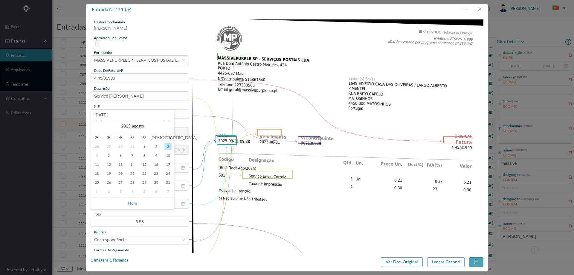
click at [132, 202] on link "Hoje" at bounding box center [132, 202] width 9 height 11
type input "[DATE]"
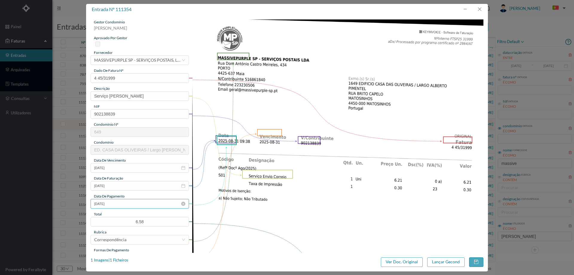
scroll to position [90, 0]
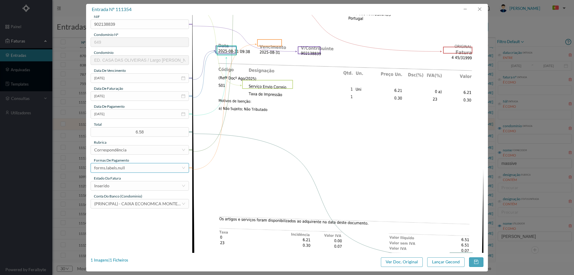
click at [129, 166] on div "forms.labels.null" at bounding box center [137, 167] width 87 height 9
click at [131, 198] on li "transferência bancária" at bounding box center [140, 199] width 98 height 10
click at [126, 186] on div "Inserido" at bounding box center [137, 185] width 87 height 9
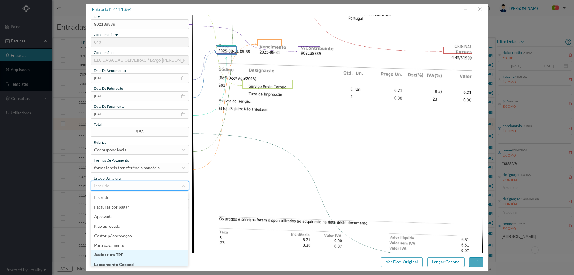
scroll to position [3, 0]
click at [135, 262] on li "Lançamento Gecond" at bounding box center [140, 261] width 98 height 10
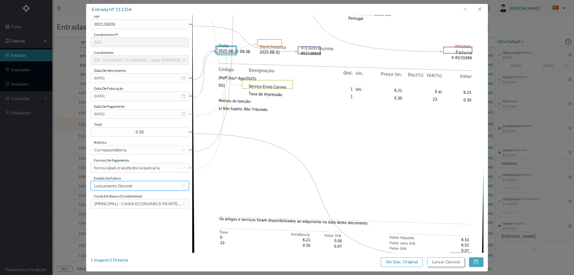
click at [441, 261] on button "Lançar Gecond" at bounding box center [445, 262] width 37 height 10
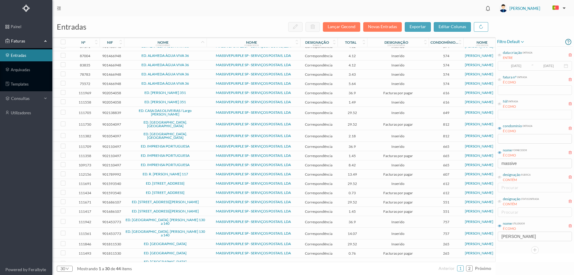
scroll to position [68, 0]
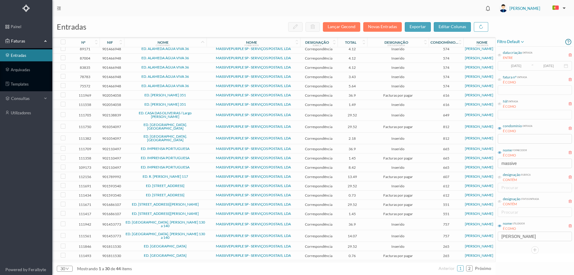
click at [199, 116] on span "ED. CASA DAS OLIVEIRAS / Largo Alberto Pimentel" at bounding box center [166, 114] width 80 height 7
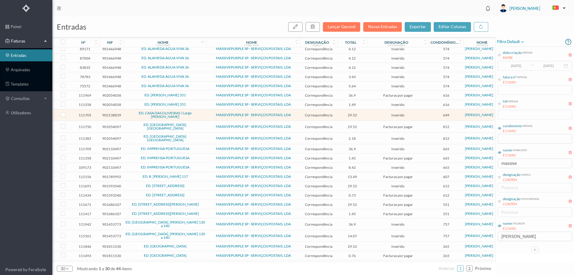
click at [199, 116] on span "ED. CASA DAS OLIVEIRAS / Largo Alberto Pimentel" at bounding box center [166, 114] width 80 height 7
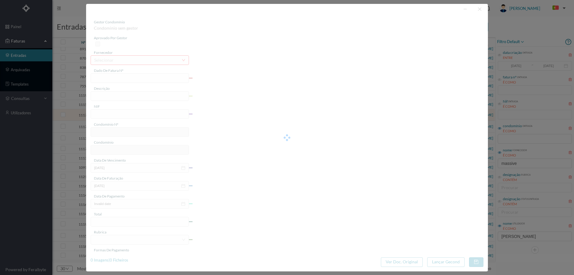
type input "4 45/34367"
type input "mt AS Digi IMAC NAS LRIIA, ANUIDADE"
type input "902138839"
type input "[DATE]"
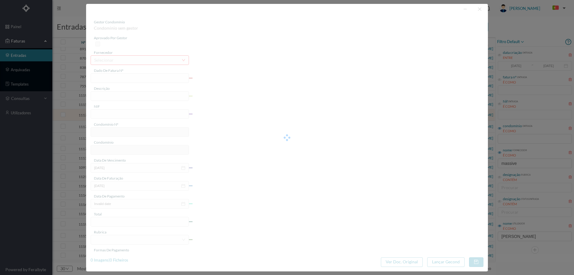
type input "[DATE]"
type input "29.52"
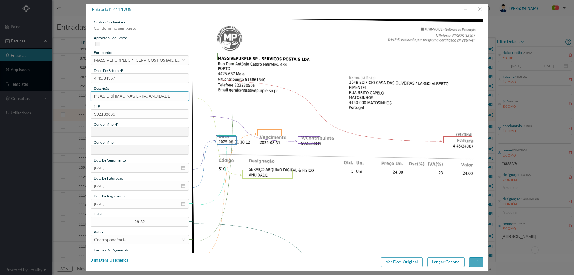
type input "649"
type input "ED. CASA DAS OLIVEIRAS / Largo Alberto Pimentel"
drag, startPoint x: 173, startPoint y: 95, endPoint x: 68, endPoint y: 96, distance: 105.2
click at [68, 96] on div "entrada nº 111705 gestor condomínio Cristina Sousa aprovado por gestor forneced…" at bounding box center [287, 137] width 574 height 275
type input "ANUIDADE"
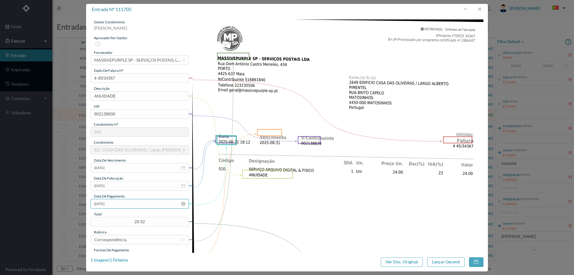
click at [130, 204] on input "[DATE]" at bounding box center [140, 204] width 98 height 10
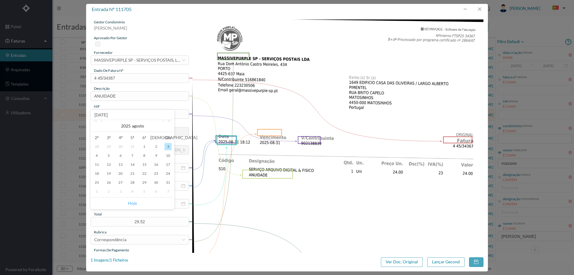
click at [134, 204] on link "Hoje" at bounding box center [132, 202] width 9 height 11
type input "[DATE]"
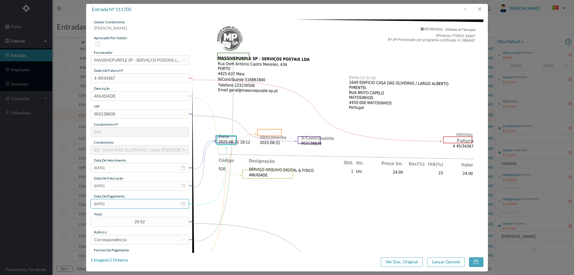
scroll to position [30, 0]
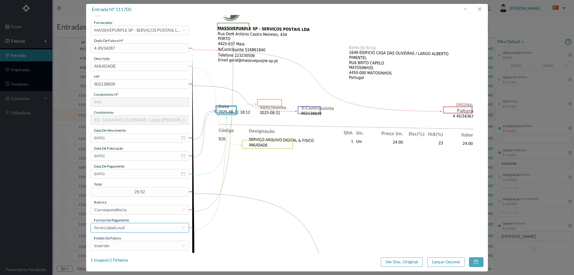
click at [132, 223] on div "forms.labels.null" at bounding box center [140, 228] width 98 height 10
click at [134, 173] on li "transferência bancária" at bounding box center [140, 172] width 98 height 10
click at [129, 246] on div "Inserido" at bounding box center [137, 245] width 87 height 9
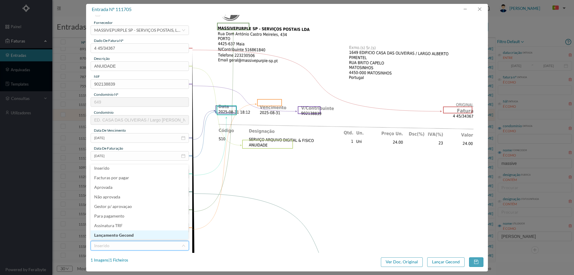
scroll to position [3, 0]
click at [131, 234] on li "Lançamento Gecond" at bounding box center [140, 235] width 98 height 10
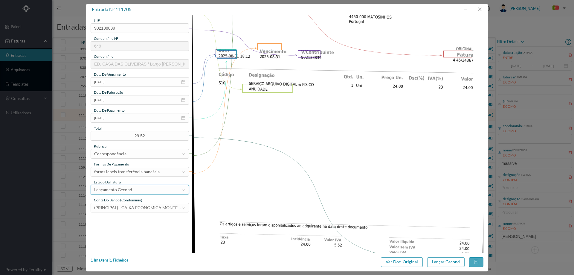
scroll to position [90, 0]
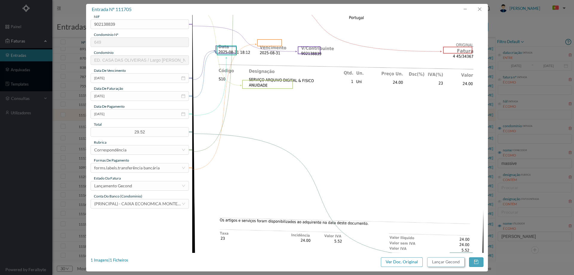
click at [451, 262] on button "Lançar Gecond" at bounding box center [445, 262] width 37 height 10
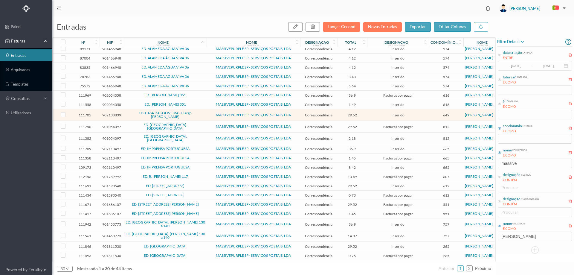
scroll to position [65, 0]
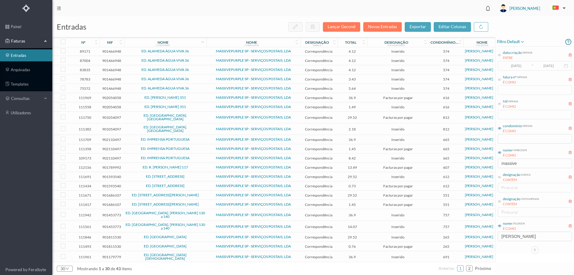
click at [202, 165] on span "ED. R. [PERSON_NAME] 117" at bounding box center [166, 167] width 80 height 4
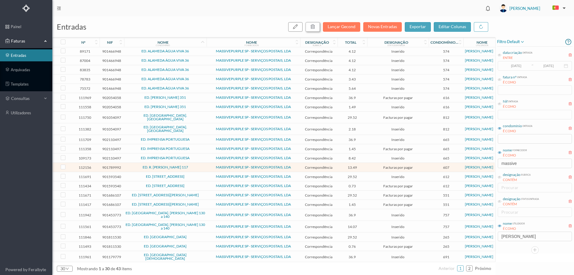
click at [318, 28] on button "button" at bounding box center [312, 27] width 14 height 10
click at [365, 55] on button "sim" at bounding box center [367, 53] width 12 height 7
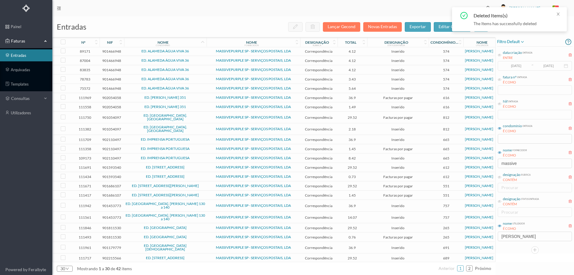
click at [199, 184] on span "ED. RUA BRITO E CUNHA, 41" at bounding box center [166, 186] width 80 height 4
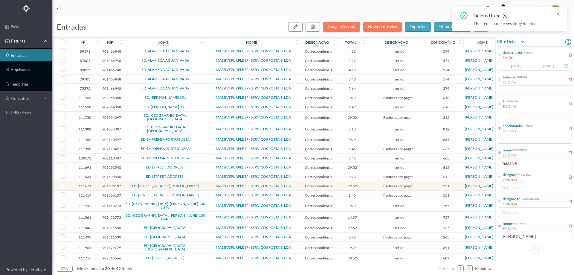
click at [198, 200] on td "ED. RUA D. JOÃO I 130 a 140" at bounding box center [165, 206] width 82 height 12
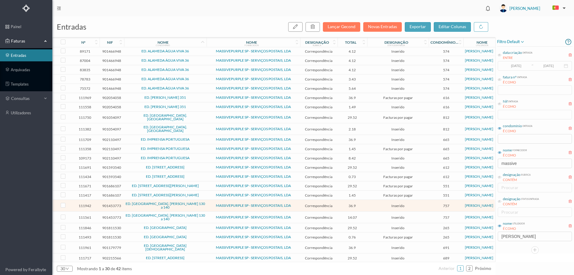
click at [198, 202] on span "ED. RUA D. JOÃO I 130 a 140" at bounding box center [166, 205] width 80 height 7
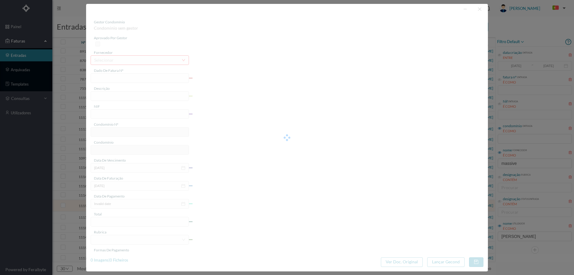
type input "4 45/34561"
type input "Int AA PRIMA VA LURITA, ANUIDADE"
type input "901453773"
type input "[DATE]"
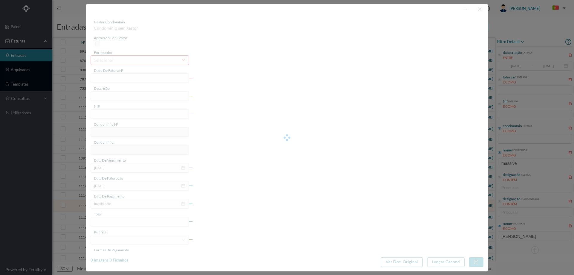
type input "[DATE]"
type input "36.90"
type input "757"
type input "ED. RUA D. JOÃO I 130 a 140"
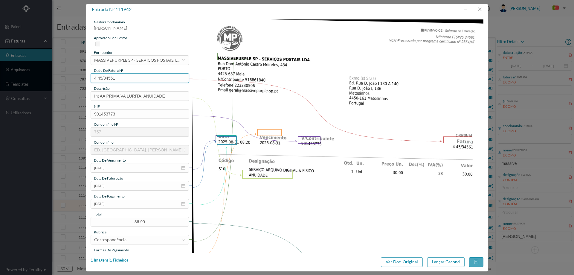
drag, startPoint x: 134, startPoint y: 73, endPoint x: 52, endPoint y: 81, distance: 81.6
click at [52, 81] on div "entrada nº 111942 gestor condomínio Cristina Sousa aprovado por gestor forneced…" at bounding box center [287, 137] width 574 height 275
drag, startPoint x: 482, startPoint y: 10, endPoint x: 477, endPoint y: 13, distance: 5.9
click at [482, 10] on button "button" at bounding box center [479, 9] width 14 height 10
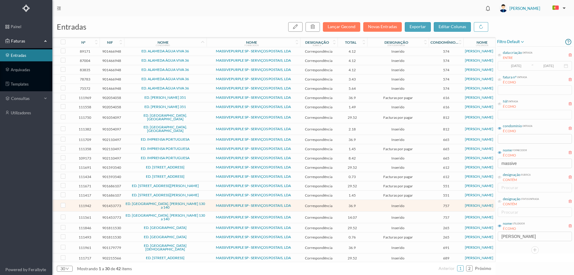
click at [193, 213] on span "ED. RUA D. JOÃO I 130 a 140" at bounding box center [166, 216] width 80 height 7
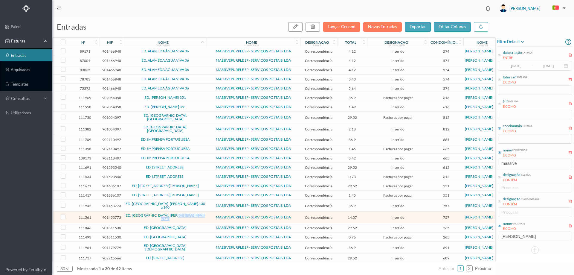
click at [193, 213] on span "ED. RUA D. JOÃO I 130 a 140" at bounding box center [166, 216] width 80 height 7
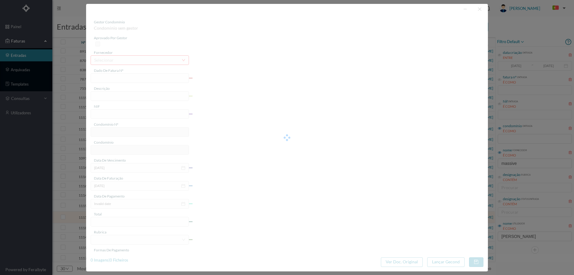
type input "4 45/33639"
type input "Serviço [PERSON_NAME]"
type input "901453773"
type input "Invalid date"
type input "[DATE]"
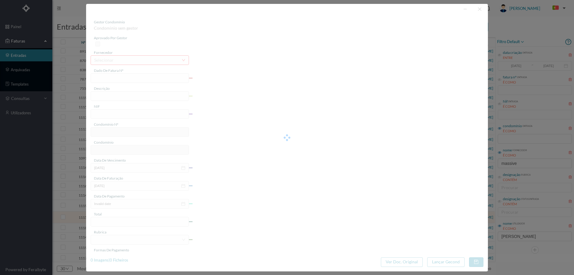
type input "14.07"
type input "757"
type input "ED. RUA D. JOÃO I 130 a 140"
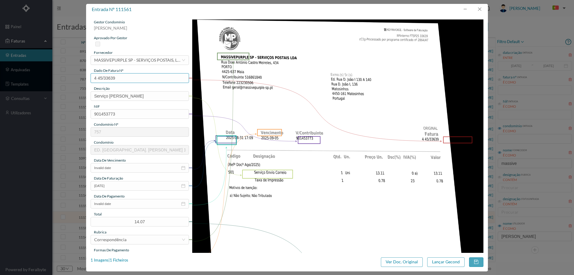
drag, startPoint x: 130, startPoint y: 77, endPoint x: 79, endPoint y: 77, distance: 51.4
click at [79, 77] on div "entrada nº 111561 gestor condomínio Cristina Sousa aprovado por gestor forneced…" at bounding box center [287, 137] width 574 height 275
drag, startPoint x: 481, startPoint y: 8, endPoint x: 433, endPoint y: 50, distance: 62.7
click at [481, 8] on button "button" at bounding box center [479, 9] width 14 height 10
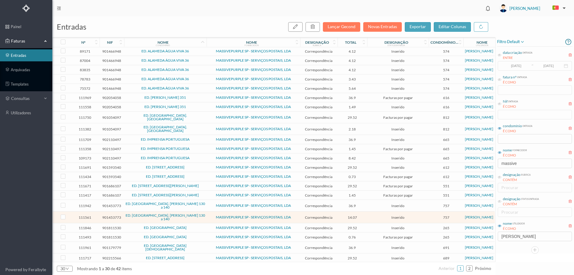
click at [134, 213] on span "ED. RUA D. JOÃO I 130 a 140" at bounding box center [166, 216] width 80 height 7
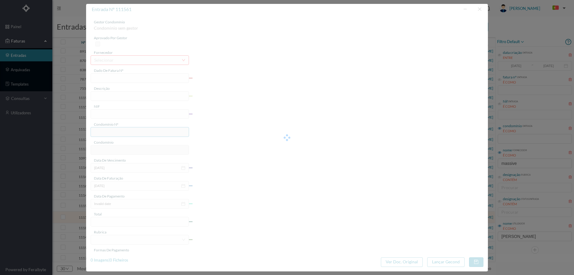
type input "4 45/33639"
type input "Serviço [PERSON_NAME]"
type input "901453773"
type input "Invalid date"
type input "[DATE]"
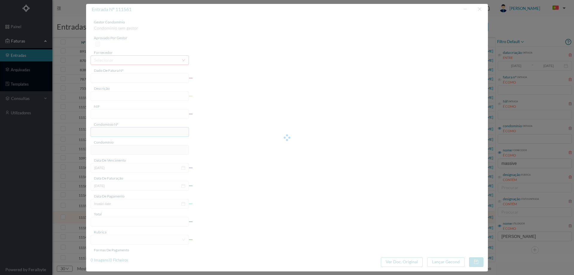
type input "14.07"
type input "757"
type input "ED. RUA D. JOÃO I 130 a 140"
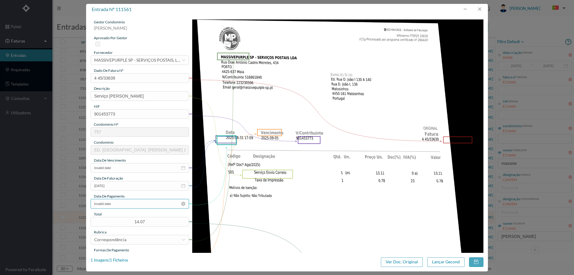
click at [126, 200] on input "Invalid date" at bounding box center [140, 204] width 98 height 10
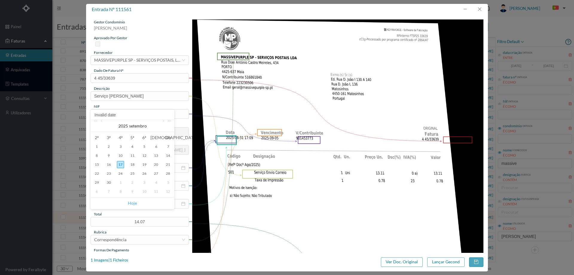
click at [133, 202] on link "Hoje" at bounding box center [132, 202] width 9 height 11
type input "[DATE]"
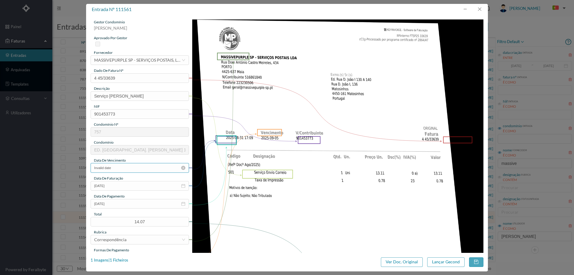
click at [129, 166] on input "Invalid date" at bounding box center [140, 168] width 98 height 10
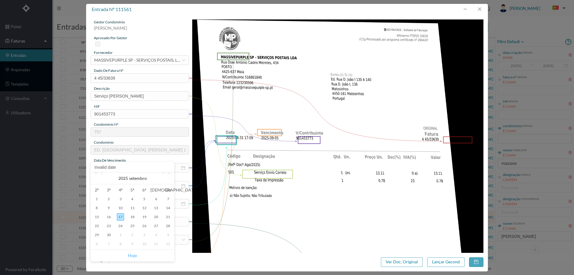
click at [133, 255] on link "Hoje" at bounding box center [132, 255] width 9 height 11
type input "[DATE]"
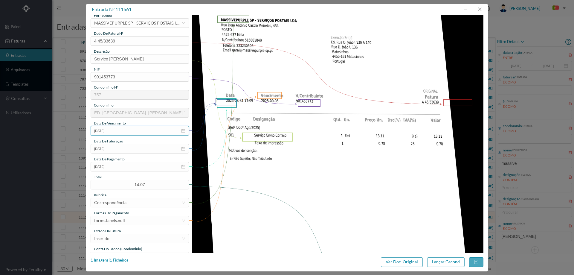
scroll to position [90, 0]
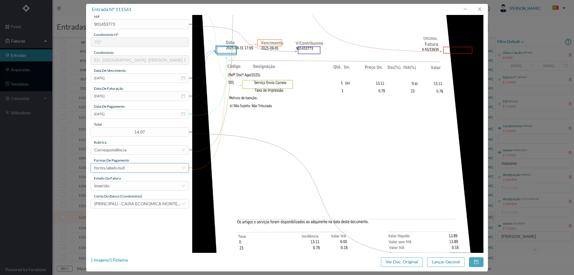
click at [130, 169] on div "forms.labels.null" at bounding box center [137, 167] width 87 height 9
click at [132, 197] on li "transferência bancária" at bounding box center [140, 199] width 98 height 10
click at [132, 185] on div "Inserido" at bounding box center [137, 185] width 87 height 9
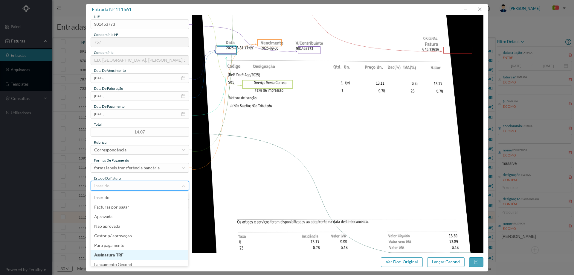
scroll to position [3, 0]
click at [127, 259] on li "Lançamento Gecond" at bounding box center [140, 261] width 98 height 10
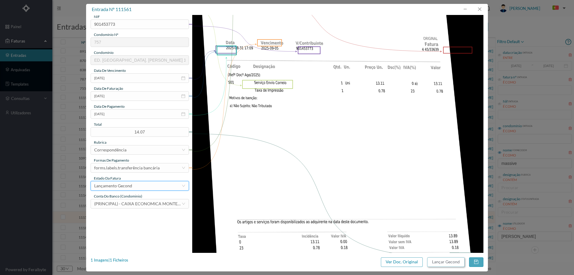
click at [443, 263] on button "Lançar Gecond" at bounding box center [445, 262] width 37 height 10
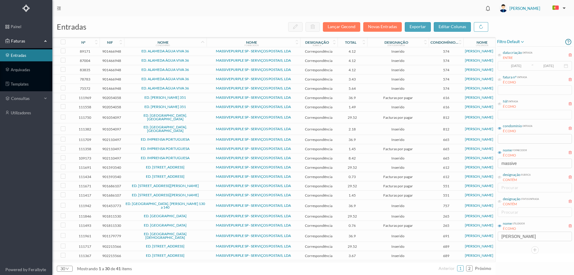
click at [193, 202] on span "ED. RUA D. JOÃO I 130 a 140" at bounding box center [166, 205] width 80 height 7
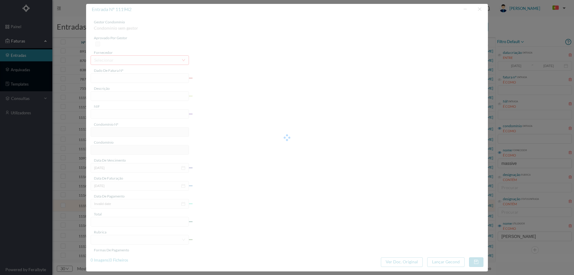
type input "4 45/34561"
type input "Int AA PRIMA VA LURITA, ANUIDADE"
type input "901453773"
type input "[DATE]"
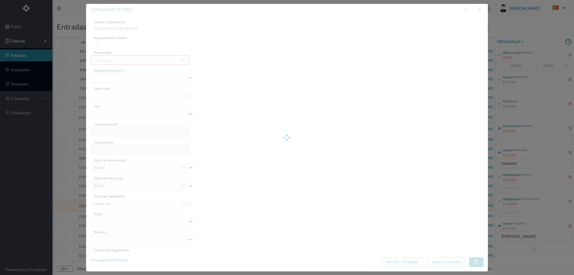
type input "[DATE]"
type input "36.90"
type input "757"
type input "ED. RUA D. JOÃO I 130 a 140"
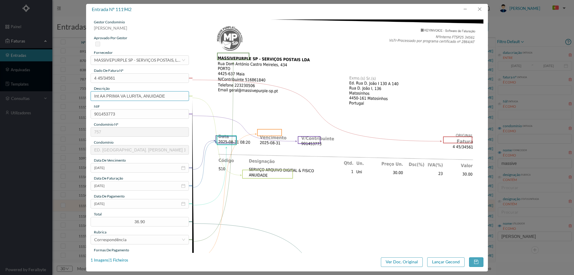
drag, startPoint x: 167, startPoint y: 95, endPoint x: 48, endPoint y: 95, distance: 118.7
click at [49, 95] on div "entrada nº 111942 gestor condomínio Cristina Sousa aprovado por gestor forneced…" at bounding box center [287, 137] width 574 height 275
type input "ANUIDADE"
click at [124, 206] on input "[DATE]" at bounding box center [140, 204] width 98 height 10
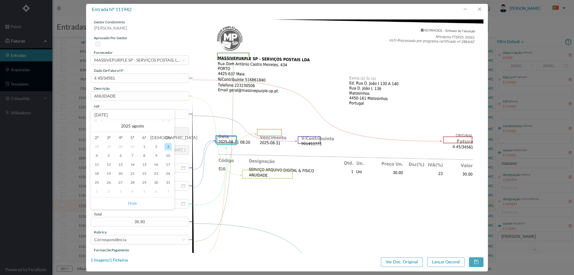
click at [131, 201] on link "Hoje" at bounding box center [132, 202] width 9 height 11
type input "[DATE]"
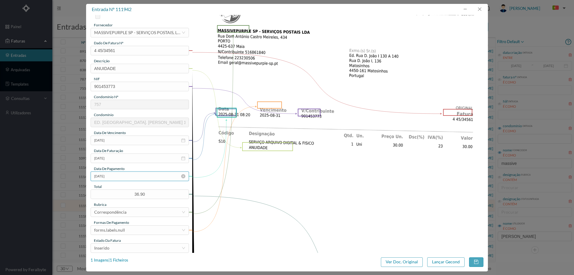
scroll to position [60, 0]
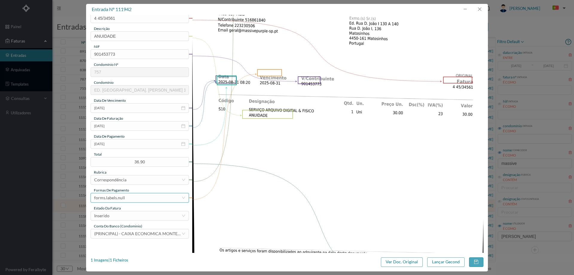
click at [131, 199] on div "forms.labels.null" at bounding box center [137, 197] width 87 height 9
click at [129, 144] on li "transferência bancária" at bounding box center [140, 142] width 98 height 10
click at [129, 216] on div "Inserido" at bounding box center [137, 215] width 87 height 9
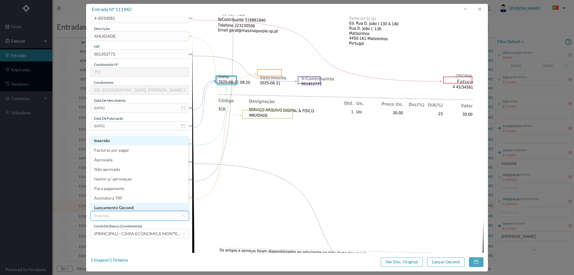
scroll to position [3, 0]
click at [129, 208] on li "Lançamento Gecond" at bounding box center [140, 205] width 98 height 10
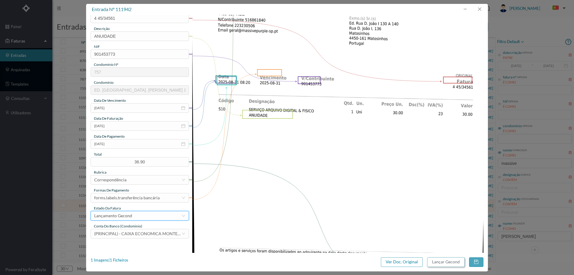
click at [447, 262] on button "Lançar Gecond" at bounding box center [445, 262] width 37 height 10
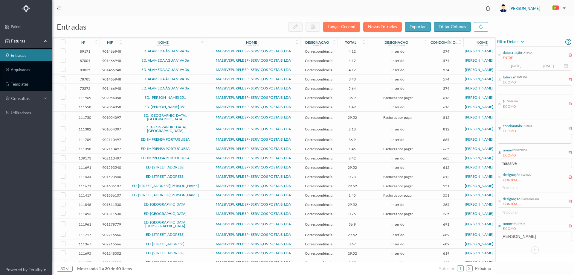
click at [190, 202] on span "ED. RUA DA ALEGRIA" at bounding box center [166, 204] width 80 height 4
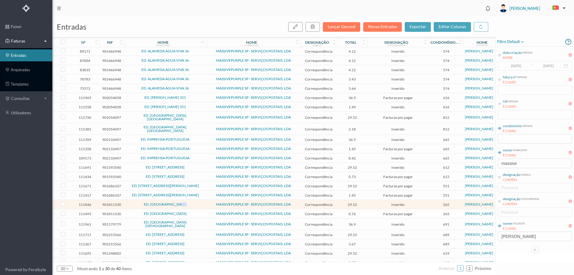
click at [190, 202] on span "ED. RUA DA ALEGRIA" at bounding box center [166, 204] width 80 height 4
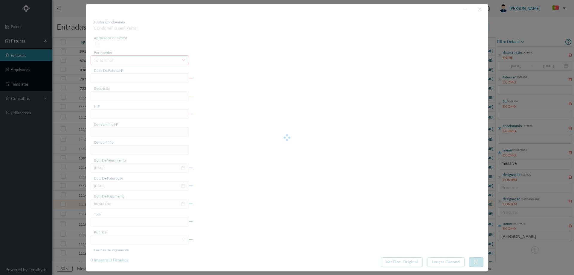
type input "4 45/34440"
type input "PUNVUIVALL"
type input "901811530"
type input "Invalid date"
type input "[DATE]"
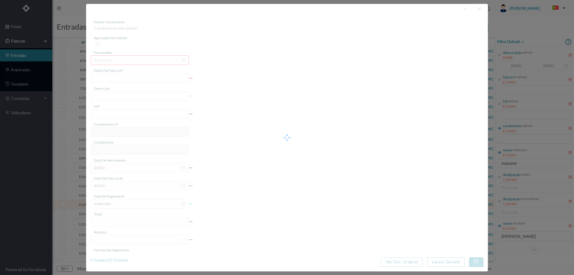
type input "29.52"
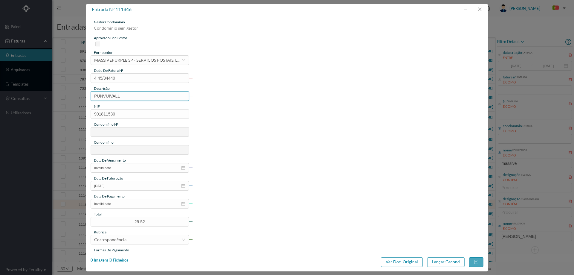
type input "265"
type input "ED. RUA DA ALEGRIA"
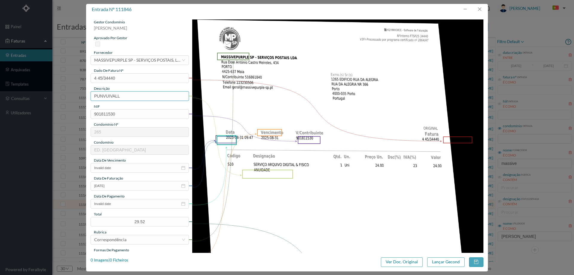
click at [130, 95] on input "PUNVUIVALL" at bounding box center [140, 96] width 98 height 10
drag, startPoint x: 126, startPoint y: 78, endPoint x: 77, endPoint y: 74, distance: 49.4
click at [78, 75] on div "entrada nº 111846 gestor condomínio Cristina Sousa aprovado por gestor forneced…" at bounding box center [287, 137] width 574 height 275
click at [477, 10] on button "button" at bounding box center [479, 9] width 14 height 10
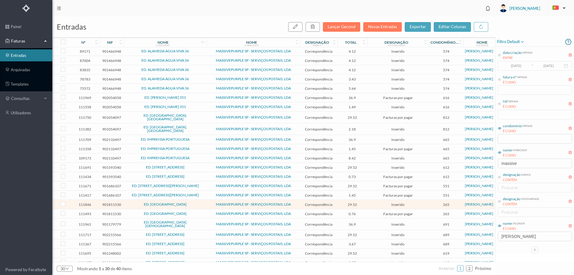
click at [189, 212] on span "ED. RUA DA ALEGRIA" at bounding box center [166, 214] width 80 height 4
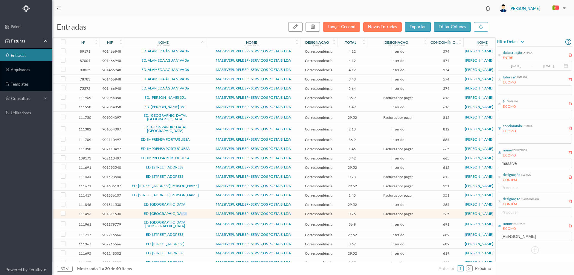
click at [189, 212] on span "ED. RUA DA ALEGRIA" at bounding box center [166, 214] width 80 height 4
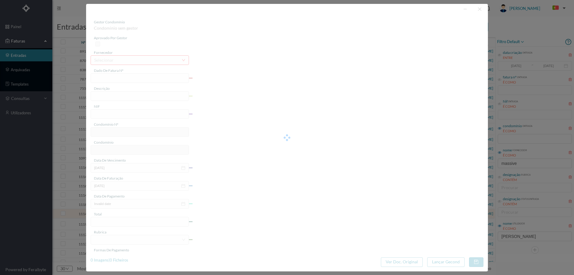
type input "4 45/31943"
type input "Serviço [PERSON_NAME]"
type input "901811530"
type input "[DATE]"
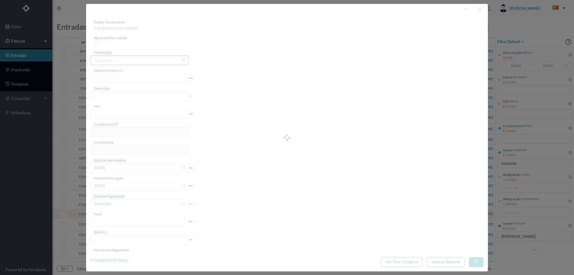
type input "[DATE]"
type input "0.76"
type input "265"
type input "ED. RUA DA ALEGRIA"
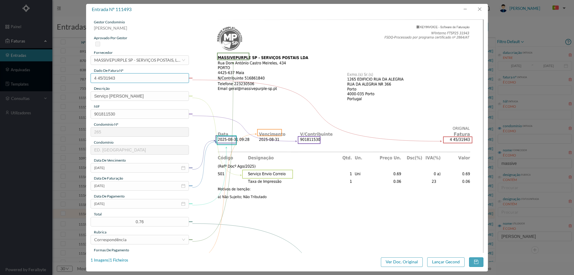
drag, startPoint x: 123, startPoint y: 78, endPoint x: 80, endPoint y: 77, distance: 42.4
click at [80, 77] on div "entrada nº 111493 gestor condomínio Cristina Sousa aprovado por gestor forneced…" at bounding box center [287, 137] width 574 height 275
click at [480, 10] on button "button" at bounding box center [479, 9] width 14 height 10
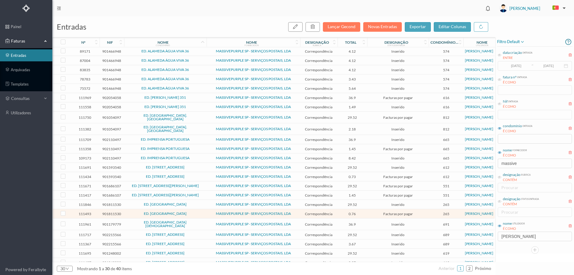
click at [140, 212] on span "ED. RUA DA ALEGRIA" at bounding box center [166, 214] width 80 height 4
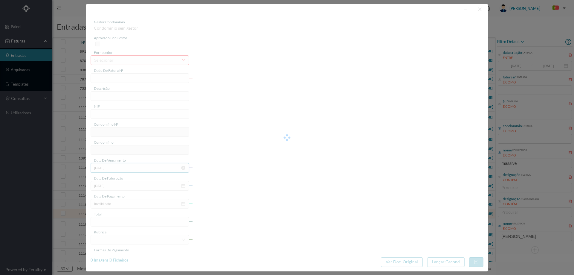
type input "4 45/31943"
type input "Serviço [PERSON_NAME]"
type input "901811530"
type input "[DATE]"
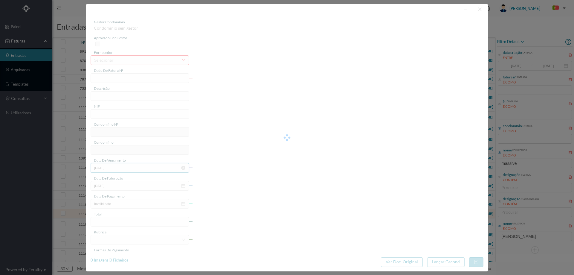
type input "[DATE]"
type input "0.76"
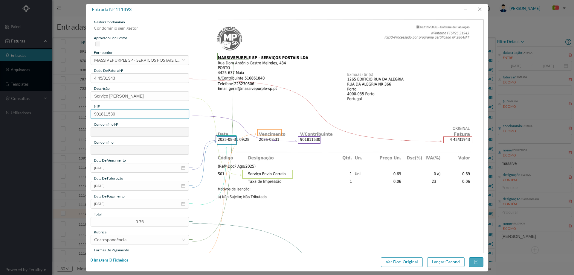
type input "265"
type input "ED. RUA DA ALEGRIA"
click at [126, 204] on input "[DATE]" at bounding box center [140, 204] width 98 height 10
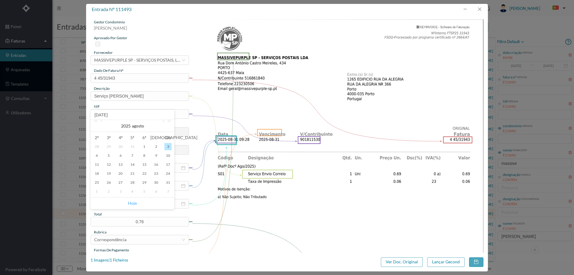
click at [134, 203] on link "Hoje" at bounding box center [132, 202] width 9 height 11
type input "[DATE]"
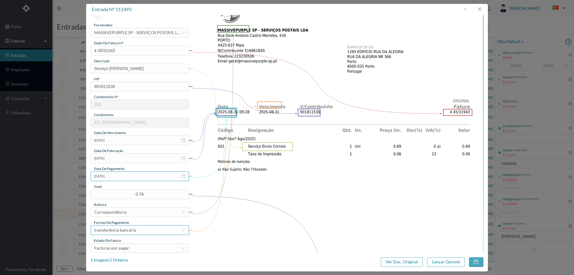
scroll to position [60, 0]
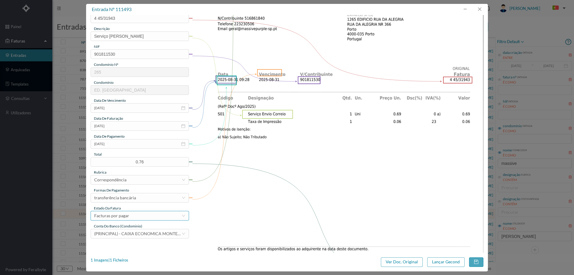
click at [134, 213] on div "Facturas por pagar" at bounding box center [137, 215] width 87 height 9
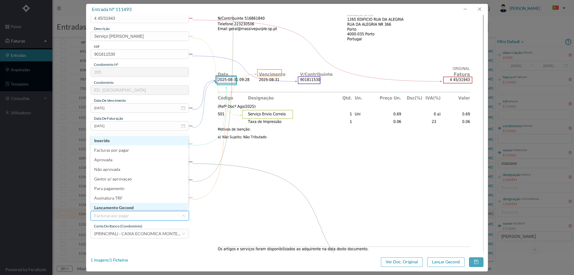
scroll to position [3, 0]
click at [137, 207] on li "Lançamento Gecond" at bounding box center [140, 205] width 98 height 10
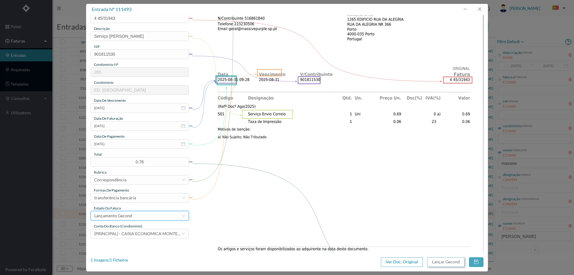
click at [441, 259] on button "Lançar Gecond" at bounding box center [445, 262] width 37 height 10
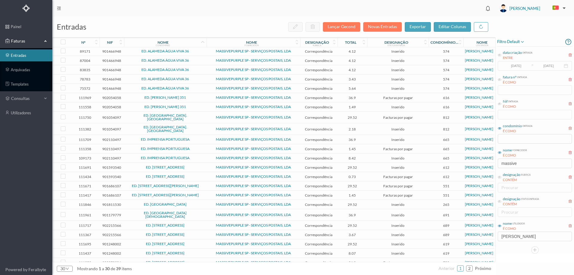
click at [195, 202] on span "ED. RUA DA ALEGRIA" at bounding box center [166, 204] width 80 height 4
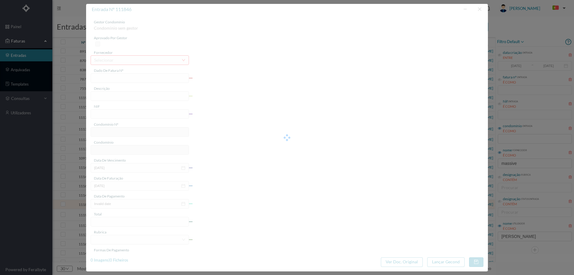
type input "4 45/34440"
type input "PUNVUIVALL"
type input "901811530"
type input "Invalid date"
type input "[DATE]"
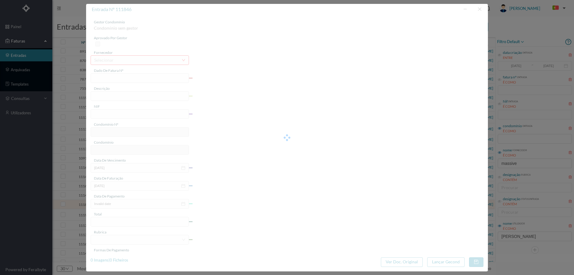
type input "29.52"
type input "265"
type input "ED. RUA DA ALEGRIA"
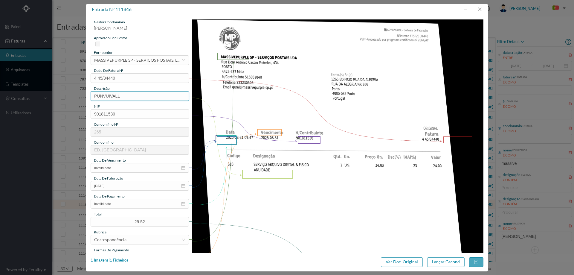
drag, startPoint x: 128, startPoint y: 96, endPoint x: 53, endPoint y: 97, distance: 75.3
click at [55, 96] on div "entrada nº 111846 gestor condomínio Cristina Sousa aprovado por gestor forneced…" at bounding box center [287, 137] width 574 height 275
type input "ANUIDADE"
click at [121, 171] on input "Invalid date" at bounding box center [140, 168] width 98 height 10
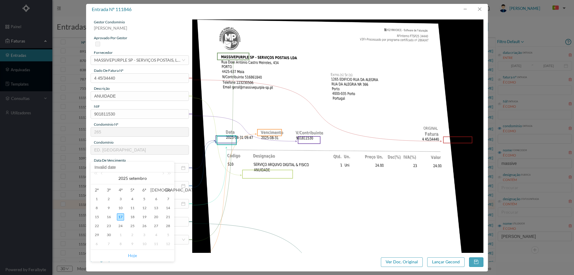
click at [135, 253] on link "Hoje" at bounding box center [132, 255] width 9 height 11
type input "[DATE]"
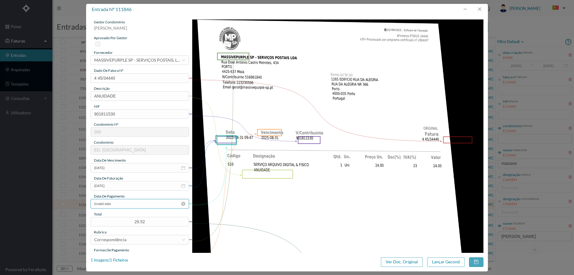
click at [126, 204] on input "Invalid date" at bounding box center [140, 204] width 98 height 10
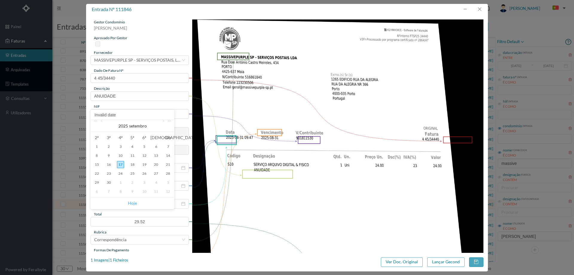
click at [132, 202] on link "Hoje" at bounding box center [132, 202] width 9 height 11
type input "[DATE]"
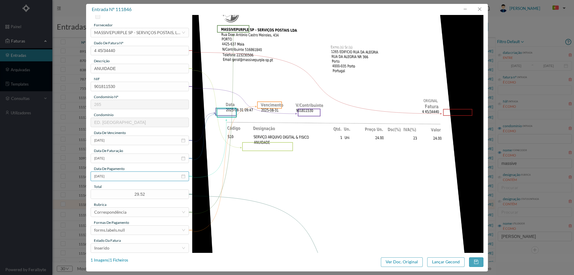
scroll to position [60, 0]
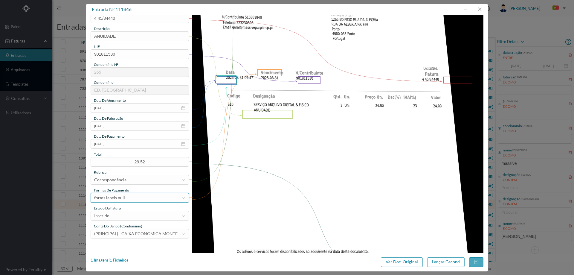
click at [127, 198] on div "forms.labels.null" at bounding box center [137, 197] width 87 height 9
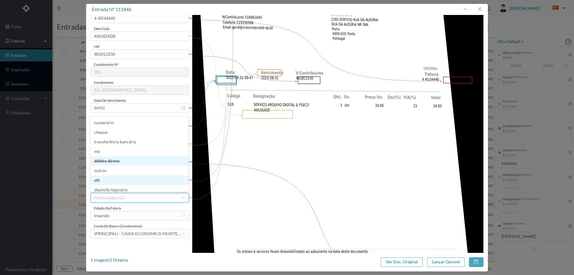
scroll to position [2, 0]
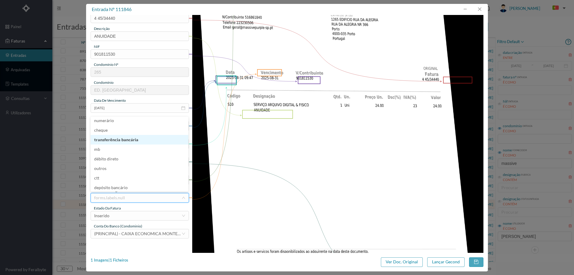
click at [134, 143] on li "transferência bancária" at bounding box center [140, 140] width 98 height 10
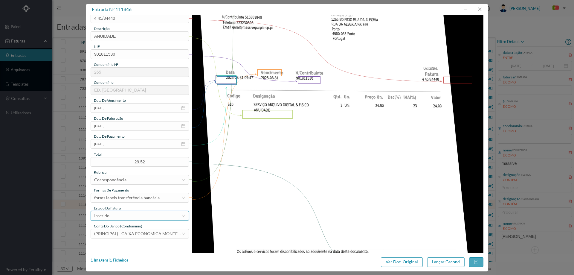
click at [143, 216] on div "Inserido" at bounding box center [137, 215] width 87 height 9
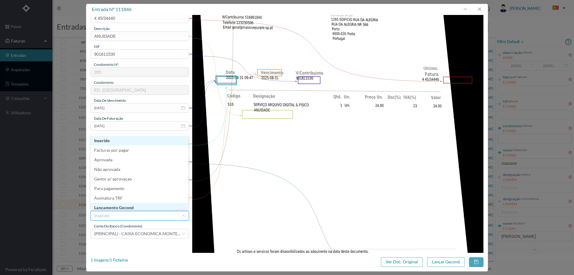
scroll to position [3, 0]
click at [139, 205] on li "Lançamento Gecond" at bounding box center [140, 205] width 98 height 10
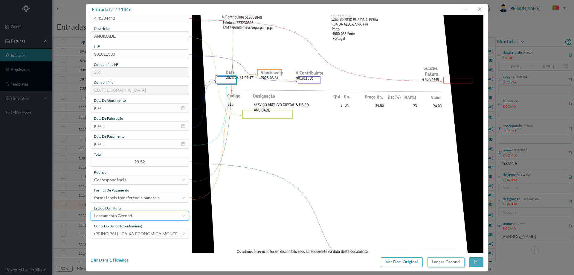
click at [439, 263] on button "Lançar Gecond" at bounding box center [445, 262] width 37 height 10
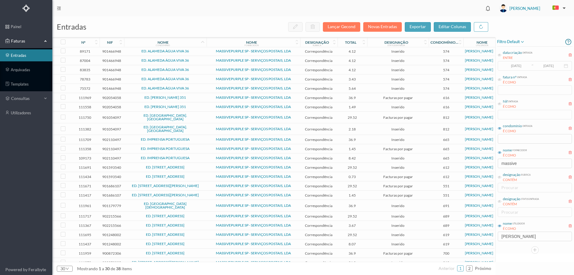
click at [193, 214] on span "ED. RUA DE CARNIDE 16 A 30" at bounding box center [166, 216] width 80 height 4
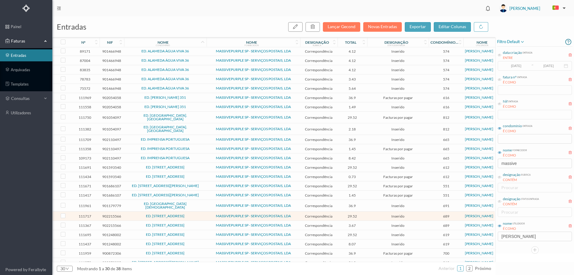
click at [201, 214] on span "ED. RUA DE CARNIDE 16 A 30" at bounding box center [166, 216] width 80 height 4
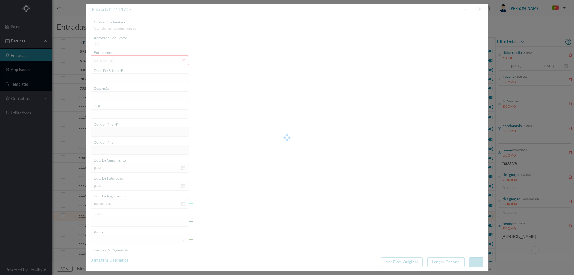
type input "4 45/34379"
type input "ANUIDADE NOT ha"
type input "902215566"
type input "[DATE]"
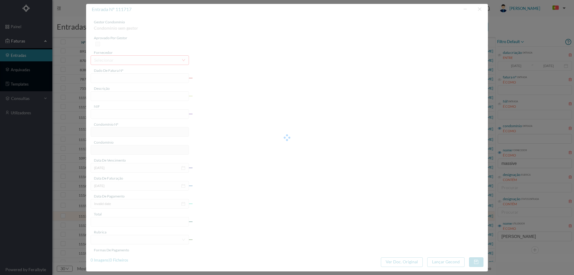
type input "[DATE]"
type input "29.52"
type input "689"
type input "ED. RUA DE CARNIDE 16 A 30"
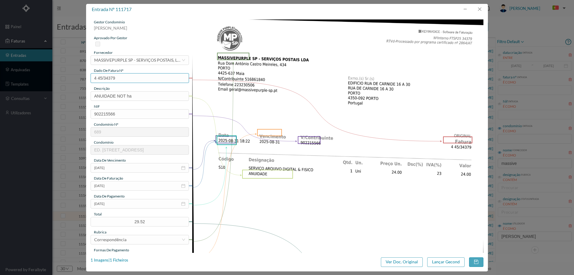
drag, startPoint x: 115, startPoint y: 79, endPoint x: 86, endPoint y: 80, distance: 29.3
click at [86, 80] on div "entrada nº 111717 gestor condomínio Cristina Sousa aprovado por gestor forneced…" at bounding box center [287, 137] width 574 height 275
click at [478, 8] on button "button" at bounding box center [479, 9] width 14 height 10
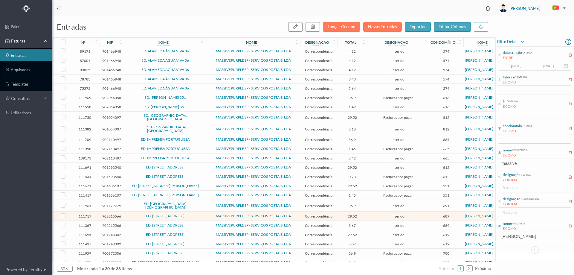
click at [203, 223] on span "ED. RUA DE CARNIDE 16 A 30" at bounding box center [166, 225] width 80 height 4
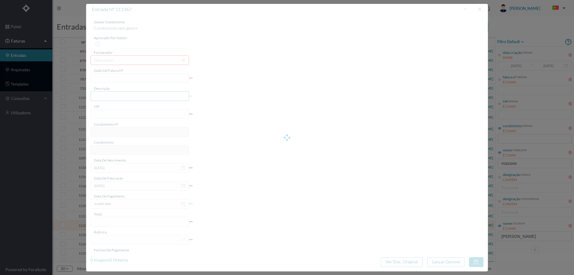
type input "4 45/32011"
type input "Serviço [PERSON_NAME]"
type input "902215566"
type input "Invalid date"
type input "[DATE]"
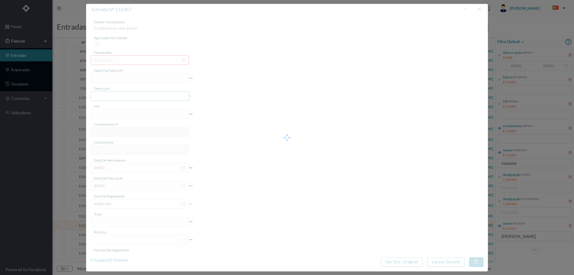
type input "3.67"
type input "689"
type input "ED. RUA DE CARNIDE 16 A 30"
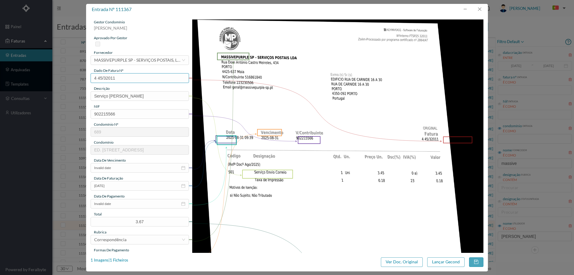
drag, startPoint x: 132, startPoint y: 78, endPoint x: 81, endPoint y: 78, distance: 50.8
click at [81, 78] on div "entrada nº 111367 gestor condomínio Cristina Sousa aprovado por gestor forneced…" at bounding box center [287, 137] width 574 height 275
drag, startPoint x: 482, startPoint y: 9, endPoint x: 476, endPoint y: 15, distance: 8.5
click at [482, 9] on button "button" at bounding box center [479, 9] width 14 height 10
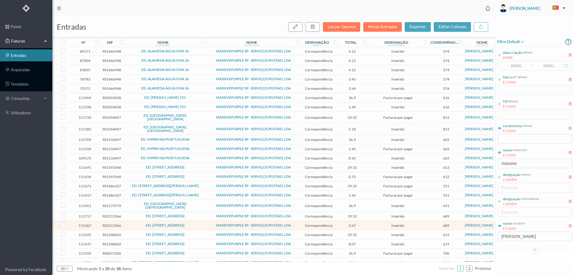
click at [134, 223] on span "ED. RUA DE CARNIDE 16 A 30" at bounding box center [166, 225] width 80 height 4
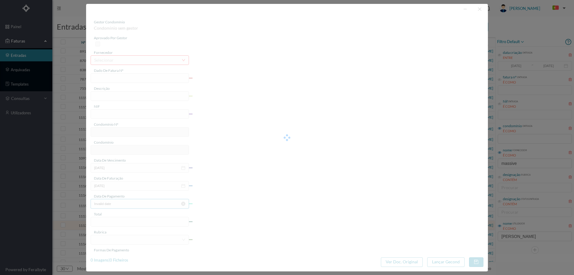
type input "4 45/32011"
type input "Serviço [PERSON_NAME]"
type input "902215566"
type input "Invalid date"
type input "[DATE]"
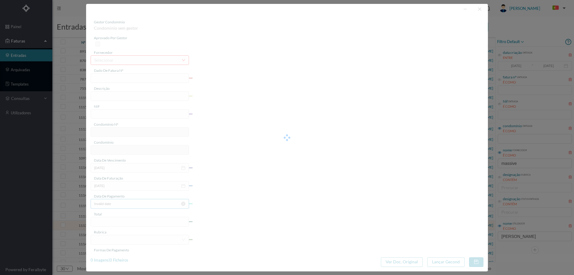
type input "3.67"
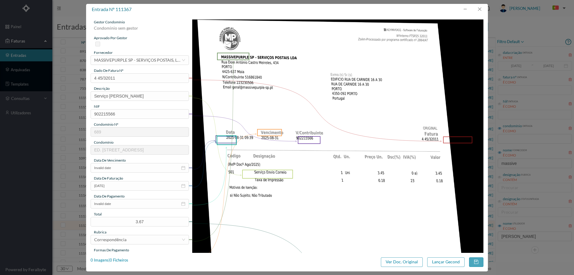
type input "689"
type input "ED. RUA DE CARNIDE 16 A 30"
click at [126, 202] on input "Invalid date" at bounding box center [140, 204] width 98 height 10
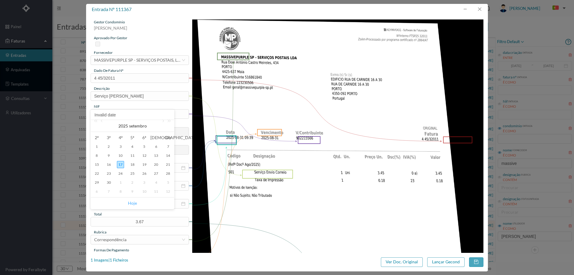
click at [133, 203] on link "Hoje" at bounding box center [132, 202] width 9 height 11
type input "[DATE]"
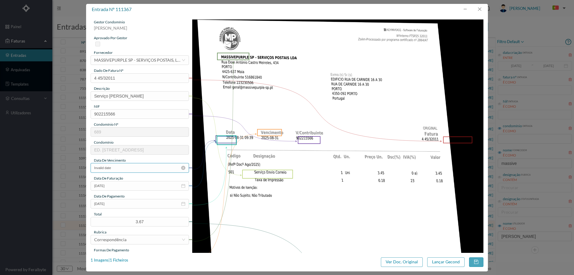
click at [135, 171] on input "Invalid date" at bounding box center [140, 168] width 98 height 10
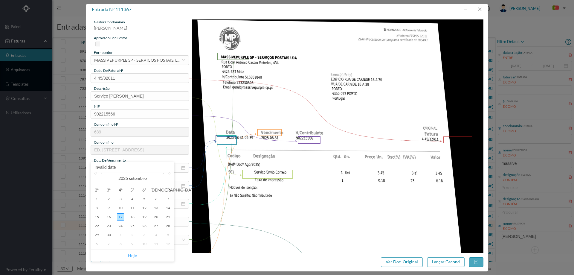
click at [136, 255] on link "Hoje" at bounding box center [132, 255] width 9 height 11
type input "[DATE]"
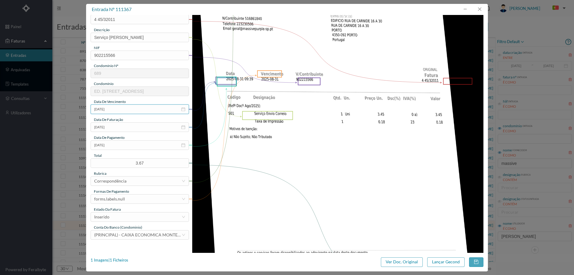
scroll to position [60, 0]
click at [134, 201] on div "forms.labels.null" at bounding box center [137, 197] width 87 height 9
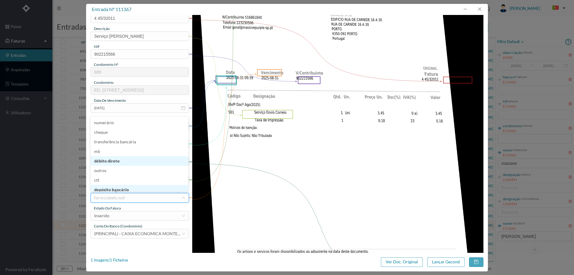
scroll to position [3, 0]
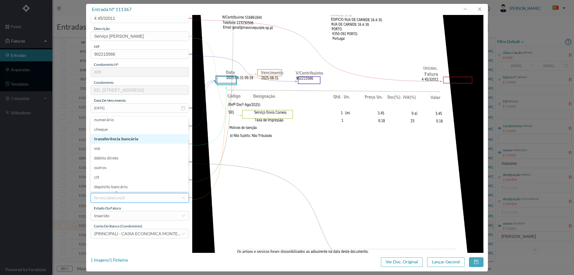
click at [132, 140] on li "transferência bancária" at bounding box center [140, 139] width 98 height 10
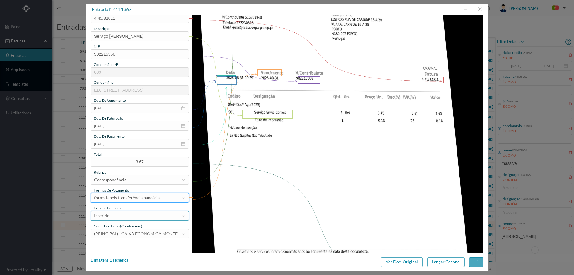
click at [131, 215] on div "Inserido" at bounding box center [137, 215] width 87 height 9
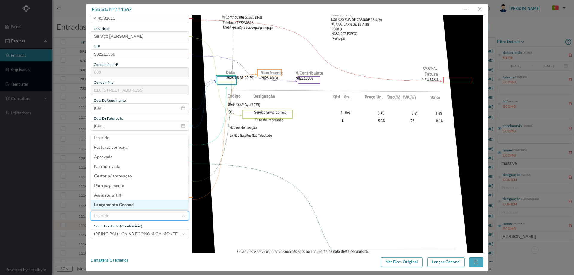
click at [127, 206] on li "Lançamento Gecond" at bounding box center [140, 205] width 98 height 10
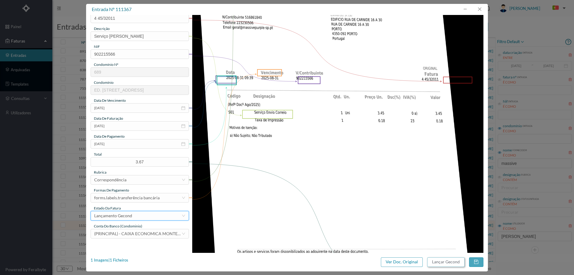
click at [443, 261] on button "Lançar Gecond" at bounding box center [445, 262] width 37 height 10
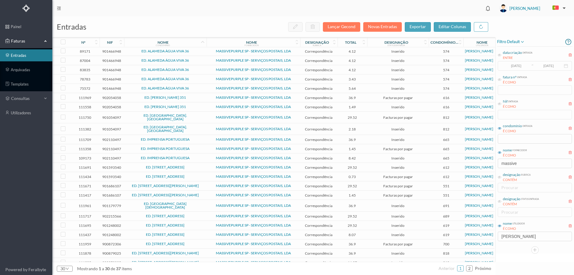
click at [197, 214] on span "ED. RUA DE CARNIDE 16 A 30" at bounding box center [166, 216] width 80 height 4
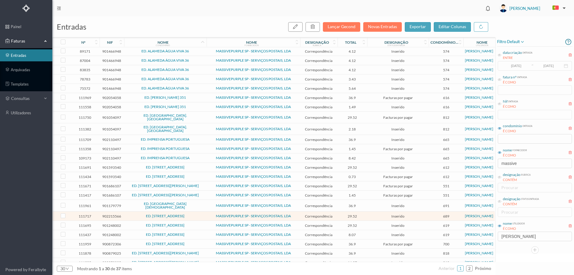
click at [197, 214] on span "ED. RUA DE CARNIDE 16 A 30" at bounding box center [166, 216] width 80 height 4
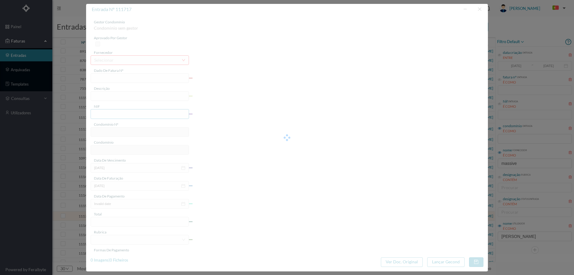
type input "4 45/34379"
type input "ANUIDADE NOT ha"
type input "902215566"
type input "[DATE]"
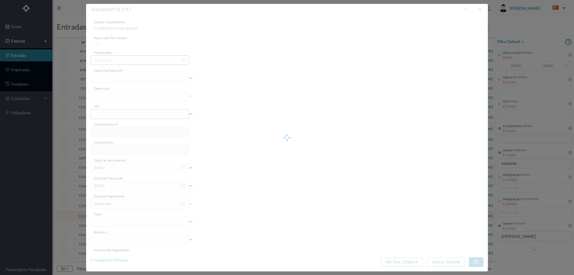
type input "[DATE]"
type input "29.52"
type input "689"
type input "ED. RUA DE CARNIDE 16 A 30"
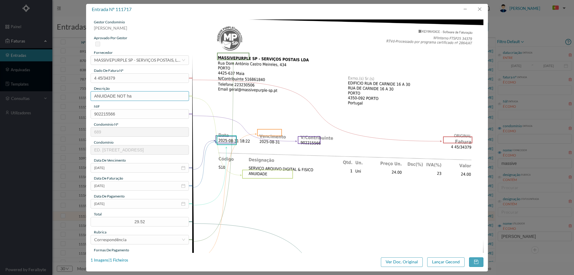
drag, startPoint x: 137, startPoint y: 93, endPoint x: 115, endPoint y: 95, distance: 22.0
click at [115, 95] on input "ANUIDADE NOT ha" at bounding box center [140, 96] width 98 height 10
type input "ANUIDADE"
click at [120, 205] on input "[DATE]" at bounding box center [140, 204] width 98 height 10
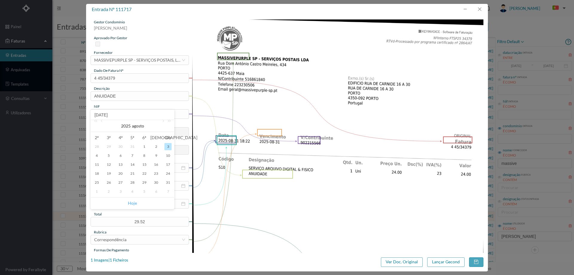
click at [135, 205] on link "Hoje" at bounding box center [132, 202] width 9 height 11
type input "[DATE]"
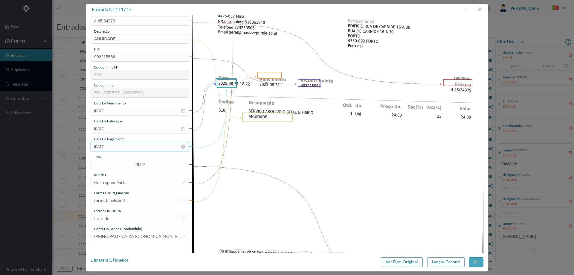
scroll to position [60, 0]
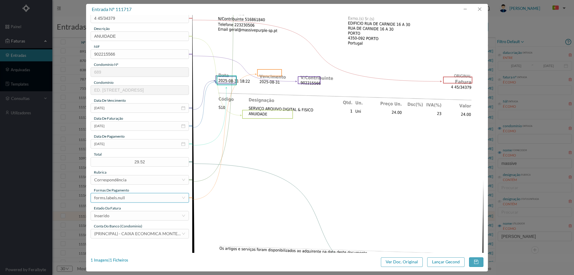
click at [134, 198] on div "forms.labels.null" at bounding box center [137, 197] width 87 height 9
click at [132, 139] on li "transferência bancária" at bounding box center [140, 139] width 98 height 10
click at [135, 213] on div "Inserido" at bounding box center [137, 215] width 87 height 9
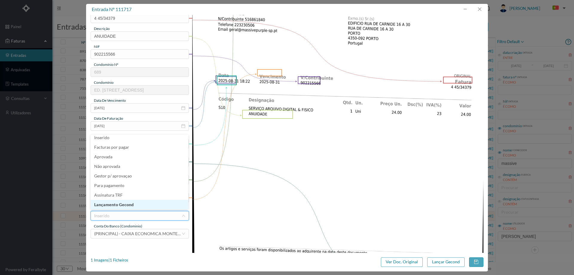
click at [129, 202] on li "Lançamento Gecond" at bounding box center [140, 205] width 98 height 10
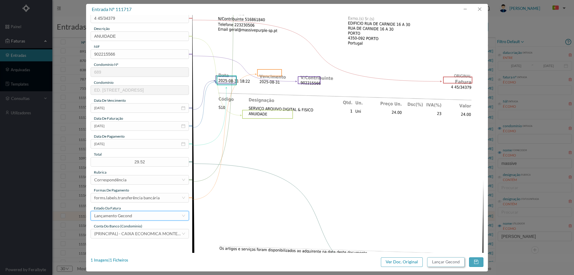
click at [438, 259] on button "Lançar Gecond" at bounding box center [445, 262] width 37 height 10
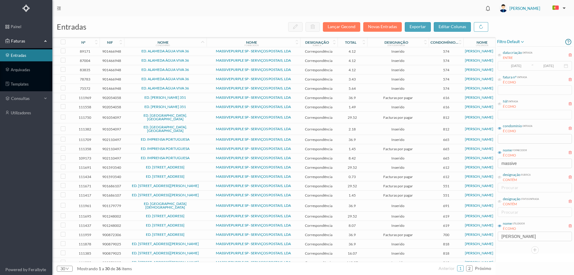
click at [199, 214] on span "ED. RUA DO CRASTO 206 a 210" at bounding box center [166, 216] width 80 height 4
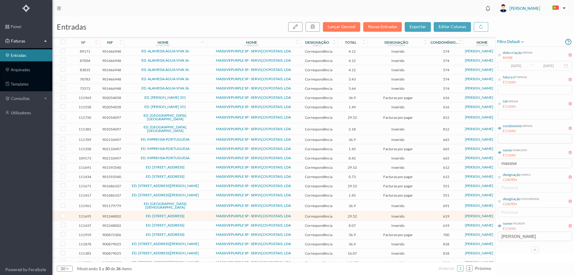
click at [202, 214] on span "ED. RUA DO CRASTO 206 a 210" at bounding box center [166, 216] width 80 height 4
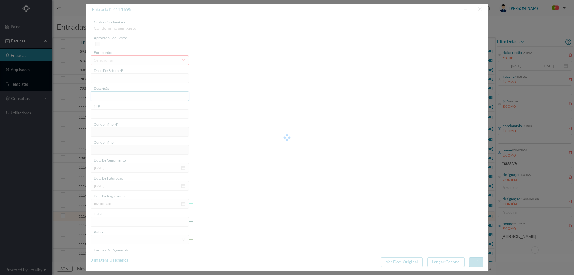
type input "4 45/34357"
type input "ANVIVALVIO"
type input "901248002"
type input "Invalid date"
type input "[DATE]"
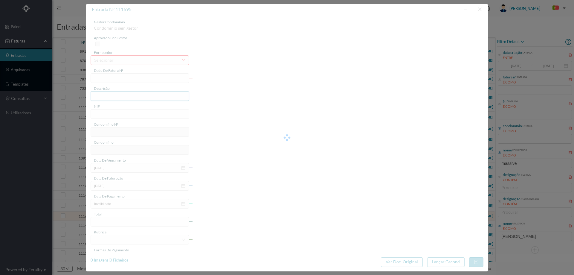
type input "29.52"
type input "619"
type input "ED. RUA DO CRASTO 206 a 210"
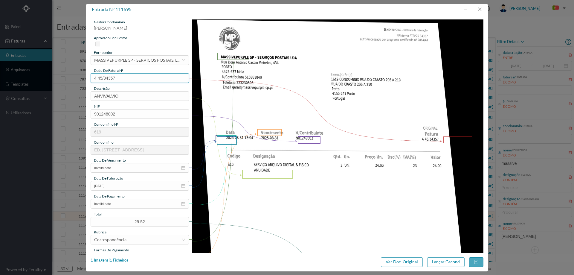
drag, startPoint x: 127, startPoint y: 79, endPoint x: 84, endPoint y: 79, distance: 42.4
click at [84, 79] on div "entrada nº 111695 gestor condomínio Cristina Sousa aprovado por gestor forneced…" at bounding box center [287, 137] width 574 height 275
click at [482, 10] on button "button" at bounding box center [479, 9] width 14 height 10
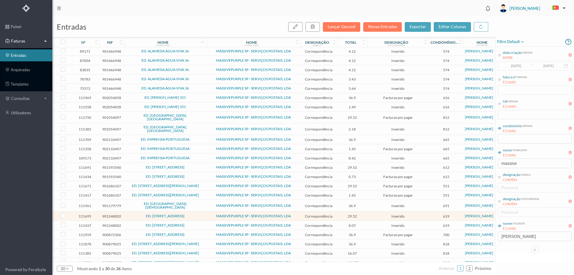
click at [203, 223] on span "ED. RUA DO CRASTO 206 a 210" at bounding box center [166, 225] width 80 height 4
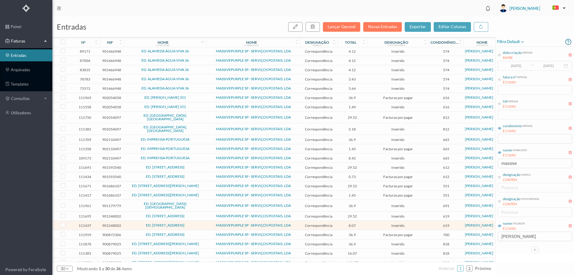
click at [203, 223] on span "ED. RUA DO CRASTO 206 a 210" at bounding box center [166, 225] width 80 height 4
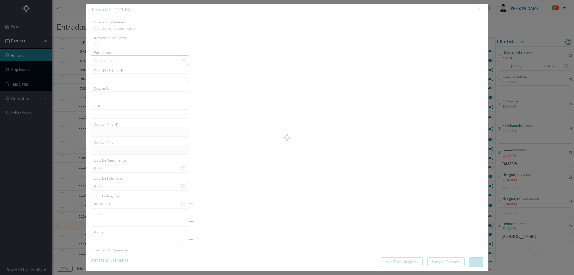
type input "4 45/31992"
type input "Serviço [PERSON_NAME]"
type input "901248002"
type input "Invalid date"
type input "[DATE]"
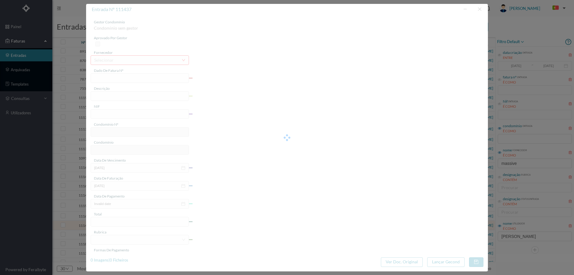
type input "8.07"
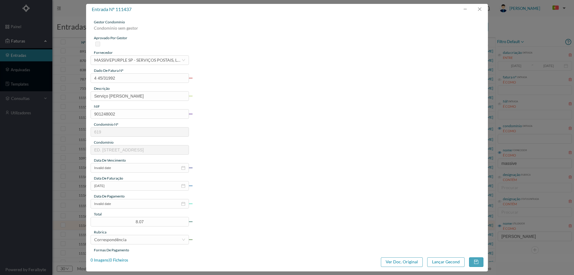
type input "619"
type input "ED. RUA DO CRASTO 206 a 210"
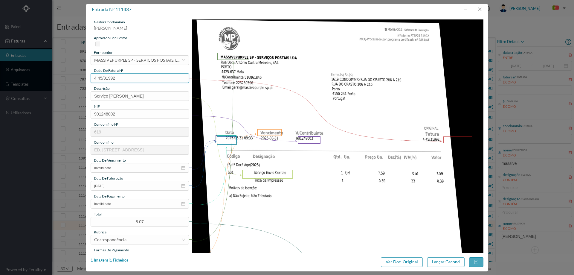
drag, startPoint x: 118, startPoint y: 79, endPoint x: 75, endPoint y: 78, distance: 42.8
click at [75, 78] on div "entrada nº 111437 gestor condomínio Cristina Sousa aprovado por gestor forneced…" at bounding box center [287, 137] width 574 height 275
drag, startPoint x: 477, startPoint y: 10, endPoint x: 466, endPoint y: 21, distance: 15.6
click at [477, 10] on button "button" at bounding box center [479, 9] width 14 height 10
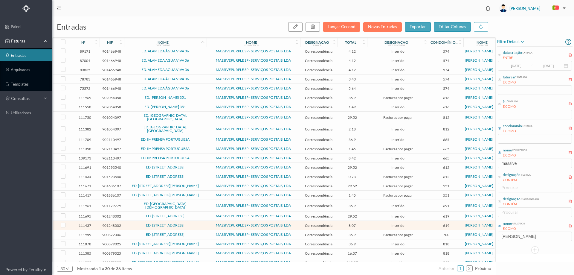
click at [128, 221] on td "ED. RUA DO CRASTO 206 a 210" at bounding box center [165, 225] width 82 height 9
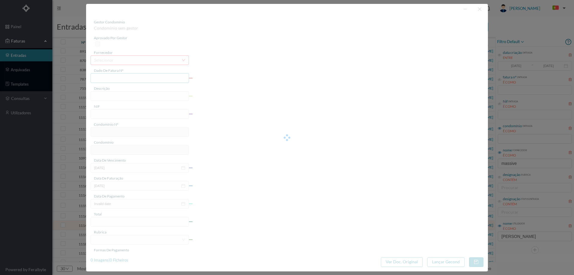
type input "4 45/31992"
type input "Serviço [PERSON_NAME]"
type input "901248002"
type input "Invalid date"
type input "[DATE]"
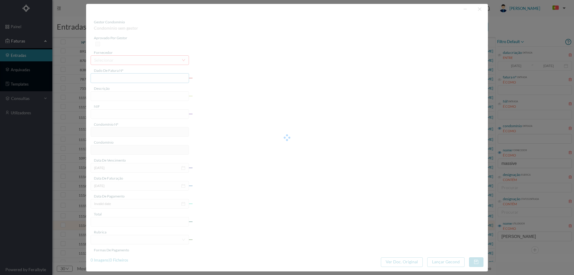
type input "8.07"
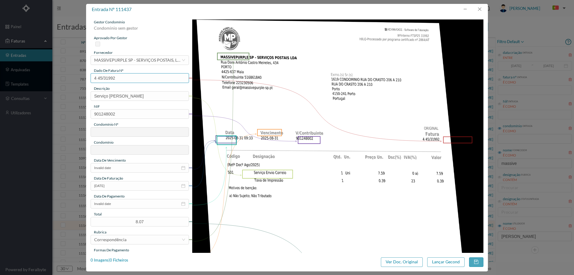
type input "619"
type input "ED. RUA DO CRASTO 206 a 210"
click at [124, 166] on input "Invalid date" at bounding box center [140, 168] width 98 height 10
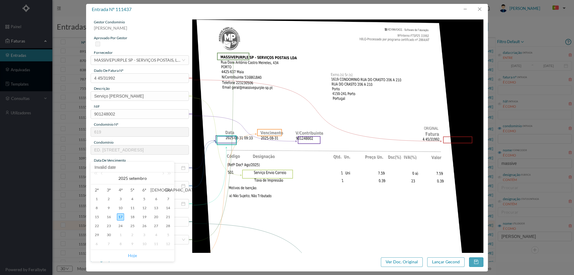
click at [133, 255] on link "Hoje" at bounding box center [132, 255] width 9 height 11
type input "[DATE]"
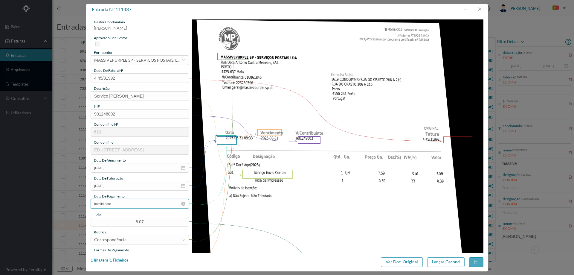
click at [123, 202] on input "Invalid date" at bounding box center [140, 204] width 98 height 10
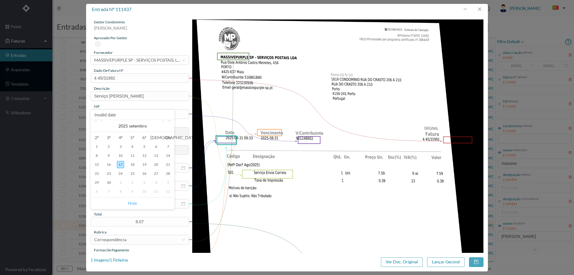
click at [132, 202] on link "Hoje" at bounding box center [132, 202] width 9 height 11
type input "[DATE]"
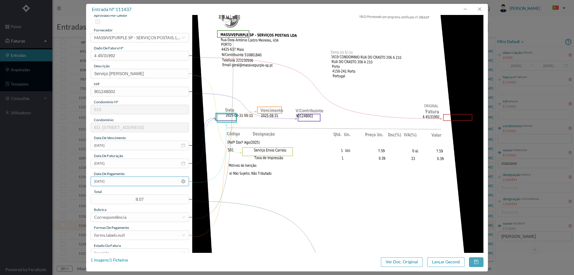
scroll to position [60, 0]
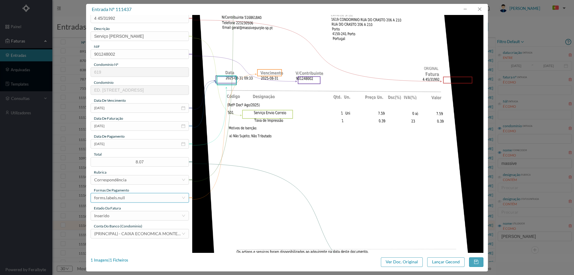
click at [134, 201] on div "forms.labels.null" at bounding box center [137, 197] width 87 height 9
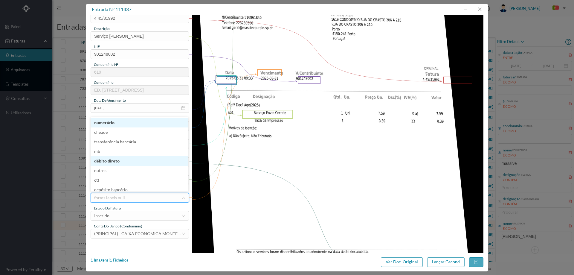
scroll to position [3, 0]
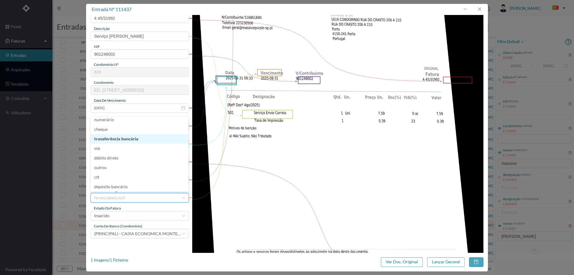
click at [125, 140] on li "transferência bancária" at bounding box center [140, 139] width 98 height 10
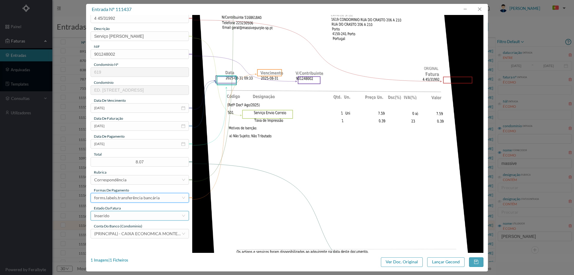
click at [129, 217] on div "Inserido" at bounding box center [137, 215] width 87 height 9
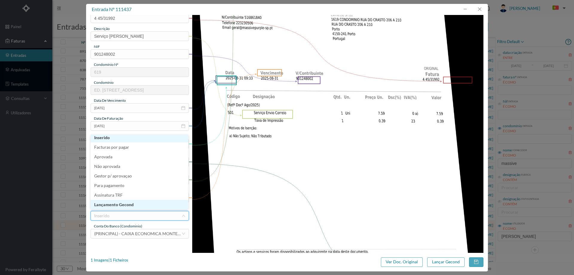
click at [129, 205] on li "Lançamento Gecond" at bounding box center [140, 205] width 98 height 10
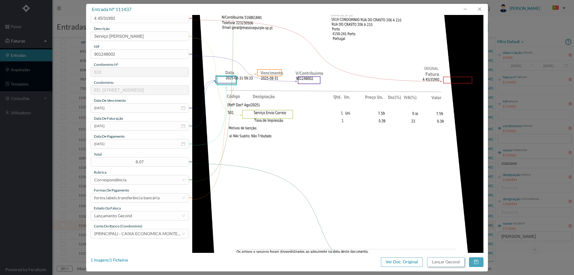
click at [447, 258] on button "Lançar Gecond" at bounding box center [445, 262] width 37 height 10
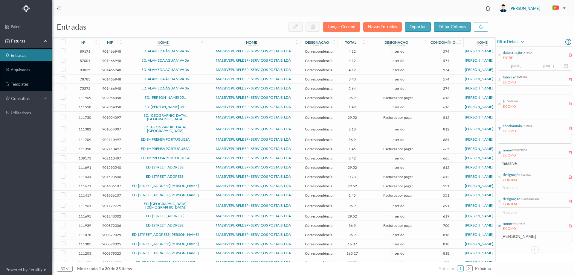
scroll to position [68, 0]
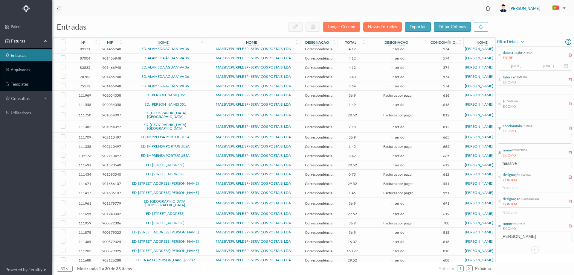
click at [198, 212] on span "ED. RUA DO CRASTO 206 a 210" at bounding box center [166, 214] width 80 height 4
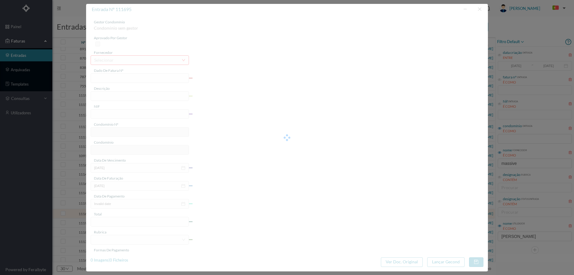
type input "4 45/34357"
type input "ANVIVALVIO"
type input "901248002"
type input "Invalid date"
type input "[DATE]"
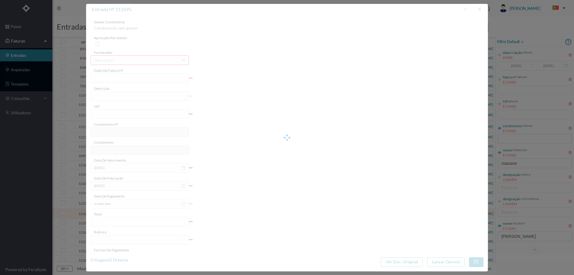
type input "29.52"
type input "619"
type input "ED. RUA DO CRASTO 206 a 210"
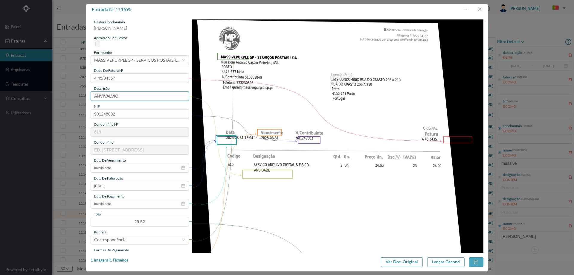
drag, startPoint x: 134, startPoint y: 93, endPoint x: 37, endPoint y: 96, distance: 96.9
click at [37, 96] on div "entrada nº 111695 gestor condomínio Cristina Sousa aprovado por gestor forneced…" at bounding box center [287, 137] width 574 height 275
type input "ANUIDADE"
click at [116, 209] on div "gestor condomínio Cristina Sousa aprovado por gestor fornecedor selecionar MASS…" at bounding box center [140, 158] width 98 height 279
click at [118, 203] on input "Invalid date" at bounding box center [140, 204] width 98 height 10
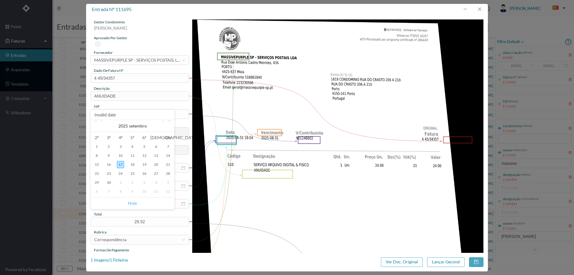
click at [132, 201] on link "Hoje" at bounding box center [132, 202] width 9 height 11
type input "[DATE]"
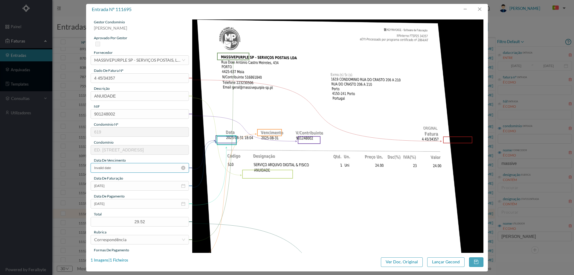
click at [134, 170] on input "Invalid date" at bounding box center [140, 168] width 98 height 10
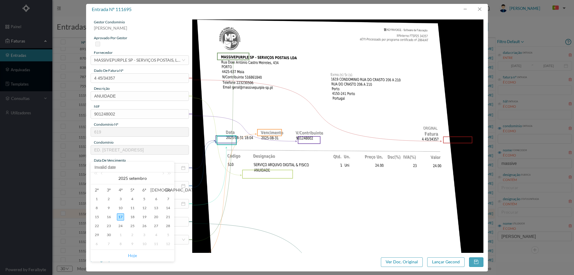
click at [134, 256] on link "Hoje" at bounding box center [132, 255] width 9 height 11
type input "[DATE]"
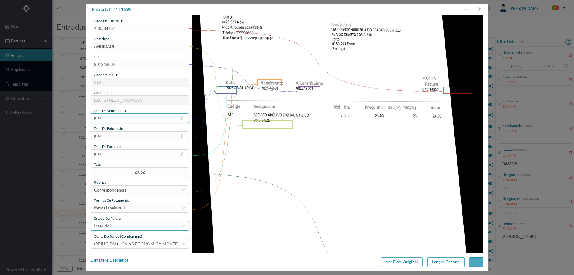
scroll to position [90, 0]
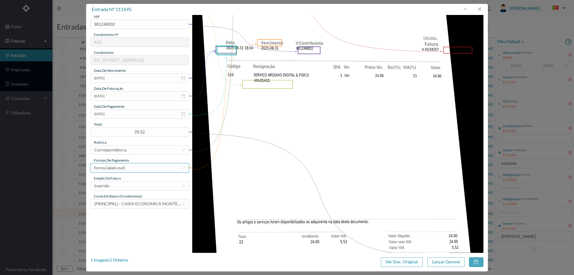
click at [129, 171] on div "forms.labels.null" at bounding box center [137, 167] width 87 height 9
click at [130, 197] on li "transferência bancária" at bounding box center [140, 199] width 98 height 10
click at [129, 184] on div "Inserido" at bounding box center [137, 185] width 87 height 9
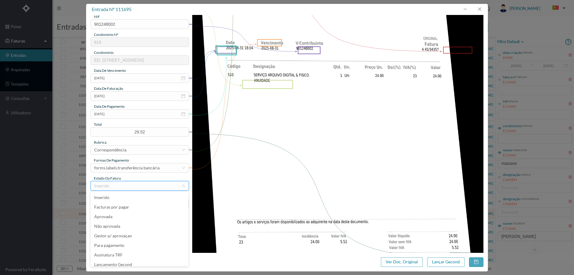
scroll to position [3, 0]
click at [130, 259] on li "Lançamento Gecond" at bounding box center [140, 261] width 98 height 10
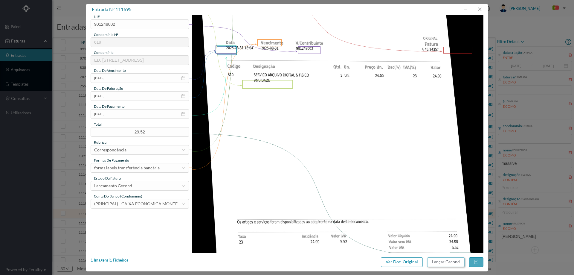
click at [451, 263] on button "Lançar Gecond" at bounding box center [445, 262] width 37 height 10
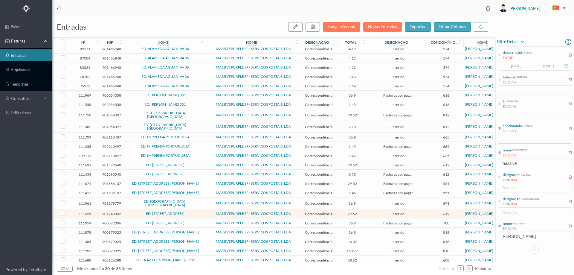
scroll to position [70, 0]
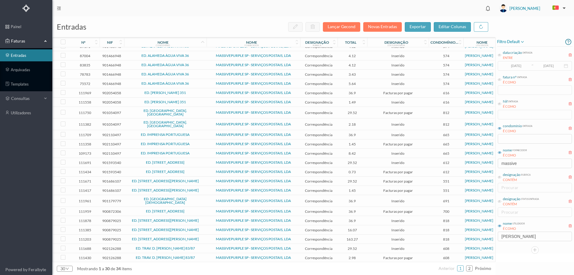
click at [209, 246] on span "MASSIVEPURPLE SP - SERVIÇOS POSTAIS, LDA" at bounding box center [253, 248] width 91 height 4
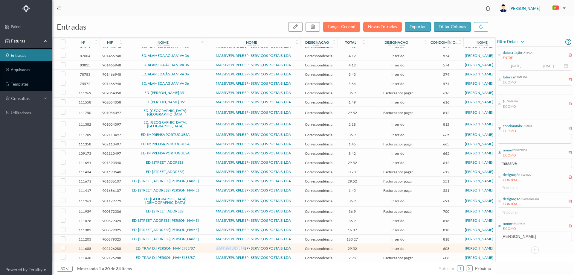
click at [209, 246] on span "MASSIVEPURPLE SP - SERVIÇOS POSTAIS, LDA" at bounding box center [253, 248] width 91 height 4
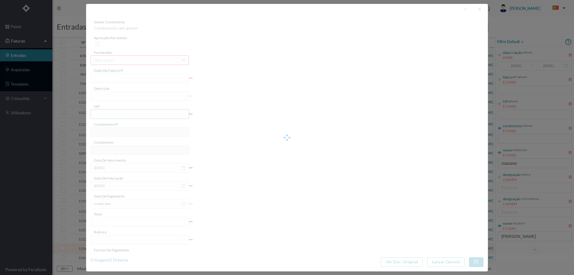
type input "4 45/34350"
type input "ANUIDVALVIE"
type input "902126288"
type input "Invalid date"
type input "[DATE]"
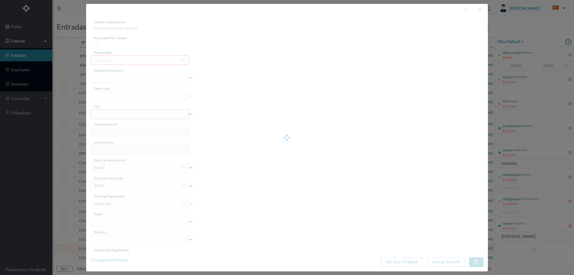
type input "29.52"
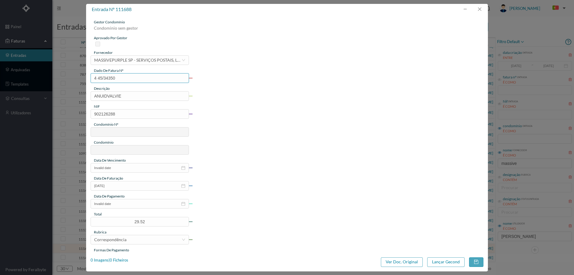
type input "608"
type input "ED. TRAV. D. FREI CRISTÓVÃO DE CERNACHE 83/87"
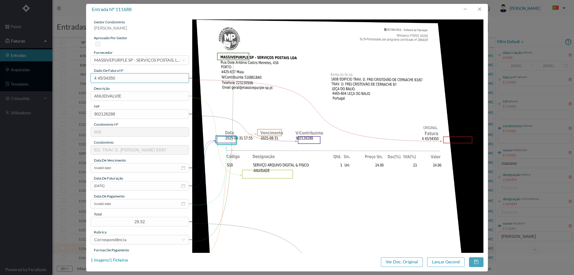
drag, startPoint x: 101, startPoint y: 82, endPoint x: 57, endPoint y: 82, distance: 44.2
click at [57, 82] on div "entrada nº 111688 gestor condomínio Cristina Sousa aprovado por gestor forneced…" at bounding box center [287, 137] width 574 height 275
click at [480, 10] on button "button" at bounding box center [479, 9] width 14 height 10
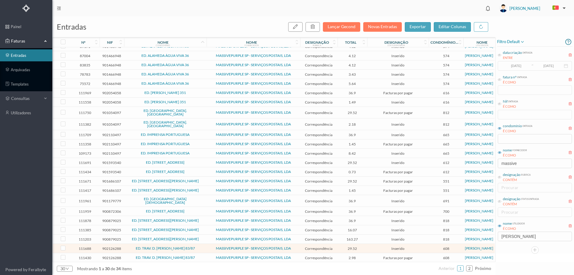
click at [210, 256] on span "MASSIVEPURPLE SP - SERVIÇOS POSTAIS, LDA" at bounding box center [253, 258] width 91 height 4
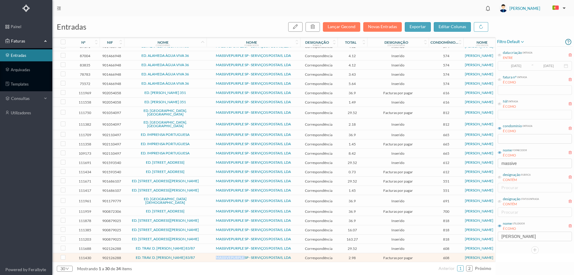
click at [210, 256] on span "MASSIVEPURPLE SP - SERVIÇOS POSTAIS, LDA" at bounding box center [253, 258] width 91 height 4
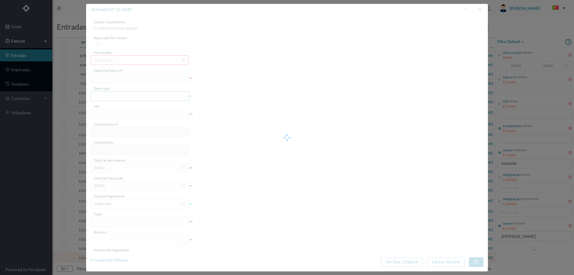
type input "4 45/31986"
type input "Serviço [PERSON_NAME]"
type input "902126288"
type input "[DATE]"
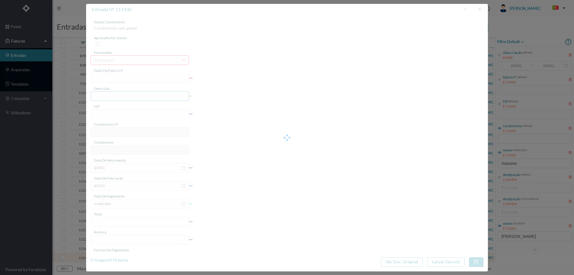
type input "[DATE]"
type input "2.98"
type input "608"
type input "ED. TRAV. D. [PERSON_NAME] 83/87"
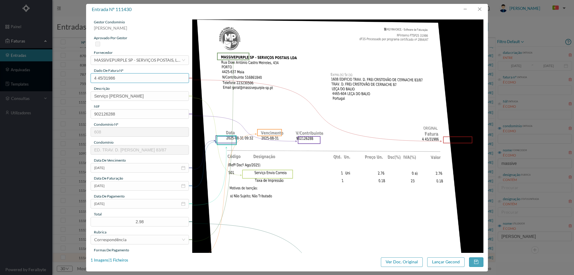
drag, startPoint x: 107, startPoint y: 79, endPoint x: 80, endPoint y: 79, distance: 26.9
click at [80, 79] on div "entrada nº 111430 gestor condomínio [PERSON_NAME] aprovado por gestor fornecedo…" at bounding box center [287, 137] width 574 height 275
click at [476, 7] on button "button" at bounding box center [479, 9] width 14 height 10
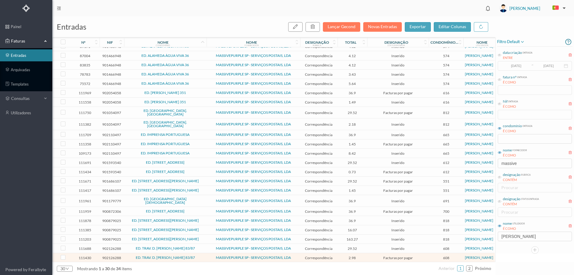
click at [126, 256] on span "ED. TRAV. D. [PERSON_NAME] 83/87" at bounding box center [166, 258] width 80 height 4
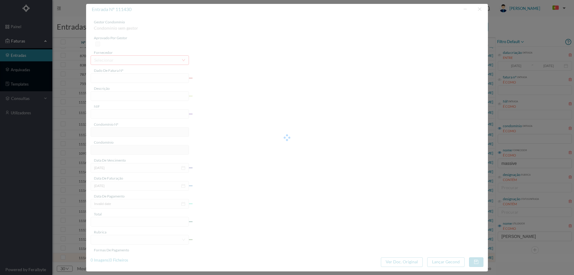
type input "4 45/31986"
type input "Serviço [PERSON_NAME]"
type input "902126288"
type input "[DATE]"
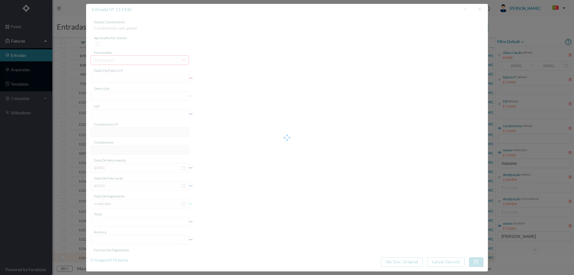
type input "[DATE]"
type input "2.98"
type input "608"
type input "ED. TRAV. D. [PERSON_NAME] 83/87"
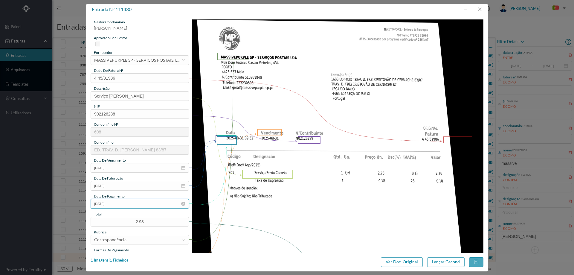
click at [120, 202] on input "[DATE]" at bounding box center [140, 204] width 98 height 10
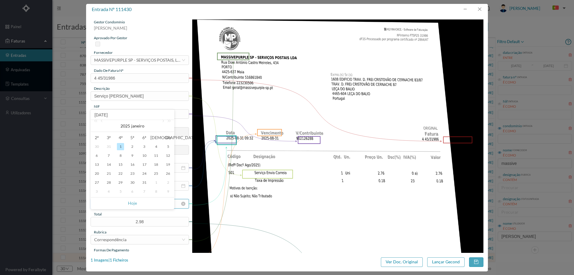
click at [132, 201] on link "Hoje" at bounding box center [132, 202] width 9 height 11
type input "[DATE]"
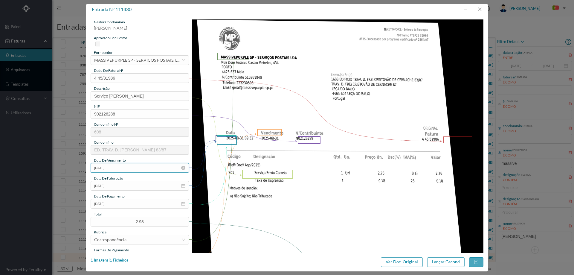
click at [131, 168] on input "[DATE]" at bounding box center [140, 168] width 98 height 10
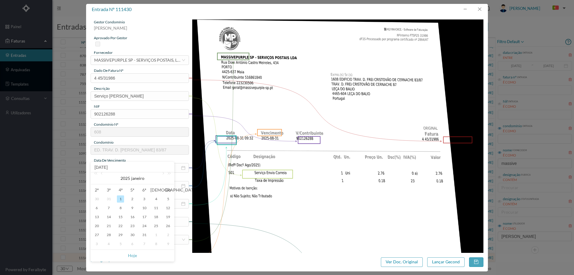
click at [132, 255] on link "Hoje" at bounding box center [132, 255] width 9 height 11
type input "[DATE]"
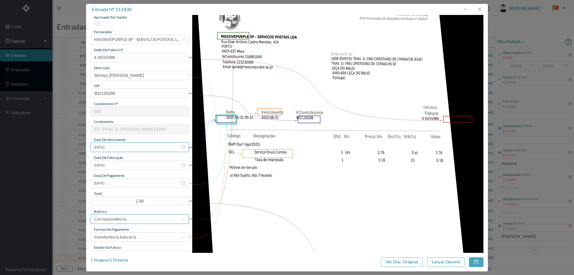
scroll to position [60, 0]
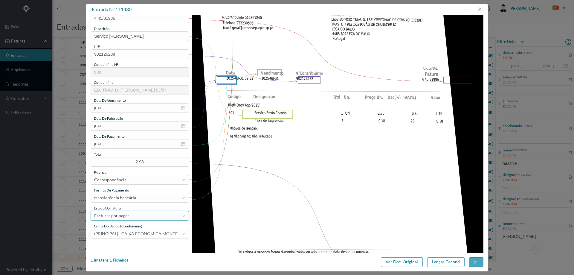
click at [135, 213] on div "Facturas por pagar" at bounding box center [137, 215] width 87 height 9
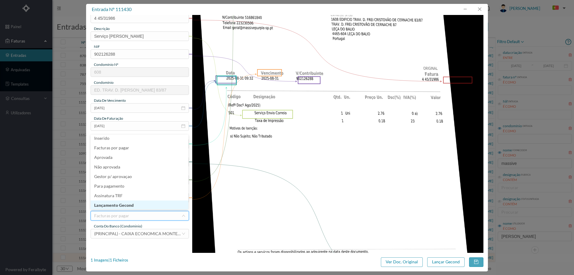
click at [138, 204] on li "Lançamento Gecond" at bounding box center [140, 205] width 98 height 10
click at [452, 265] on button "Lançar Gecond" at bounding box center [445, 262] width 37 height 10
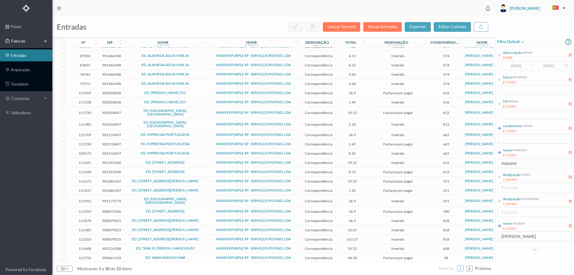
scroll to position [68, 0]
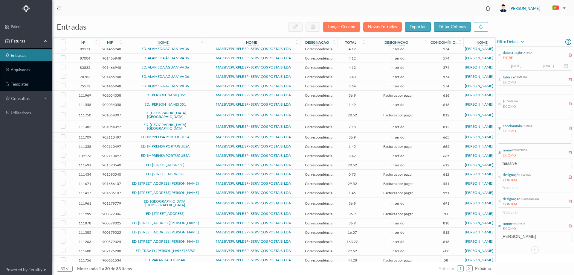
click at [206, 246] on td "ED. TRAV. D. [PERSON_NAME] 83/87" at bounding box center [165, 250] width 82 height 9
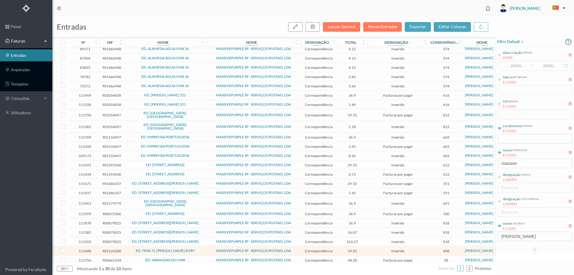
click at [206, 246] on td "ED. TRAV. D. [PERSON_NAME] 83/87" at bounding box center [165, 250] width 82 height 9
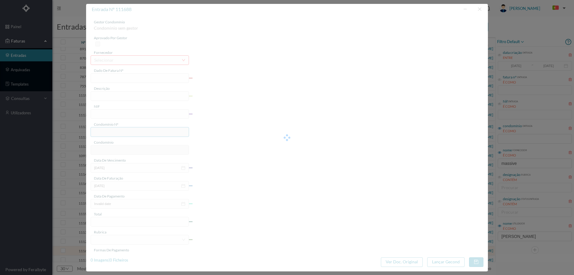
type input "4 45/34350"
type input "ANUIDVALVIE"
type input "902126288"
type input "Invalid date"
type input "[DATE]"
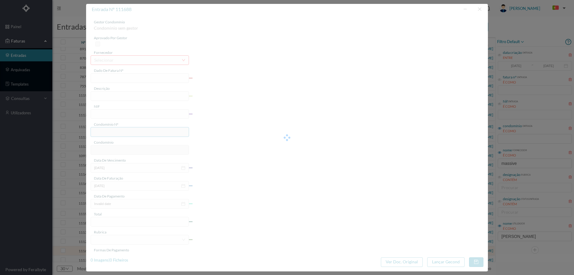
type input "29.52"
type input "608"
type input "ED. TRAV. D. [PERSON_NAME] 83/87"
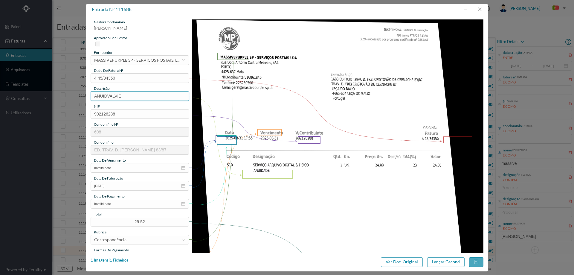
drag, startPoint x: 106, startPoint y: 95, endPoint x: 57, endPoint y: 96, distance: 48.7
click at [57, 96] on div "entrada nº 111688 gestor condomínio [PERSON_NAME] aprovado por gestor fornecedo…" at bounding box center [287, 137] width 574 height 275
type input "ANUIDADE"
click at [123, 167] on input "Invalid date" at bounding box center [140, 168] width 98 height 10
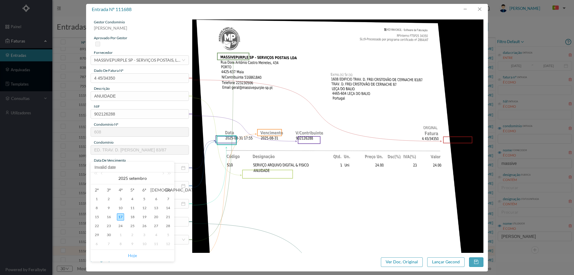
click at [132, 256] on link "Hoje" at bounding box center [132, 255] width 9 height 11
type input "[DATE]"
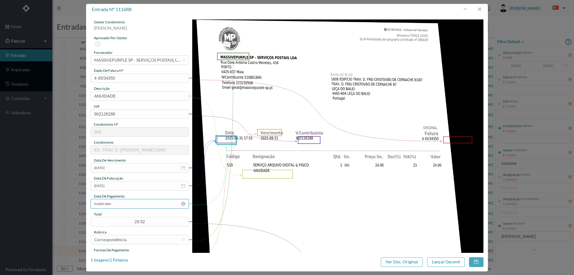
click at [129, 204] on input "Invalid date" at bounding box center [140, 204] width 98 height 10
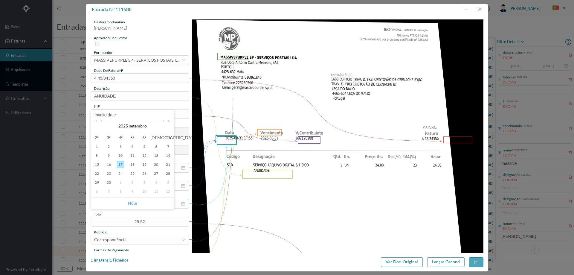
click at [130, 201] on link "Hoje" at bounding box center [132, 202] width 9 height 11
type input "[DATE]"
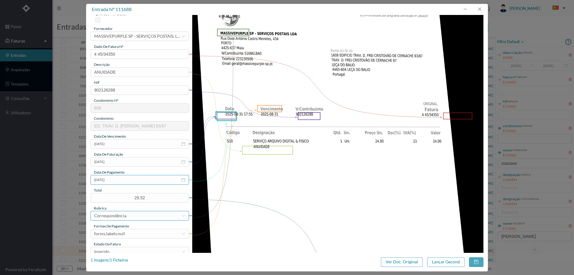
scroll to position [60, 0]
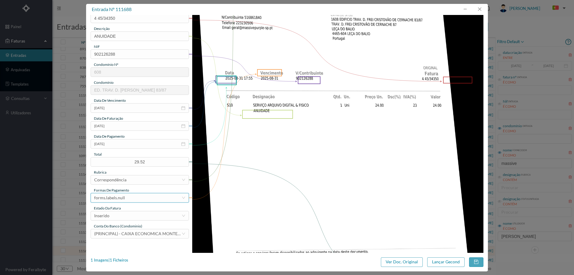
click at [134, 196] on div "forms.labels.null" at bounding box center [137, 197] width 87 height 9
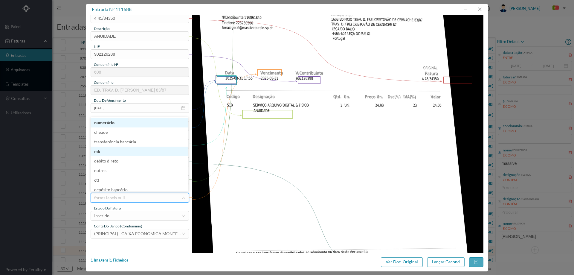
scroll to position [2, 0]
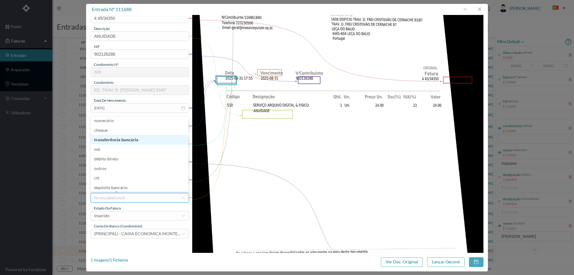
click at [135, 139] on li "transferência bancária" at bounding box center [140, 140] width 98 height 10
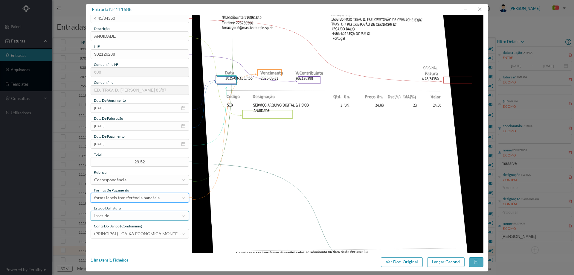
click at [134, 213] on div "Inserido" at bounding box center [137, 215] width 87 height 9
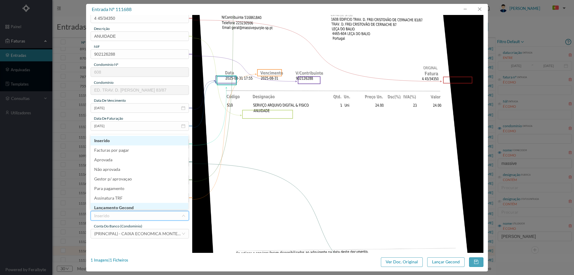
scroll to position [3, 0]
click at [134, 207] on li "Lançamento Gecond" at bounding box center [140, 205] width 98 height 10
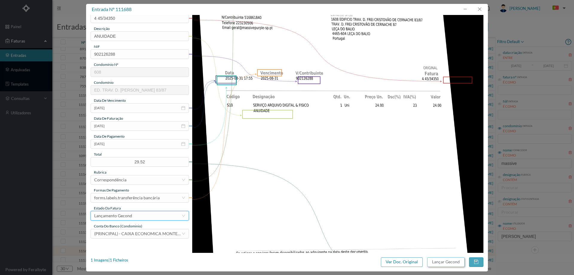
click at [429, 258] on button "Lançar Gecond" at bounding box center [445, 262] width 37 height 10
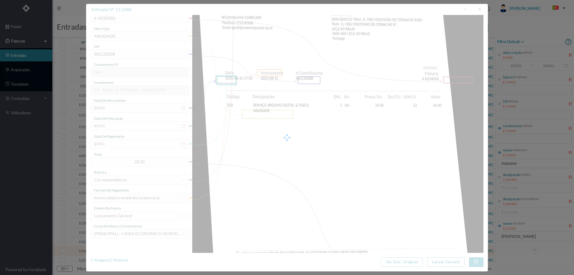
click at [358, 126] on div at bounding box center [287, 137] width 402 height 267
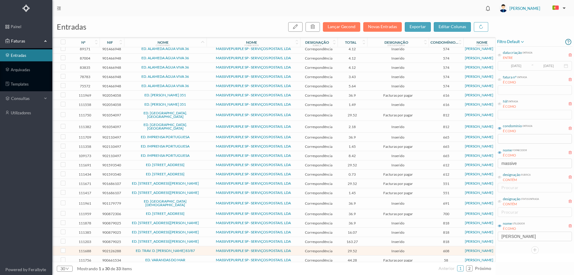
scroll to position [65, 0]
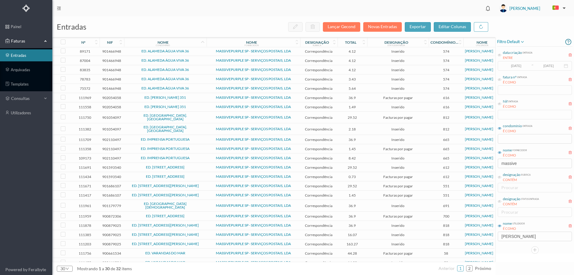
click at [198, 248] on td "ED. VARANDAS DO MAR" at bounding box center [165, 252] width 82 height 9
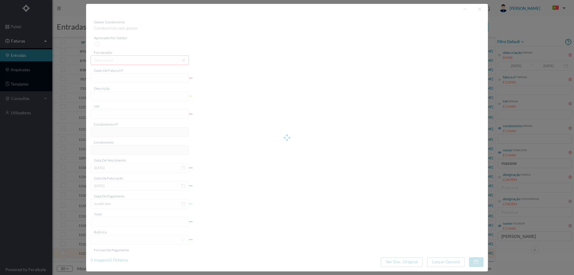
type input "4 45/34301"
type input "ANUIDADE"
type input "900661534"
type input "[DATE]"
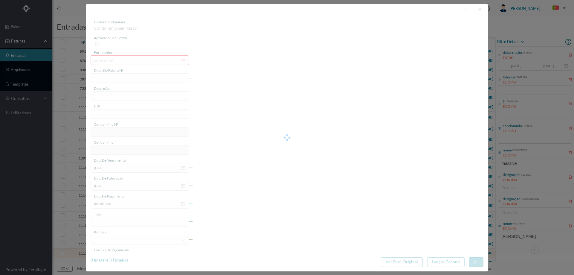
type input "[DATE]"
type input "44.28"
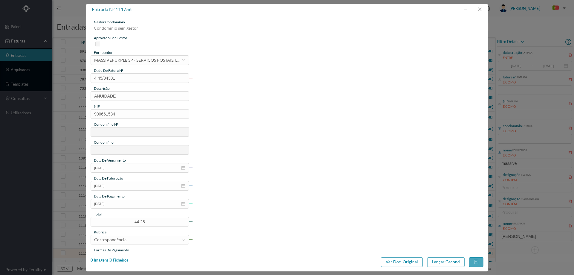
type input "58"
type input "ED. VARANDAS DO MAR"
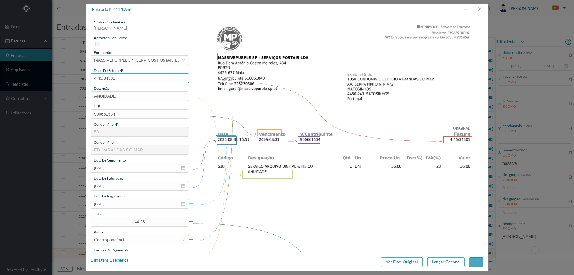
drag, startPoint x: 126, startPoint y: 79, endPoint x: 72, endPoint y: 79, distance: 53.5
click at [72, 79] on div "entrada nº 111756 gestor condomínio [PERSON_NAME] aprovado por gestor fornecedo…" at bounding box center [287, 137] width 574 height 275
click at [478, 10] on button "button" at bounding box center [479, 9] width 14 height 10
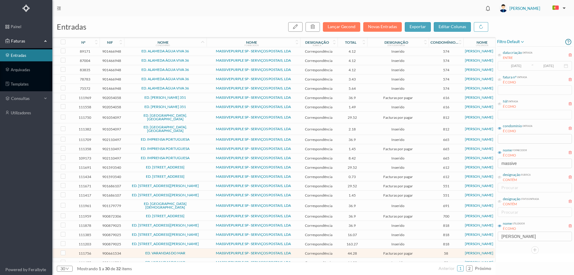
click at [197, 260] on span "ED. VARANDAS DO MAR" at bounding box center [166, 262] width 80 height 4
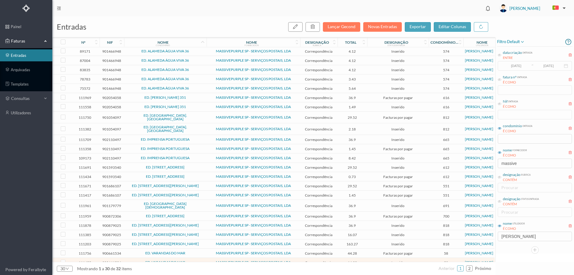
click at [197, 260] on span "ED. VARANDAS DO MAR" at bounding box center [166, 262] width 80 height 4
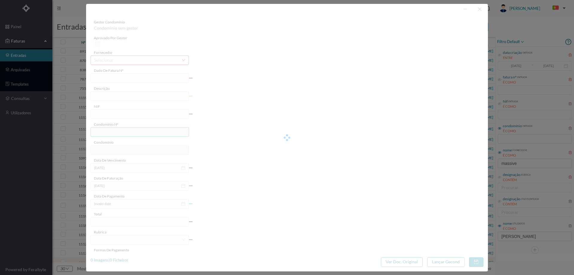
type input "4 45/31905"
type input "Serviço [PERSON_NAME]"
type input "900661534"
type input "Invalid date"
type input "[DATE]"
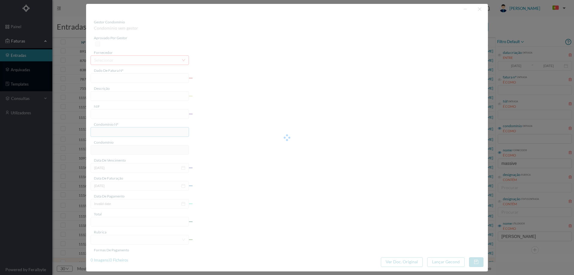
type input "14.33"
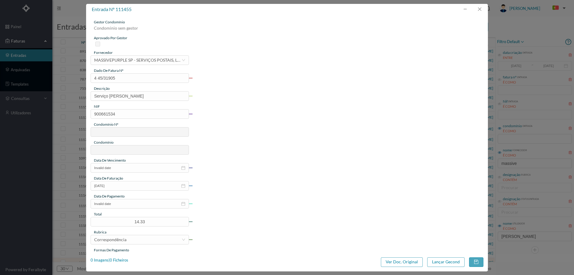
type input "58"
type input "ED. VARANDAS DO MAR"
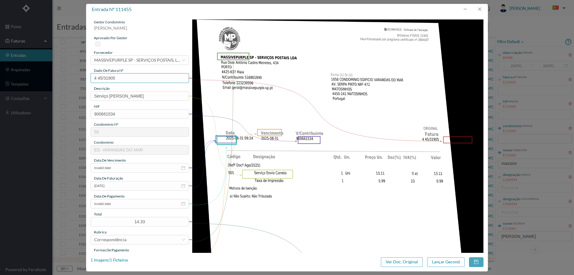
drag, startPoint x: 126, startPoint y: 79, endPoint x: 68, endPoint y: 81, distance: 58.3
click at [68, 81] on div "entrada nº 111455 gestor condomínio [PERSON_NAME] aprovado por gestor fornecedo…" at bounding box center [287, 137] width 574 height 275
click at [477, 7] on button "button" at bounding box center [479, 9] width 14 height 10
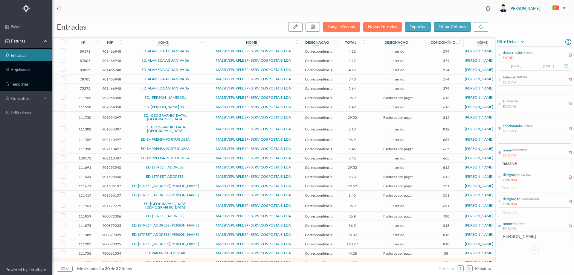
click at [135, 251] on span "ED. VARANDAS DO MAR" at bounding box center [166, 253] width 80 height 4
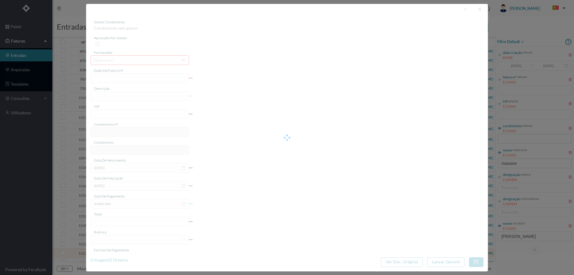
type input "4 45/34301"
type input "ANUIDADE"
type input "900661534"
type input "[DATE]"
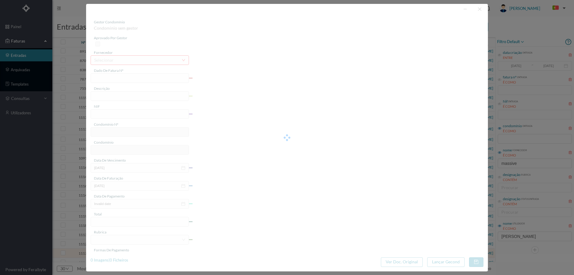
type input "[DATE]"
type input "44.28"
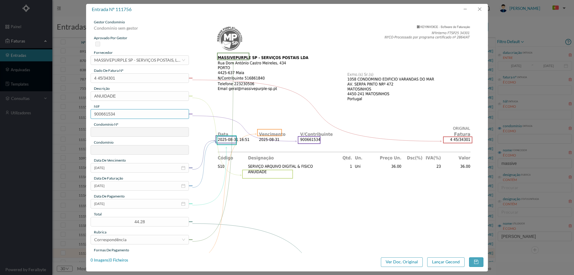
type input "58"
type input "ED. VARANDAS DO MAR"
click at [112, 203] on input "[DATE]" at bounding box center [140, 204] width 98 height 10
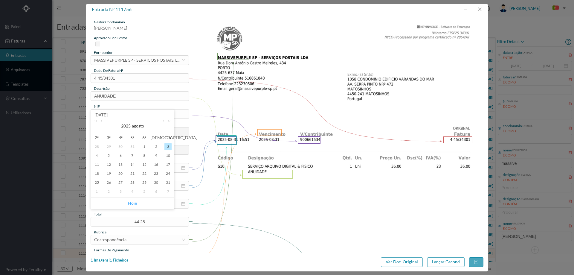
click at [131, 201] on link "Hoje" at bounding box center [132, 202] width 9 height 11
type input "[DATE]"
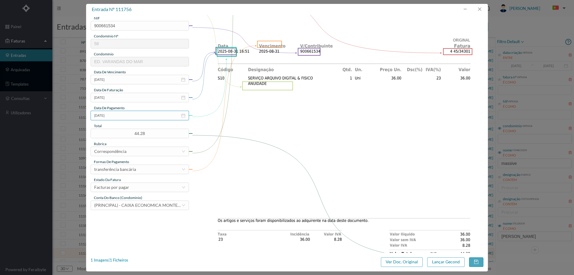
scroll to position [90, 0]
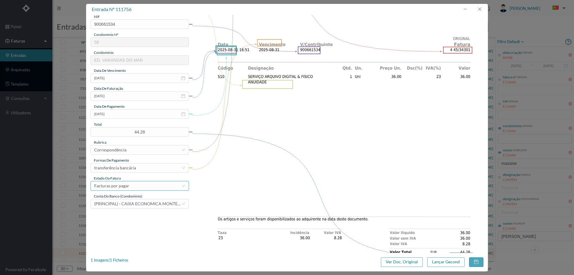
click at [132, 184] on div "Facturas por pagar" at bounding box center [137, 185] width 87 height 9
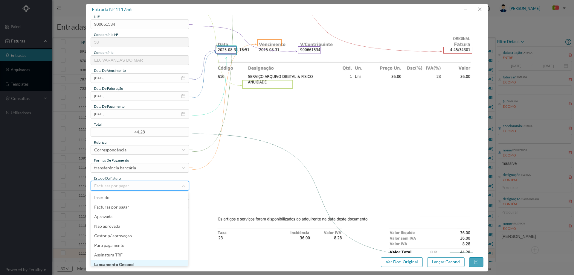
scroll to position [3, 0]
click at [137, 262] on li "Lançamento Gecond" at bounding box center [140, 261] width 98 height 10
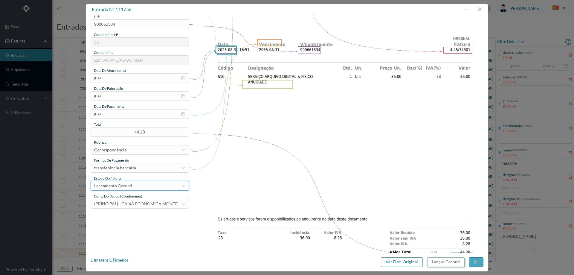
click at [452, 261] on button "Lançar Gecond" at bounding box center [445, 262] width 37 height 10
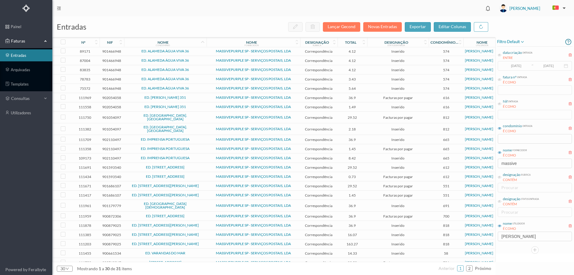
click at [198, 251] on span "ED. VARANDAS DO MAR" at bounding box center [166, 253] width 80 height 4
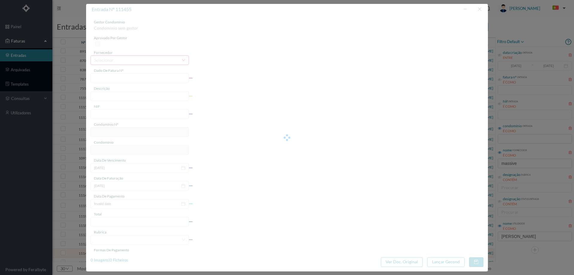
type input "4 45/31905"
type input "Serviço [PERSON_NAME]"
type input "900661534"
type input "Invalid date"
type input "[DATE]"
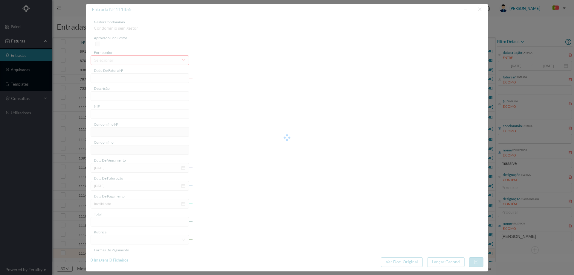
type input "14.33"
type input "58"
type input "ED. VARANDAS DO MAR"
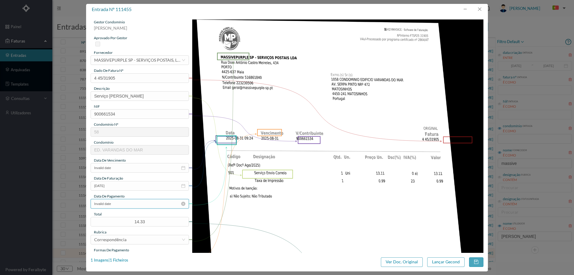
click at [128, 205] on input "Invalid date" at bounding box center [140, 204] width 98 height 10
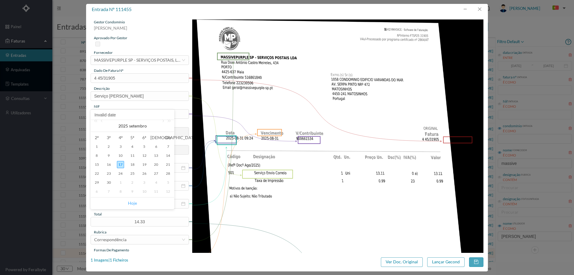
click at [135, 203] on link "Hoje" at bounding box center [132, 202] width 9 height 11
type input "[DATE]"
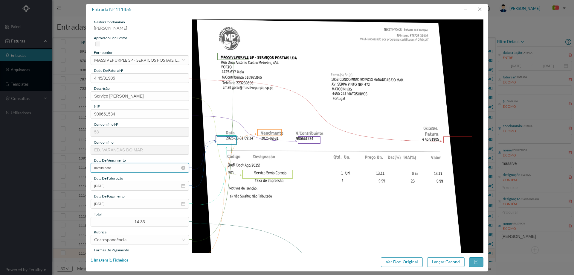
click at [130, 169] on input "Invalid date" at bounding box center [140, 168] width 98 height 10
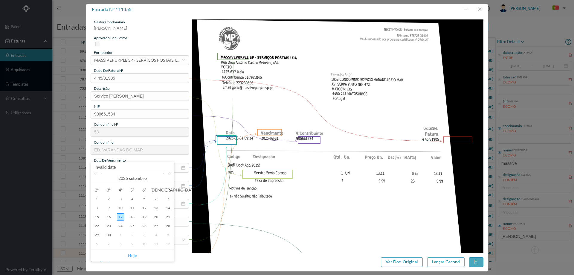
click at [133, 255] on link "Hoje" at bounding box center [132, 255] width 9 height 11
type input "[DATE]"
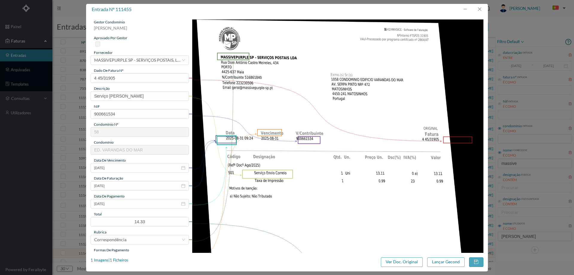
scroll to position [90, 0]
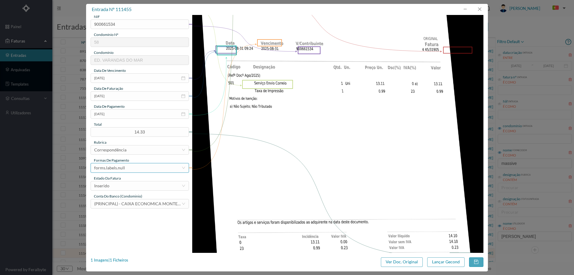
click at [130, 163] on div "forms.labels.null" at bounding box center [137, 167] width 87 height 9
drag, startPoint x: 130, startPoint y: 200, endPoint x: 125, endPoint y: 204, distance: 6.6
click at [130, 200] on li "transferência bancária" at bounding box center [140, 199] width 98 height 10
click at [126, 185] on div "Inserido" at bounding box center [137, 185] width 87 height 9
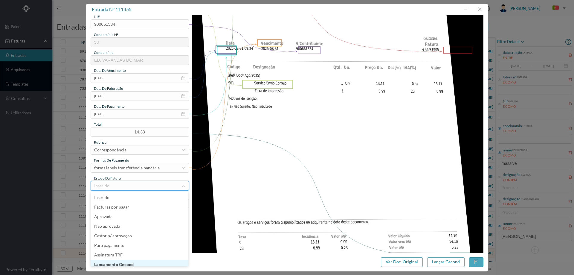
scroll to position [3, 0]
click at [126, 260] on li "Lançamento Gecond" at bounding box center [140, 261] width 98 height 10
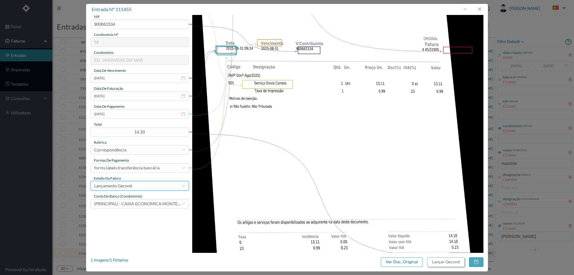
click at [438, 258] on button "Lançar Gecond" at bounding box center [445, 262] width 37 height 10
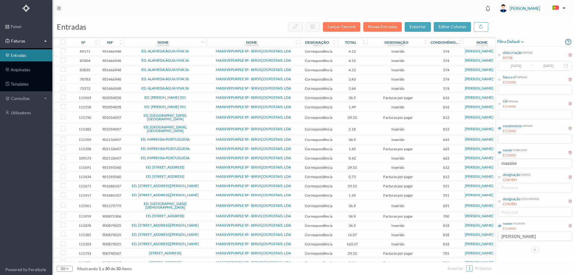
click at [201, 248] on td "[STREET_ADDRESS]" at bounding box center [165, 252] width 82 height 9
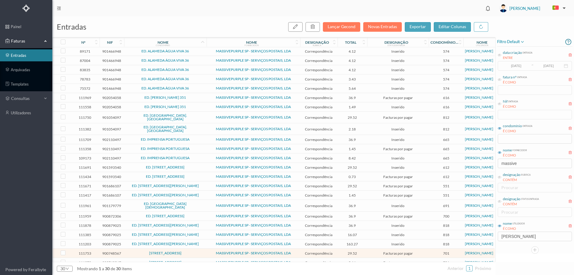
click at [201, 248] on td "[STREET_ADDRESS]" at bounding box center [165, 252] width 82 height 9
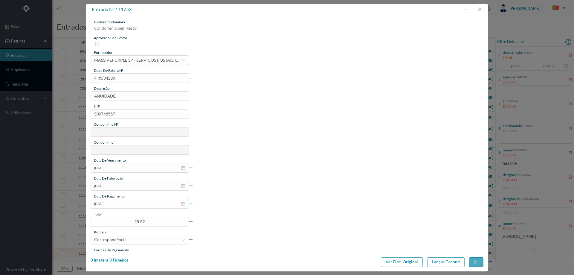
type input "4 45/34299"
type input "ANUIDADE"
type input "900748567"
type input "[DATE]"
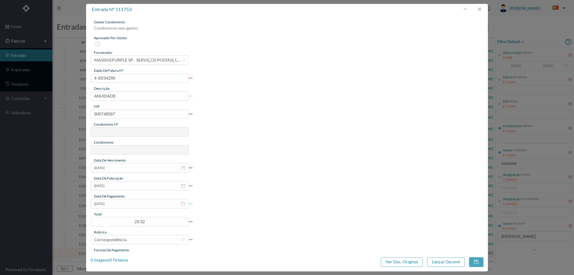
type input "[DATE]"
type input "29.52"
type input "701"
type input "[STREET_ADDRESS]"
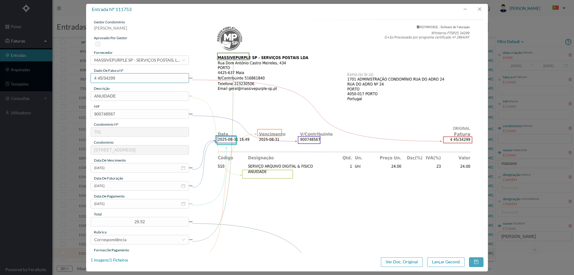
drag, startPoint x: 120, startPoint y: 76, endPoint x: 60, endPoint y: 76, distance: 59.8
click at [61, 76] on div "entrada nº 111753 gestor condomínio [PERSON_NAME] aprovado por gestor fornecedo…" at bounding box center [287, 137] width 574 height 275
click at [482, 6] on button "button" at bounding box center [479, 9] width 14 height 10
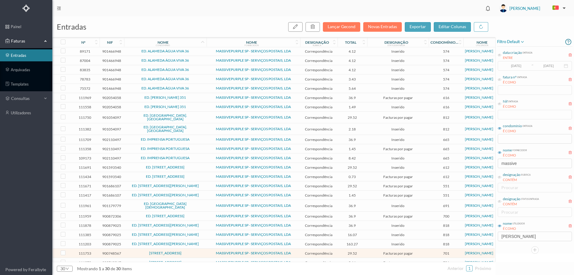
click at [200, 260] on span "[STREET_ADDRESS]" at bounding box center [166, 262] width 80 height 4
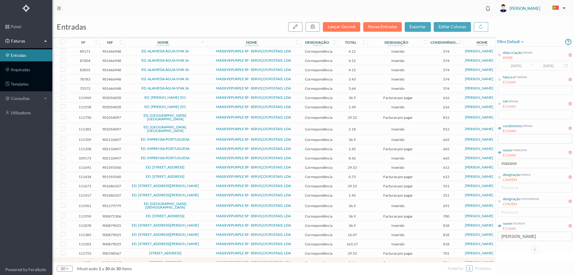
click at [200, 260] on span "[STREET_ADDRESS]" at bounding box center [166, 262] width 80 height 4
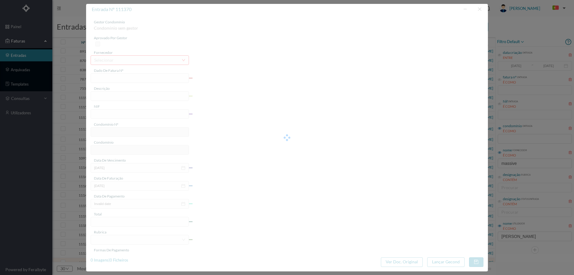
type input "4 45/32014"
type input "Serviço [PERSON_NAME]"
type input "900748567"
type input "[DATE]"
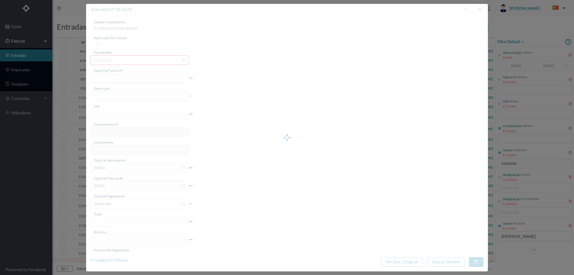
type input "[DATE]"
type input "5.16"
type input "701"
type input "[STREET_ADDRESS]"
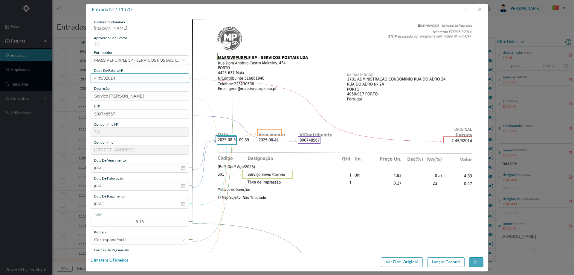
drag, startPoint x: 70, startPoint y: 78, endPoint x: 64, endPoint y: 78, distance: 6.0
click at [64, 78] on div "entrada nº 111370 gestor condomínio [PERSON_NAME] aprovado por gestor fornecedo…" at bounding box center [287, 137] width 574 height 275
click at [479, 9] on button "button" at bounding box center [479, 9] width 14 height 10
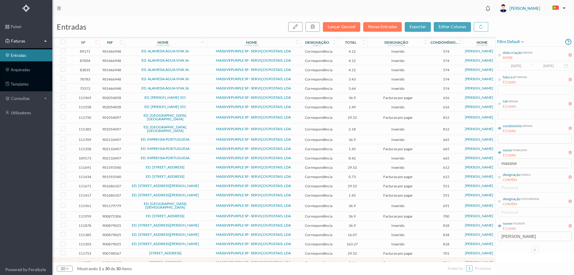
click at [192, 251] on span "[STREET_ADDRESS]" at bounding box center [166, 253] width 80 height 4
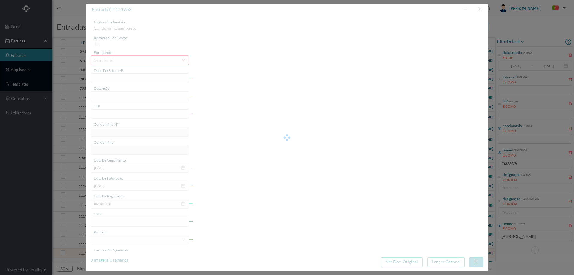
type input "4 45/34299"
type input "ANUIDADE"
type input "900748567"
type input "[DATE]"
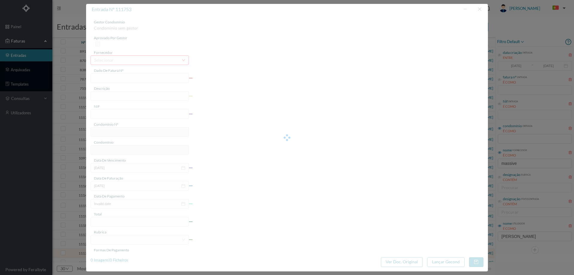
type input "[DATE]"
type input "29.52"
type input "701"
type input "[STREET_ADDRESS]"
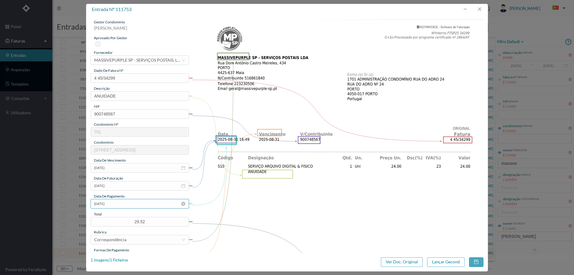
click at [120, 201] on input "[DATE]" at bounding box center [140, 204] width 98 height 10
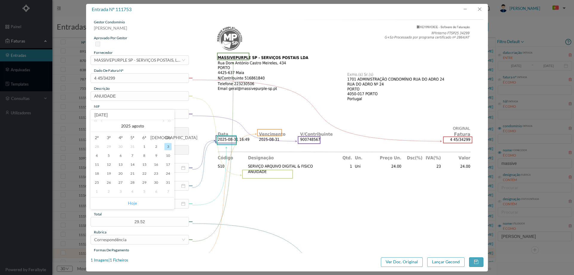
click at [129, 201] on link "Hoje" at bounding box center [132, 202] width 9 height 11
type input "[DATE]"
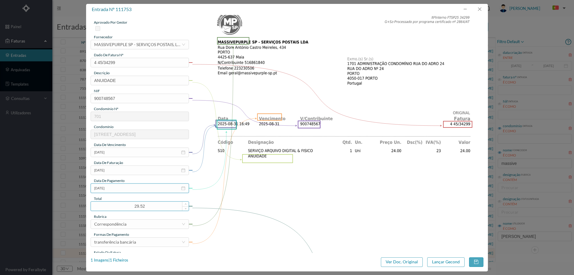
scroll to position [30, 0]
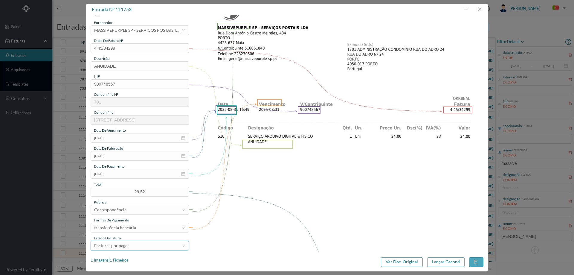
click at [129, 244] on div "Facturas por pagar" at bounding box center [137, 245] width 87 height 9
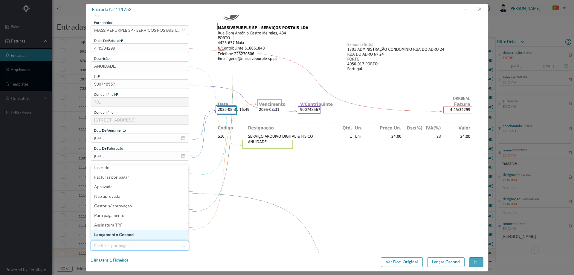
click at [132, 233] on li "Lançamento Gecond" at bounding box center [140, 235] width 98 height 10
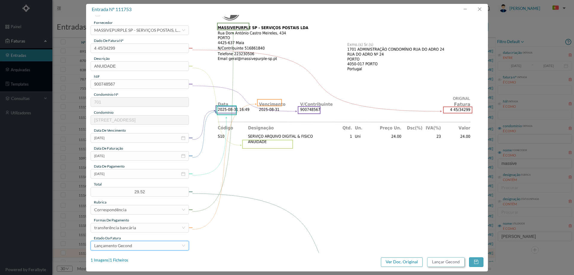
click at [456, 261] on button "Lançar Gecond" at bounding box center [445, 262] width 37 height 10
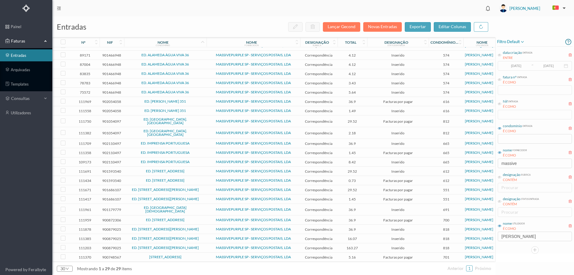
scroll to position [56, 0]
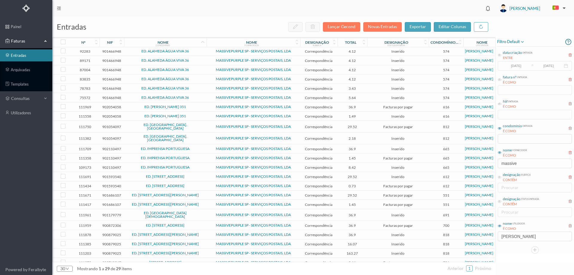
click at [193, 260] on span "[STREET_ADDRESS]" at bounding box center [166, 262] width 80 height 4
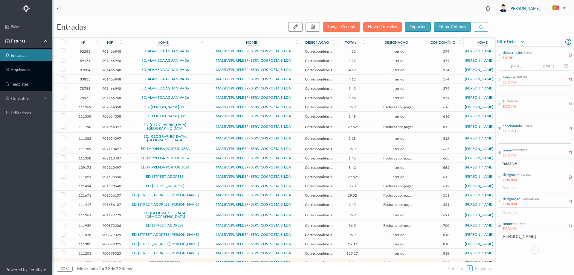
click at [193, 260] on span "[STREET_ADDRESS]" at bounding box center [166, 262] width 80 height 4
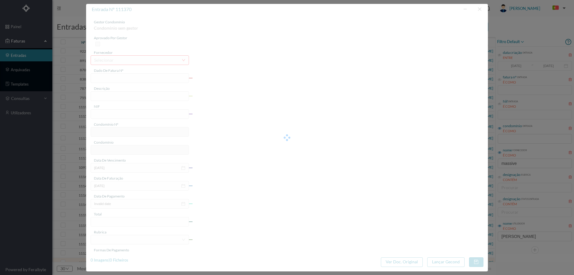
type input "4 45/32014"
type input "Serviço [PERSON_NAME]"
type input "900748567"
type input "[DATE]"
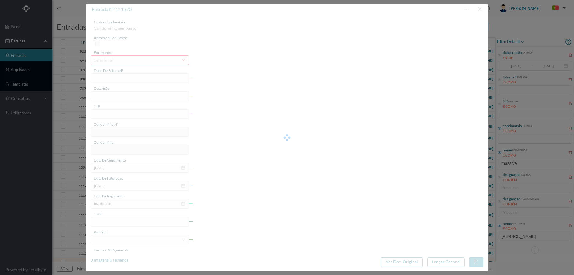
type input "[DATE]"
type input "5.16"
type input "701"
type input "[STREET_ADDRESS]"
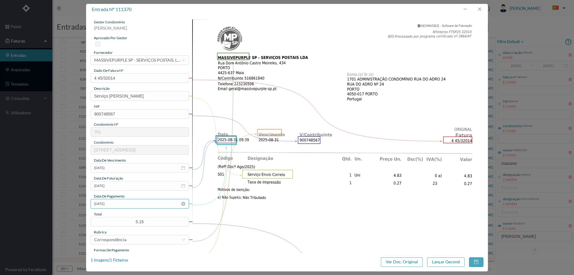
click at [121, 202] on input "[DATE]" at bounding box center [140, 204] width 98 height 10
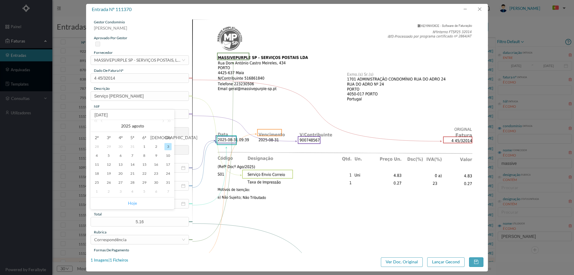
click at [134, 202] on link "Hoje" at bounding box center [132, 202] width 9 height 11
type input "[DATE]"
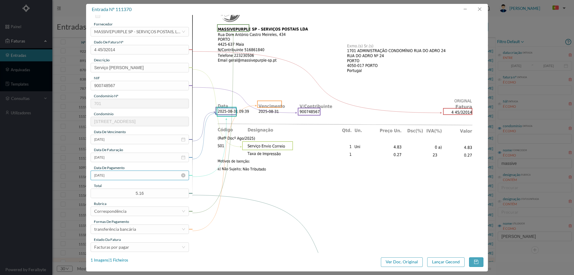
scroll to position [60, 0]
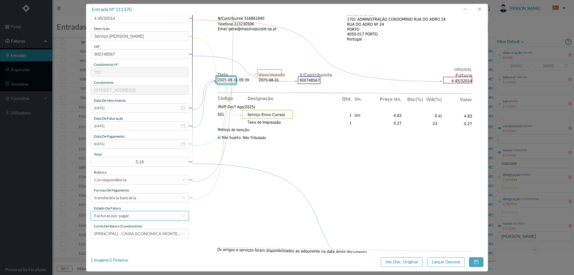
click at [135, 216] on div "Facturas por pagar" at bounding box center [137, 215] width 87 height 9
click at [136, 203] on li "Lançamento Gecond" at bounding box center [140, 206] width 98 height 10
click at [435, 261] on button "Lançar Gecond" at bounding box center [445, 262] width 37 height 10
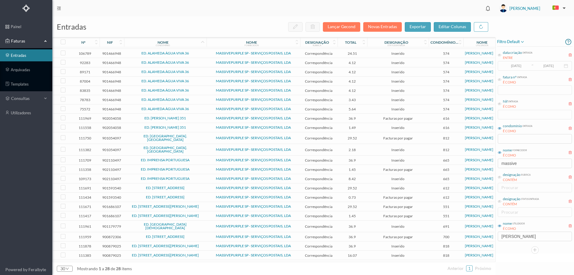
scroll to position [47, 0]
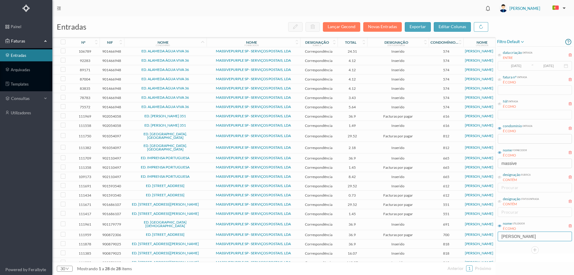
drag, startPoint x: 522, startPoint y: 237, endPoint x: 468, endPoint y: 239, distance: 53.5
click at [468, 239] on div "entradas Lançar Gecond Novas Entradas exportar editar colunas nº nif nome condo…" at bounding box center [313, 145] width 522 height 258
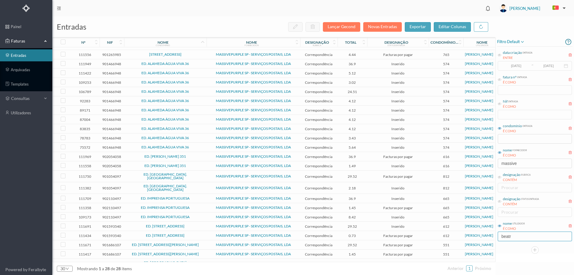
scroll to position [0, 0]
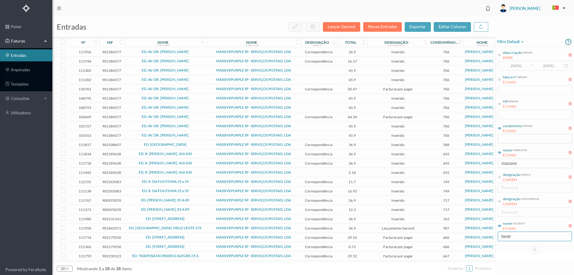
type input "beatr"
click at [203, 145] on span "ED. [GEOGRAPHIC_DATA]" at bounding box center [166, 145] width 80 height 4
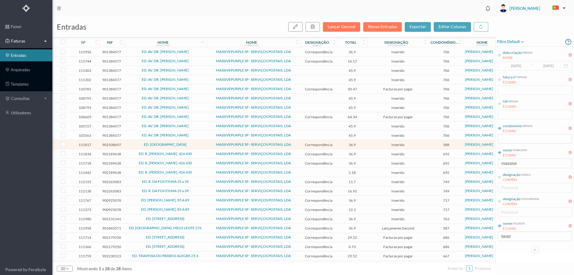
click at [200, 145] on span "ED. [GEOGRAPHIC_DATA]" at bounding box center [166, 145] width 80 height 4
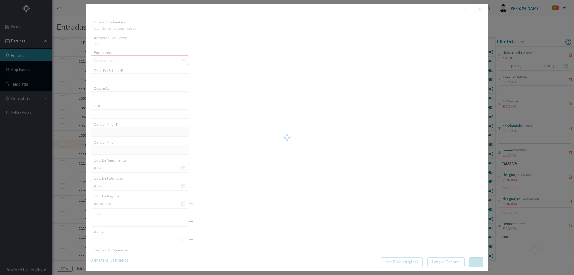
type input "4 45/34499"
type input "ANVUILALVIE"
type input "902108697"
type input "Invalid date"
type input "[DATE]"
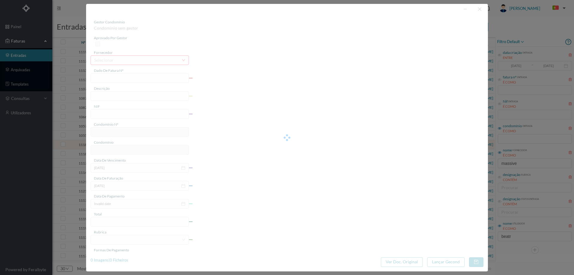
type input "36.90"
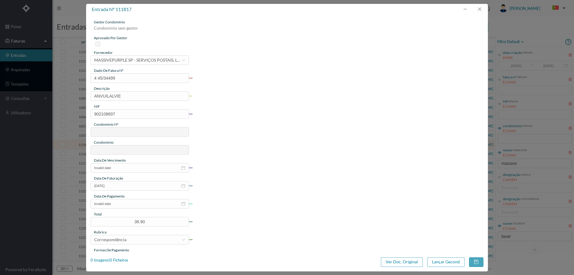
type input "588"
type input "ED. [GEOGRAPHIC_DATA]"
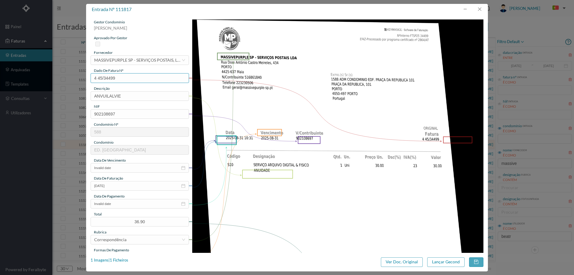
drag, startPoint x: 63, startPoint y: 80, endPoint x: 59, endPoint y: 80, distance: 4.8
click at [59, 80] on div "entrada nº 111817 gestor condomínio [PERSON_NAME] aprovado por gestor fornecedo…" at bounding box center [287, 137] width 574 height 275
drag, startPoint x: 128, startPoint y: 98, endPoint x: 25, endPoint y: 100, distance: 102.8
click at [25, 100] on div "entrada nº 111817 gestor condomínio [PERSON_NAME] aprovado por gestor fornecedo…" at bounding box center [287, 137] width 574 height 275
type input "ANUIDADE"
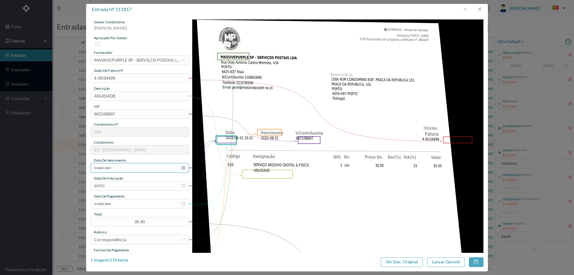
click at [123, 169] on input "Invalid date" at bounding box center [140, 168] width 98 height 10
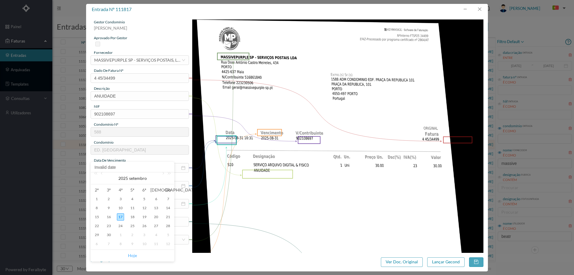
click at [134, 255] on link "Hoje" at bounding box center [132, 255] width 9 height 11
type input "[DATE]"
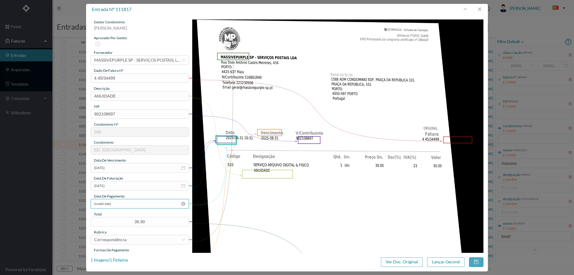
click at [120, 205] on input "Invalid date" at bounding box center [140, 204] width 98 height 10
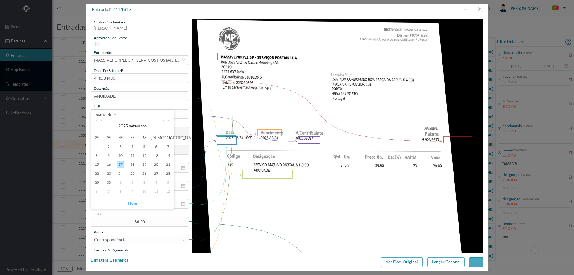
click at [130, 203] on link "Hoje" at bounding box center [132, 202] width 9 height 11
type input "[DATE]"
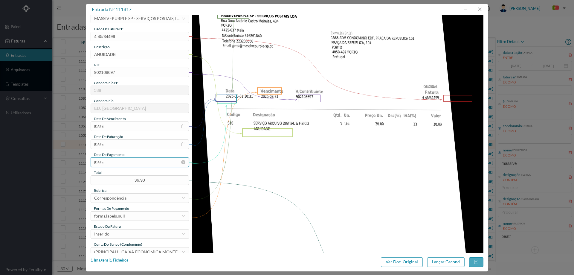
scroll to position [60, 0]
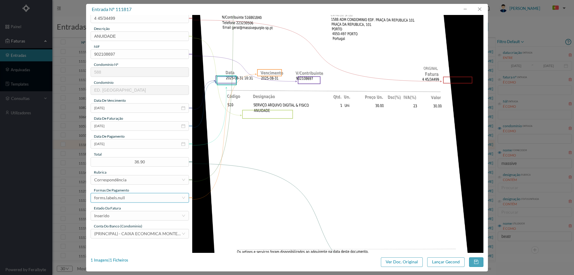
click at [133, 200] on div "forms.labels.null" at bounding box center [137, 197] width 87 height 9
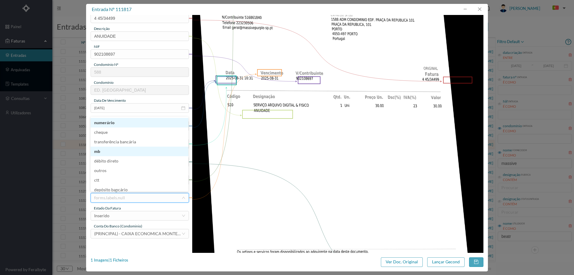
scroll to position [3, 0]
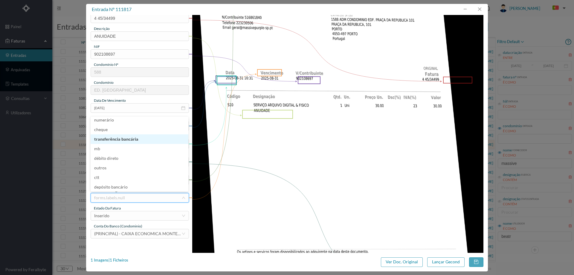
click at [131, 139] on li "transferência bancária" at bounding box center [140, 139] width 98 height 10
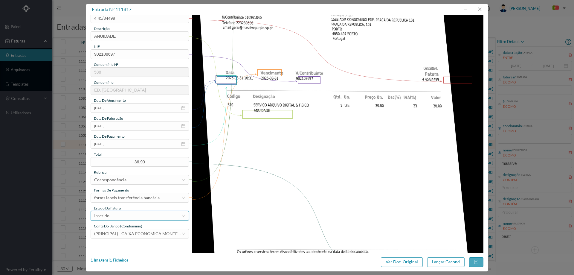
click at [133, 211] on div "Inserido" at bounding box center [137, 215] width 87 height 9
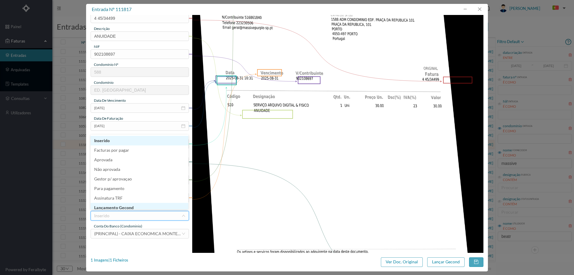
scroll to position [3, 0]
click at [132, 207] on li "Lançamento Gecond" at bounding box center [140, 205] width 98 height 10
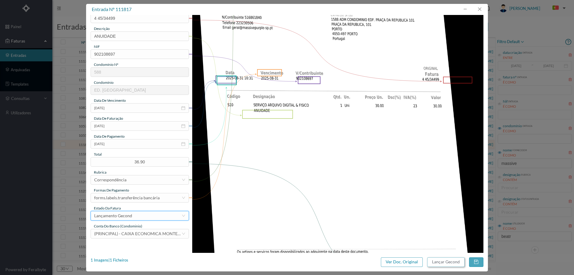
click at [447, 258] on button "Lançar Gecond" at bounding box center [445, 262] width 37 height 10
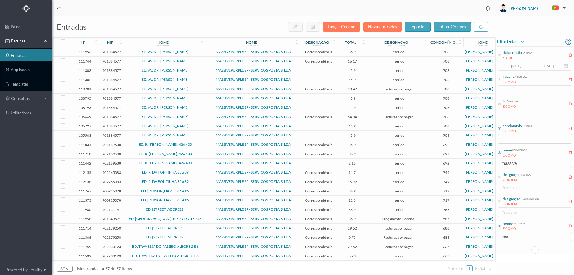
click at [198, 219] on span "ED. [GEOGRAPHIC_DATA]. MELO LEOTE 276" at bounding box center [166, 219] width 80 height 4
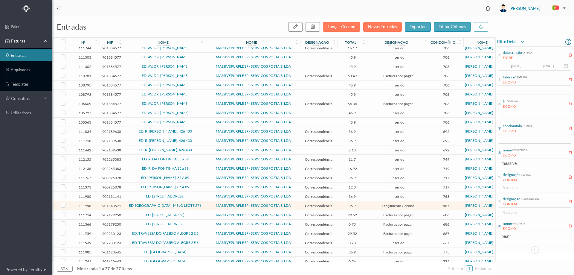
scroll to position [0, 0]
